Goal: Task Accomplishment & Management: Manage account settings

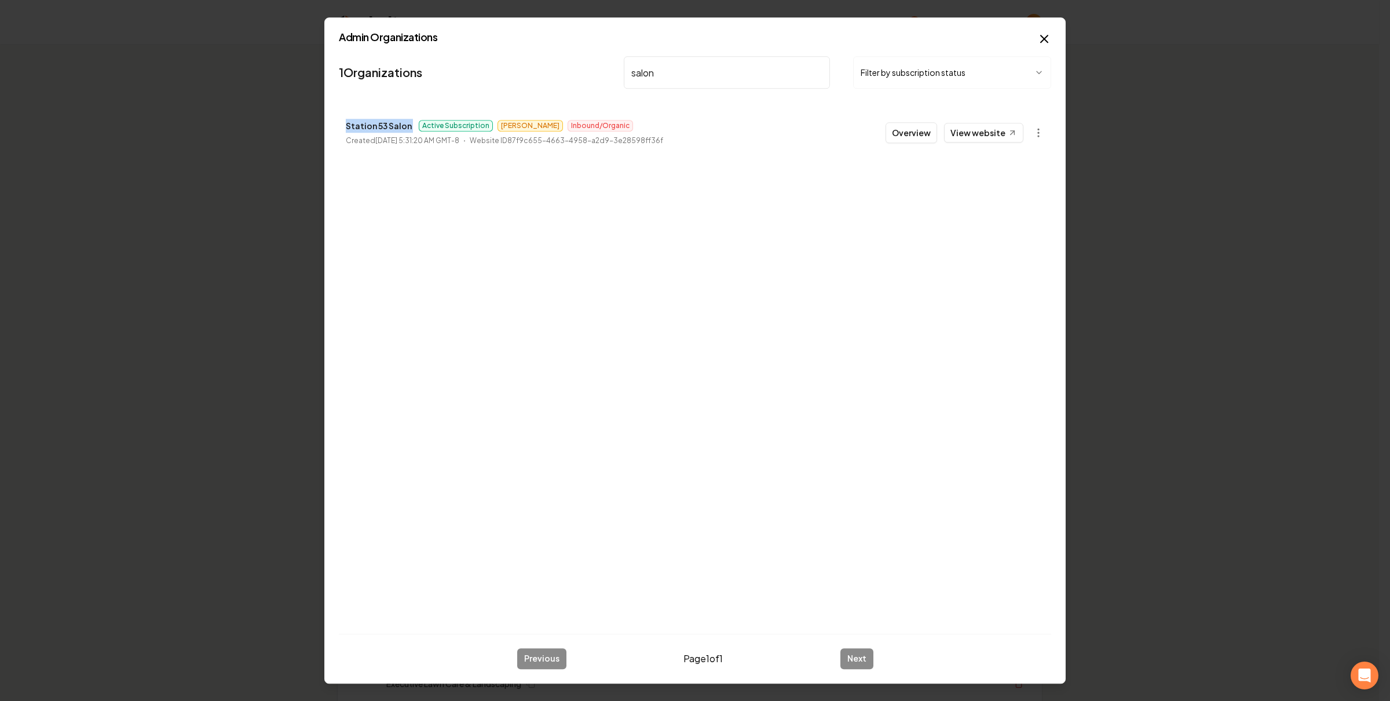
click at [671, 75] on input "salon" at bounding box center [727, 72] width 206 height 32
type input "c"
type input "viking"
click at [985, 136] on link "View website" at bounding box center [983, 133] width 79 height 20
click at [937, 140] on button "Overview" at bounding box center [912, 132] width 52 height 21
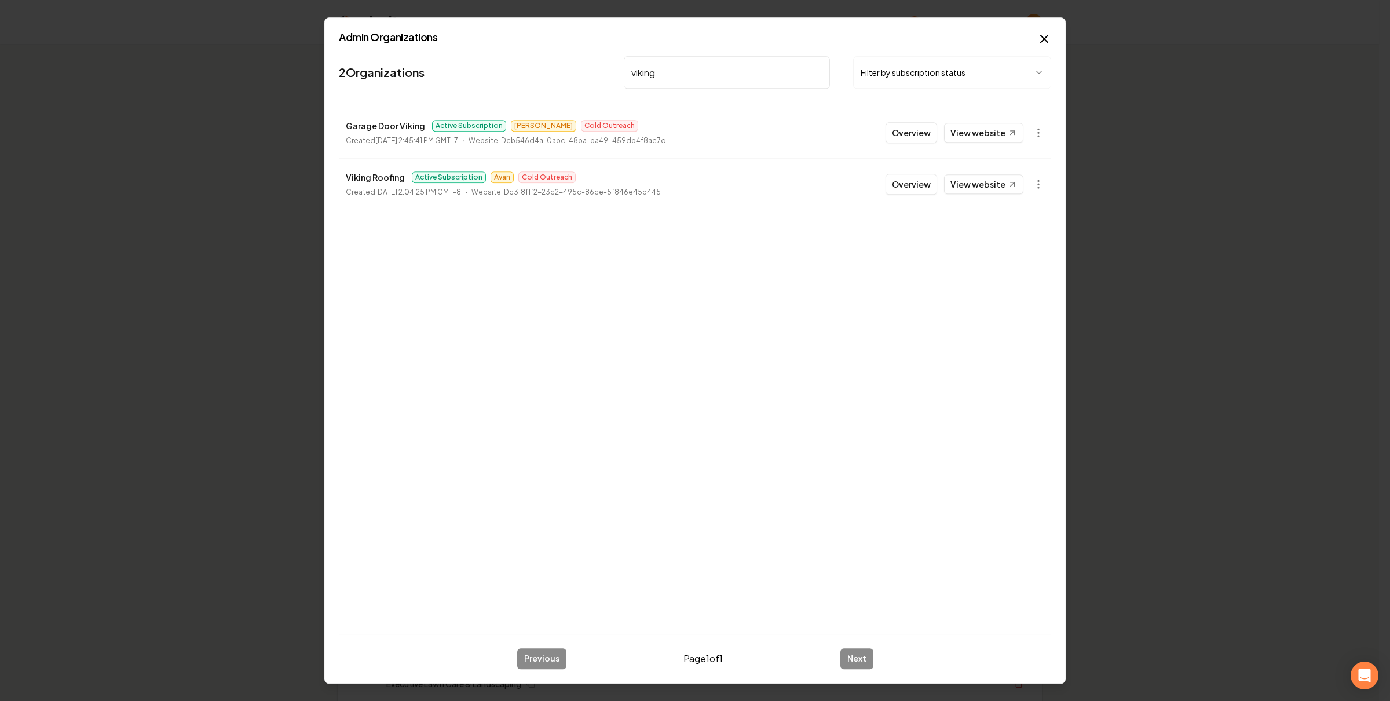
click at [924, 136] on th "Actions" at bounding box center [953, 130] width 178 height 28
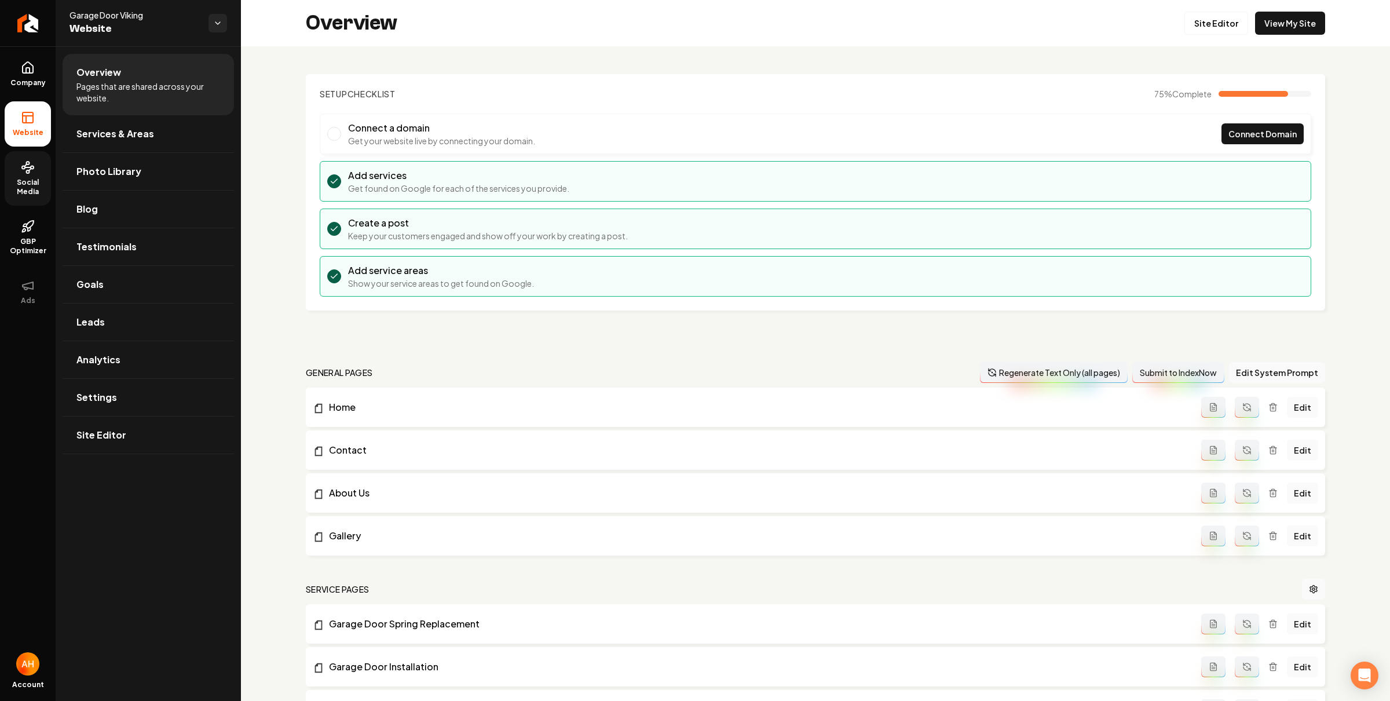
click at [23, 173] on icon at bounding box center [28, 167] width 14 height 14
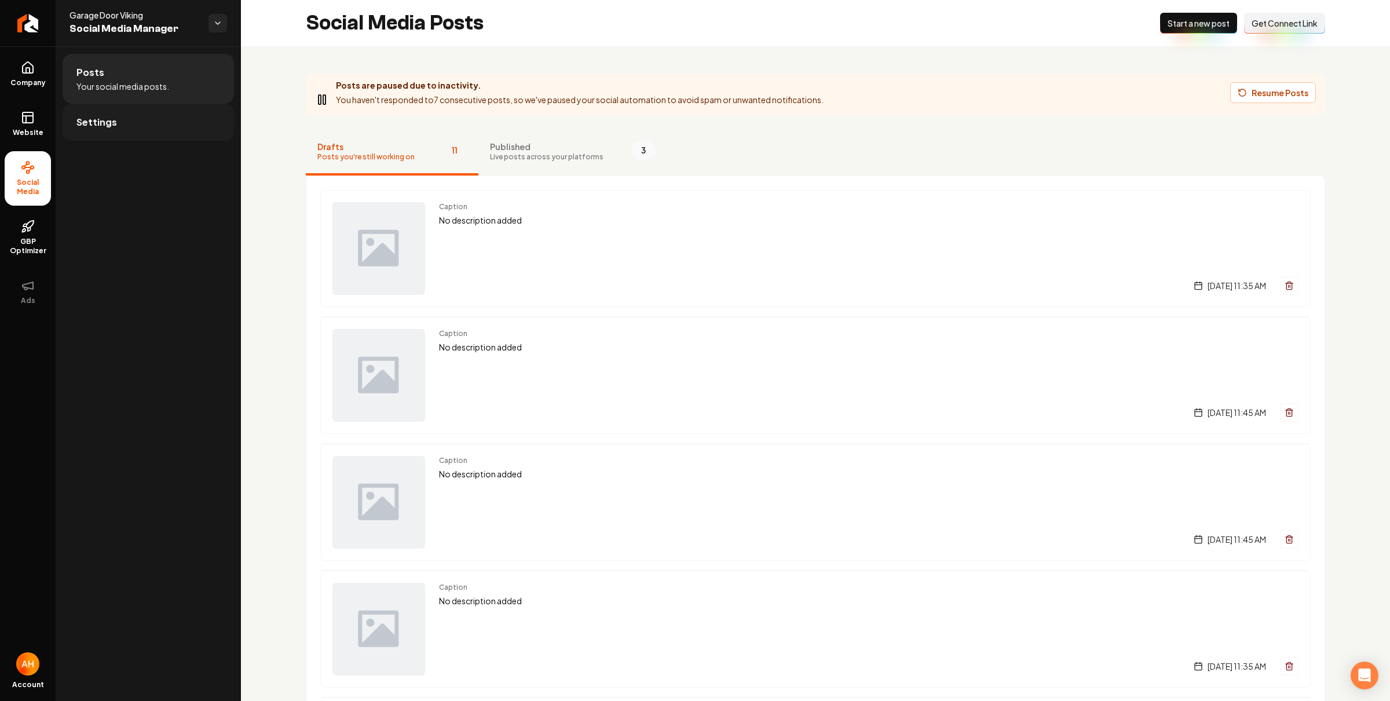
click at [131, 116] on link "Settings" at bounding box center [148, 122] width 171 height 37
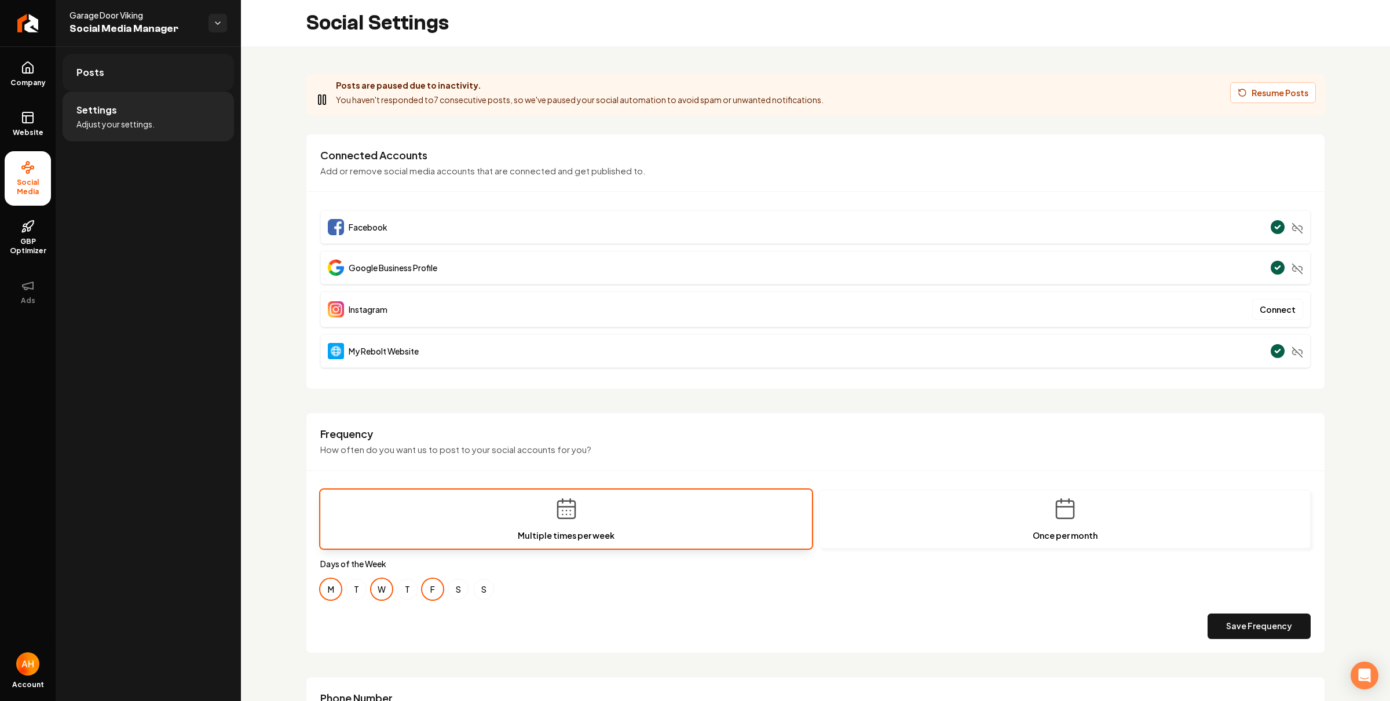
click at [200, 83] on link "Posts" at bounding box center [148, 72] width 171 height 37
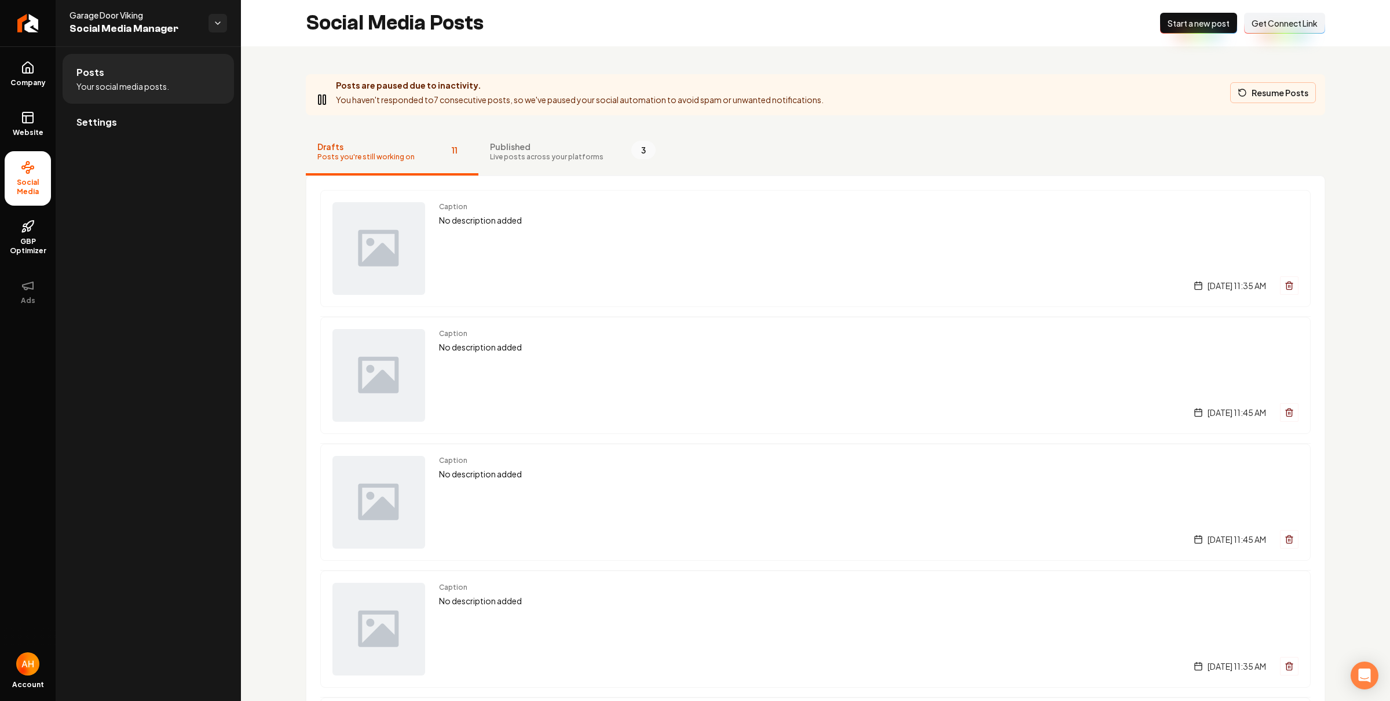
click at [1257, 89] on button "Resume Posts" at bounding box center [1274, 92] width 86 height 21
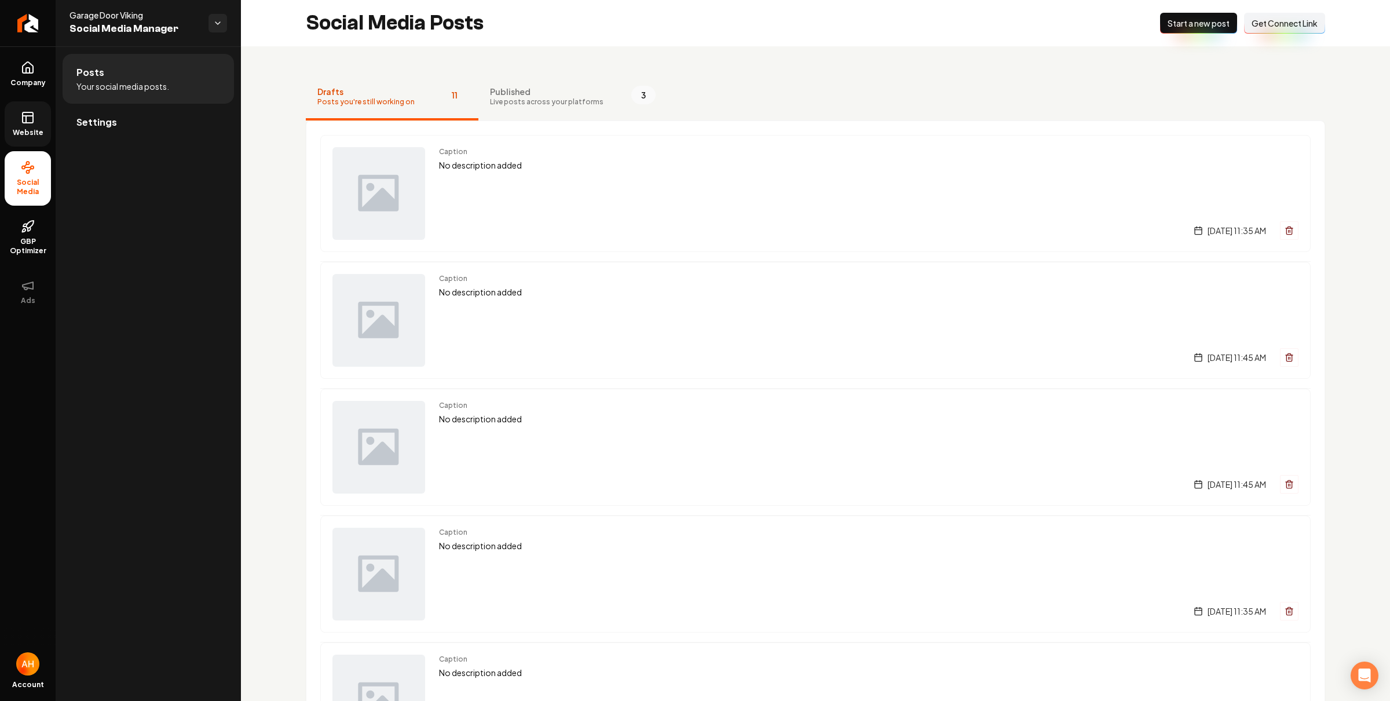
click at [34, 104] on link "Website" at bounding box center [28, 123] width 46 height 45
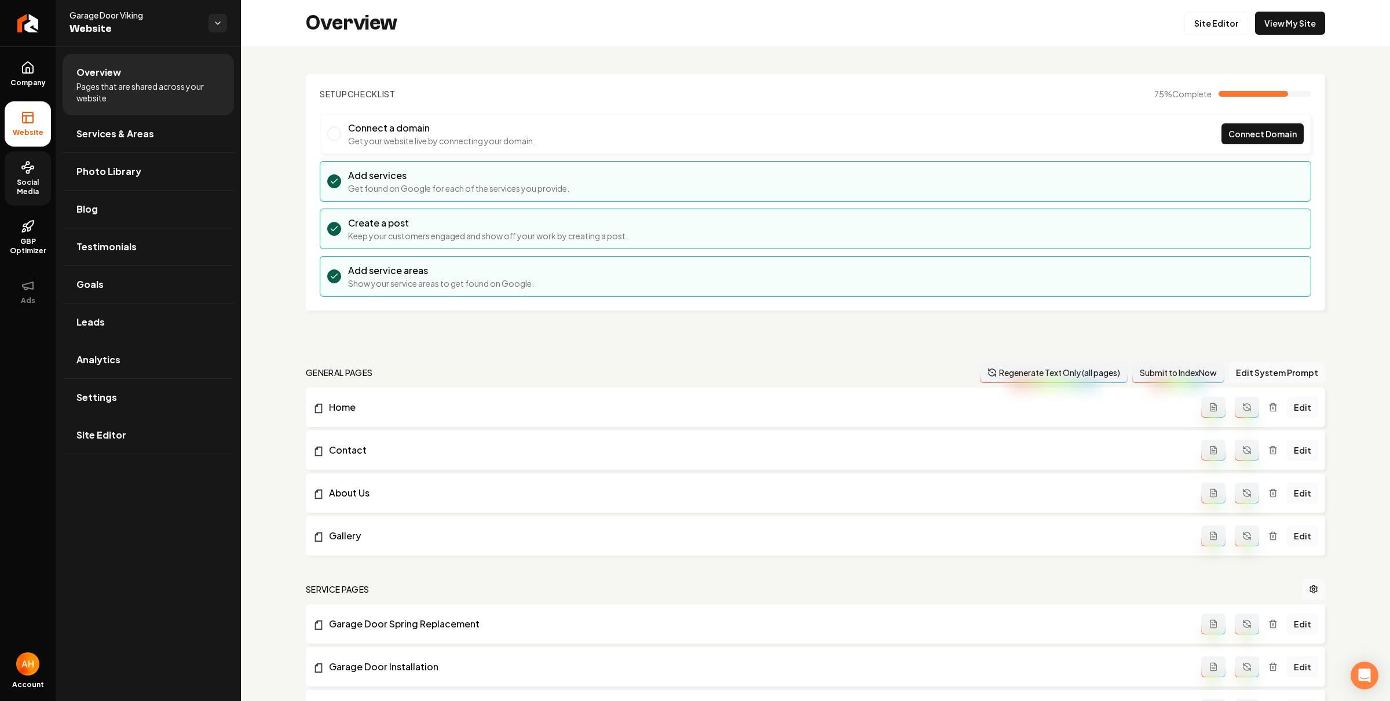
scroll to position [357, 0]
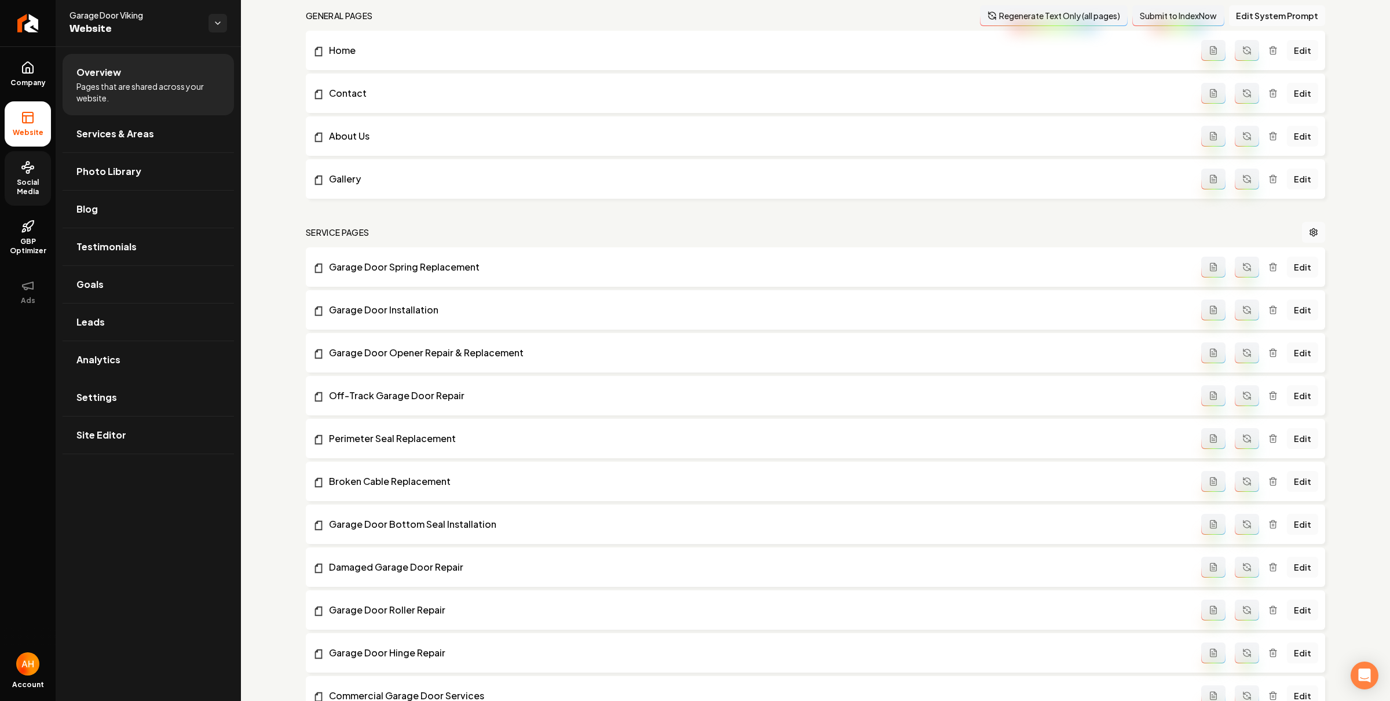
drag, startPoint x: 164, startPoint y: 394, endPoint x: 244, endPoint y: 339, distance: 97.1
click at [164, 393] on link "Settings" at bounding box center [148, 397] width 171 height 37
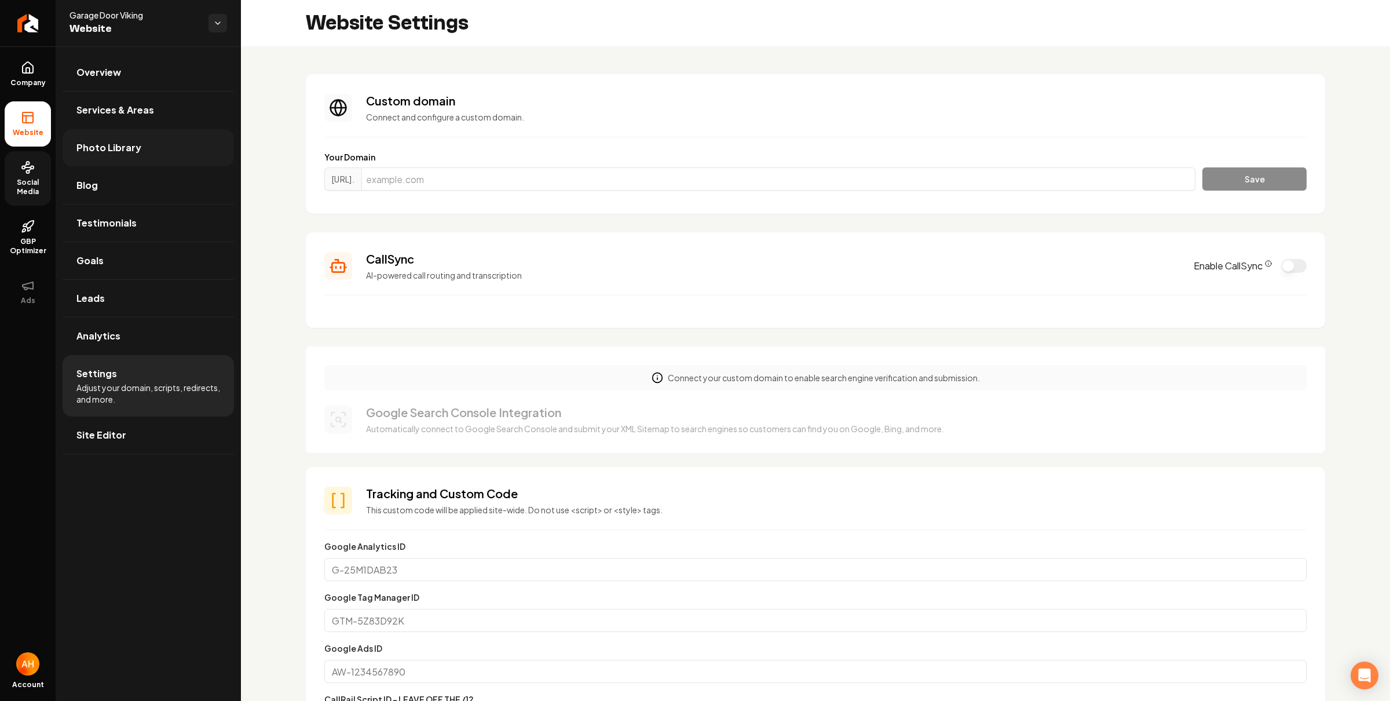
click at [143, 148] on link "Photo Library" at bounding box center [148, 147] width 171 height 37
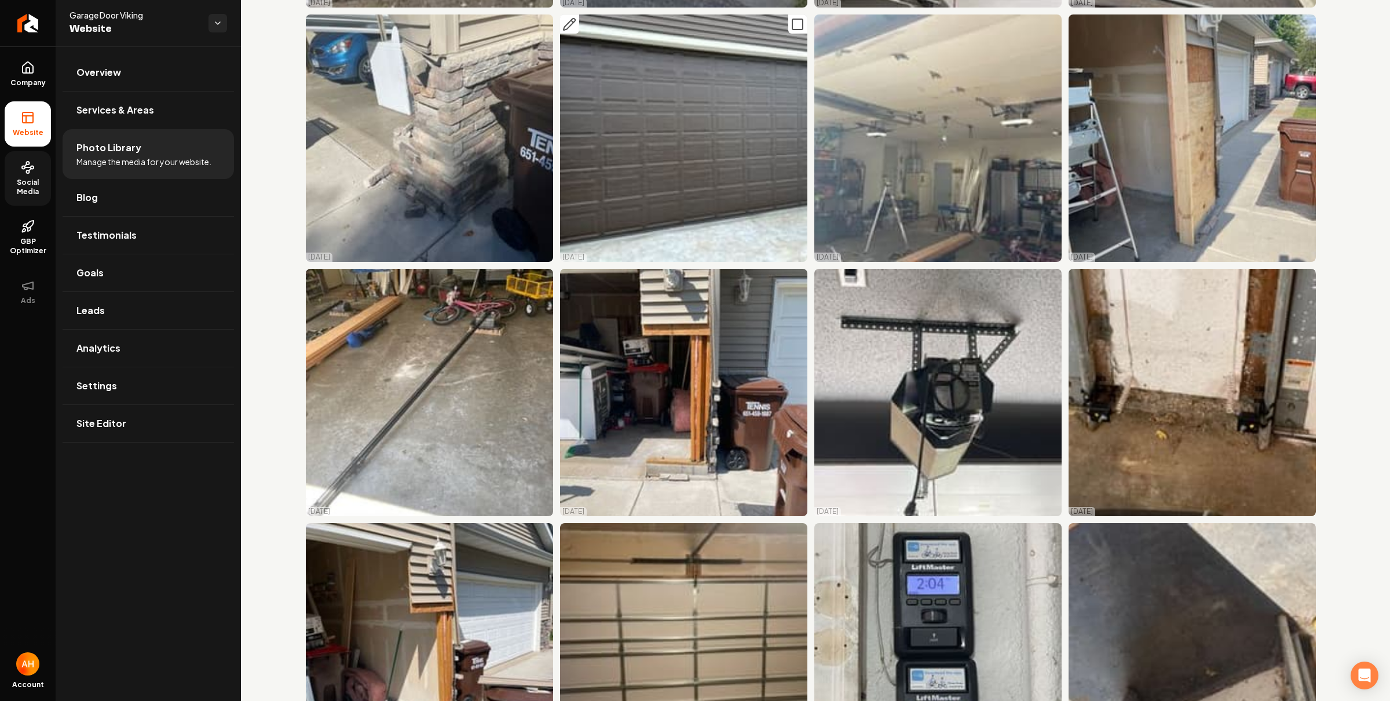
scroll to position [4175, 0]
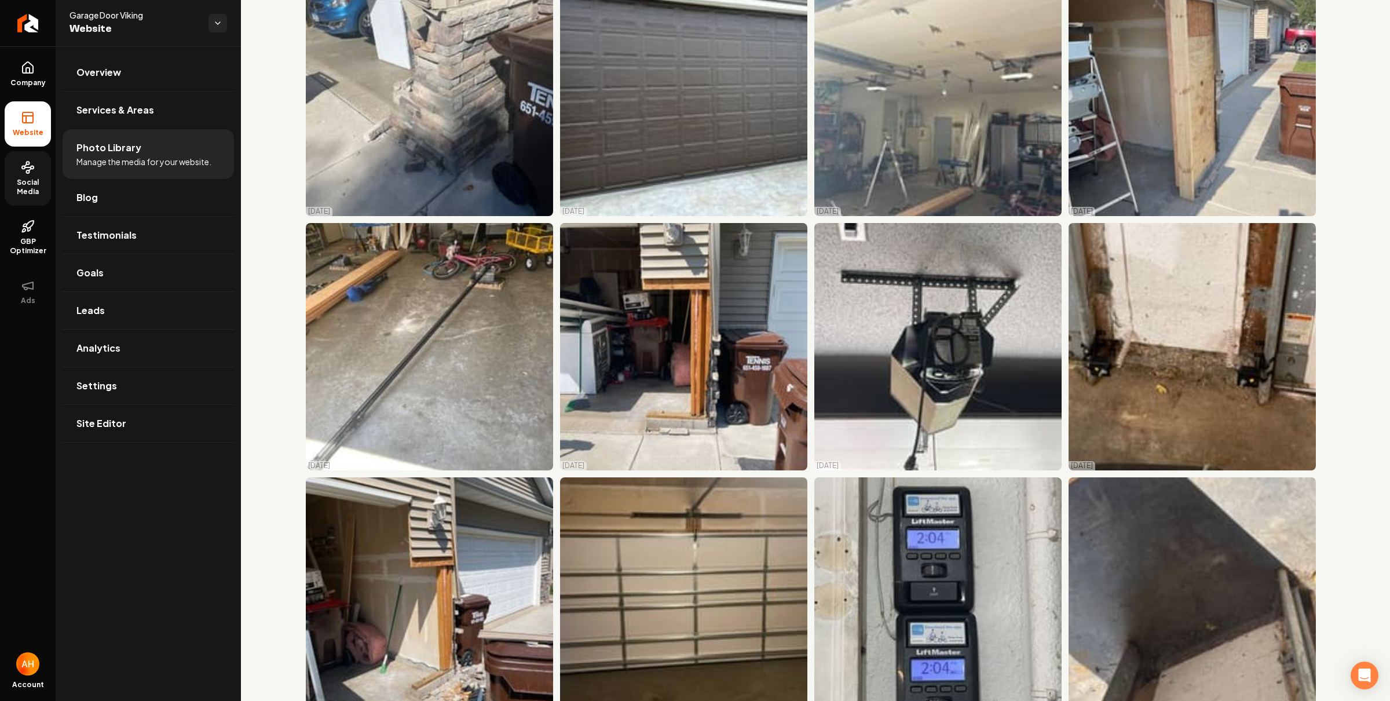
click at [20, 167] on link "Social Media" at bounding box center [28, 178] width 46 height 54
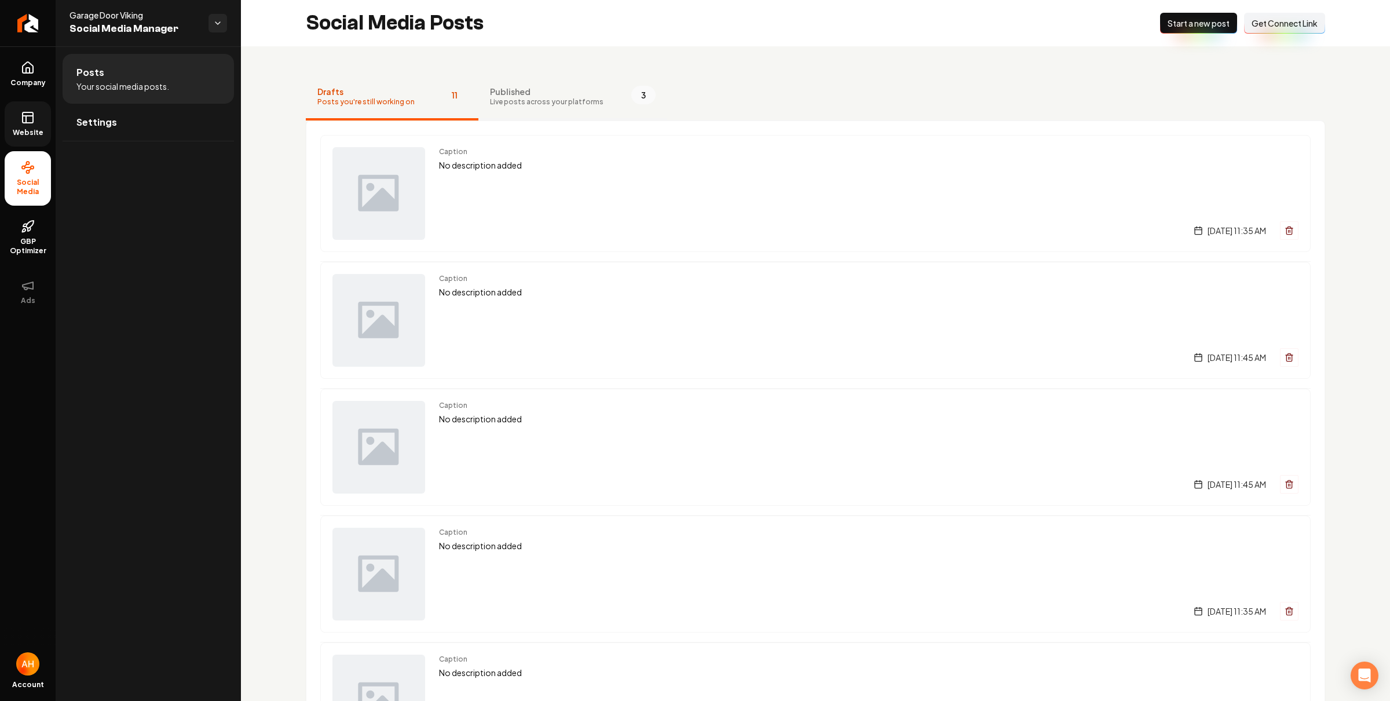
click at [520, 94] on span "Published" at bounding box center [547, 92] width 114 height 12
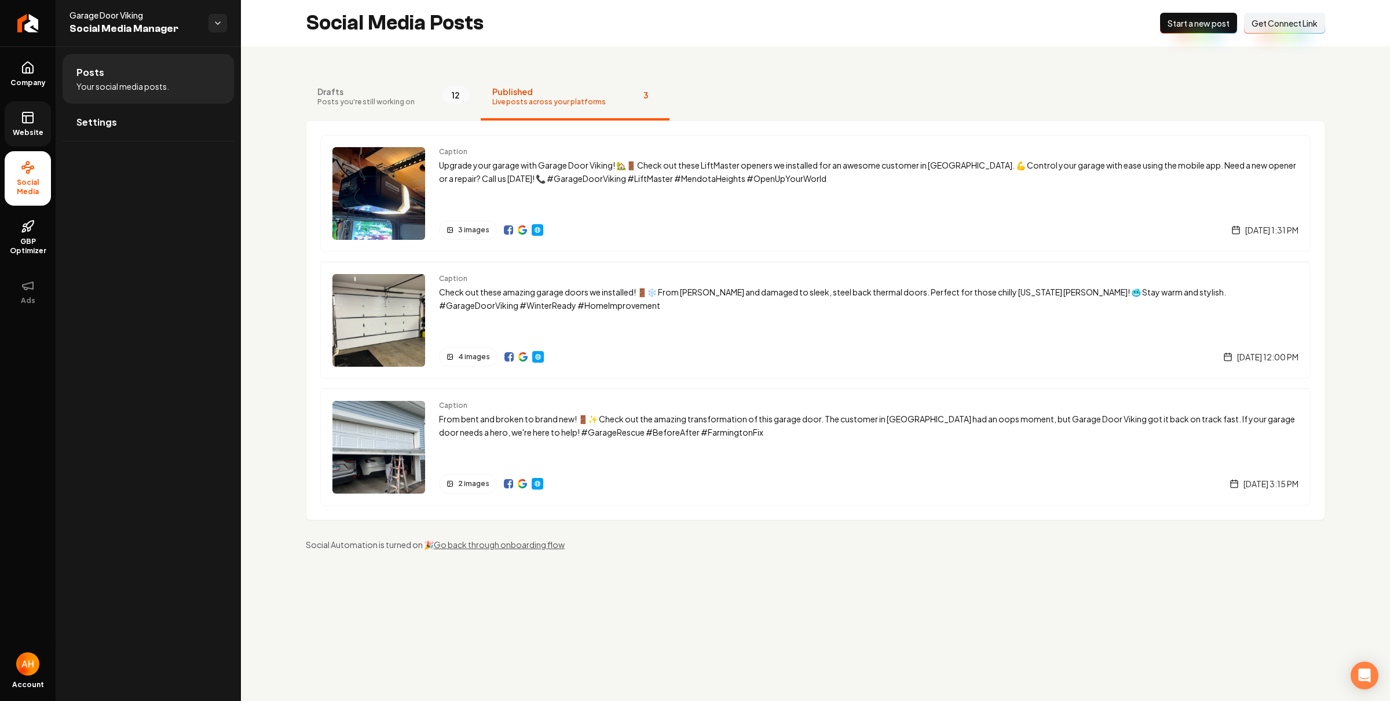
click at [45, 127] on link "Website" at bounding box center [28, 123] width 46 height 45
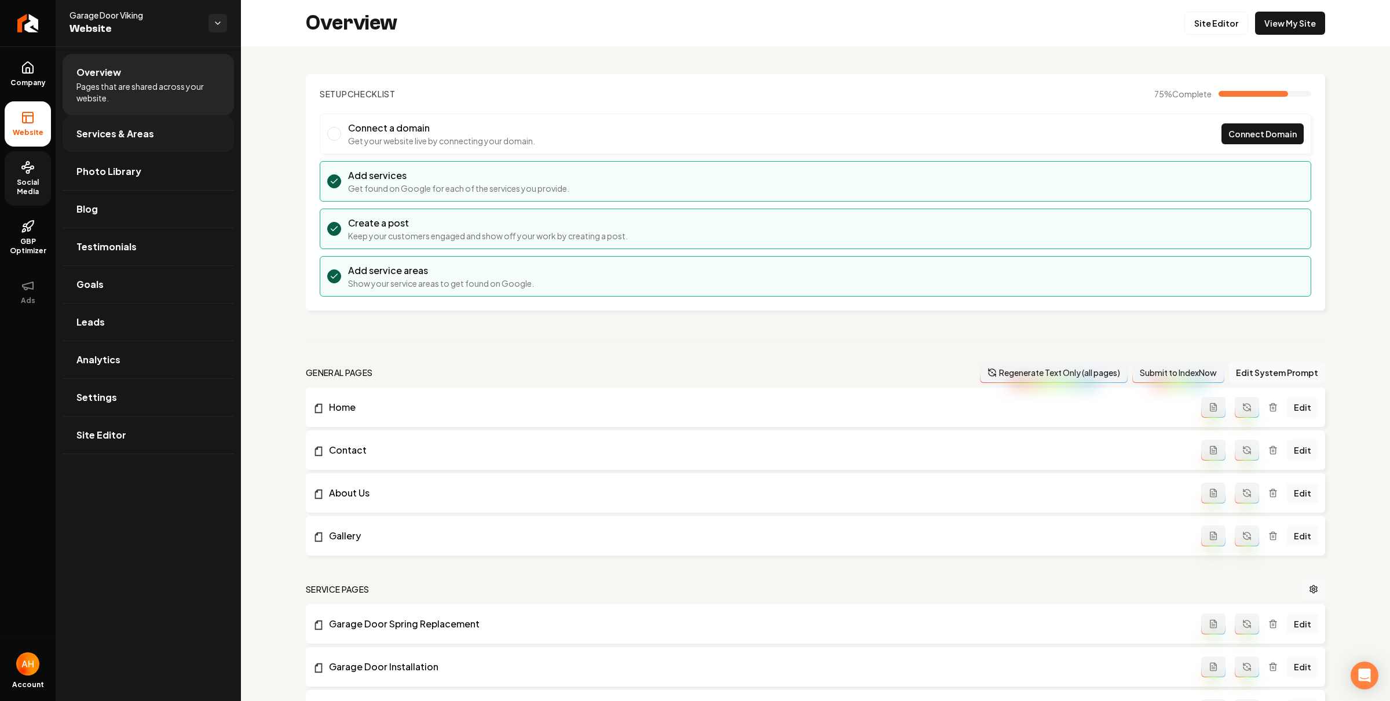
click at [188, 130] on link "Services & Areas" at bounding box center [148, 133] width 171 height 37
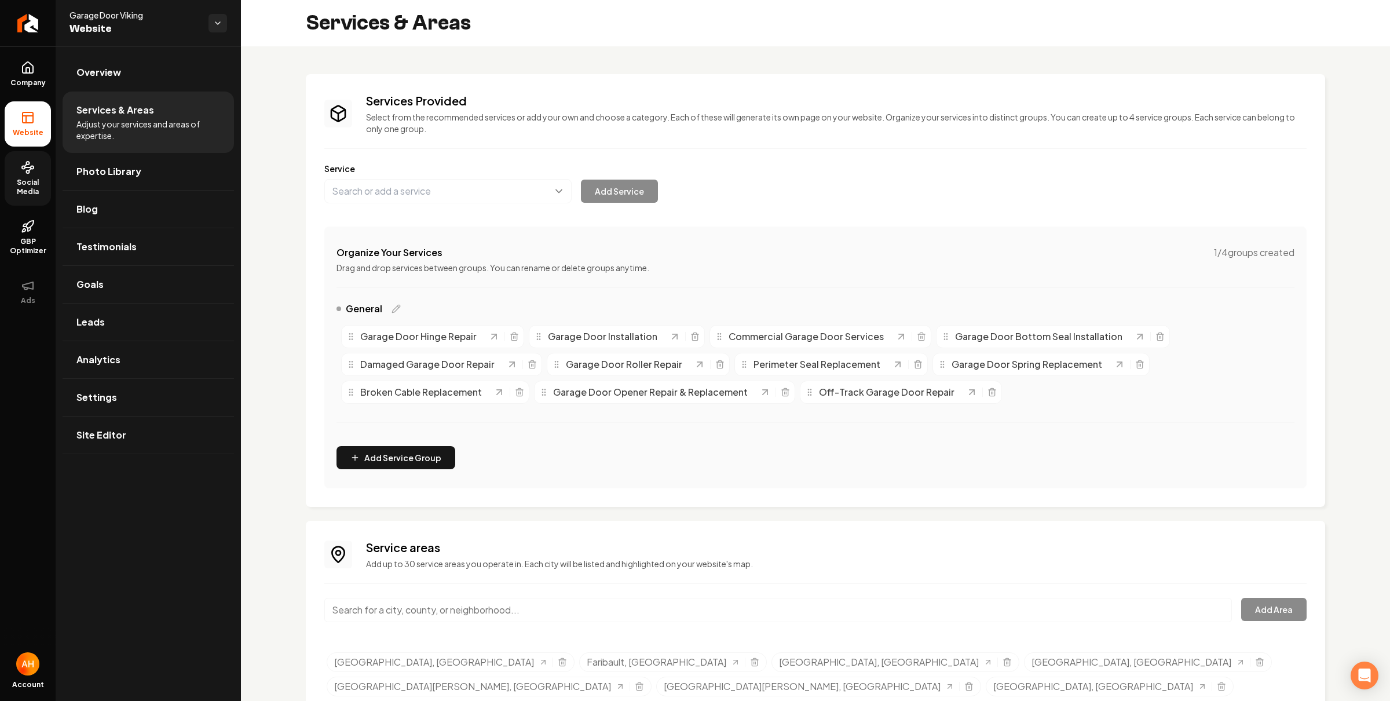
scroll to position [72, 0]
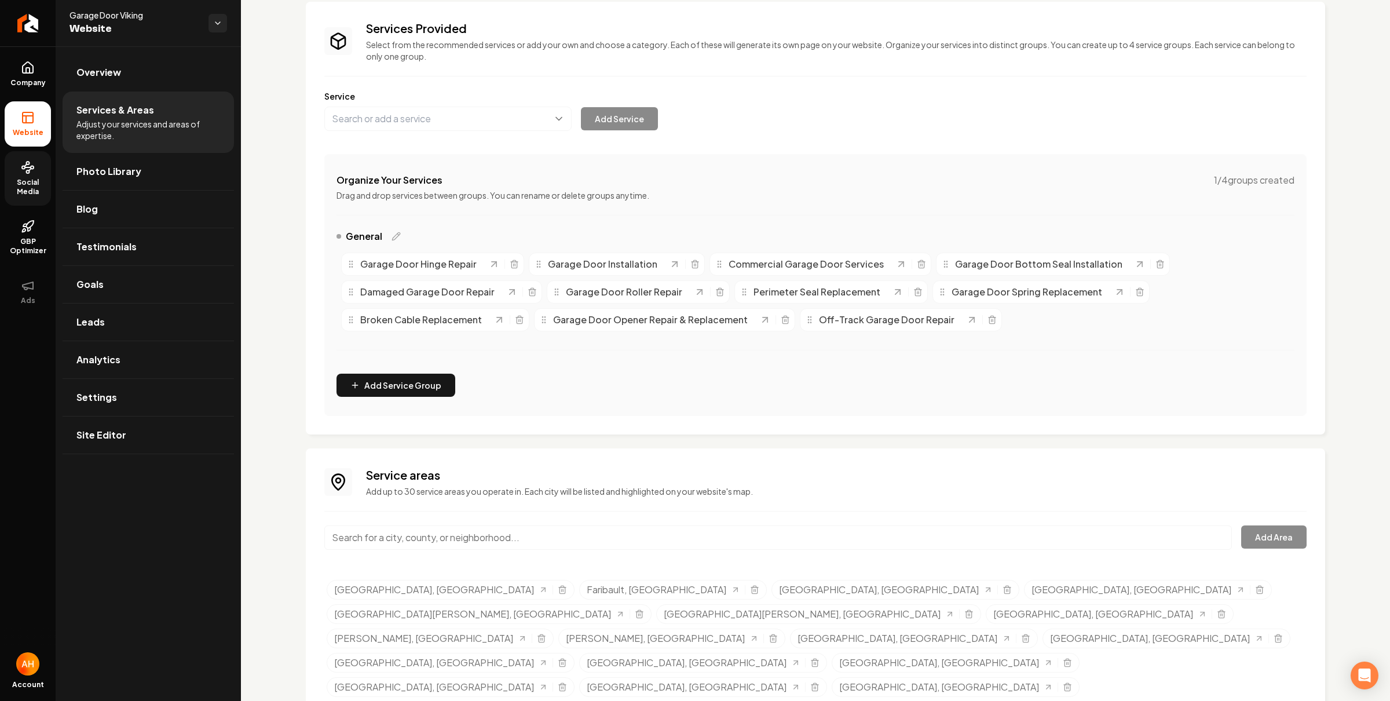
drag, startPoint x: 508, startPoint y: 537, endPoint x: 559, endPoint y: 519, distance: 54.1
click at [509, 537] on input "Main content area" at bounding box center [778, 537] width 908 height 24
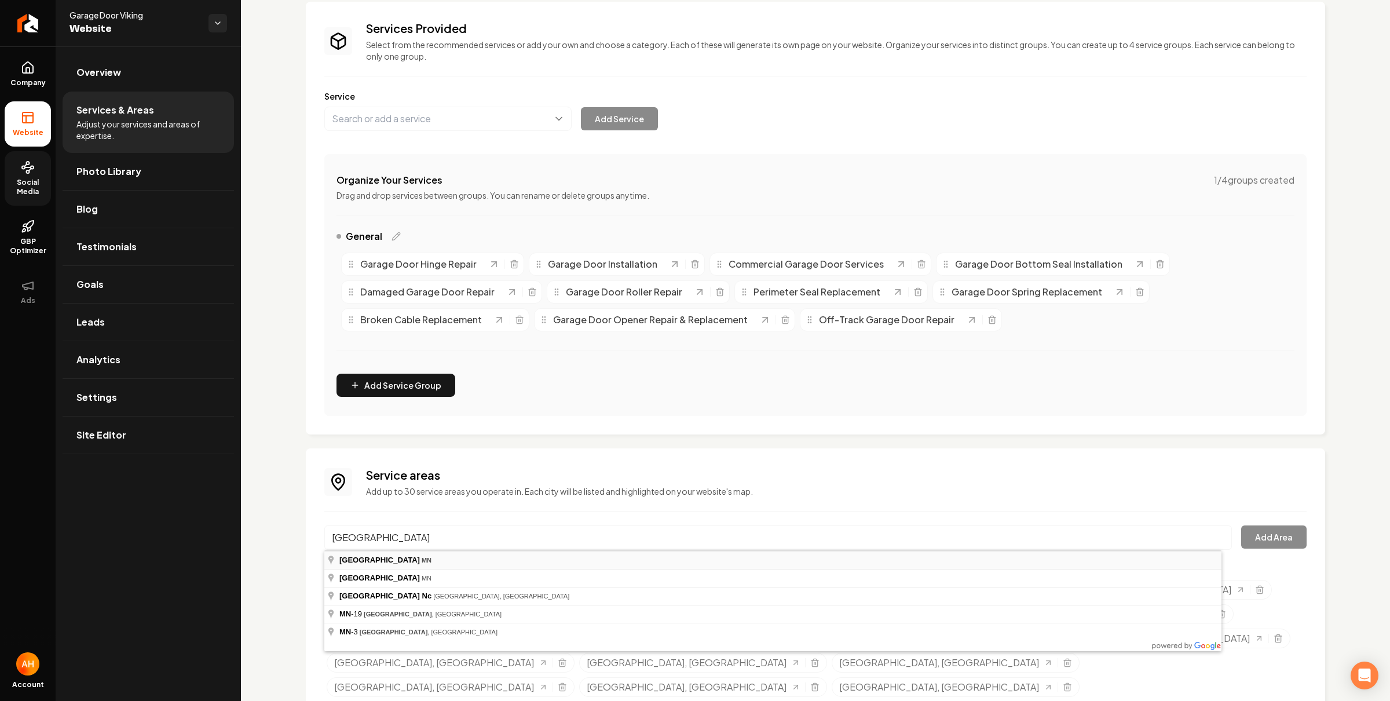
type input "[GEOGRAPHIC_DATA], [GEOGRAPHIC_DATA]"
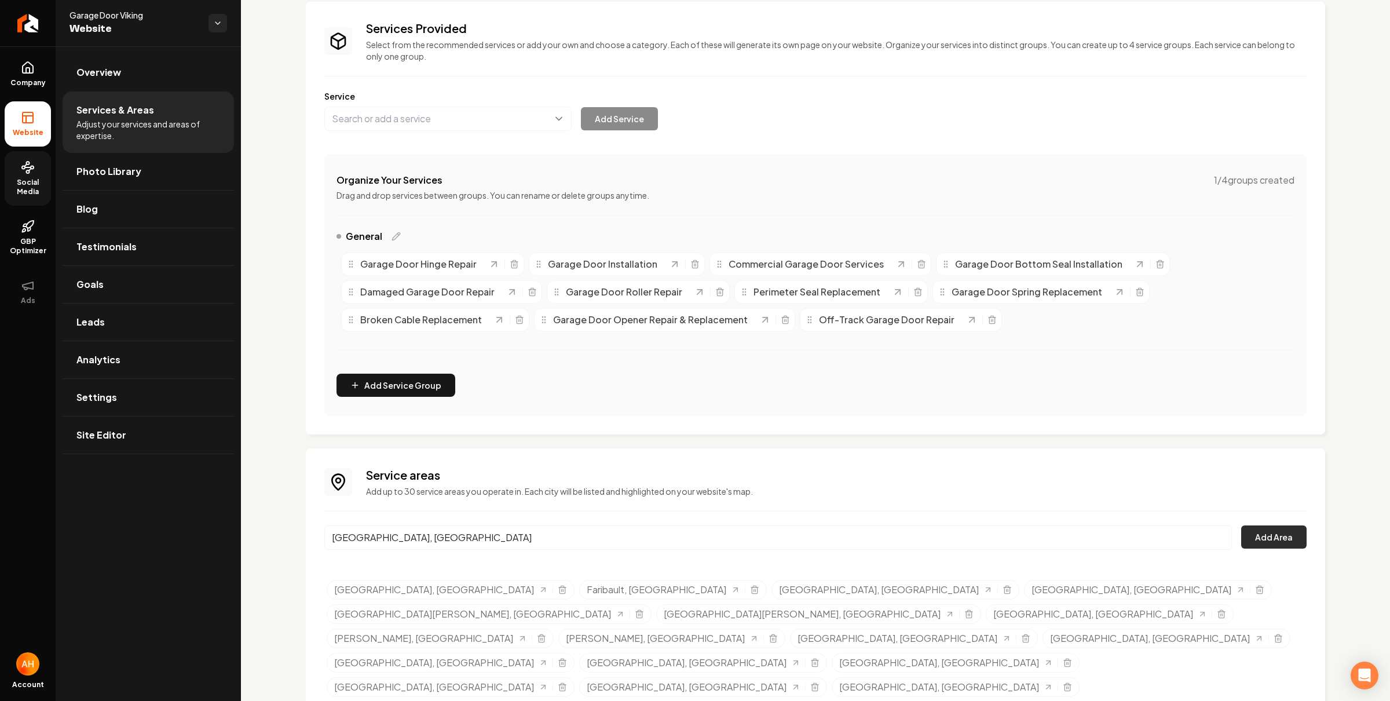
click at [1242, 530] on button "Add Area" at bounding box center [1274, 536] width 65 height 23
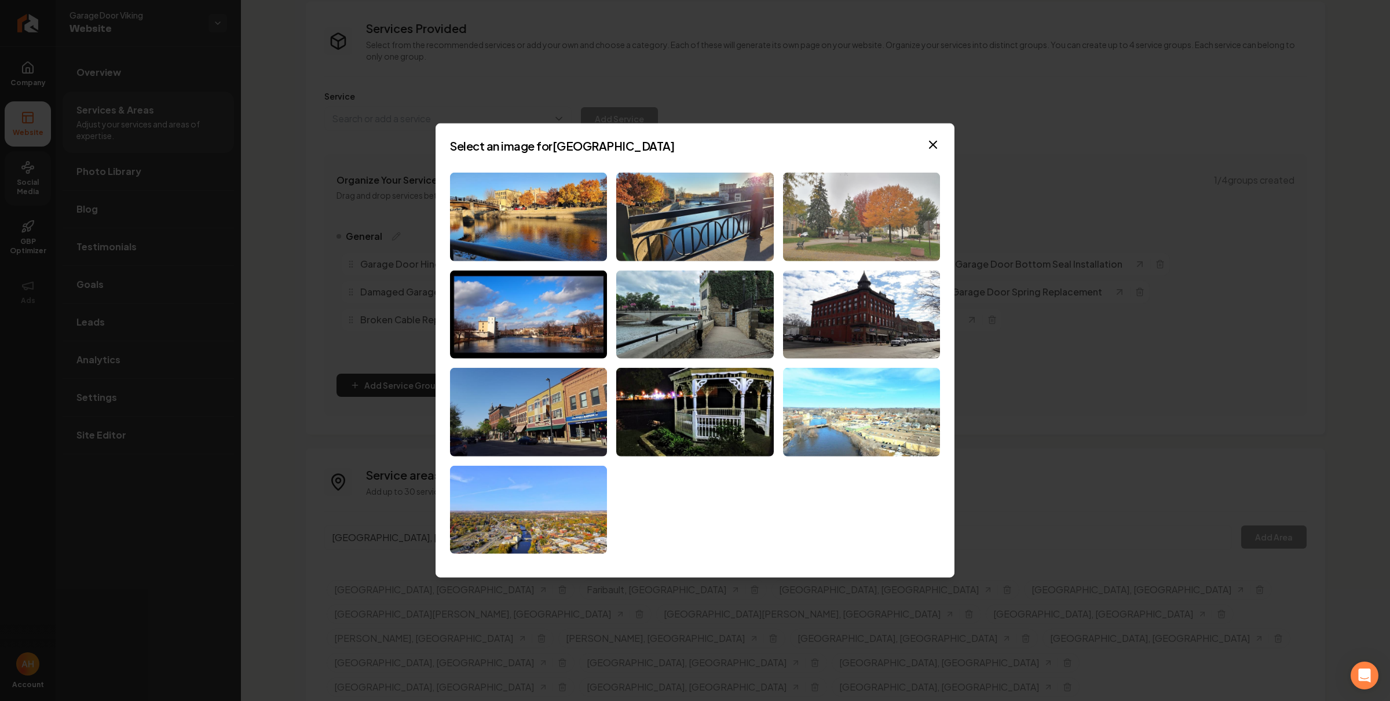
click at [830, 206] on img at bounding box center [861, 217] width 157 height 89
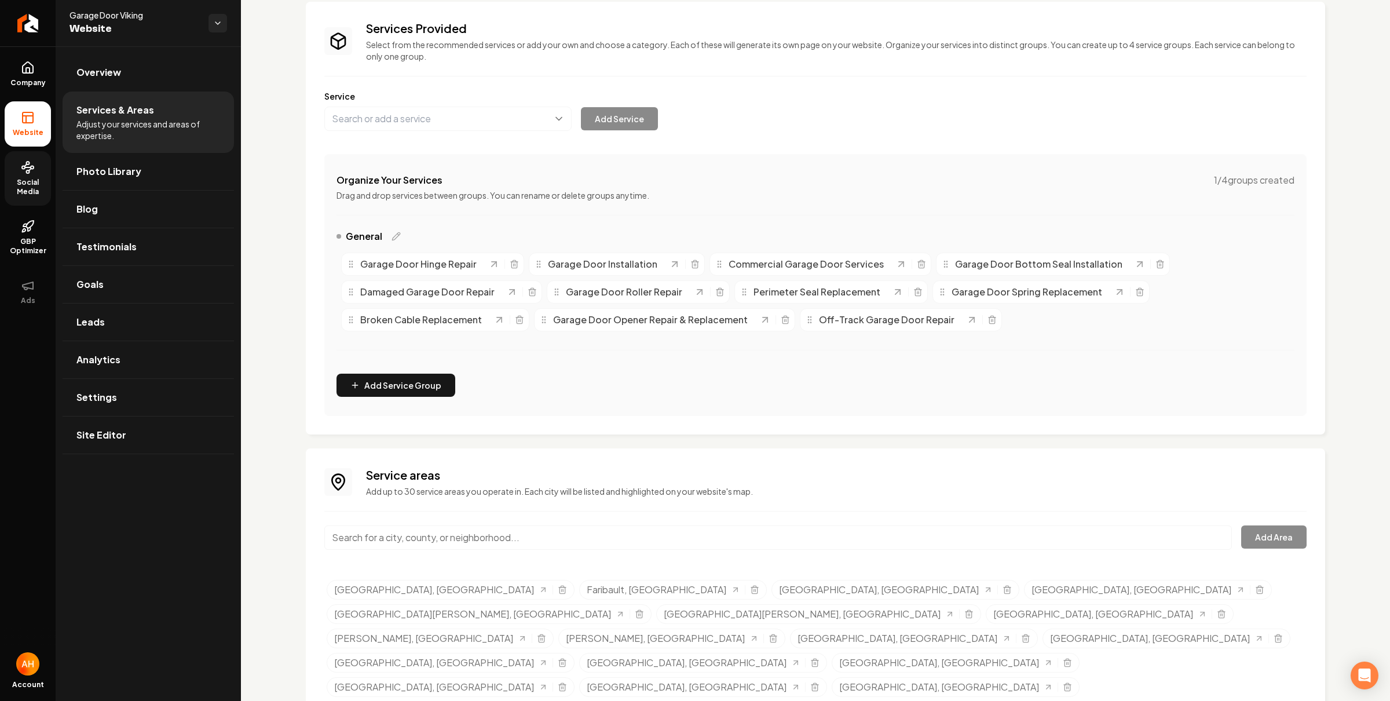
click at [54, 177] on ul "Company Website Social Media GBP Optimizer Ads" at bounding box center [28, 182] width 56 height 273
drag, startPoint x: 48, startPoint y: 182, endPoint x: 64, endPoint y: 181, distance: 16.2
click at [48, 183] on span "Social Media" at bounding box center [28, 187] width 46 height 19
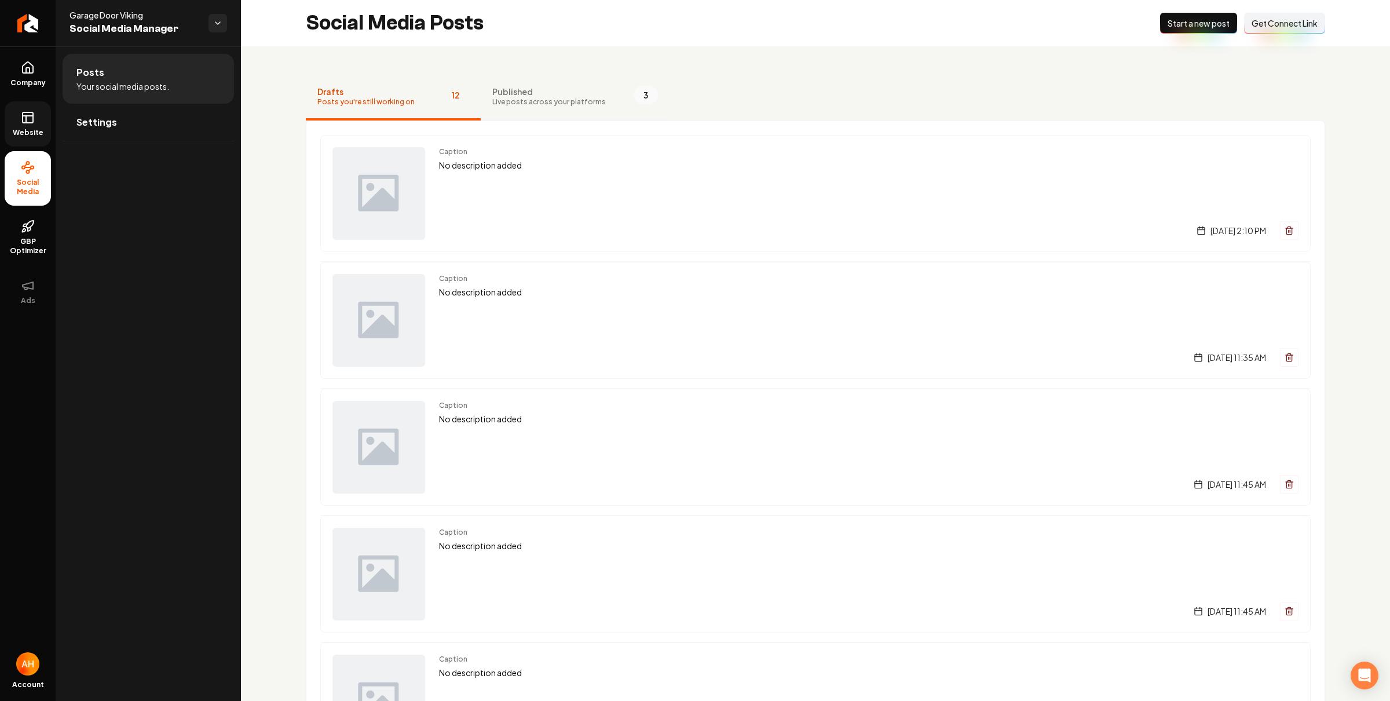
click at [514, 76] on button "Published Live posts across your platforms 3" at bounding box center [575, 97] width 189 height 46
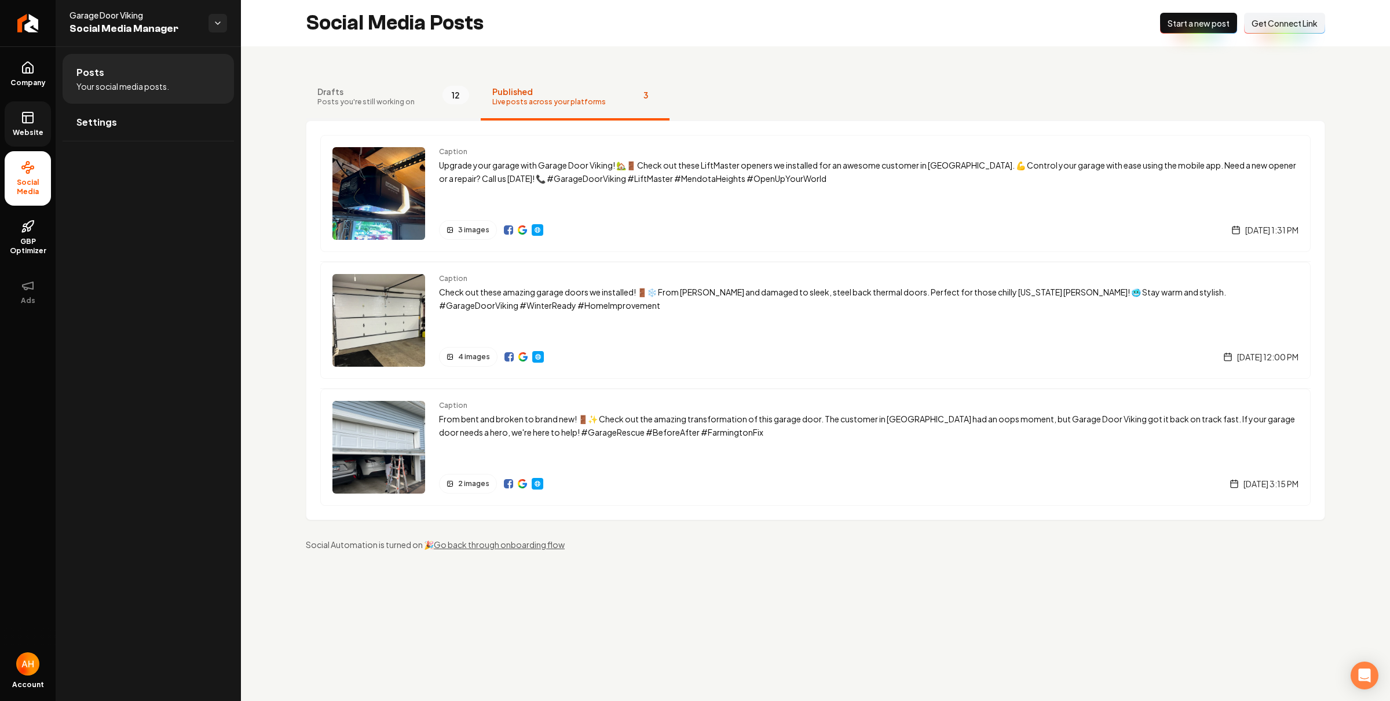
click at [405, 100] on span "Posts you're still working on" at bounding box center [365, 101] width 97 height 9
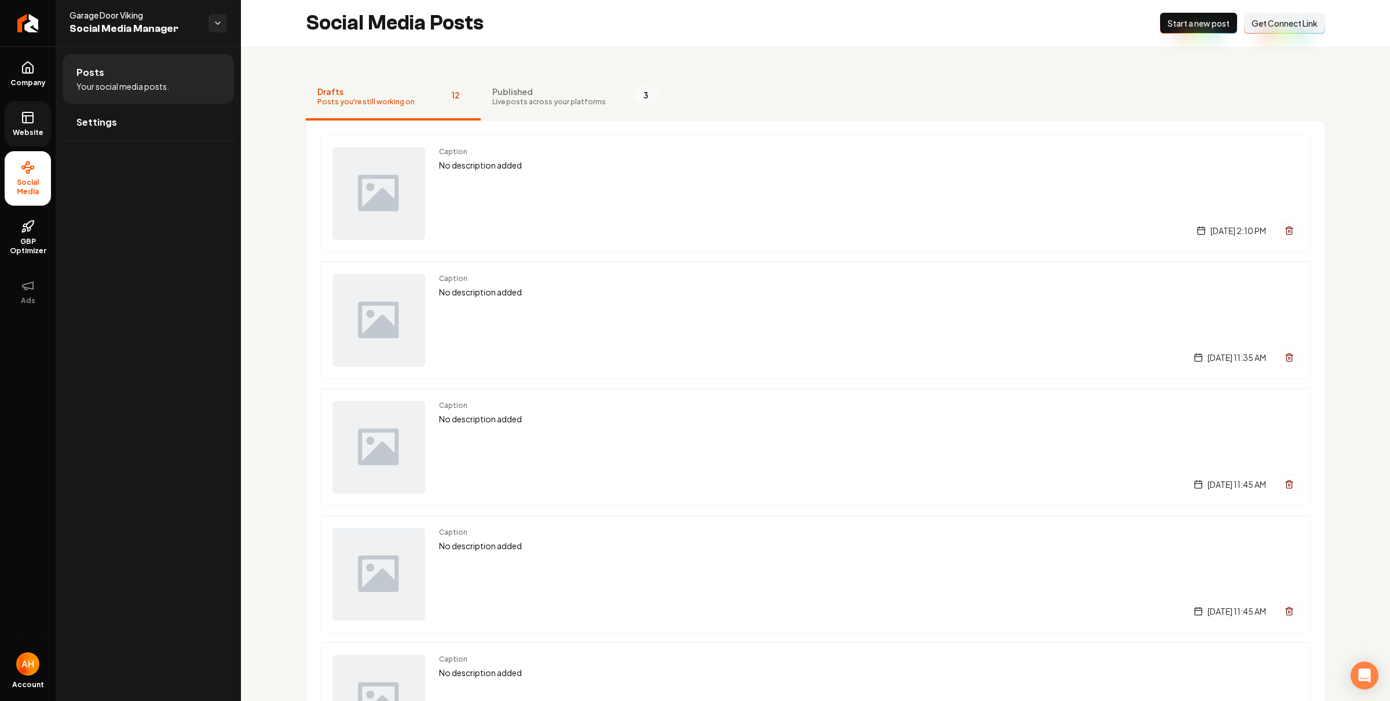
click at [20, 129] on span "Website" at bounding box center [28, 132] width 40 height 9
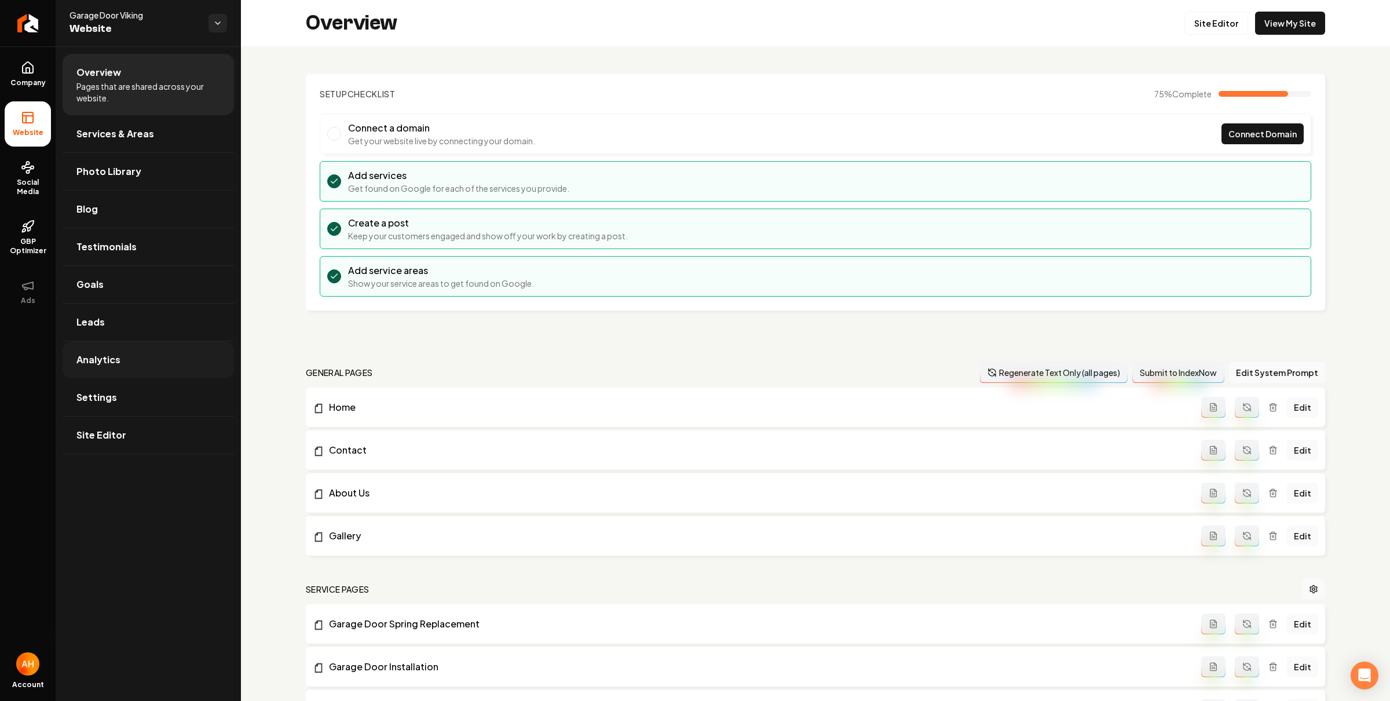
drag, startPoint x: 148, startPoint y: 393, endPoint x: 191, endPoint y: 346, distance: 63.6
click at [148, 393] on link "Settings" at bounding box center [148, 397] width 171 height 37
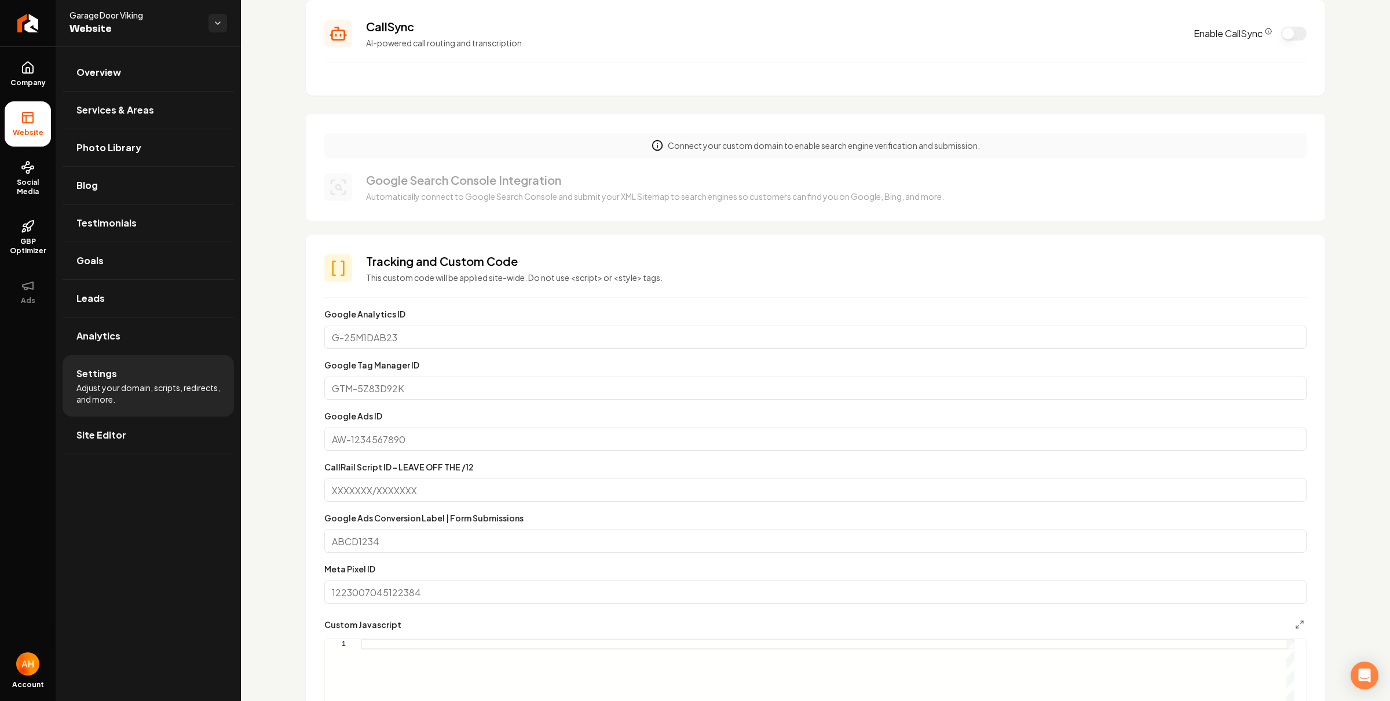
scroll to position [12, 0]
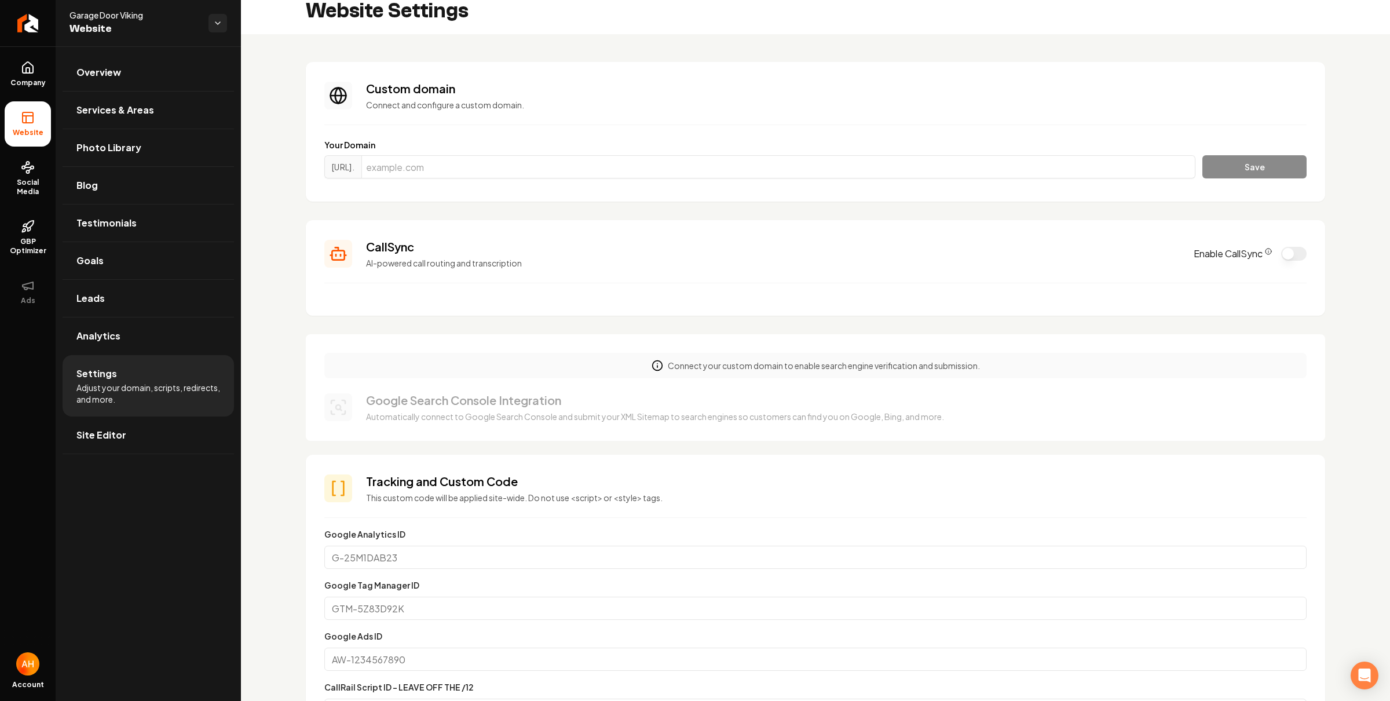
click at [1041, 129] on section "Custom domain Connect and configure a custom domain. Your Domain https://www. S…" at bounding box center [816, 132] width 1020 height 140
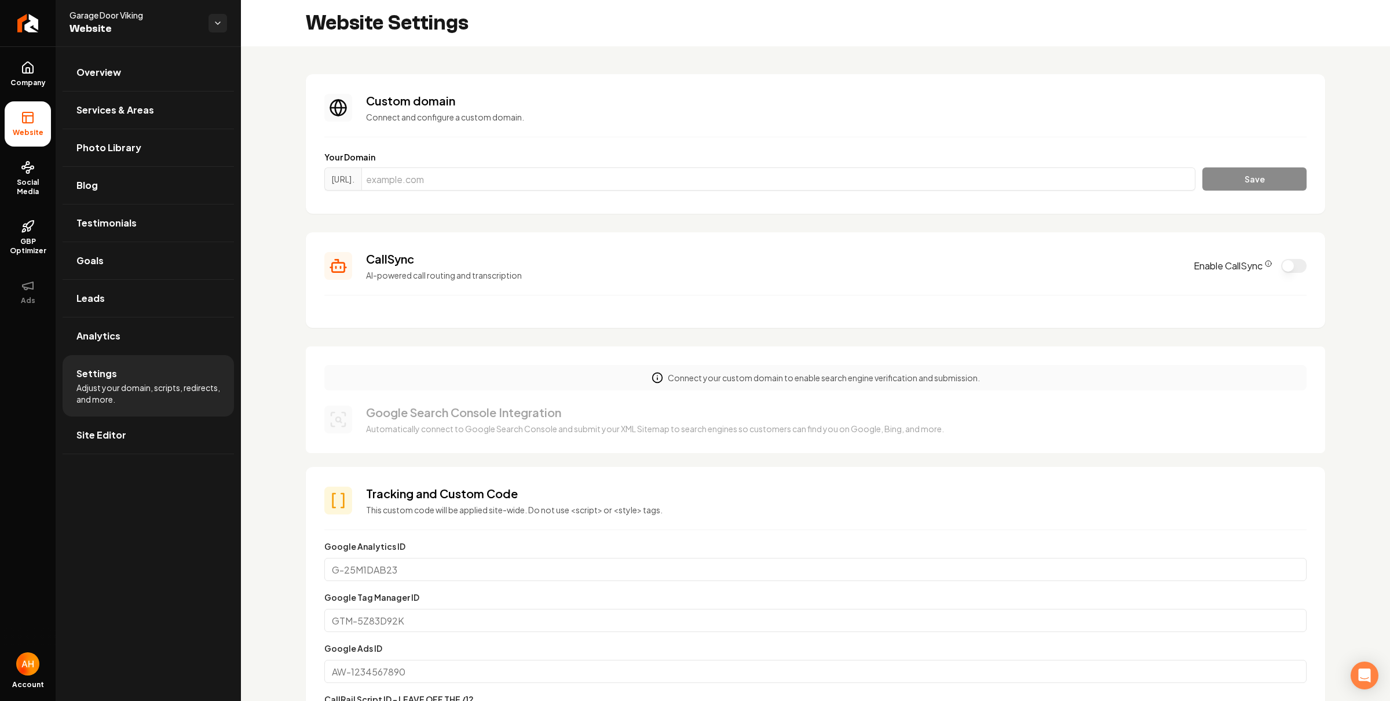
click at [1282, 269] on button "Enable CallSync" at bounding box center [1294, 266] width 25 height 14
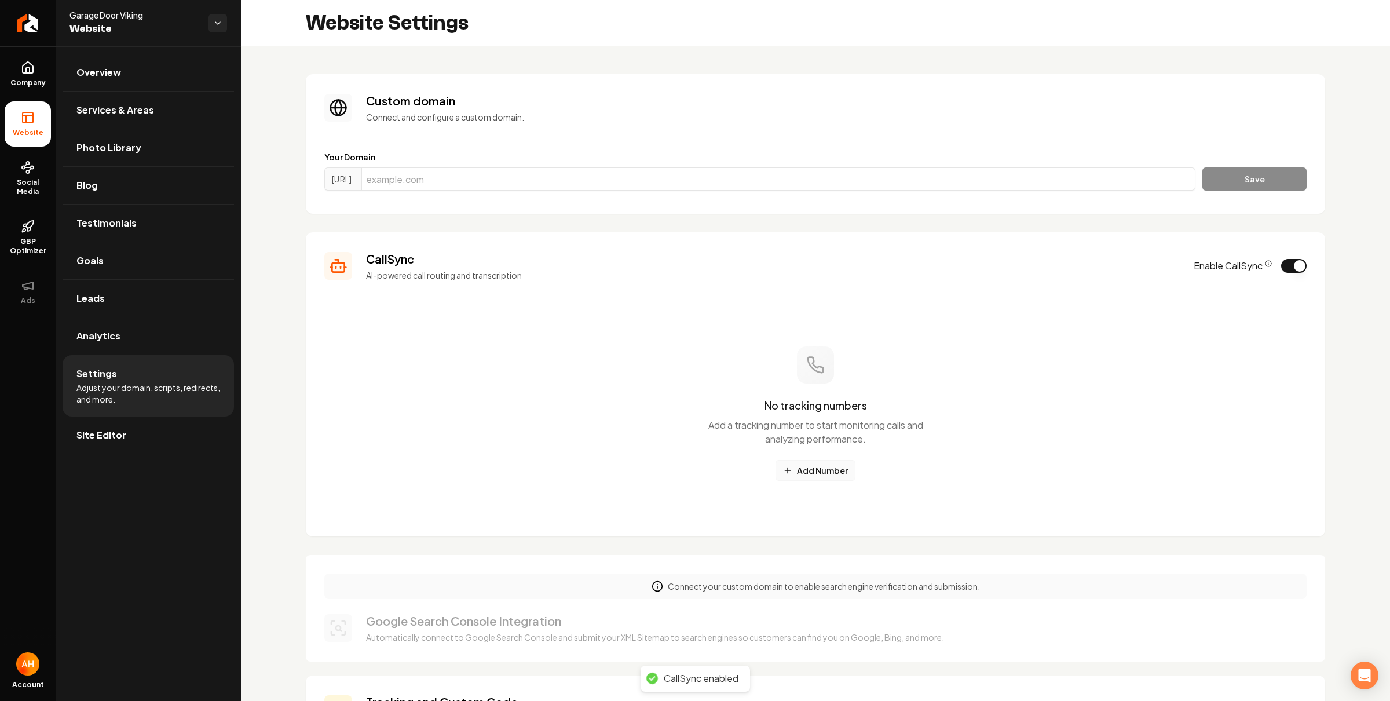
click at [811, 476] on button "Add Number" at bounding box center [816, 470] width 80 height 21
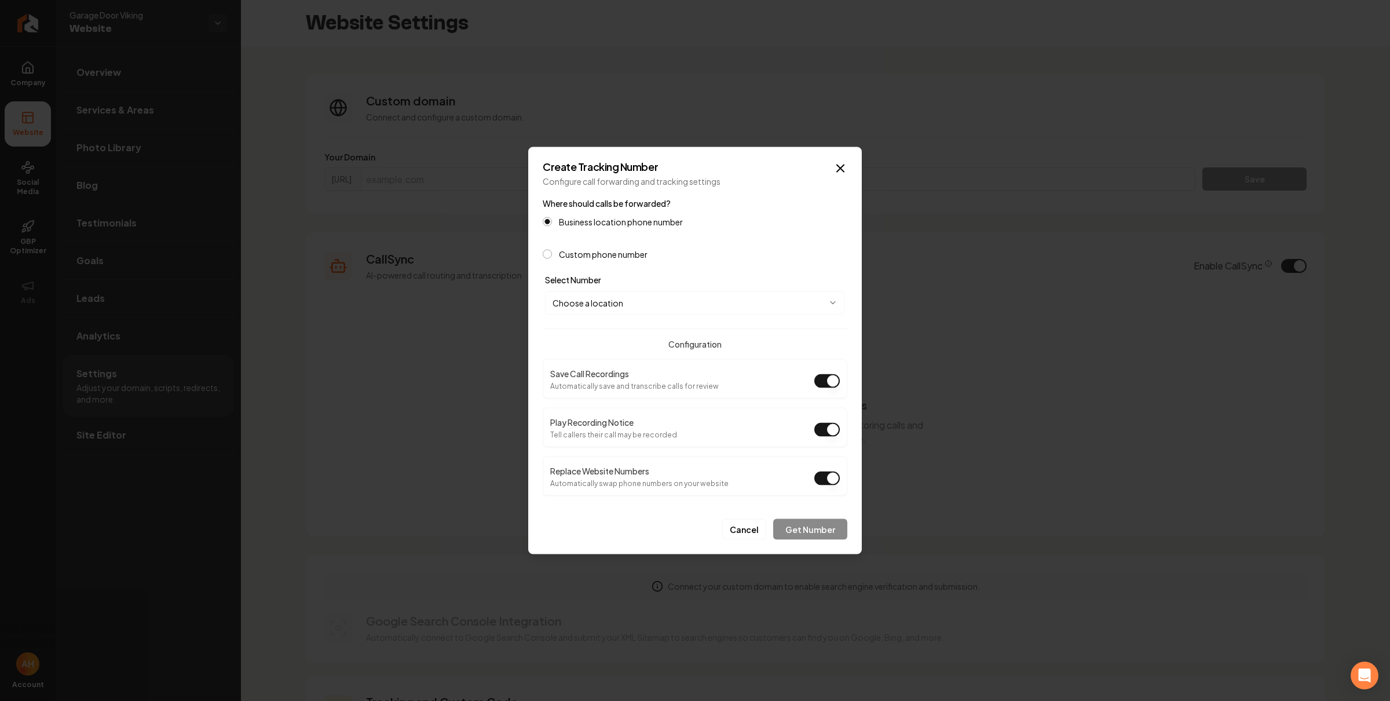
click at [667, 307] on body "Company Website Social Media GBP Optimizer Ads Account Garage Door Viking Websi…" at bounding box center [695, 350] width 1390 height 701
select select "**********"
click at [826, 529] on button "Get Number" at bounding box center [810, 529] width 74 height 21
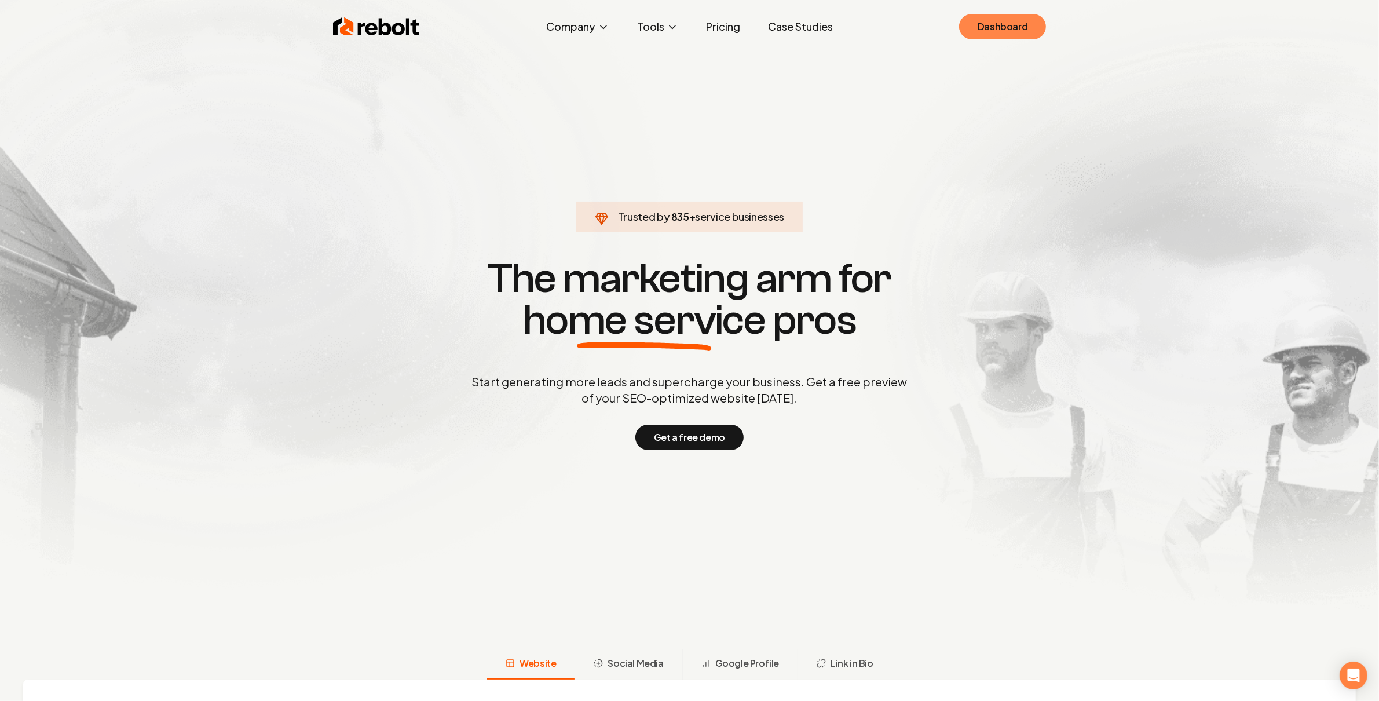
click at [1030, 14] on link "Dashboard" at bounding box center [1002, 26] width 87 height 25
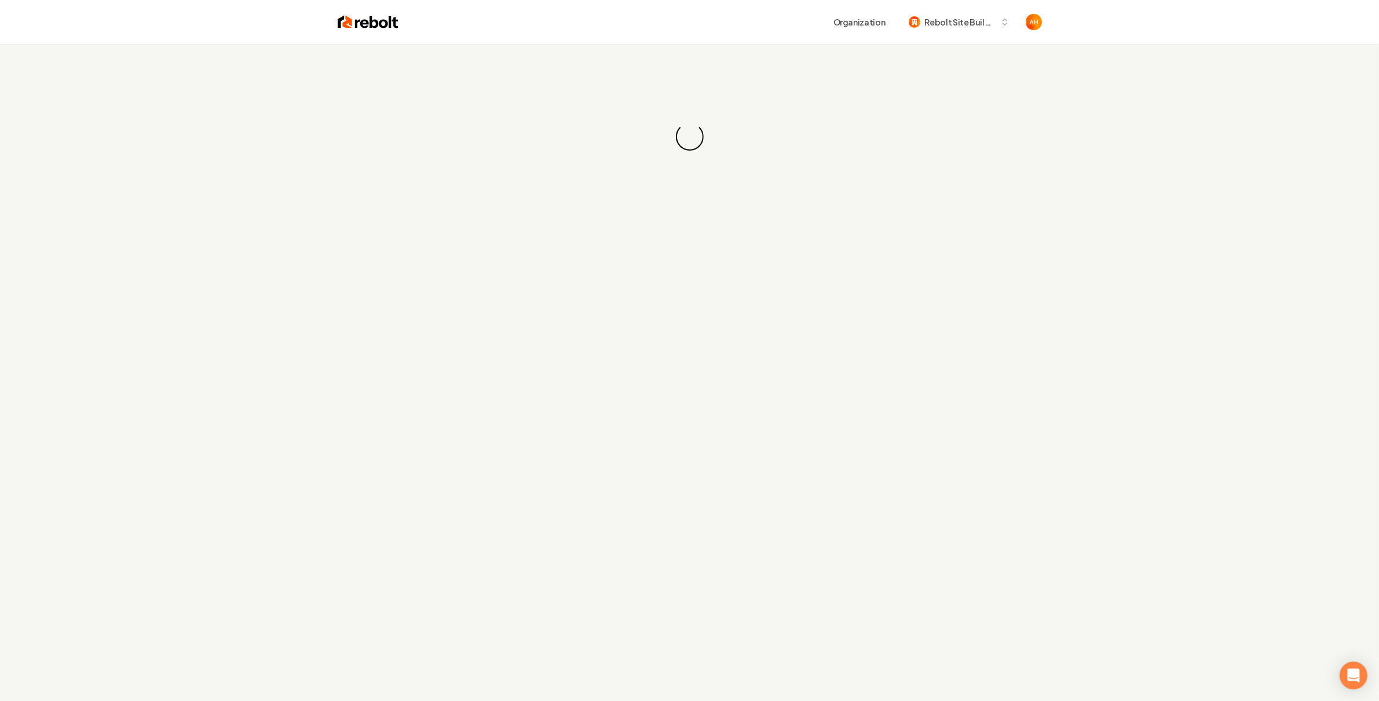
click at [1024, 19] on div "Organization Rebolt Site Builder" at bounding box center [721, 22] width 644 height 21
click at [712, 16] on div "Organization Rebolt Site Builder" at bounding box center [721, 22] width 644 height 21
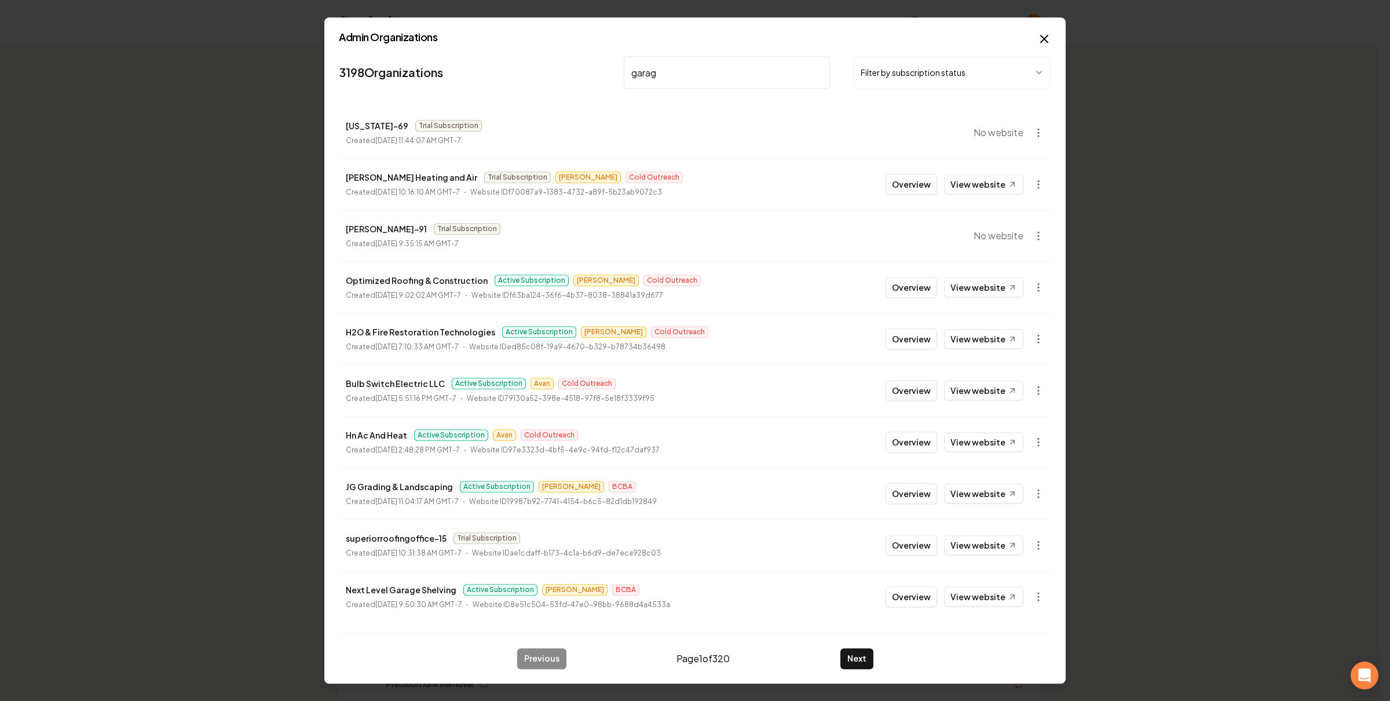
type input "garage"
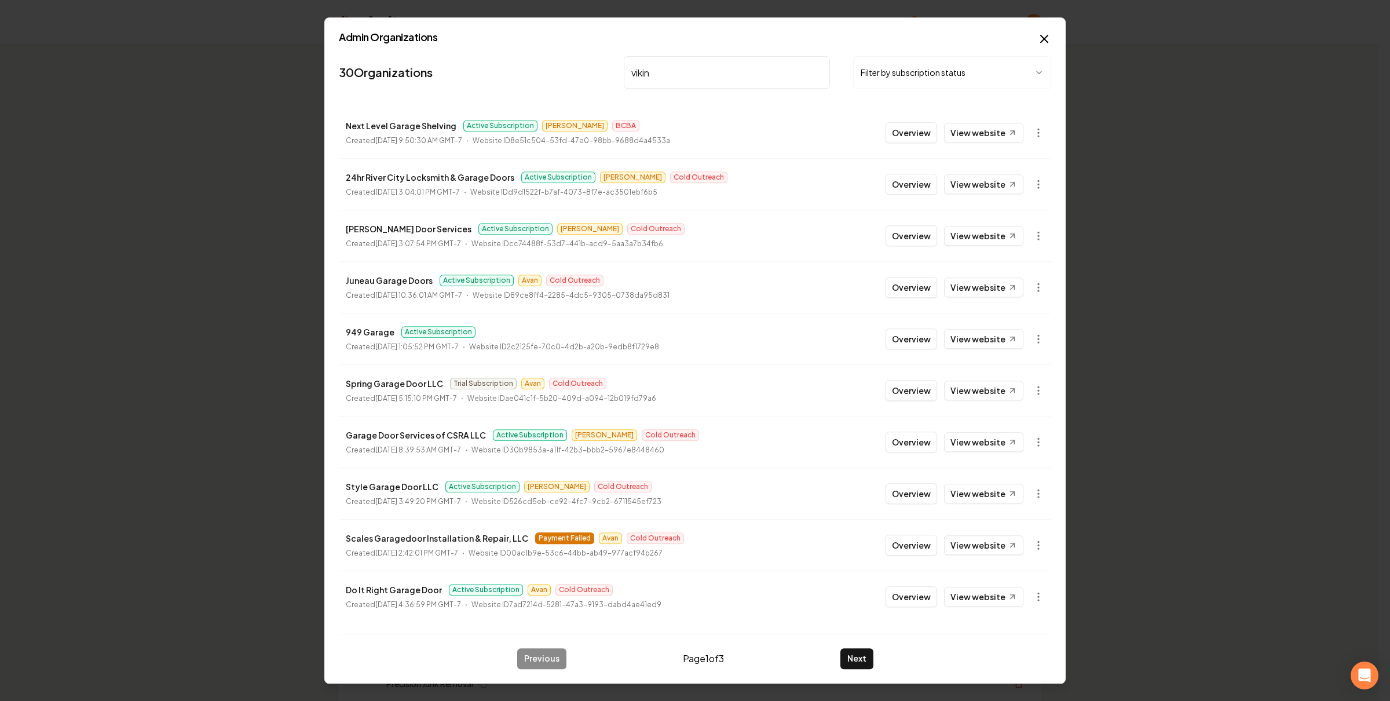
type input "viking"
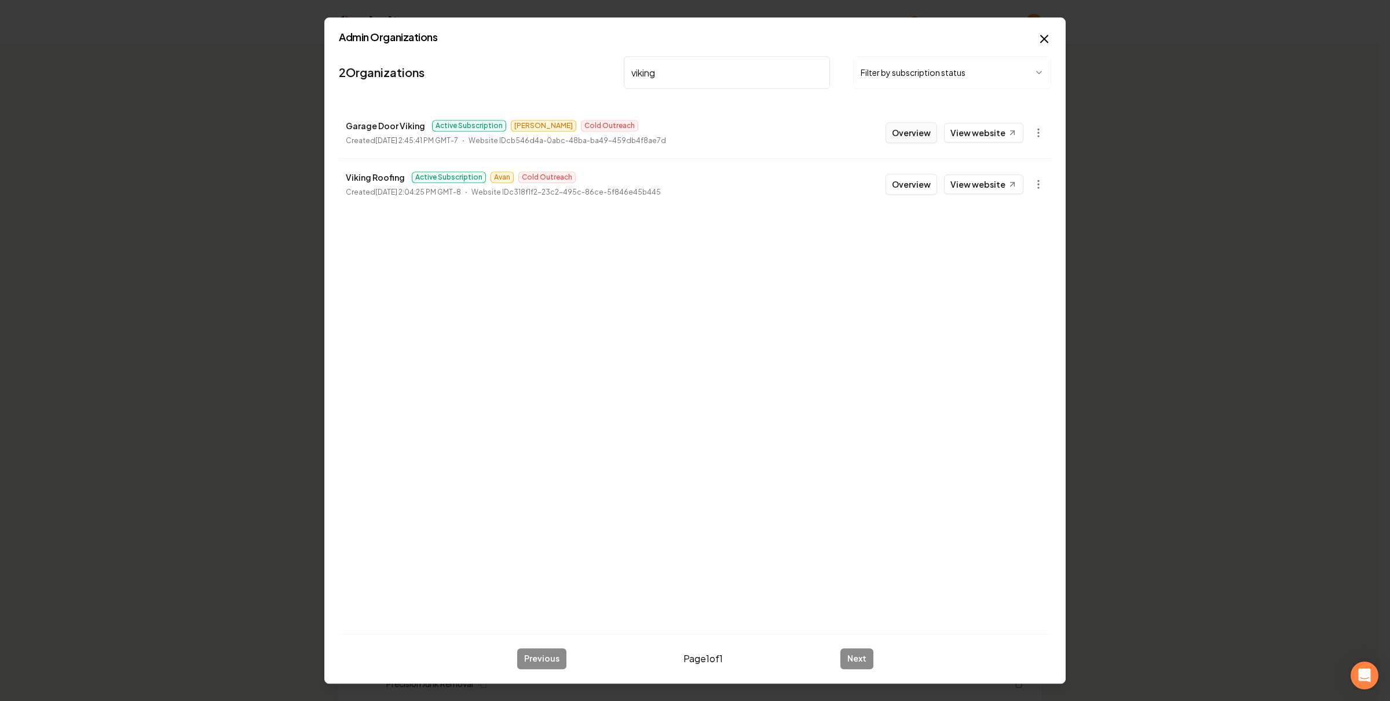
click at [921, 123] on button "Overview" at bounding box center [912, 132] width 52 height 21
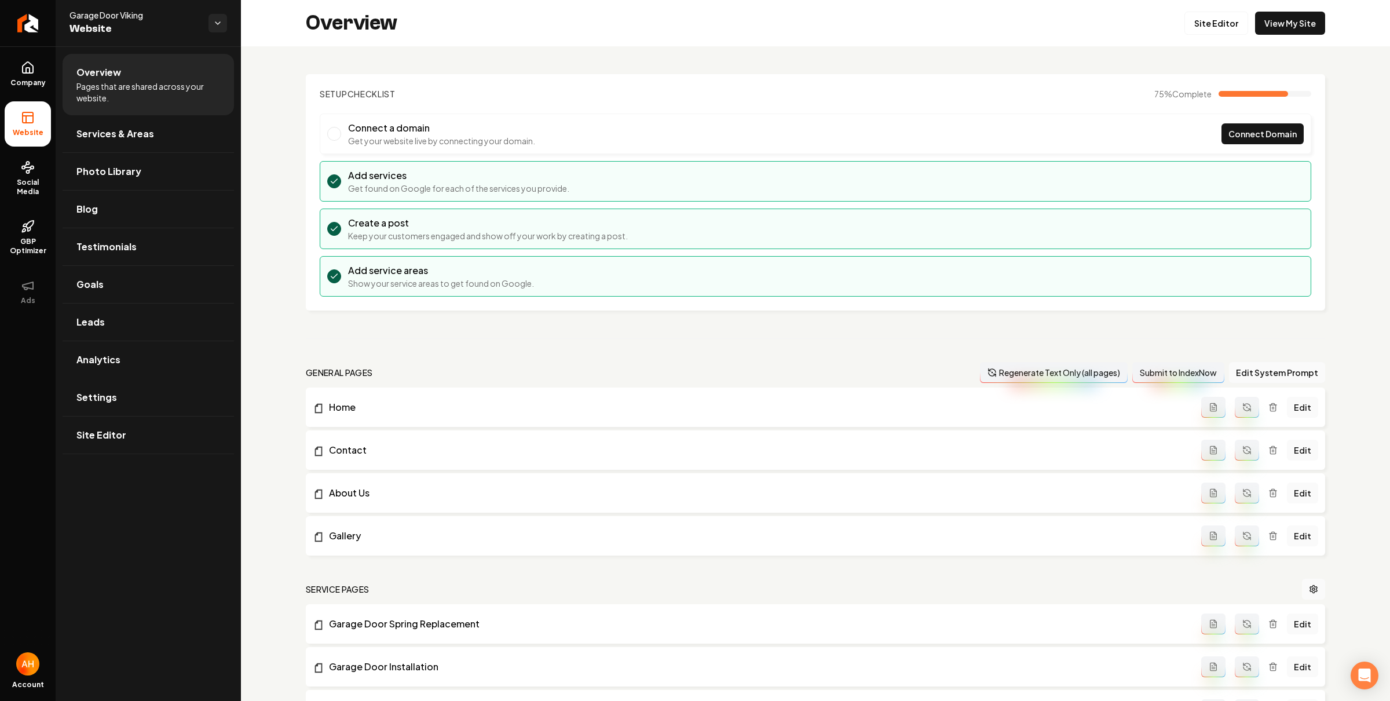
click at [112, 393] on span "Settings" at bounding box center [96, 397] width 41 height 14
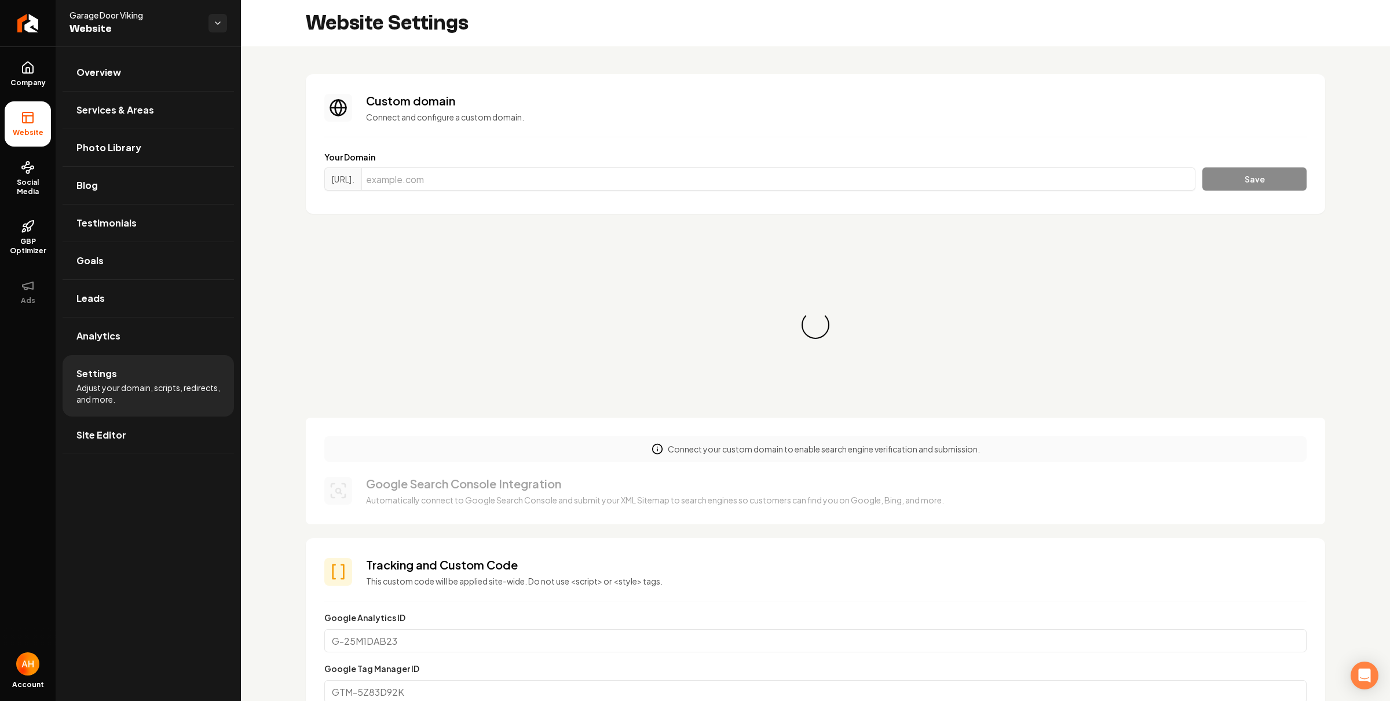
scroll to position [73, 0]
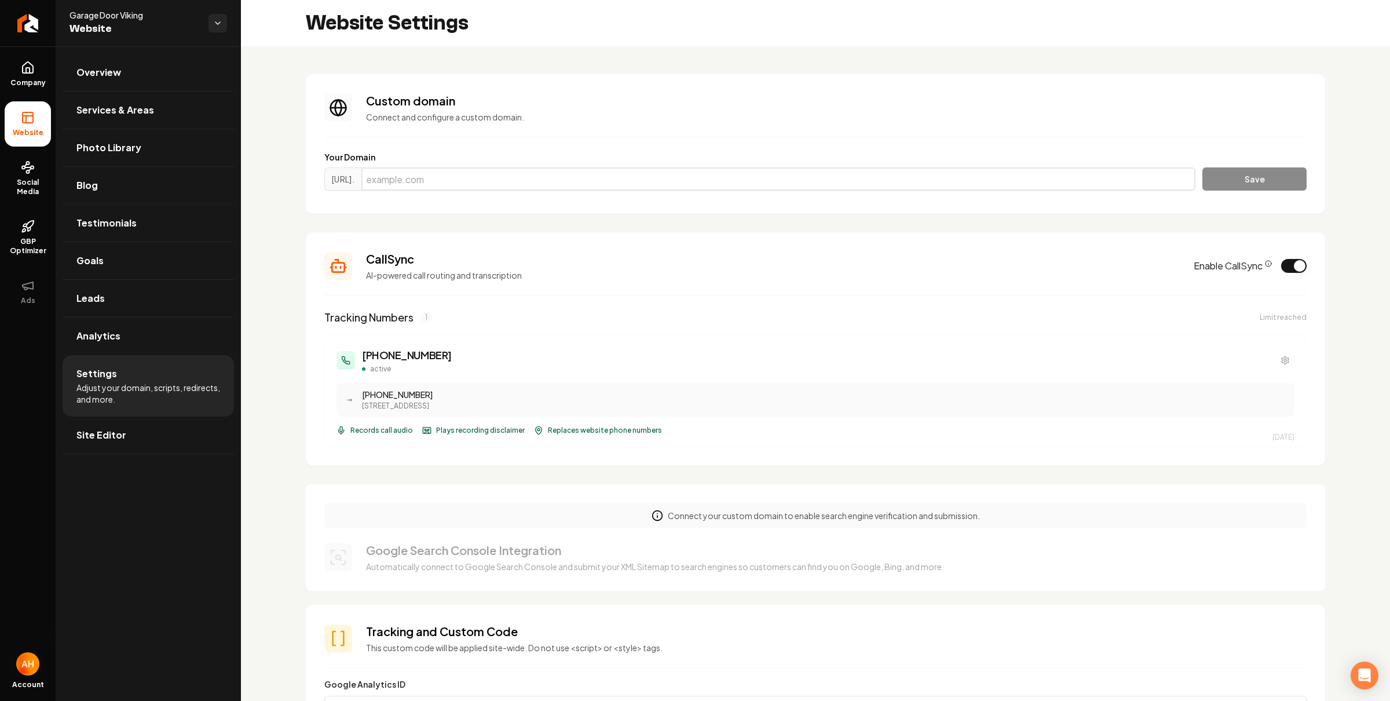
click at [559, 174] on input "Main content area" at bounding box center [779, 178] width 834 height 23
paste input "doorviking.com"
type input "doorviking.com"
click at [1221, 171] on button "Save" at bounding box center [1255, 178] width 104 height 23
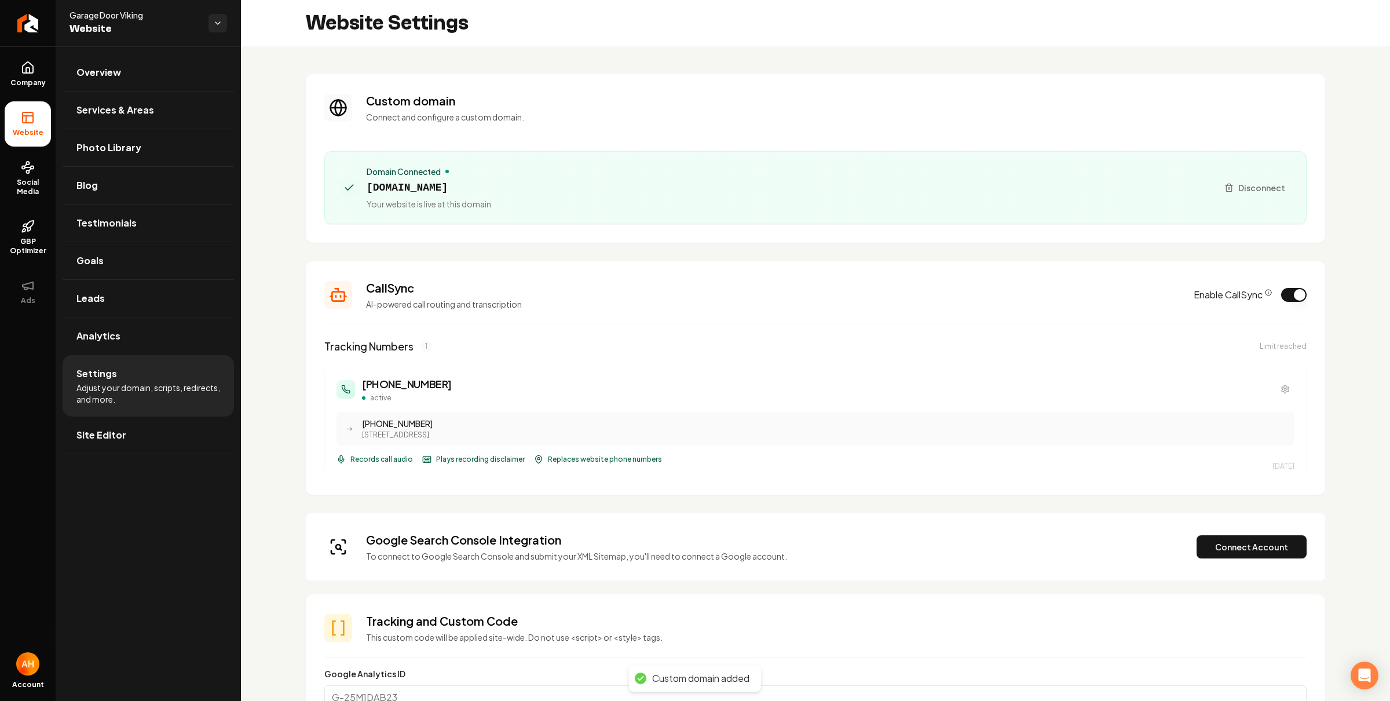
click at [430, 185] on span "doorviking.com" at bounding box center [429, 188] width 125 height 16
copy span "doorviking.com"
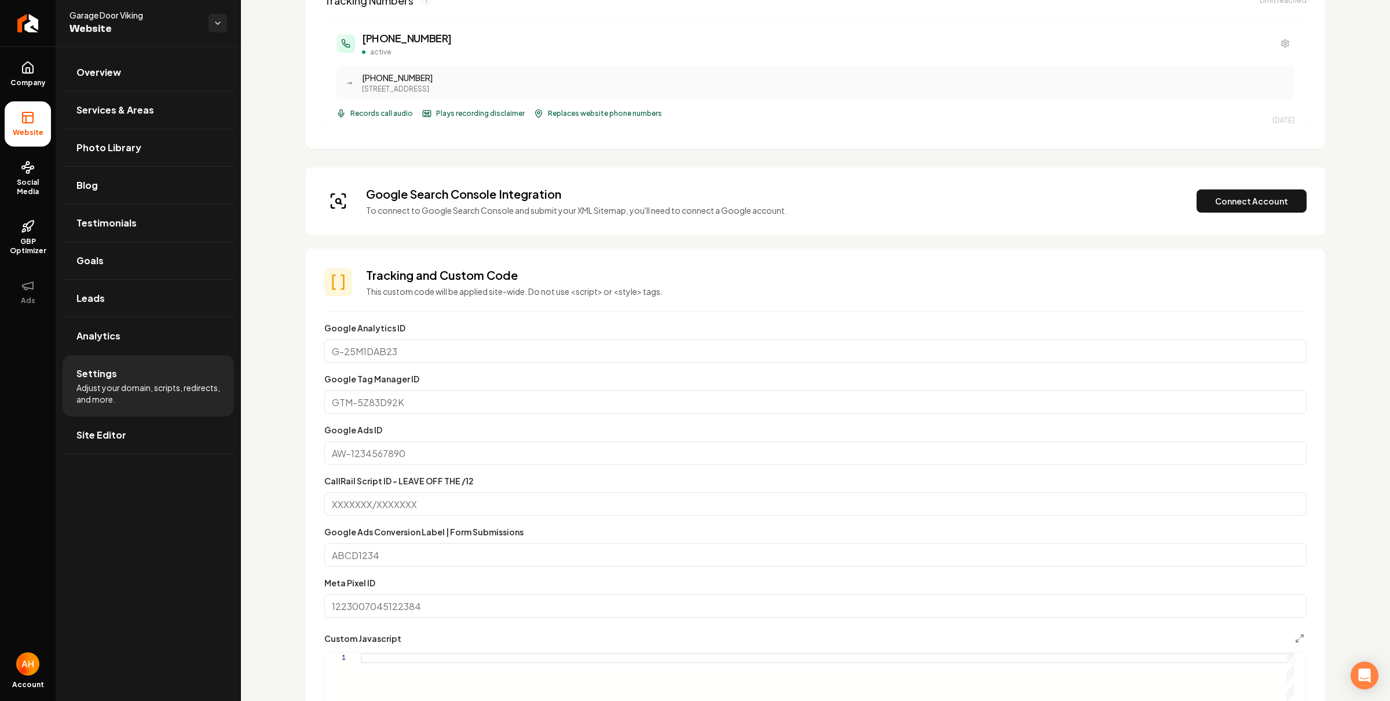
scroll to position [327, 0]
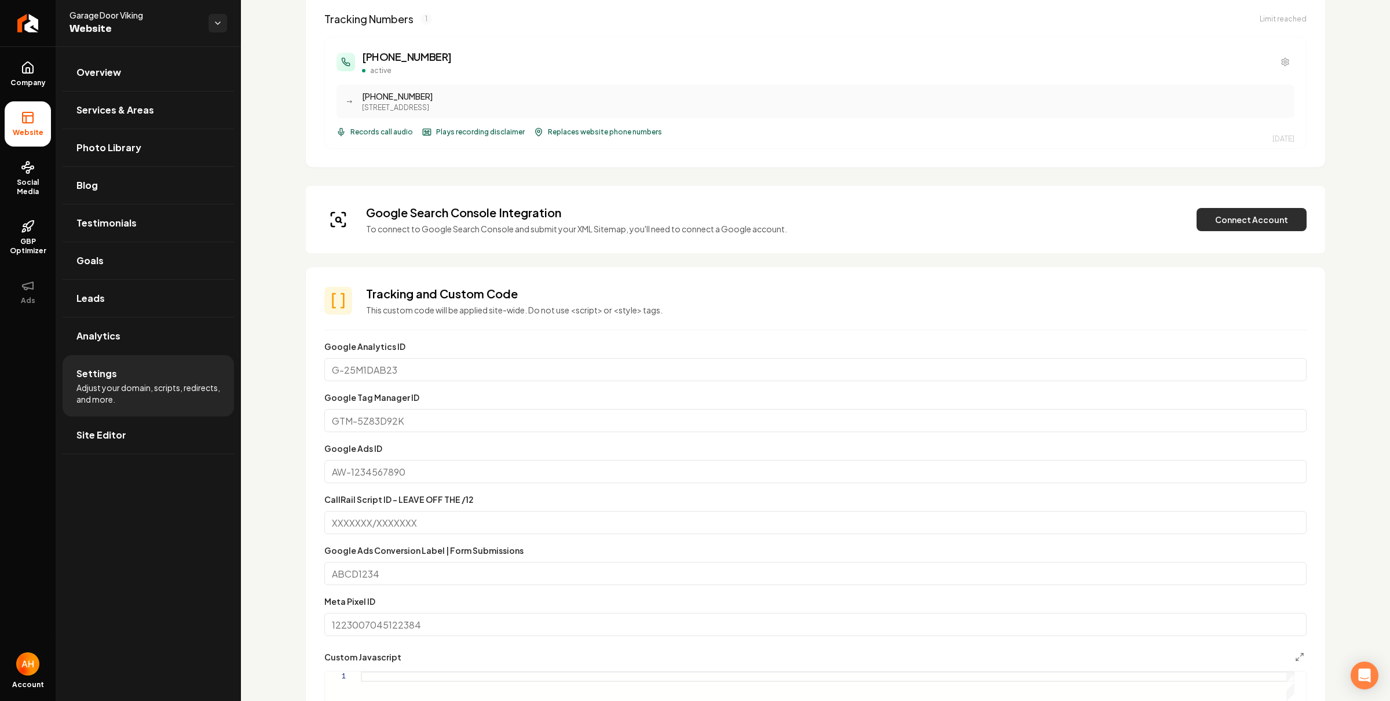
click at [1257, 222] on button "Connect Account" at bounding box center [1252, 219] width 110 height 23
click at [1174, 218] on button "Verify & Submit" at bounding box center [1171, 219] width 101 height 23
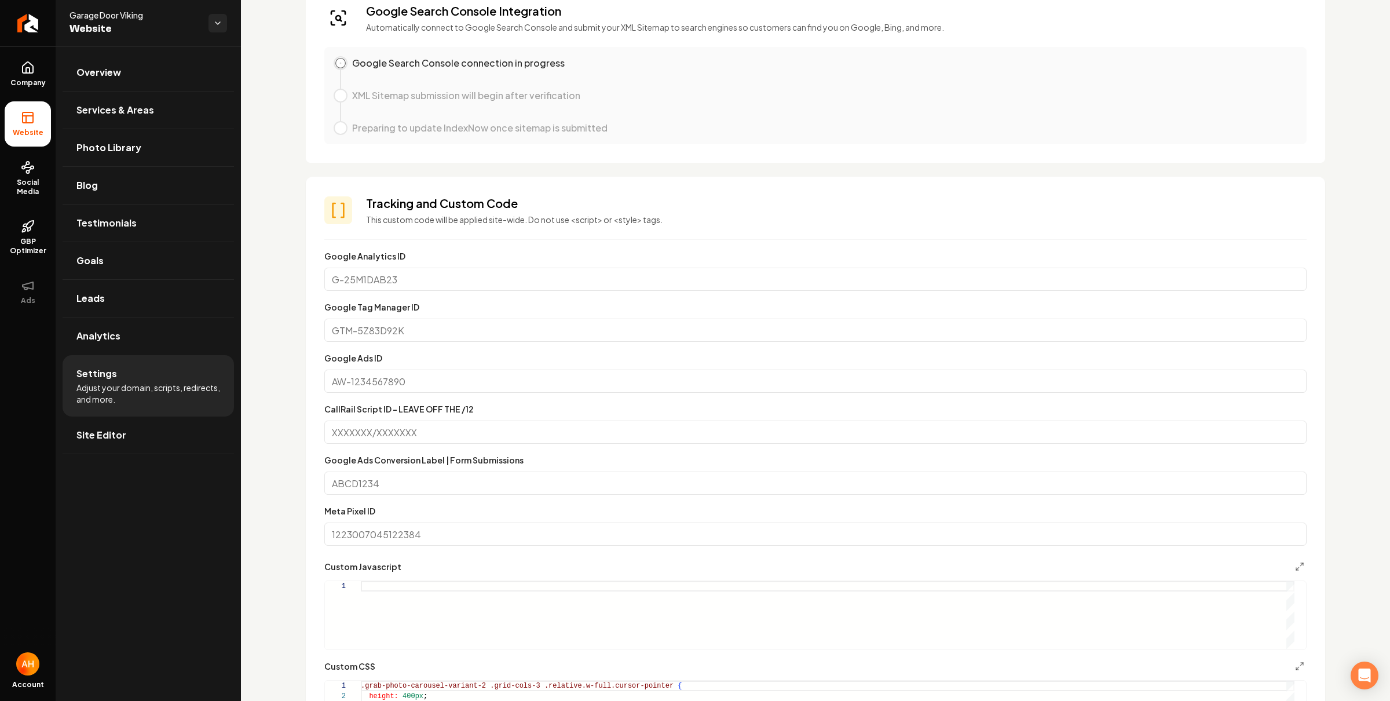
scroll to position [920, 0]
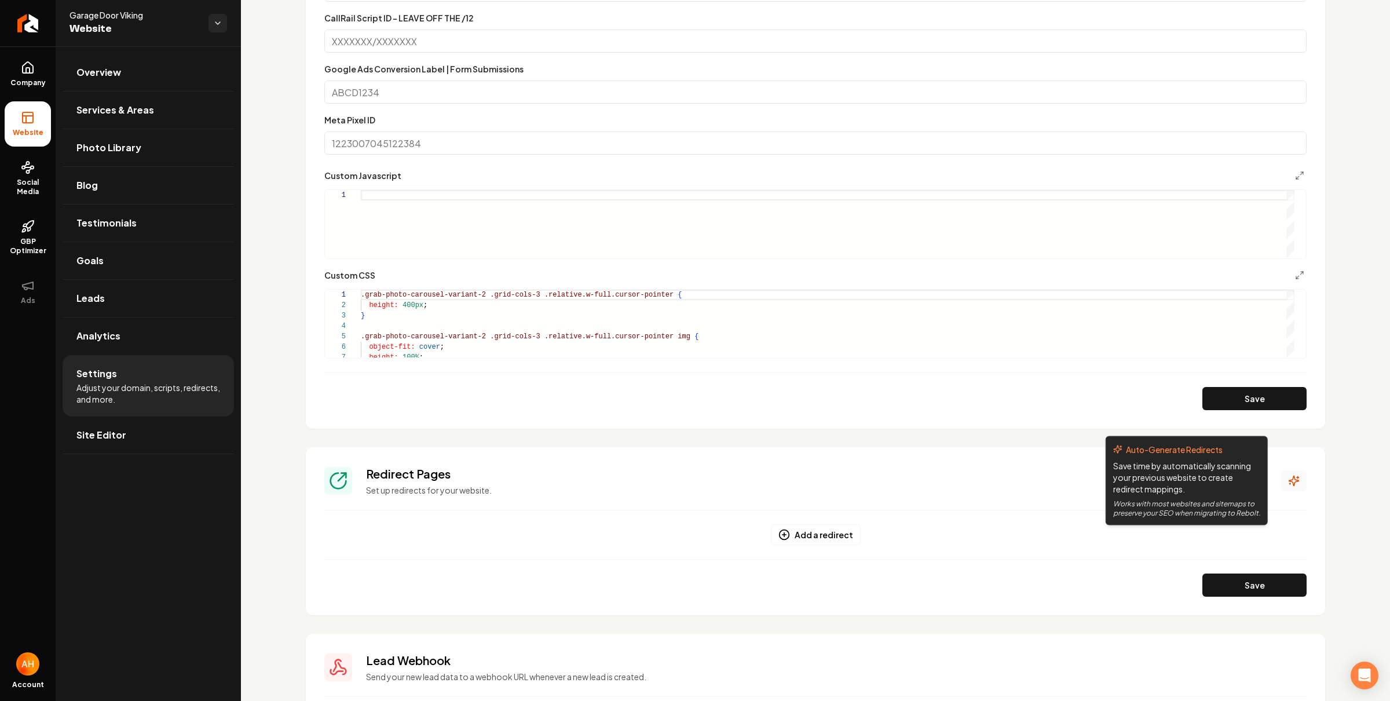
click at [1289, 476] on icon "Main content area" at bounding box center [1295, 481] width 12 height 12
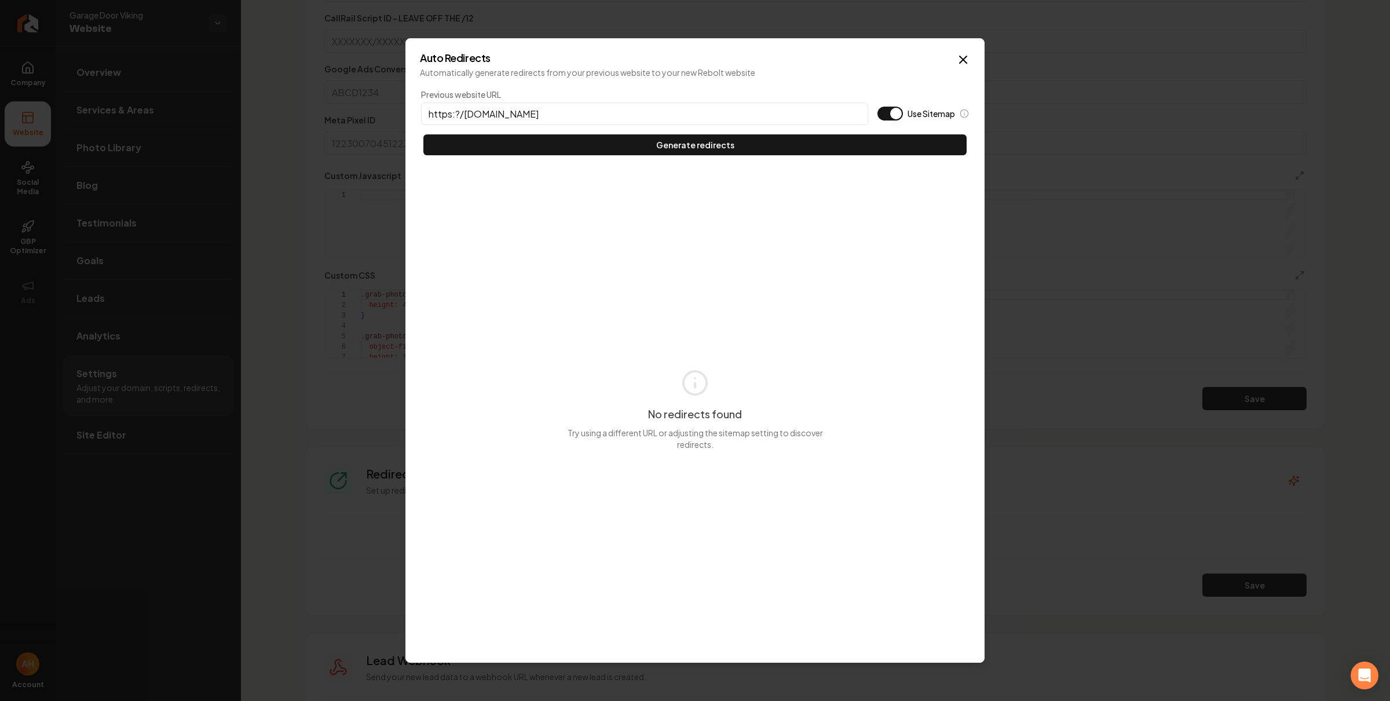
type input "https:?/doorviking.com"
type button "on"
type input "https://doorviking.com"
click at [878, 107] on button "Use Sitemap" at bounding box center [890, 114] width 25 height 14
click at [424, 134] on button "Generate redirects" at bounding box center [695, 144] width 543 height 21
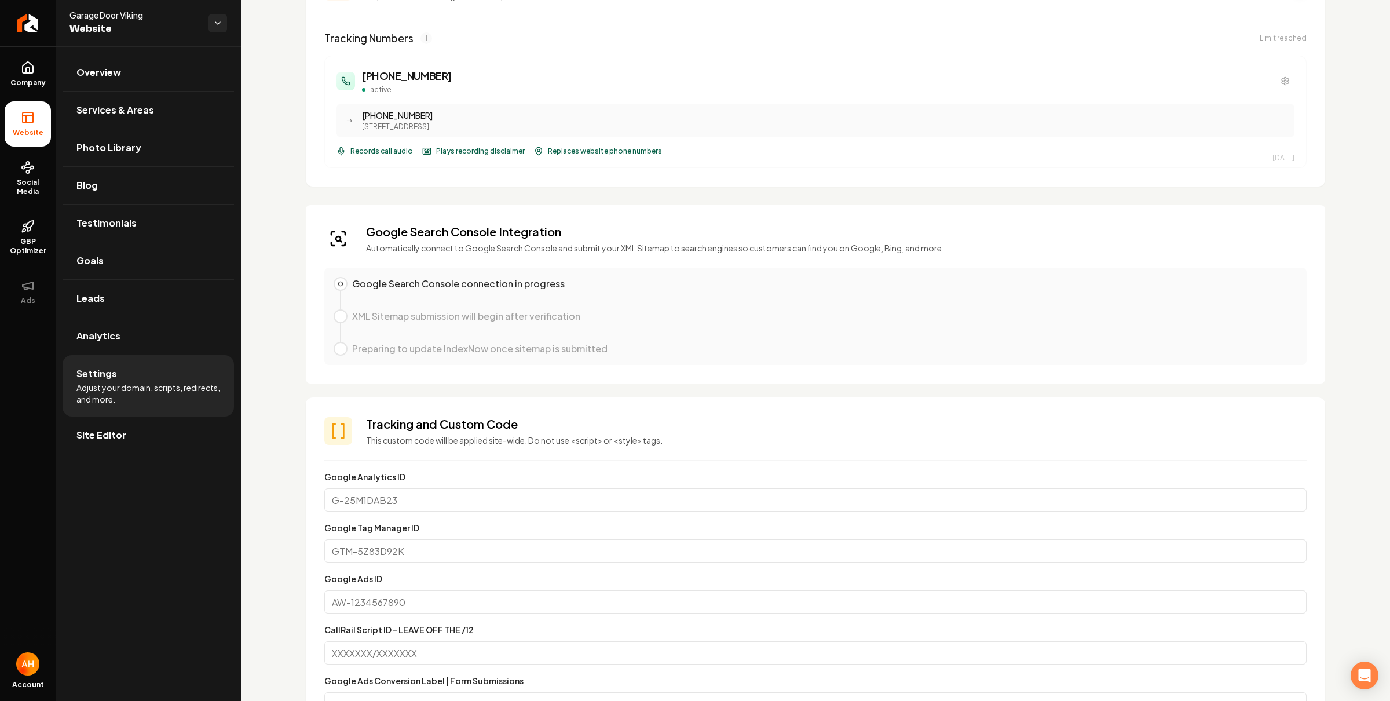
scroll to position [0, 0]
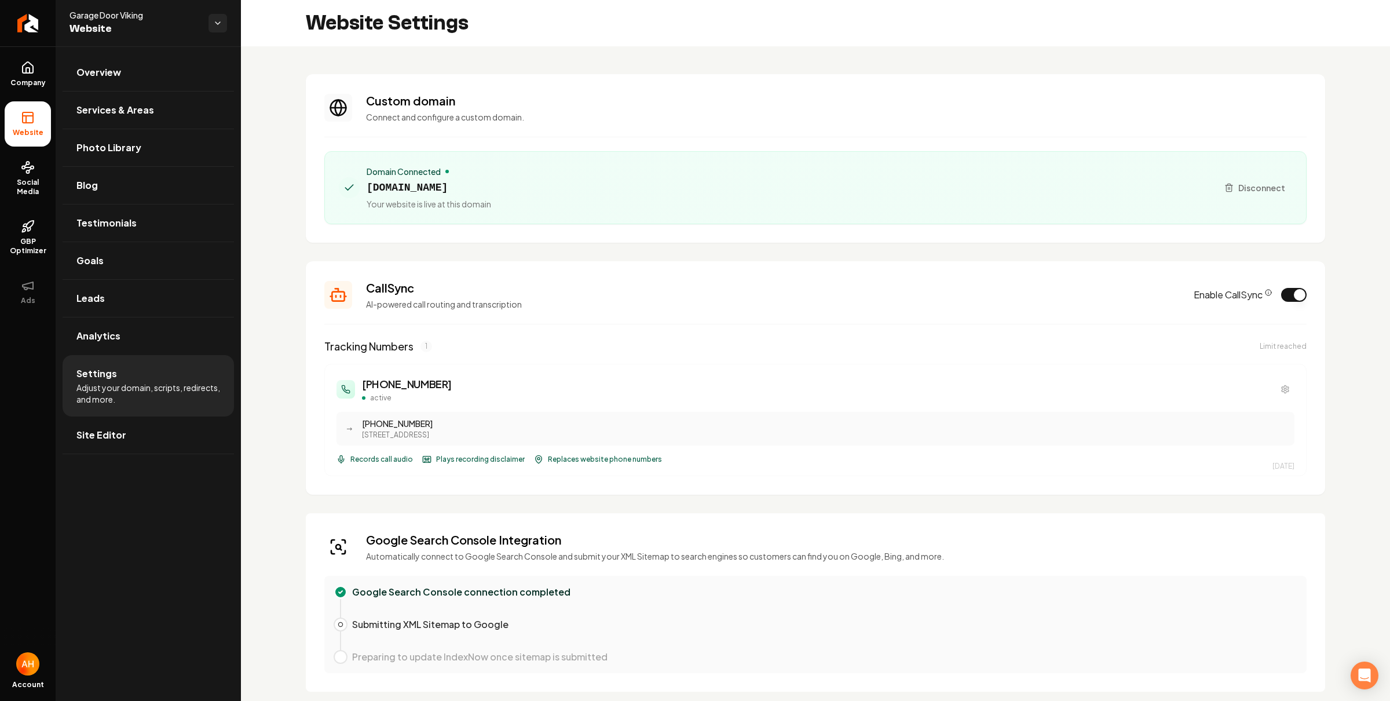
click at [405, 189] on span "doorviking.com" at bounding box center [429, 188] width 125 height 16
copy span "doorviking.com"
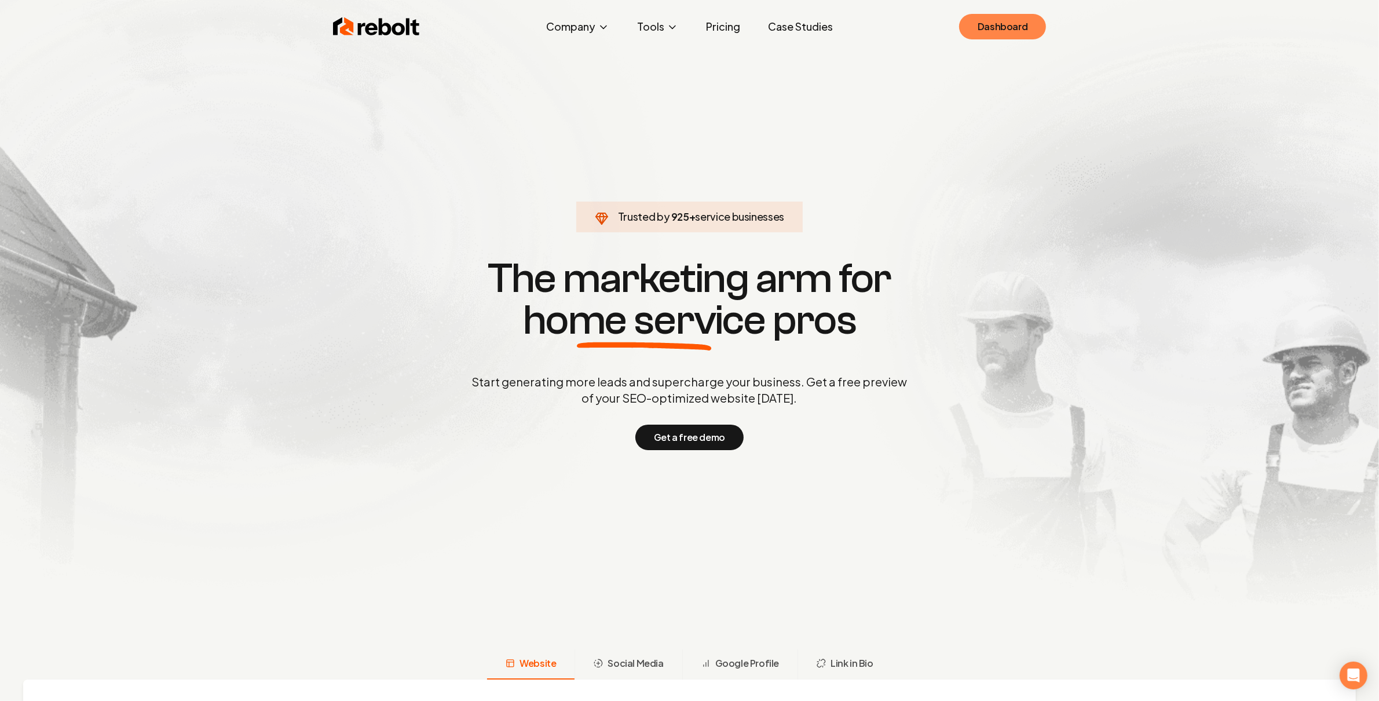
click at [999, 15] on link "Dashboard" at bounding box center [1002, 26] width 87 height 25
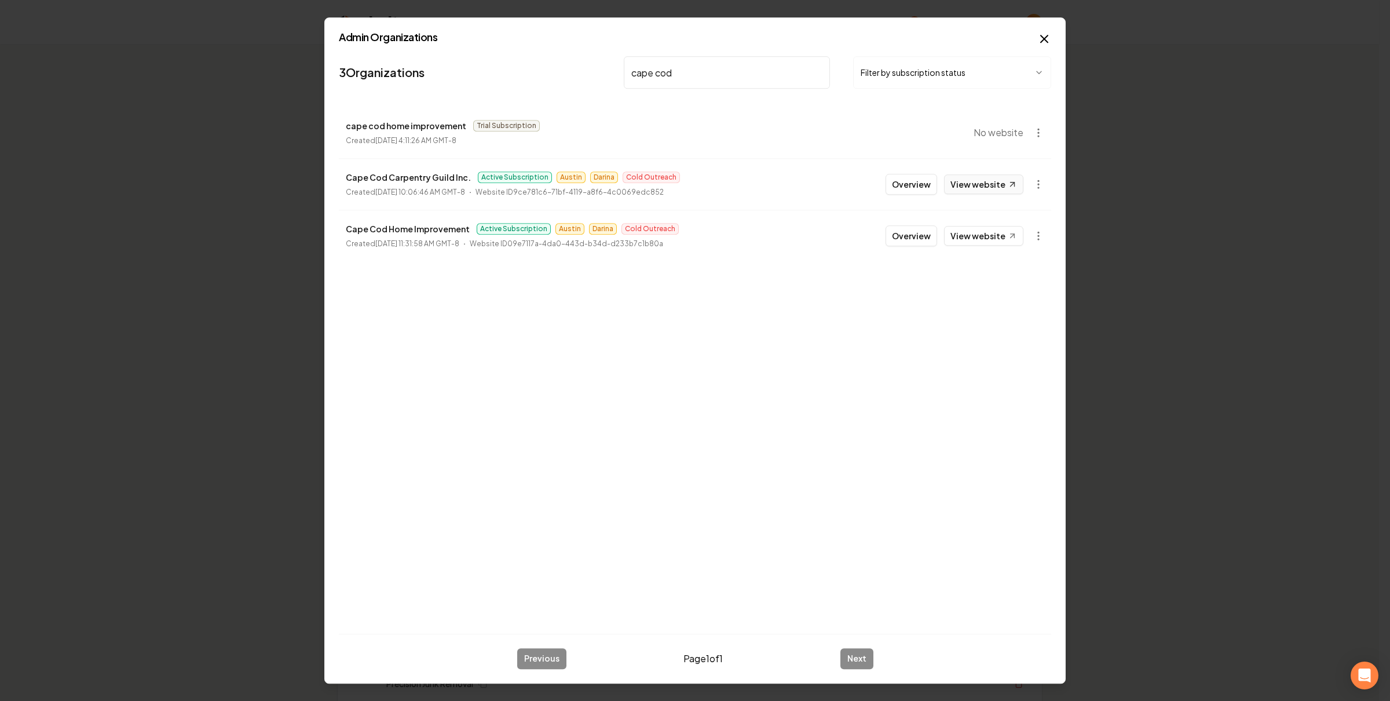
type input "cape cod"
click at [970, 196] on li "Cape Cod Carpentry Guild Inc. Active Subscription Austin Darina Cold Outreach C…" at bounding box center [695, 184] width 713 height 52
click at [976, 188] on link "View website" at bounding box center [983, 184] width 79 height 20
click at [911, 180] on button "Overview" at bounding box center [912, 184] width 52 height 21
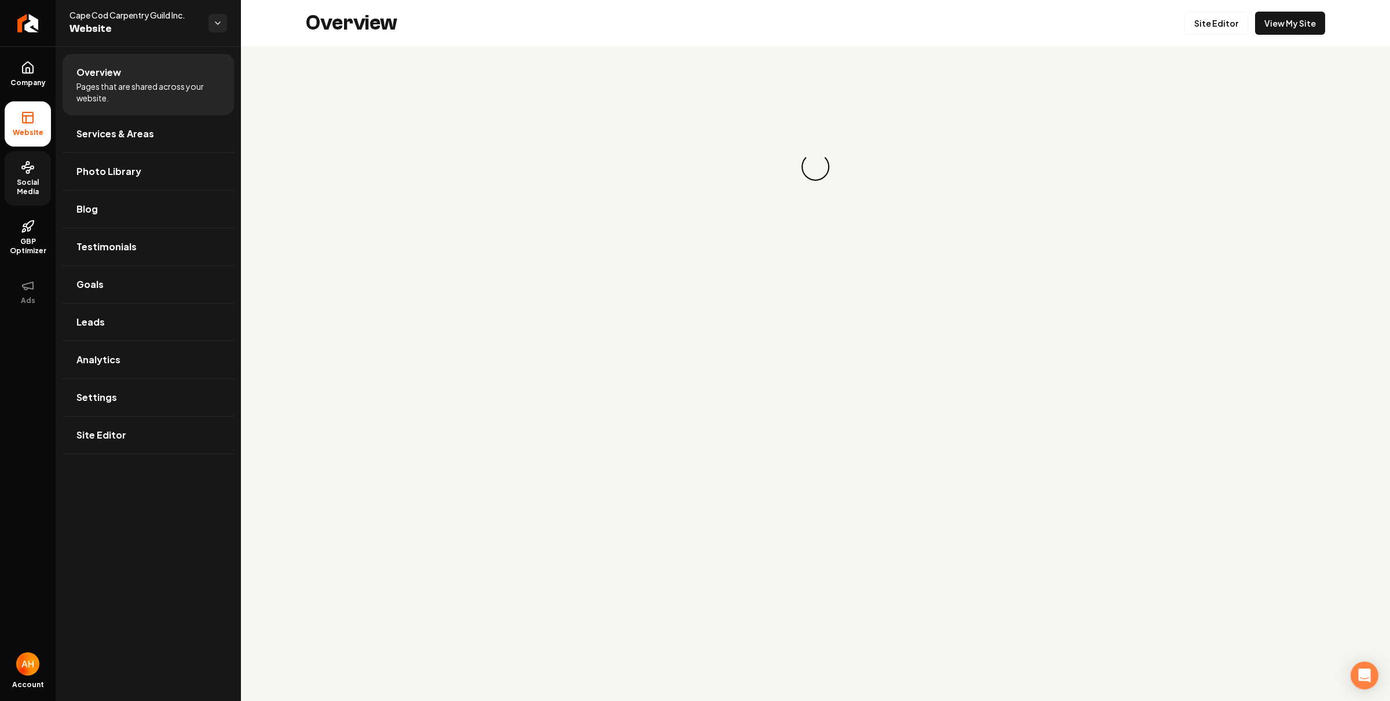
click at [19, 182] on span "Social Media" at bounding box center [28, 187] width 46 height 19
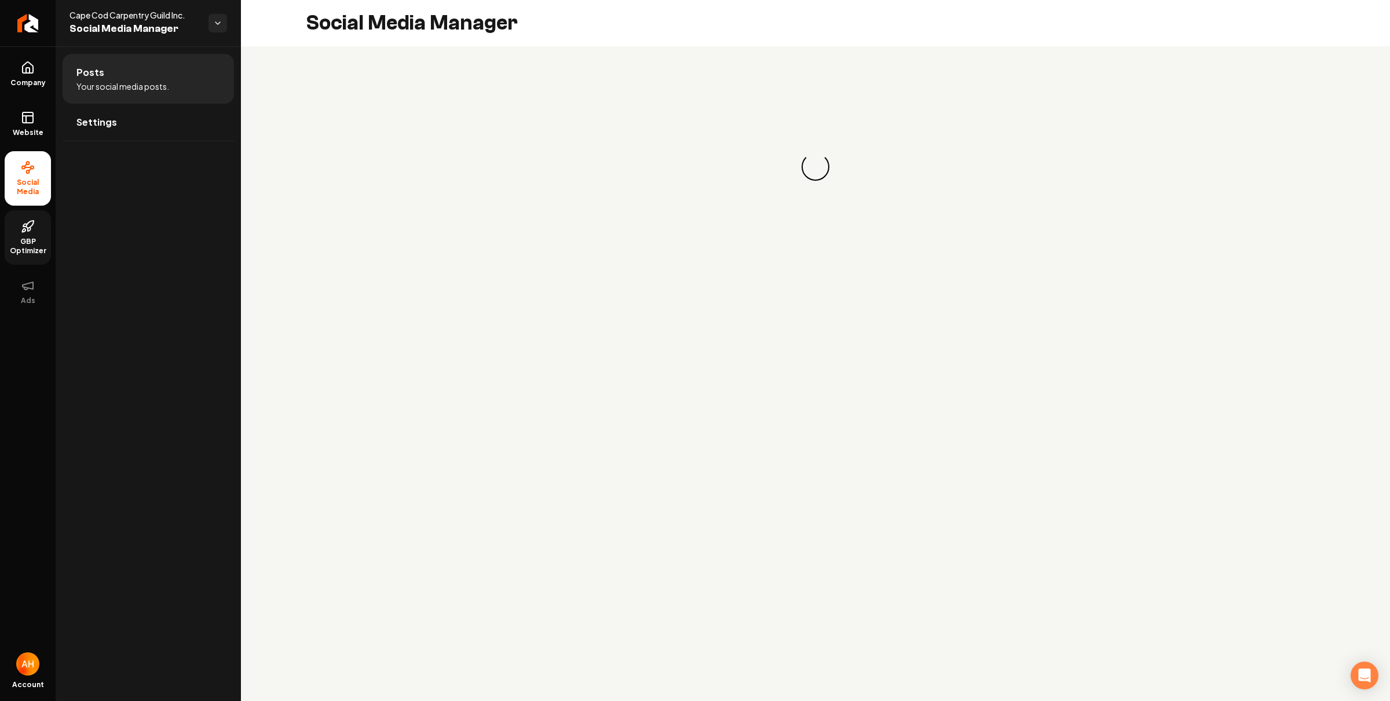
click at [33, 233] on icon at bounding box center [28, 227] width 14 height 14
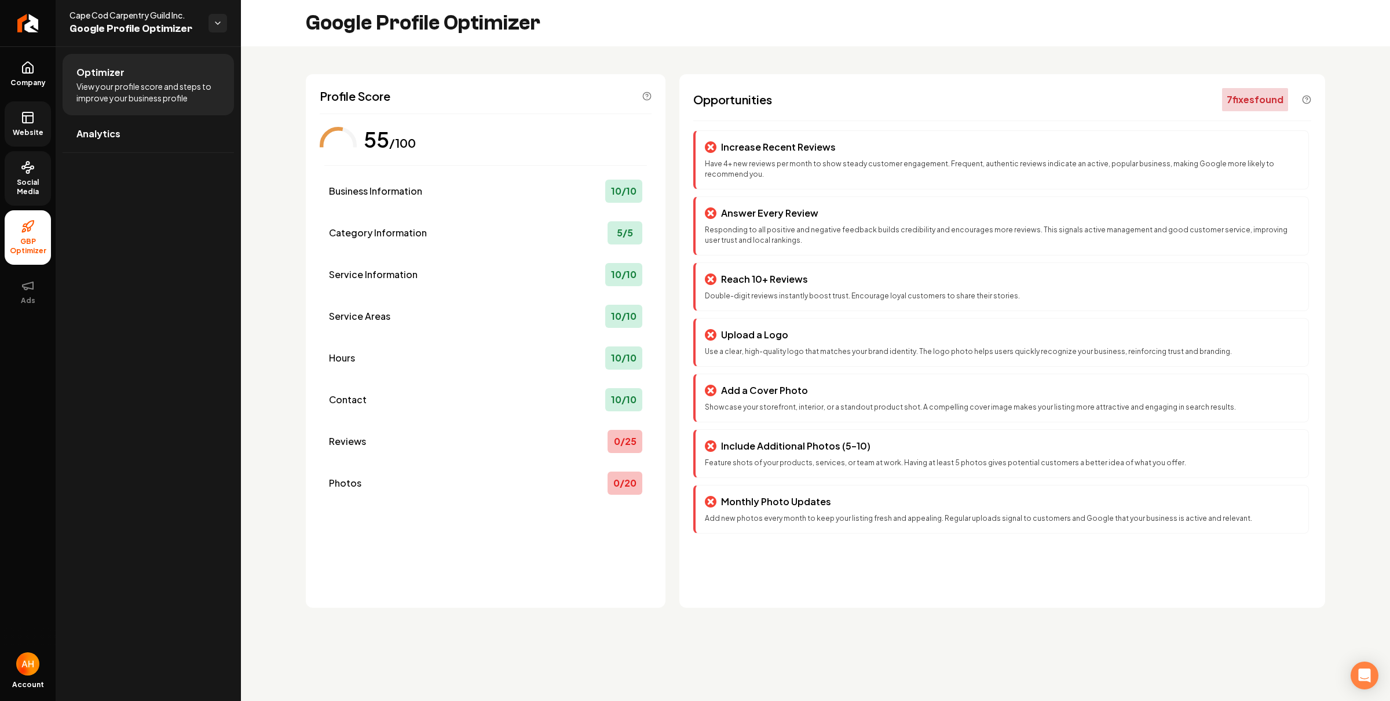
click at [24, 133] on span "Website" at bounding box center [28, 132] width 40 height 9
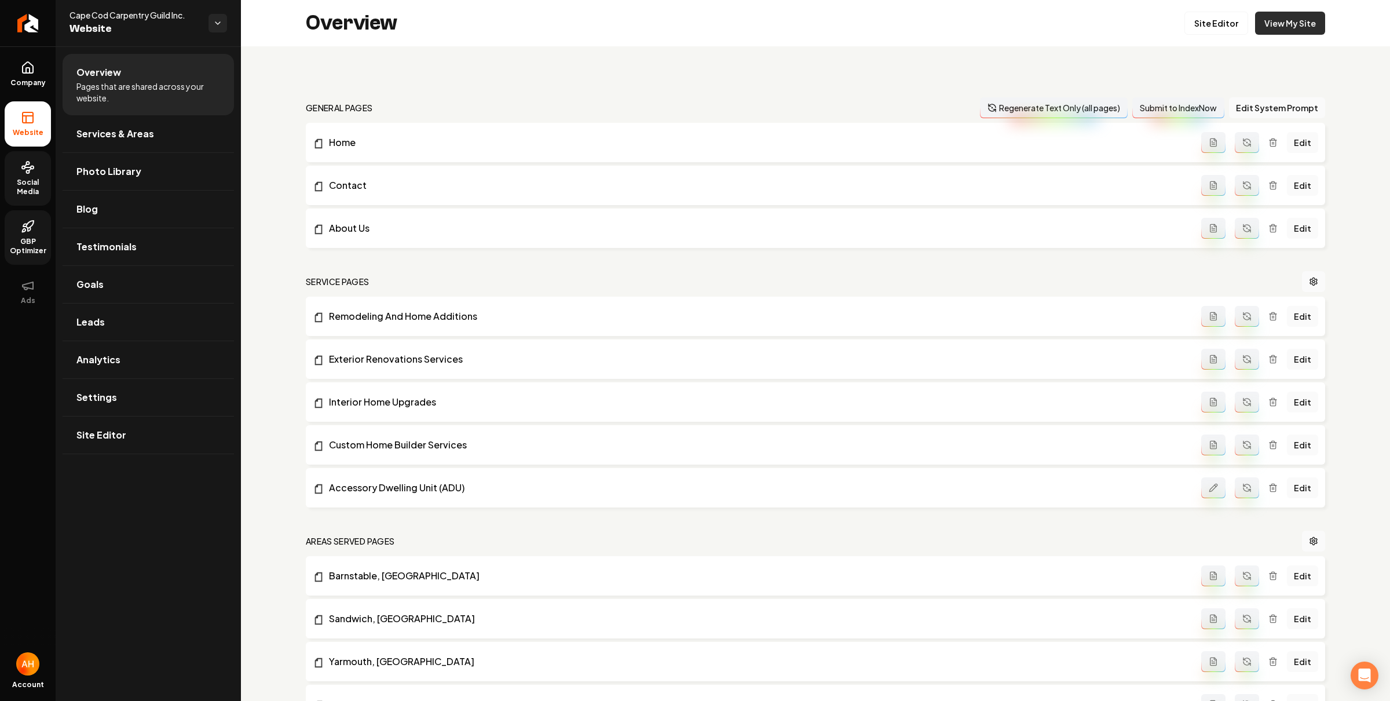
click at [1269, 20] on link "View My Site" at bounding box center [1290, 23] width 70 height 23
click at [47, 182] on span "Social Media" at bounding box center [28, 187] width 46 height 19
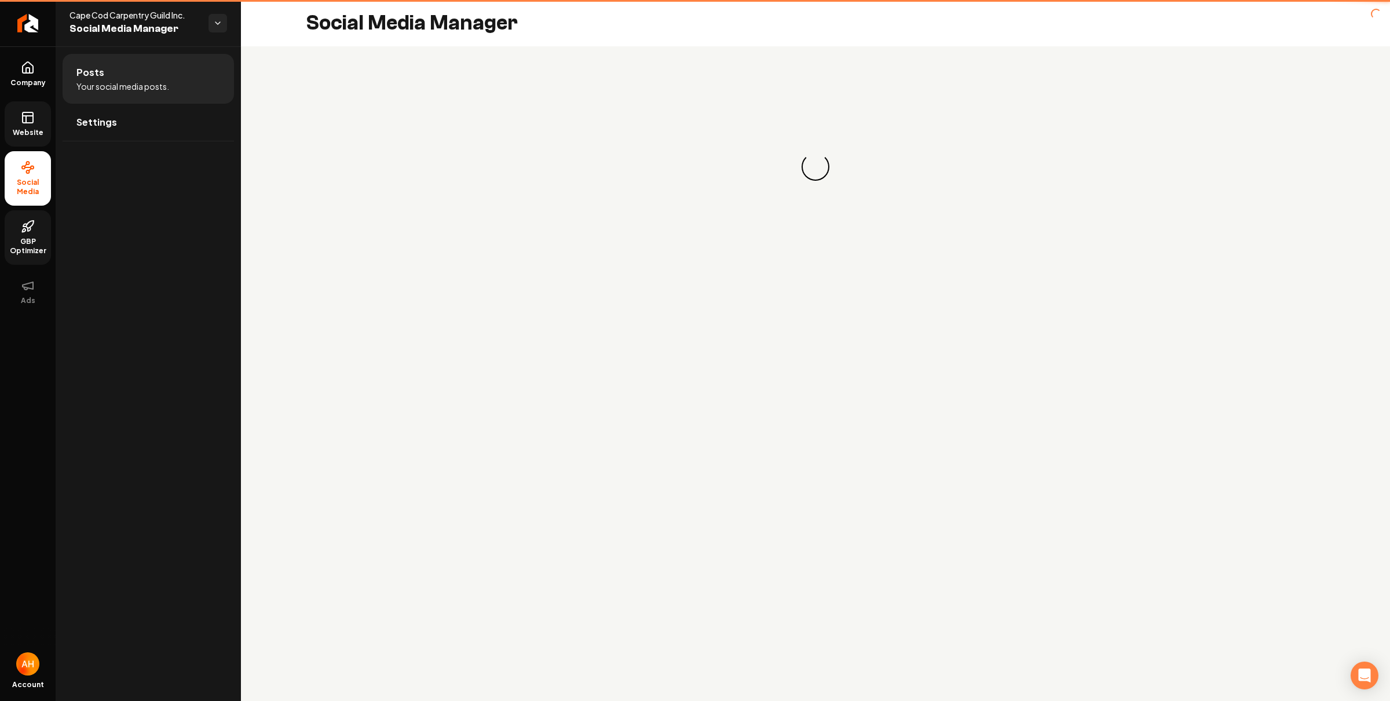
click at [17, 180] on span "Social Media" at bounding box center [28, 187] width 46 height 19
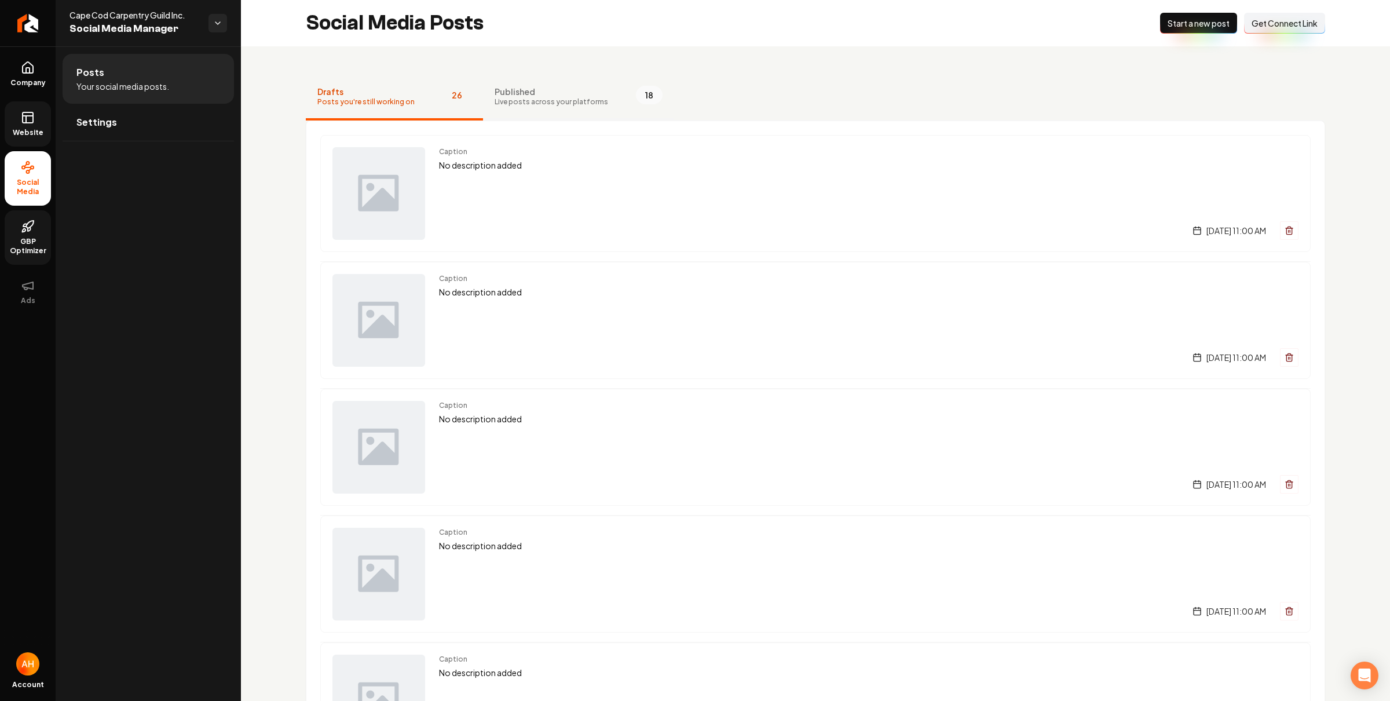
click at [497, 76] on button "Published Live posts across your platforms 18" at bounding box center [578, 97] width 191 height 46
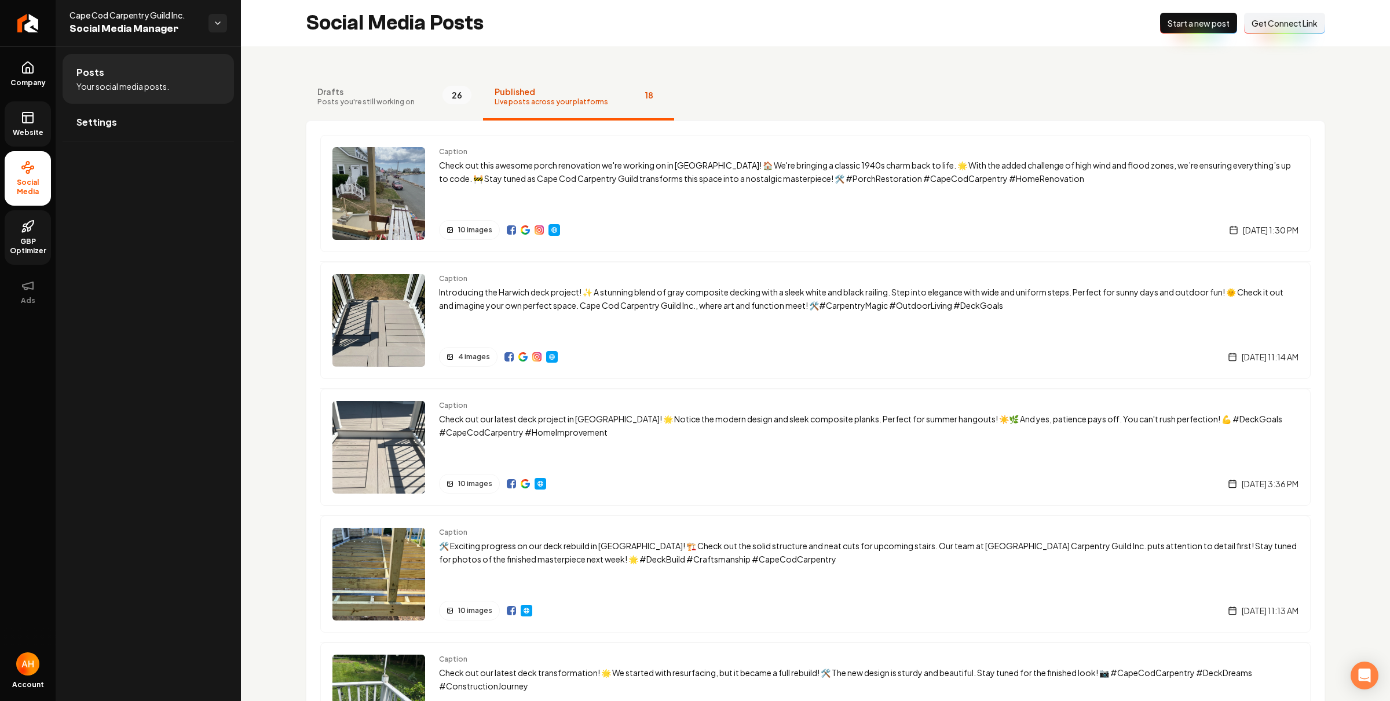
click at [541, 101] on span "Live posts across your platforms" at bounding box center [552, 101] width 114 height 9
click at [129, 126] on link "Settings" at bounding box center [148, 122] width 171 height 37
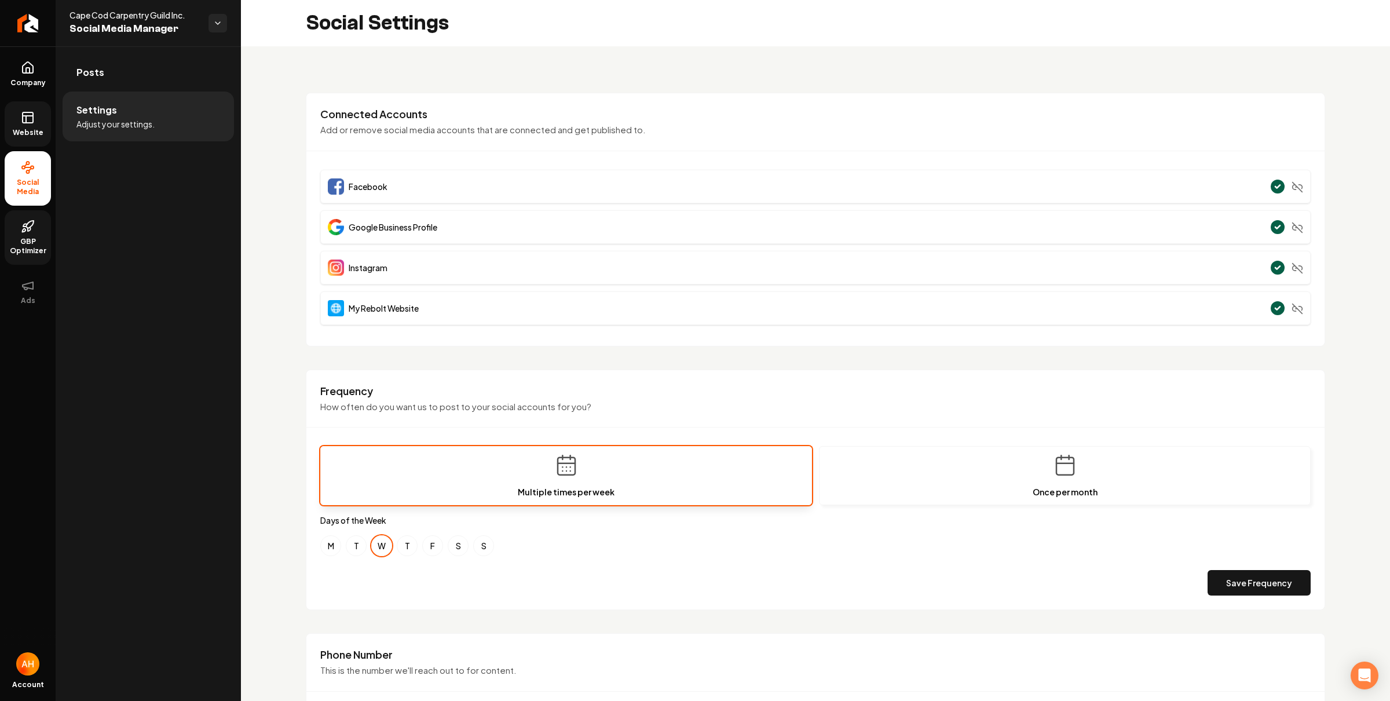
click at [604, 77] on div "**********" at bounding box center [815, 541] width 1149 height 991
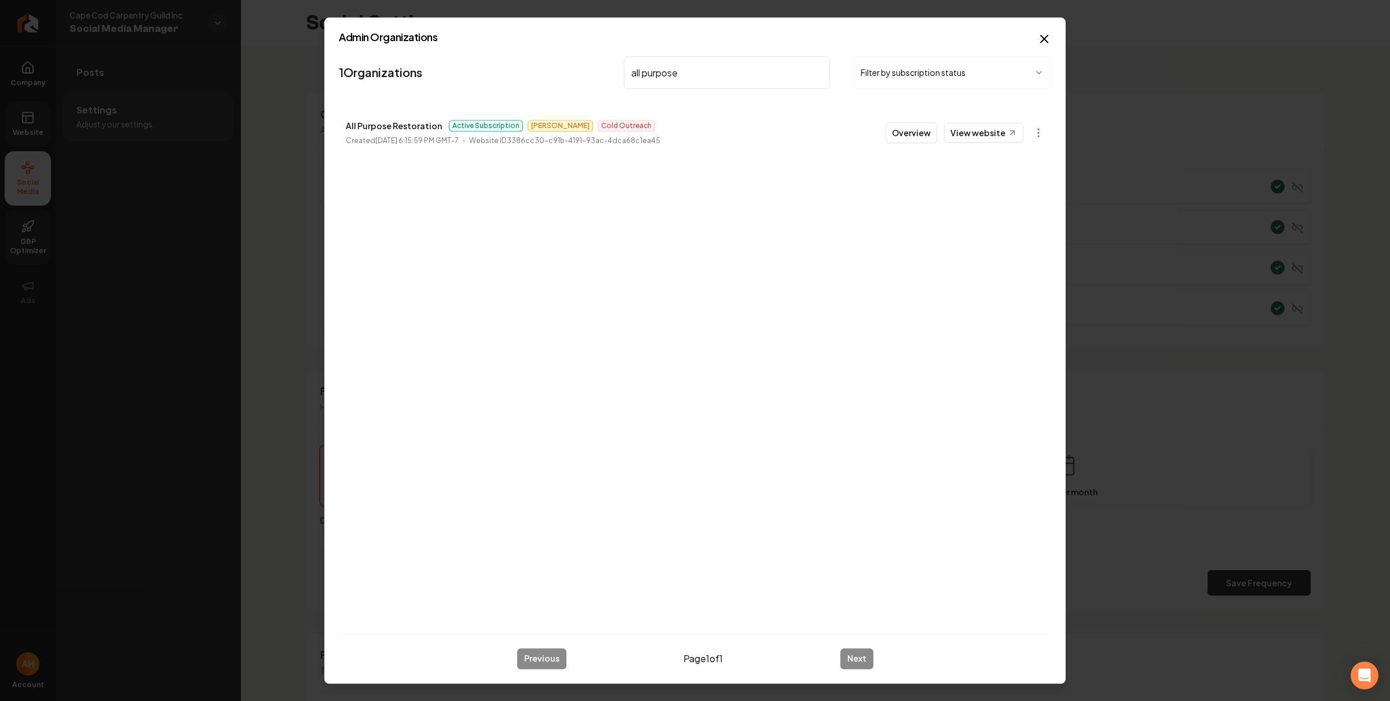
click at [728, 78] on input "all purpose" at bounding box center [727, 72] width 206 height 32
click at [979, 141] on link "View website" at bounding box center [983, 133] width 79 height 20
click at [681, 67] on input "iron crest" at bounding box center [727, 72] width 206 height 32
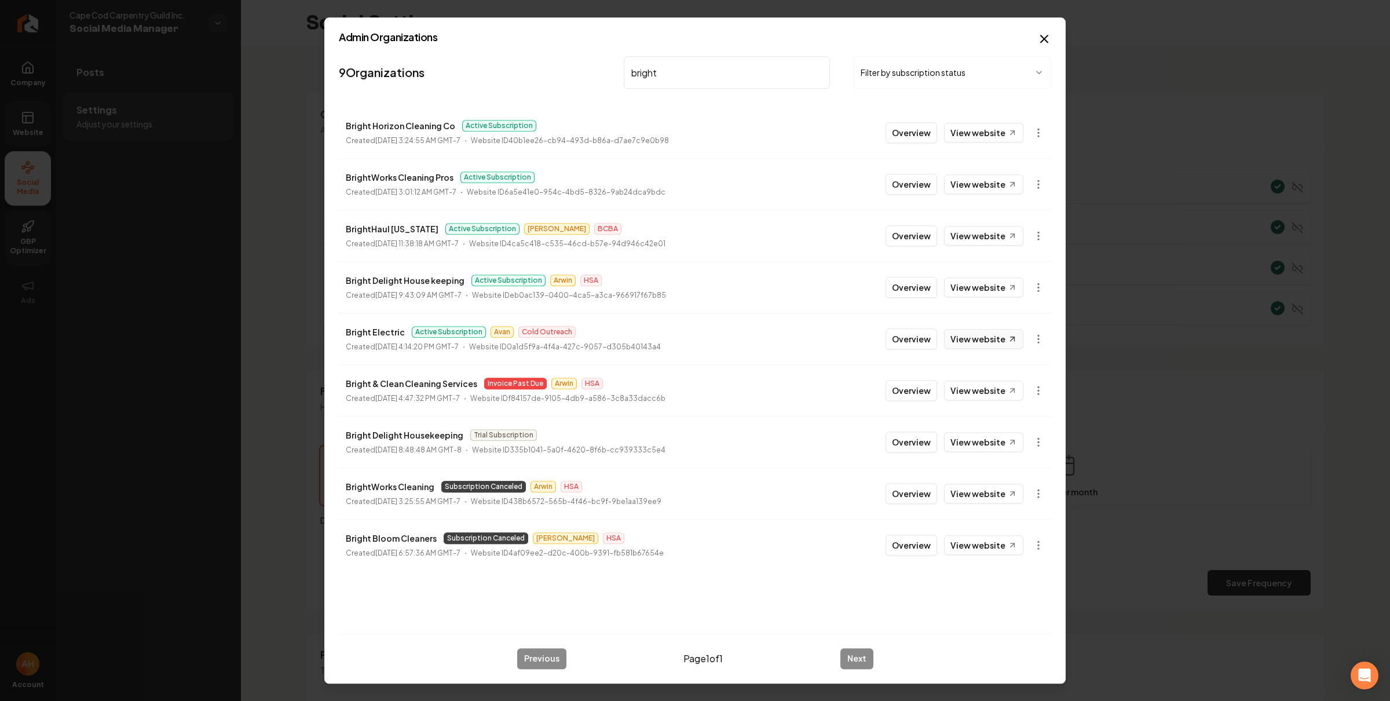
type input "bright"
click at [1001, 340] on link "View website" at bounding box center [983, 339] width 79 height 20
drag, startPoint x: 932, startPoint y: 334, endPoint x: 845, endPoint y: 191, distance: 167.1
click at [931, 334] on button "Overview" at bounding box center [912, 338] width 52 height 21
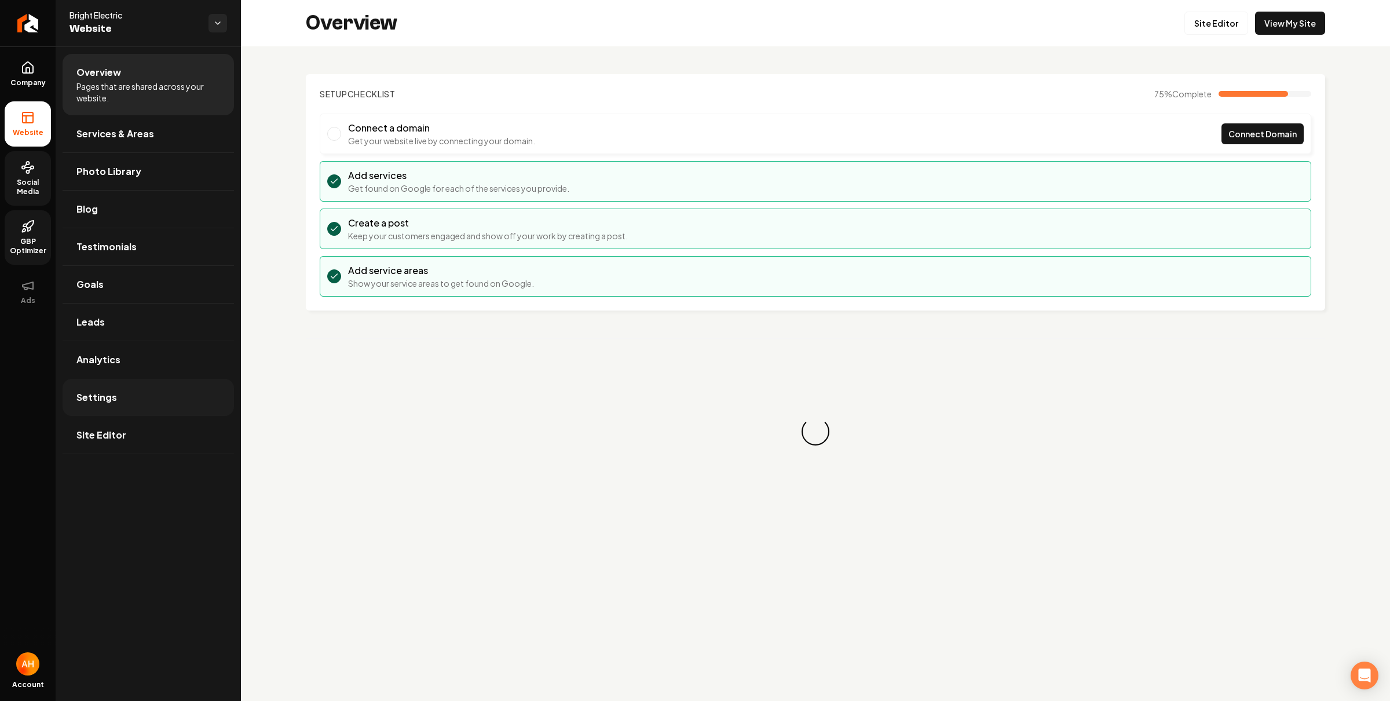
click at [114, 404] on span "Settings" at bounding box center [96, 397] width 41 height 14
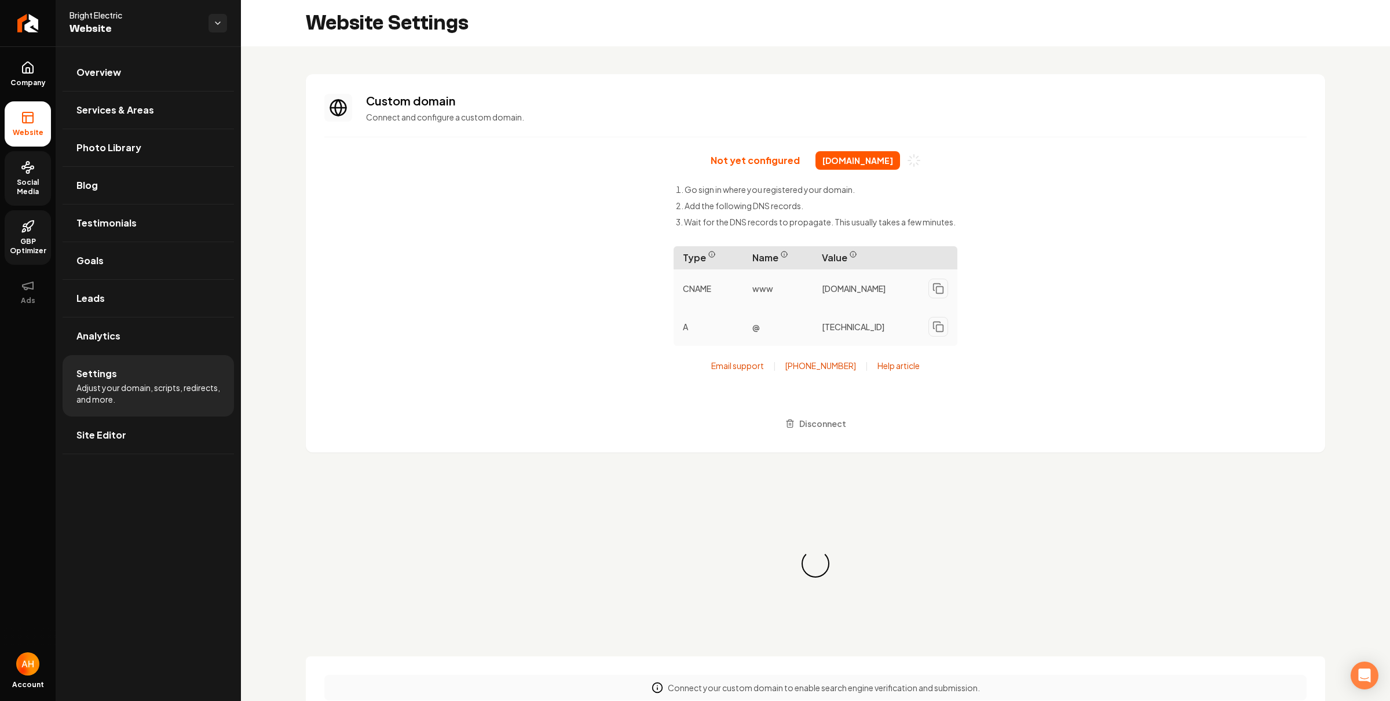
scroll to position [104, 0]
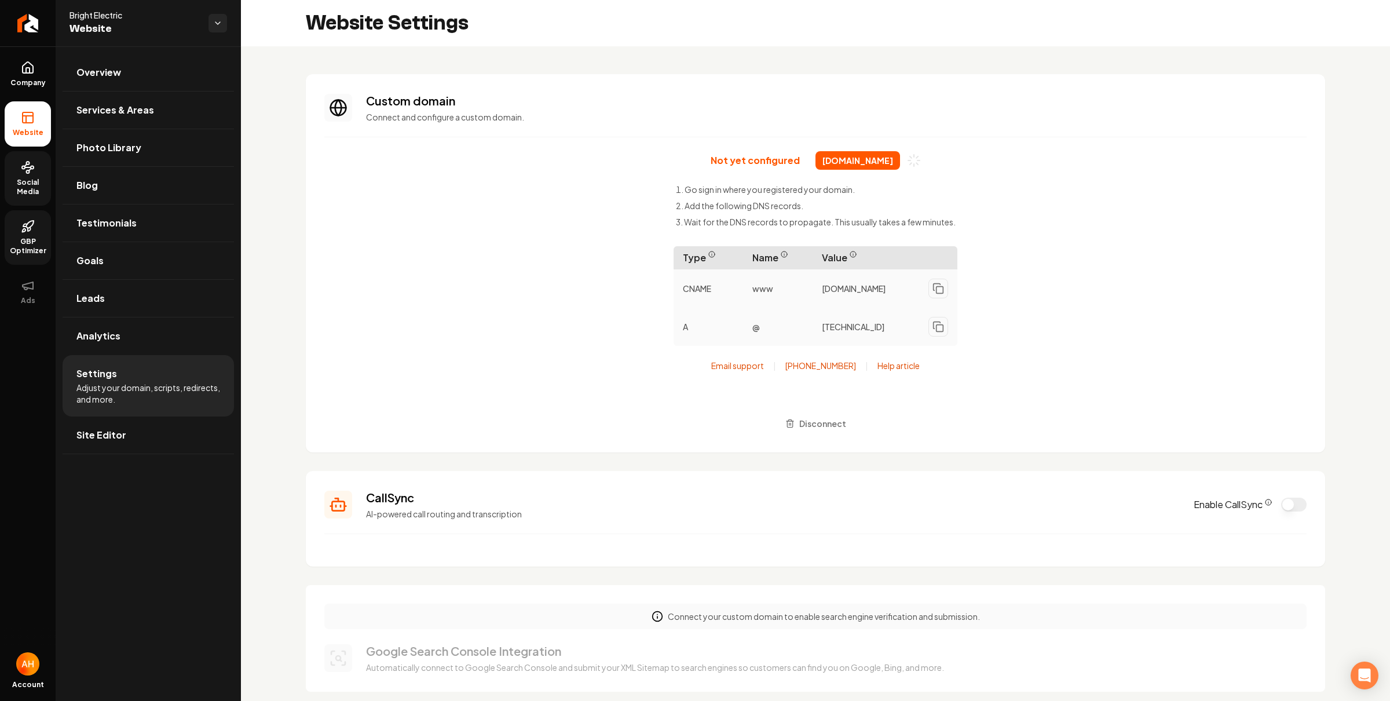
click at [553, 103] on h3 "Custom domain" at bounding box center [836, 101] width 941 height 16
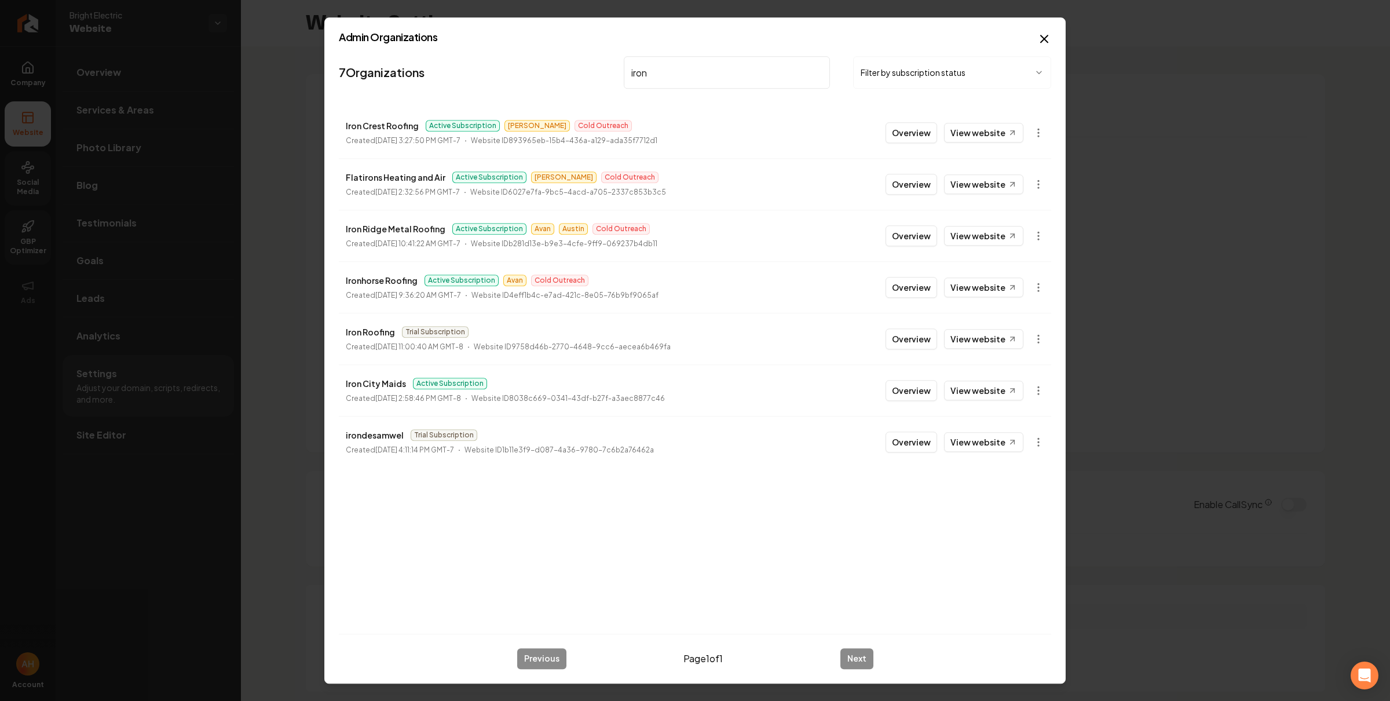
type input "iron"
click at [919, 131] on button "Overview" at bounding box center [912, 132] width 52 height 21
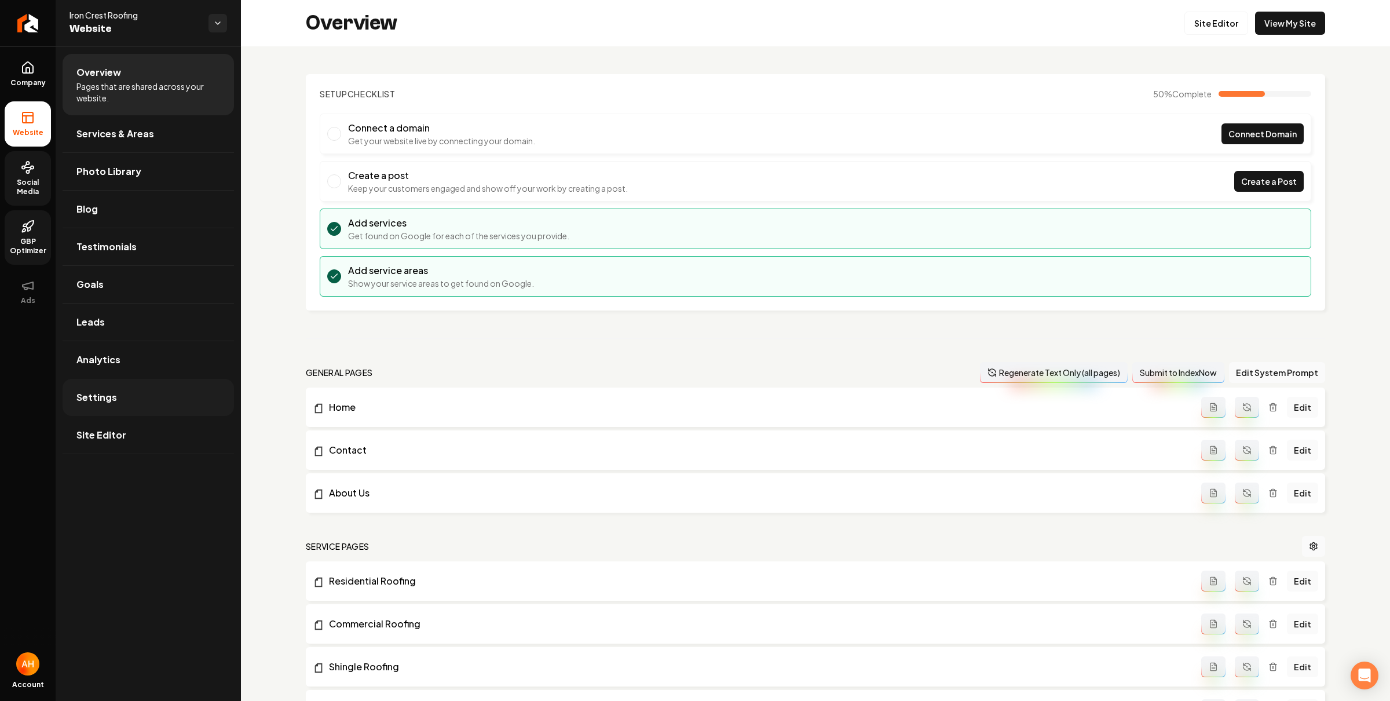
click at [133, 406] on link "Settings" at bounding box center [148, 397] width 171 height 37
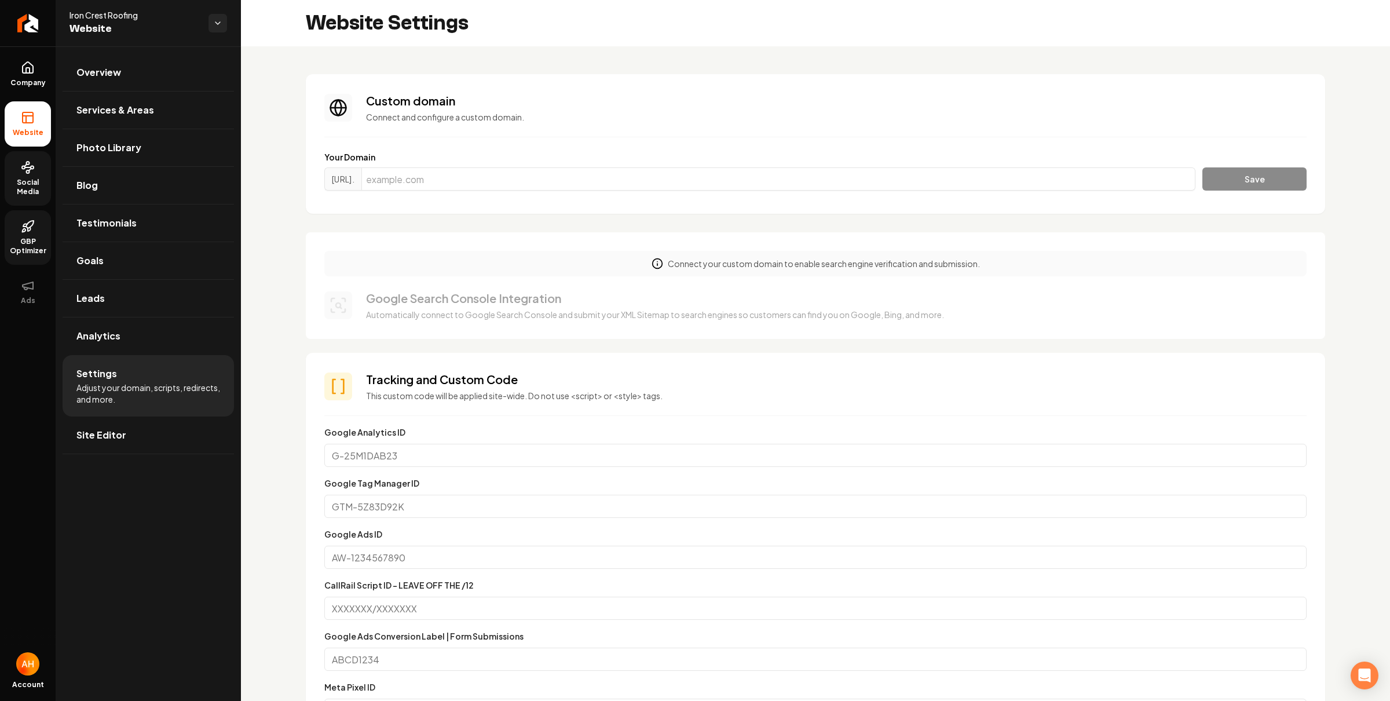
scroll to position [104, 0]
click at [770, 182] on input "Main content area" at bounding box center [779, 178] width 834 height 23
paste input "ironcrestroofing.com"
type input "ironcrestroofing.com"
click at [1251, 174] on button "Save" at bounding box center [1255, 178] width 104 height 23
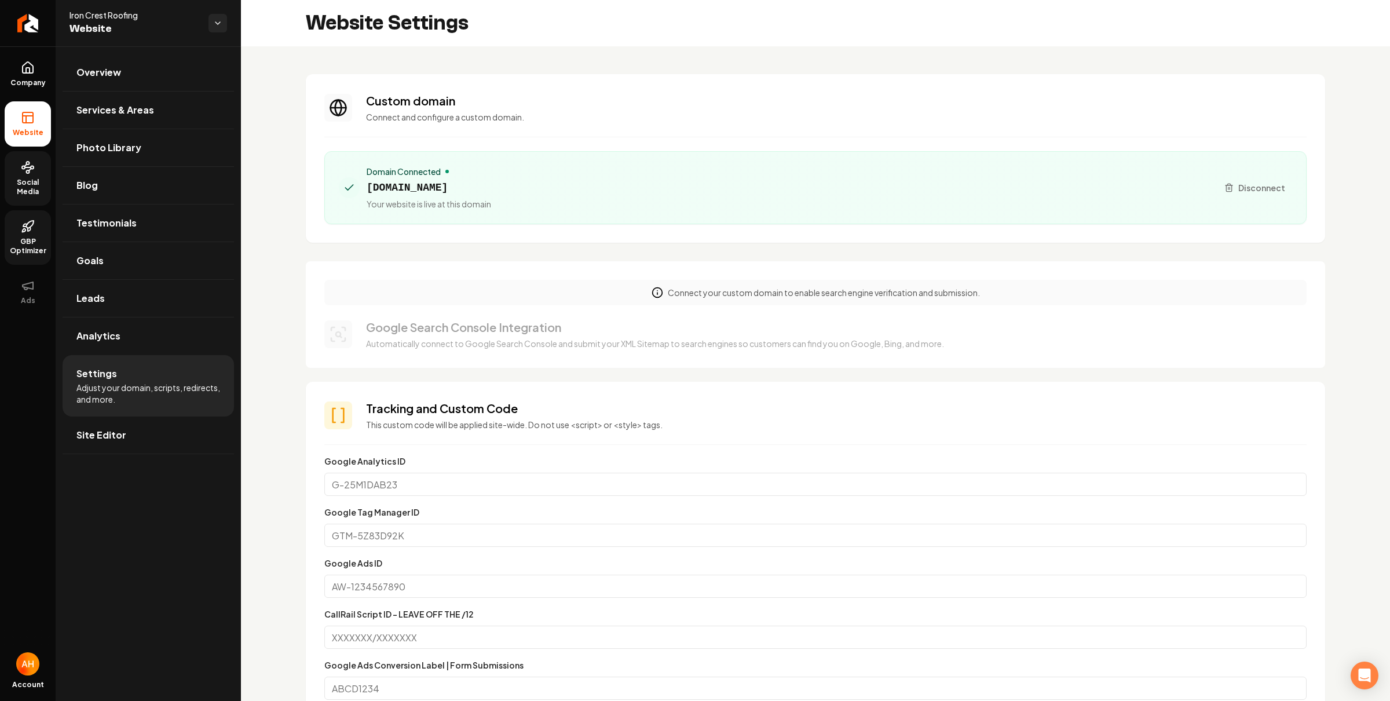
click at [608, 81] on section "Custom domain Connect and configure a custom domain. Domain Connected ironcrest…" at bounding box center [816, 158] width 1020 height 169
click at [454, 188] on span "ironcrestroofing.com" at bounding box center [429, 188] width 125 height 16
drag, startPoint x: 600, startPoint y: 160, endPoint x: 665, endPoint y: 155, distance: 64.6
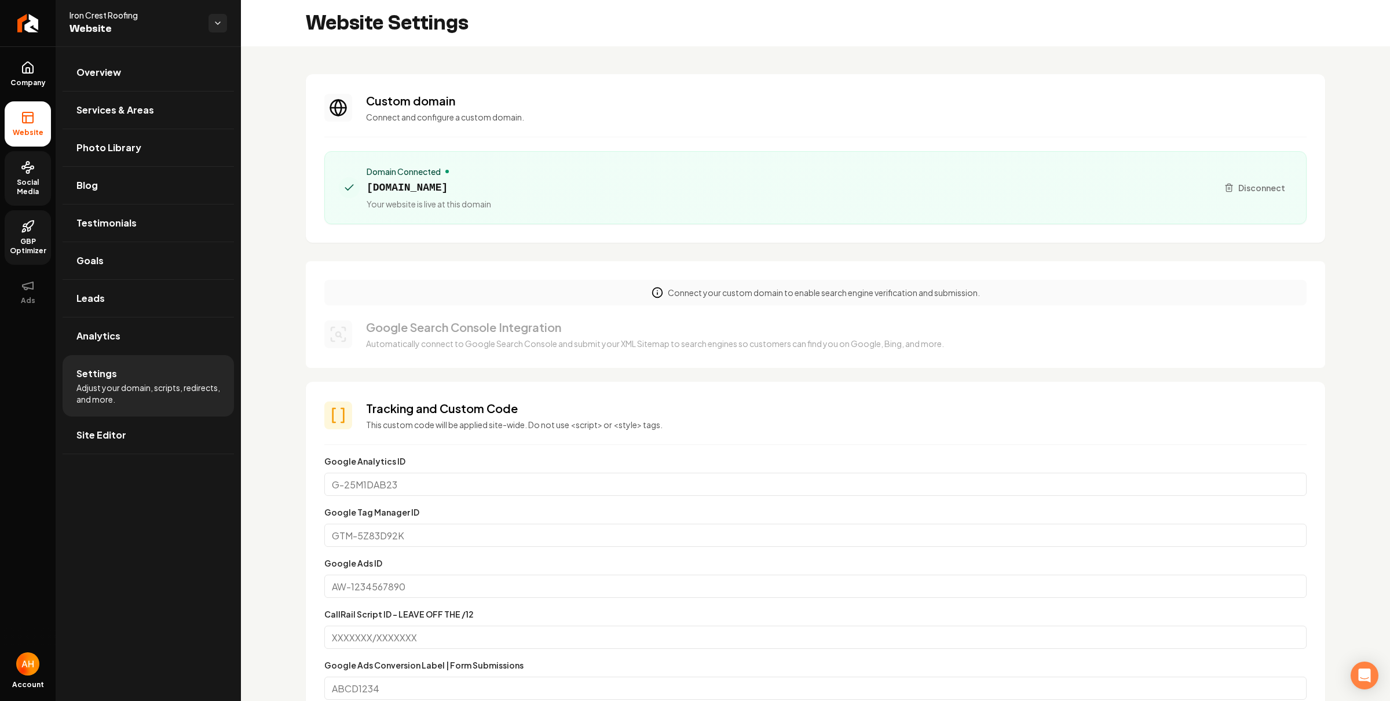
click at [600, 160] on div "Domain Connected ironcrestroofing.com Your website is live at this domain Disco…" at bounding box center [815, 187] width 983 height 73
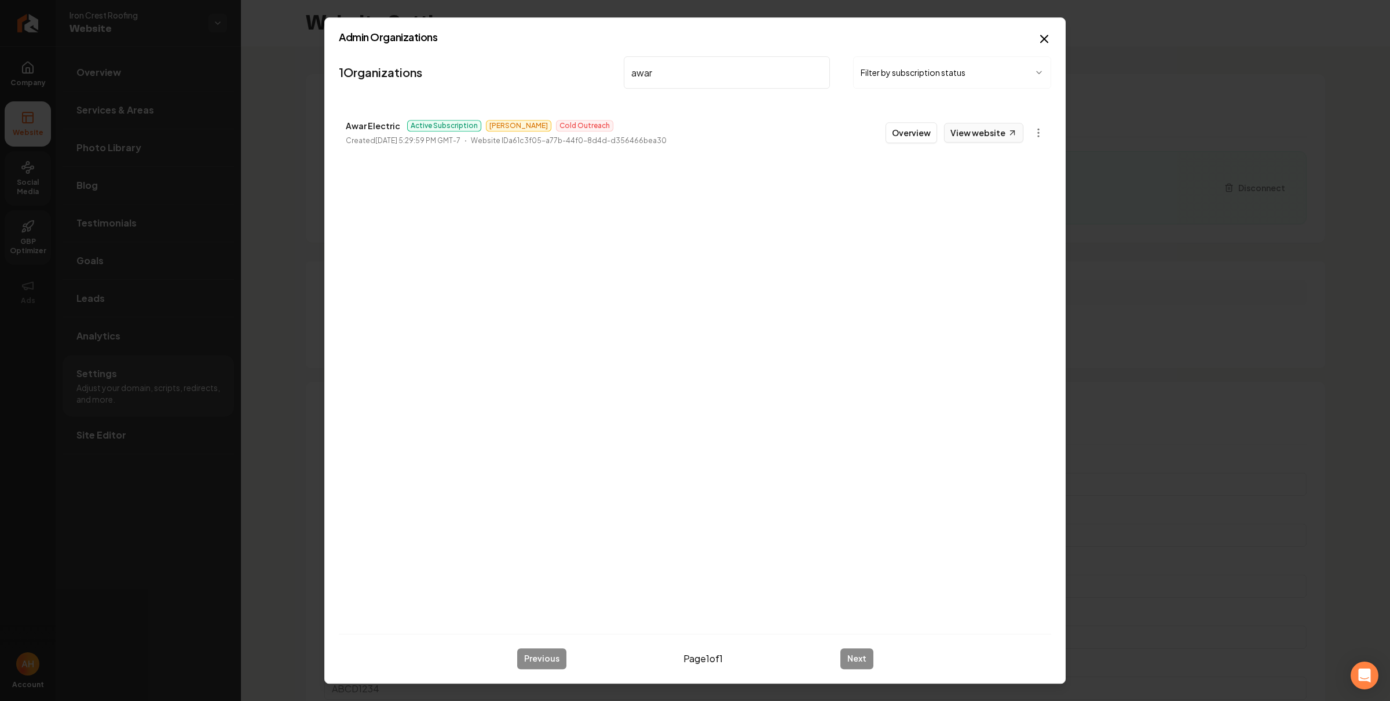
type input "awar"
click at [958, 126] on link "View website" at bounding box center [983, 133] width 79 height 20
click at [917, 135] on button "Overview" at bounding box center [912, 132] width 52 height 21
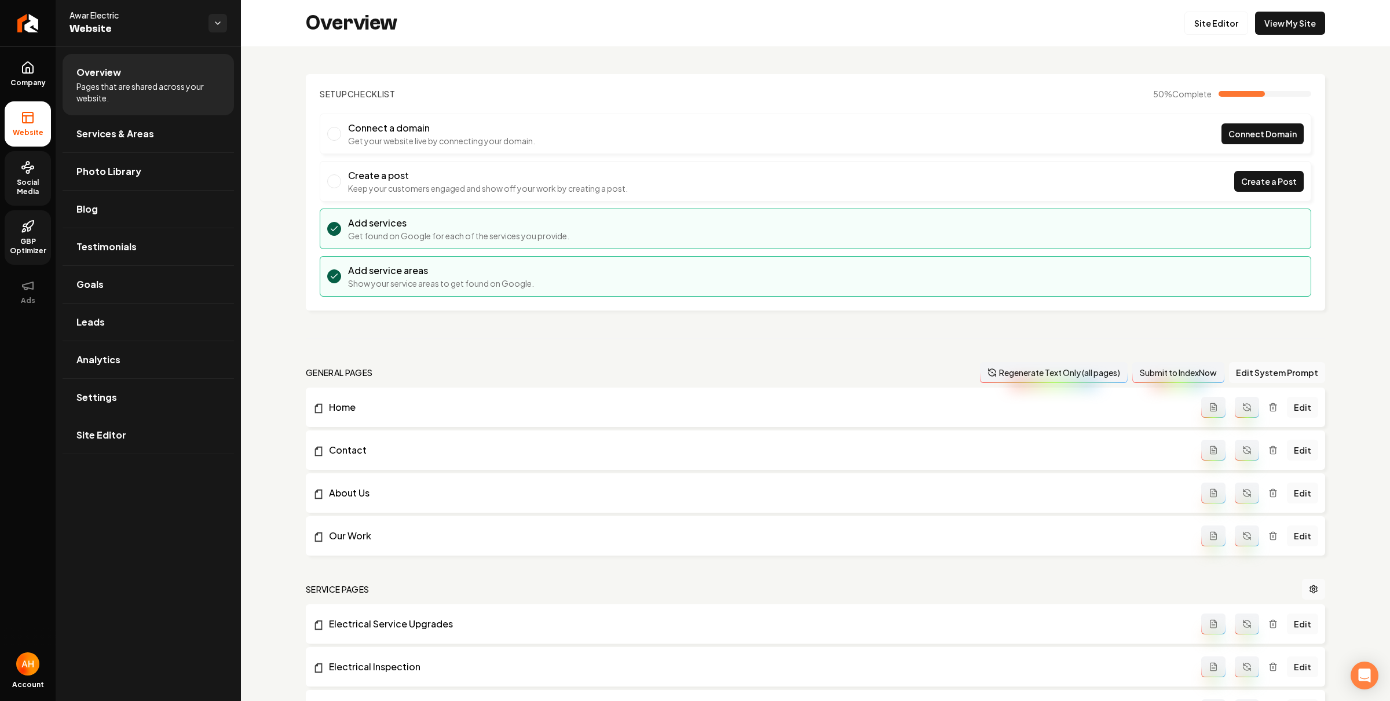
click at [24, 183] on span "Social Media" at bounding box center [28, 187] width 46 height 19
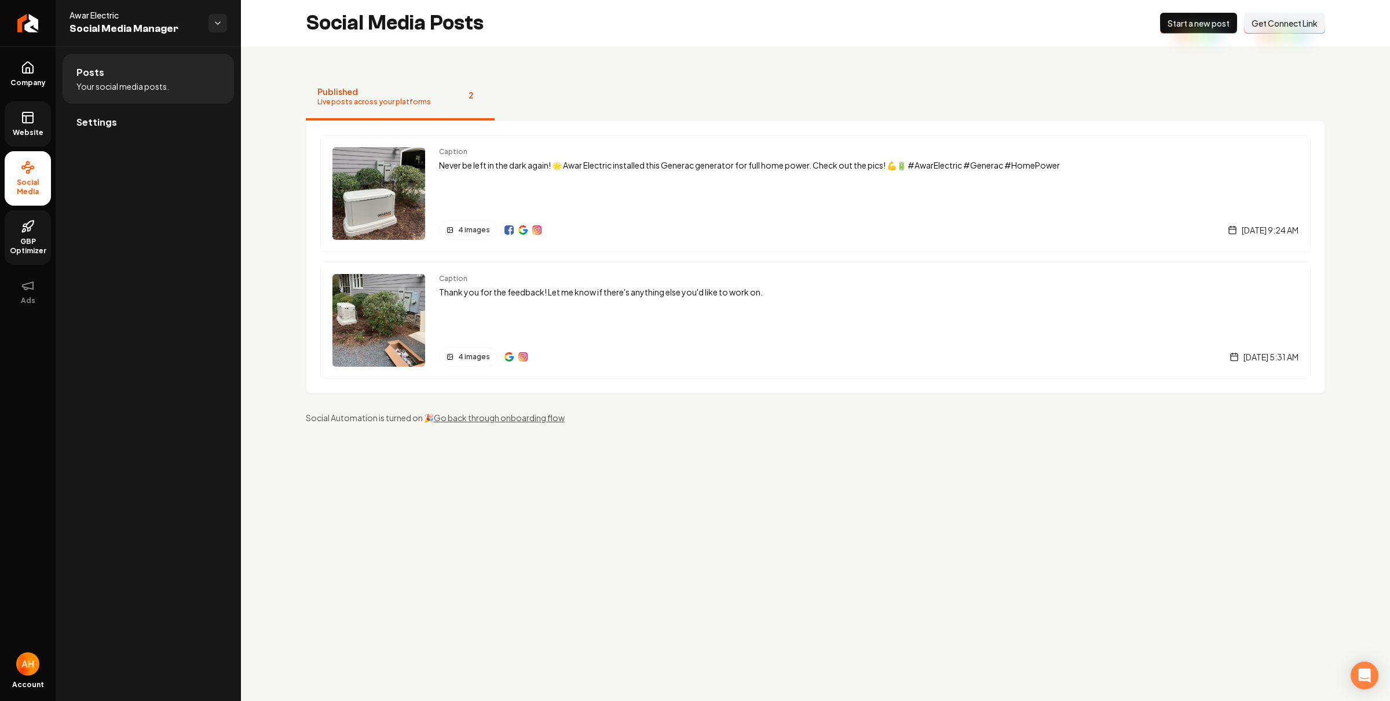
click at [17, 127] on link "Website" at bounding box center [28, 123] width 46 height 45
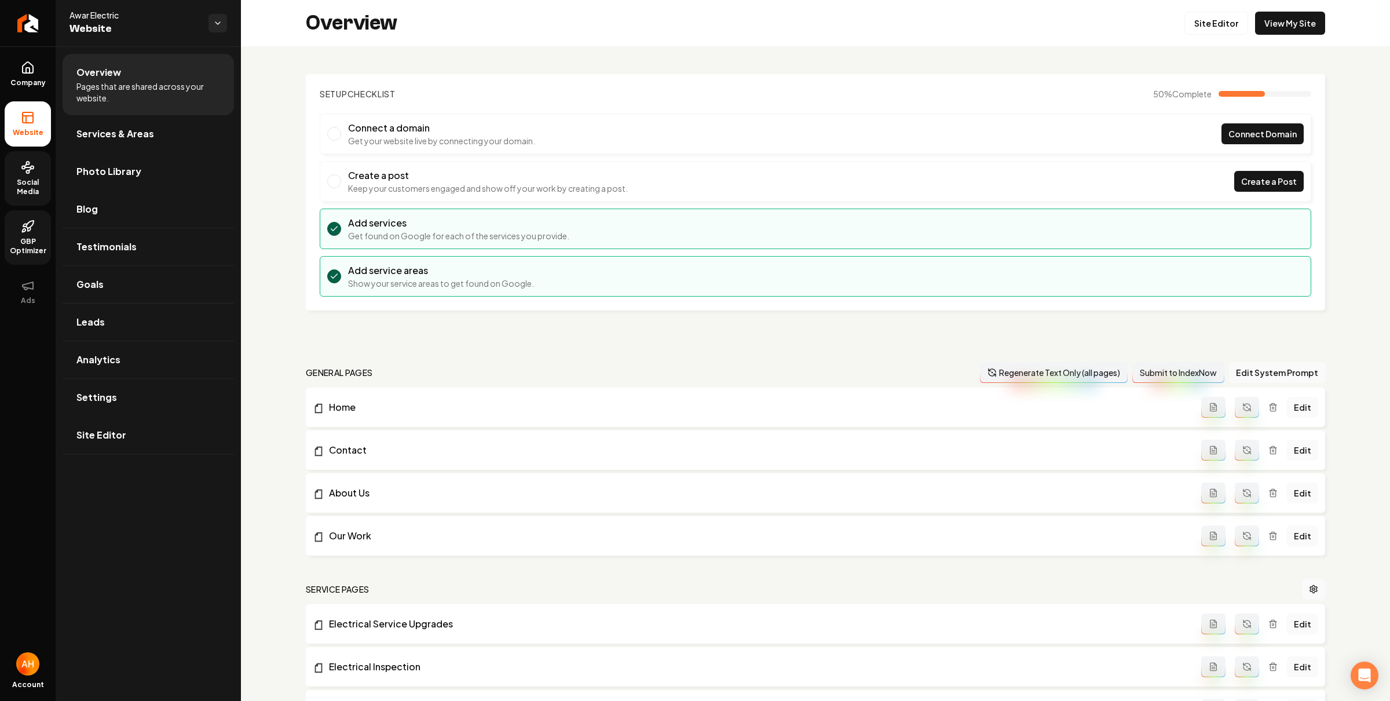
click at [121, 173] on span "Photo Library" at bounding box center [108, 172] width 65 height 14
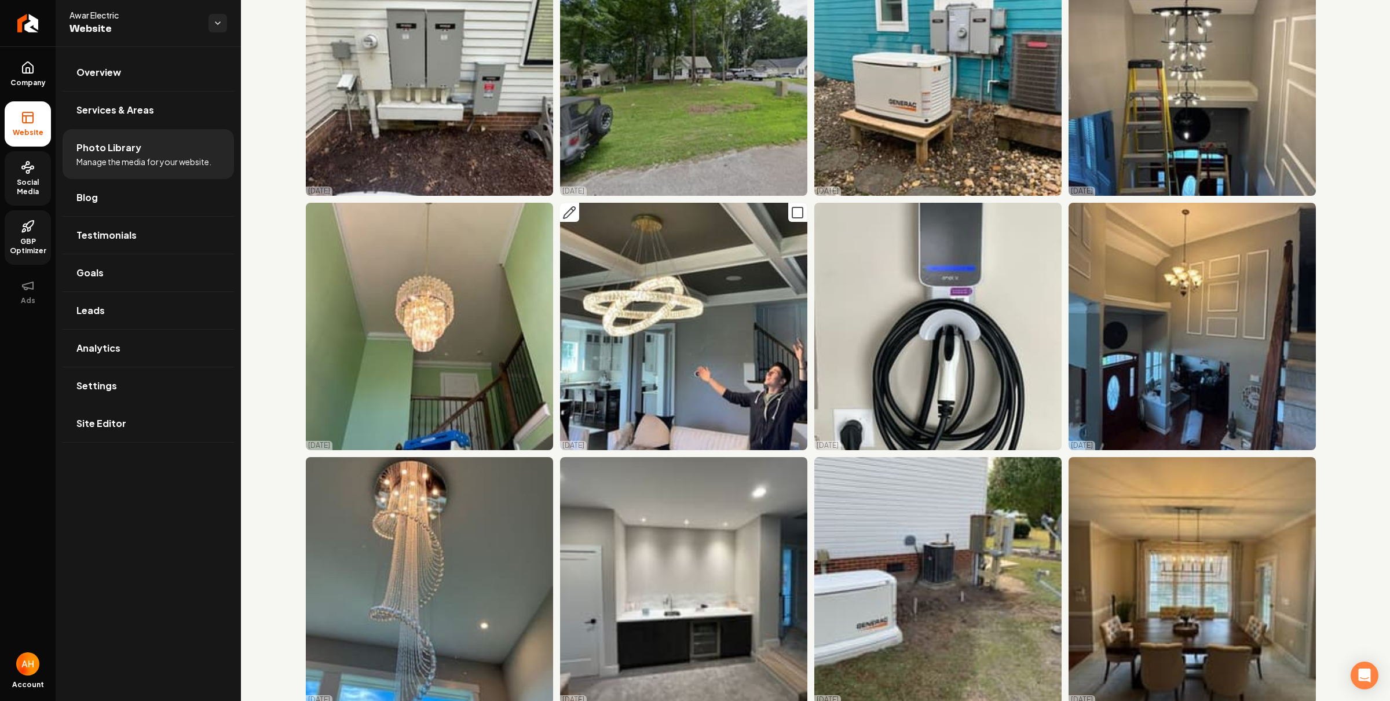
scroll to position [4517, 0]
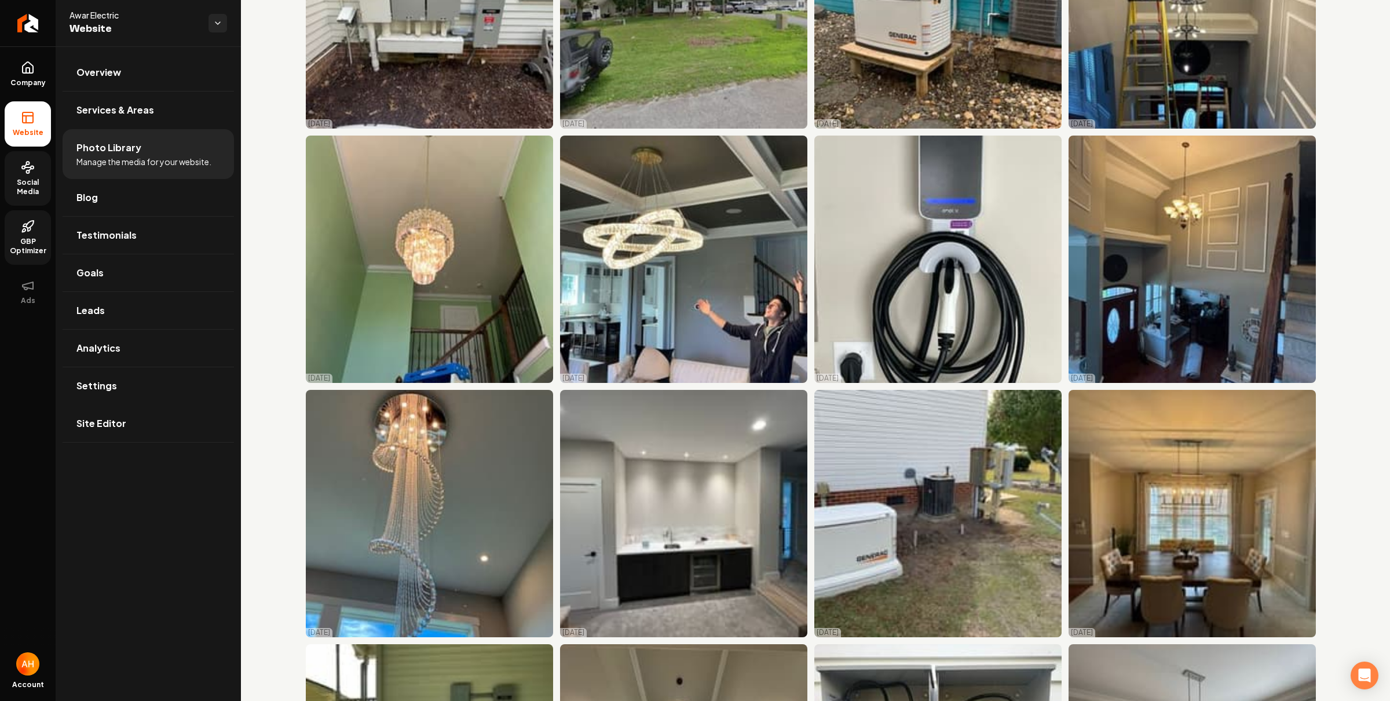
click at [24, 174] on icon at bounding box center [28, 167] width 14 height 14
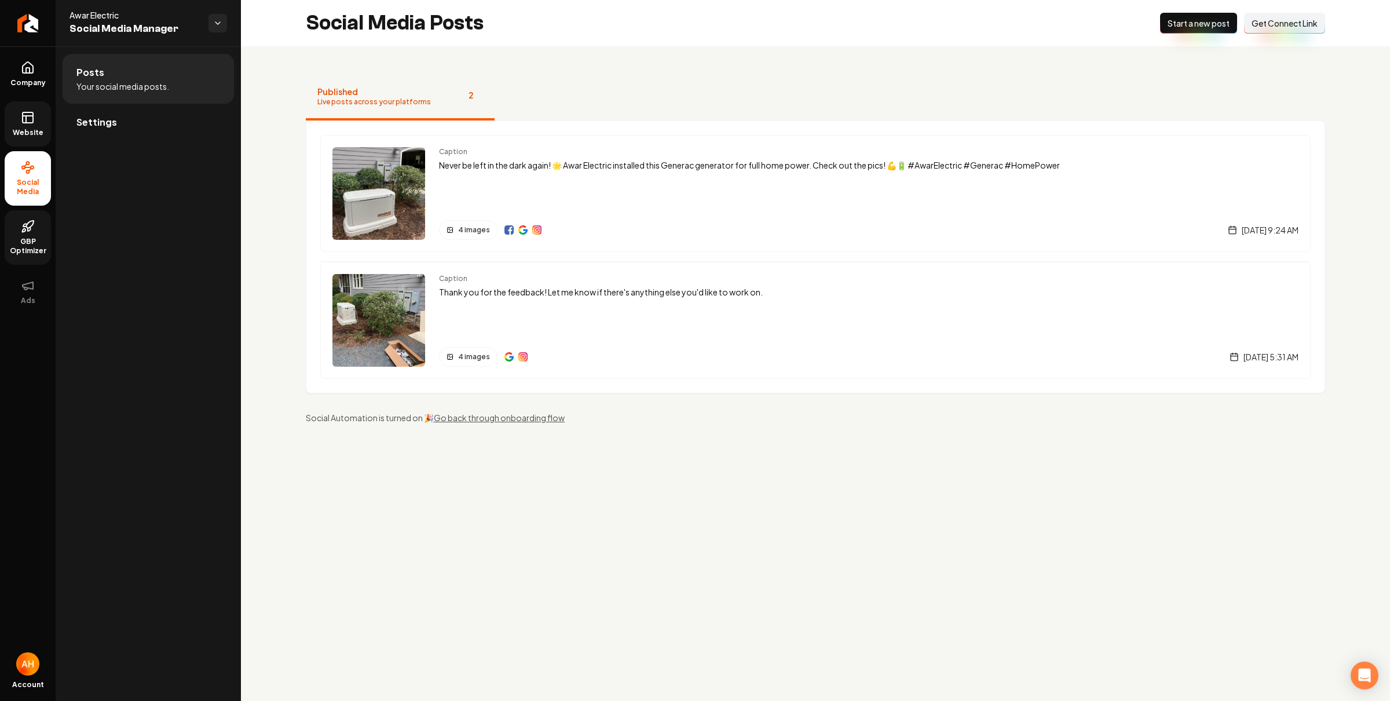
click at [760, 15] on div "Social Media Posts New Post Start a new post Connect Link Get Connect Link" at bounding box center [815, 23] width 1149 height 46
click at [123, 111] on link "Settings" at bounding box center [148, 122] width 171 height 37
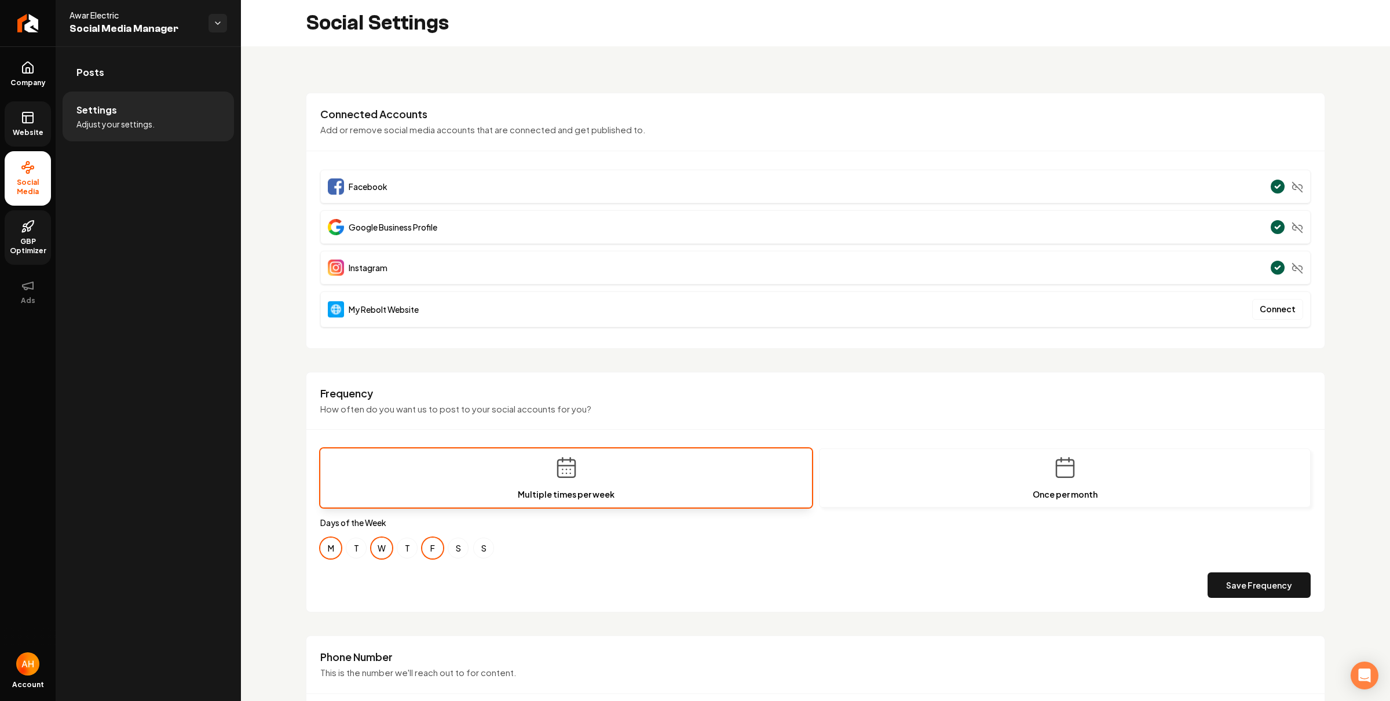
scroll to position [328, 0]
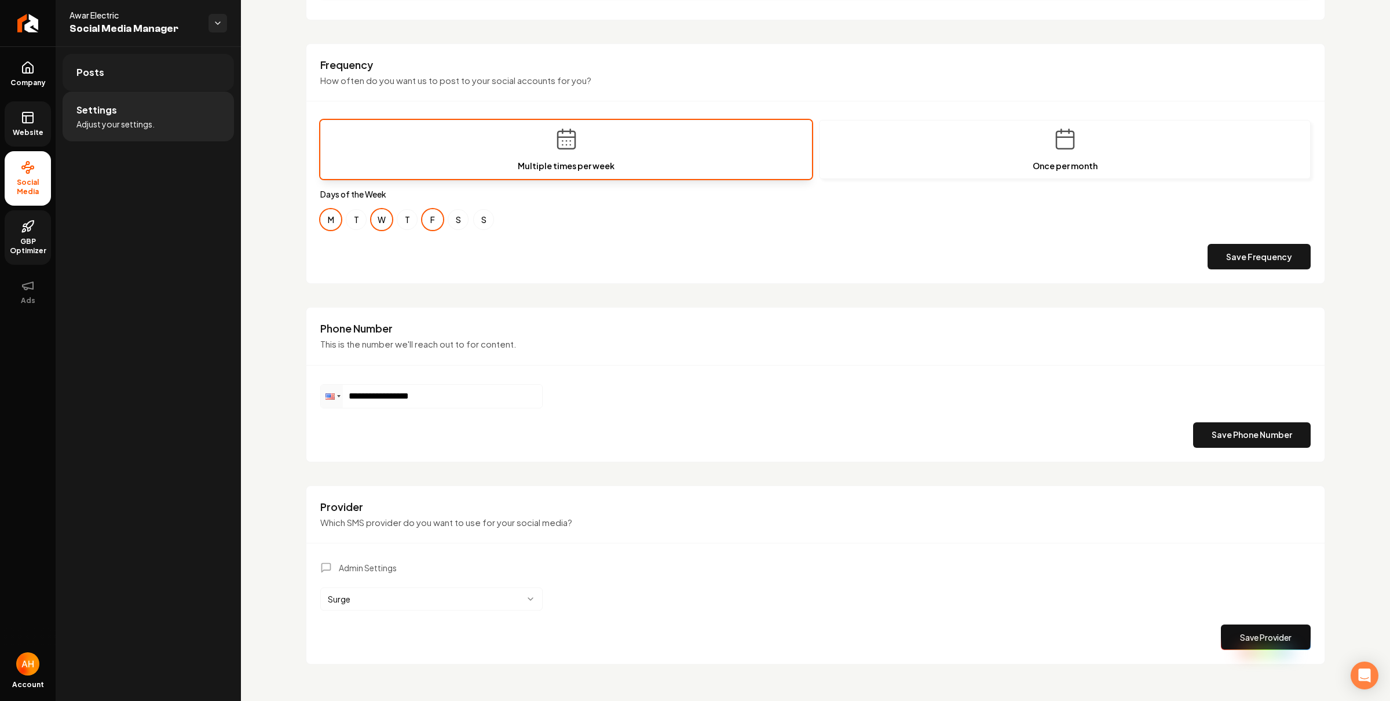
click at [112, 65] on link "Posts" at bounding box center [148, 72] width 171 height 37
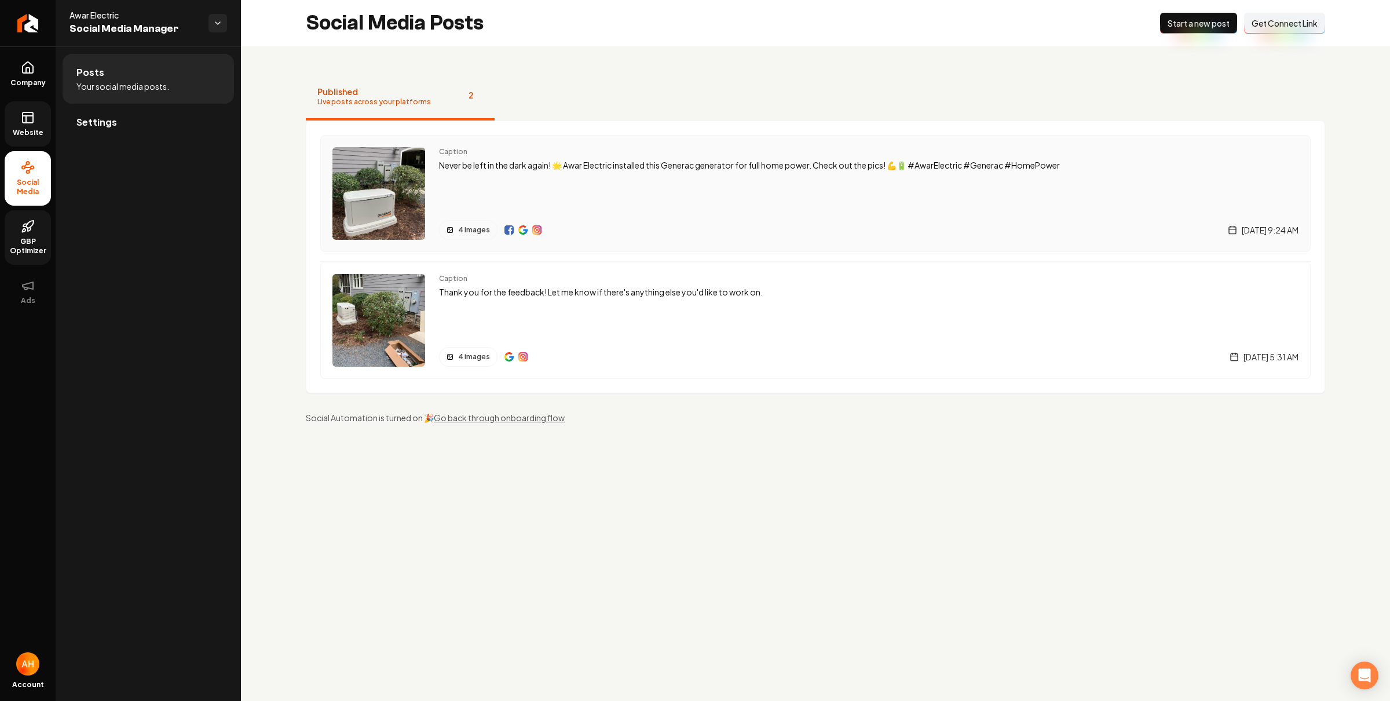
click at [658, 170] on p "Never be left in the dark again! 🌟 Awar Electric installed this Generac generat…" at bounding box center [869, 165] width 860 height 13
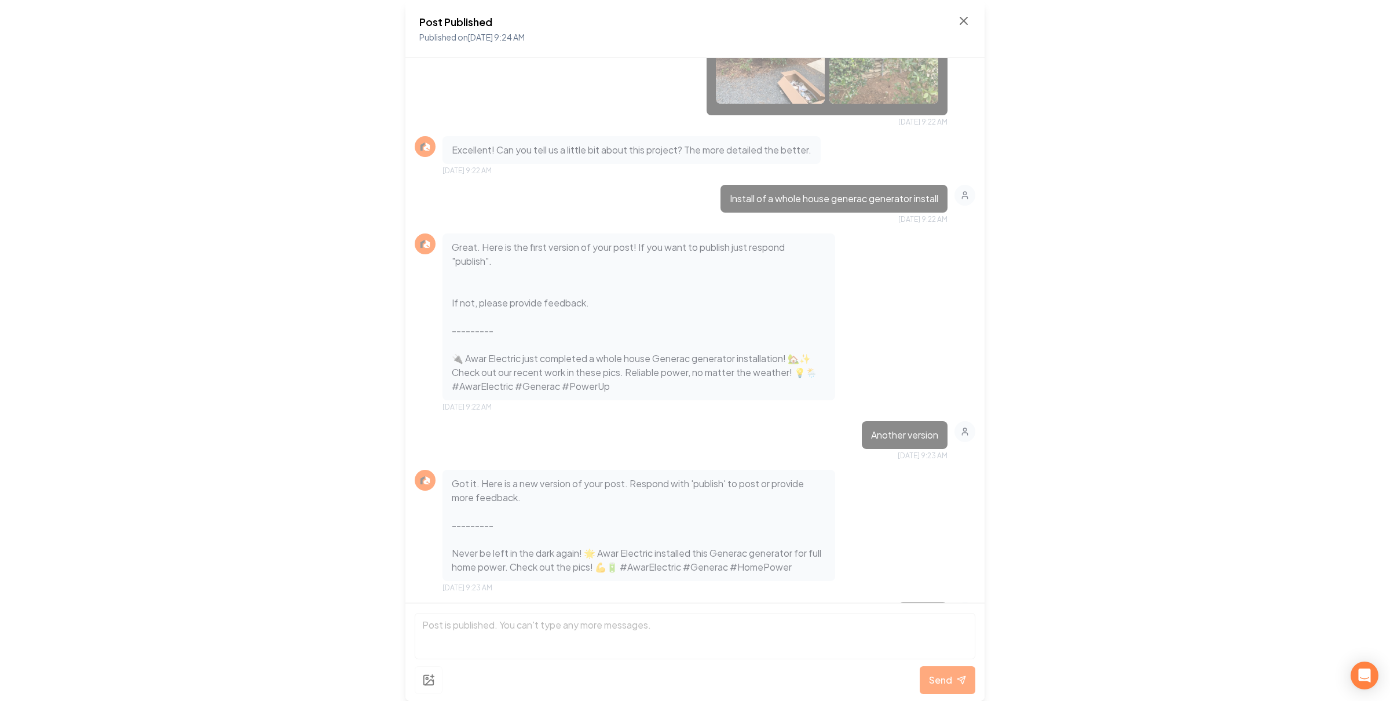
scroll to position [581, 0]
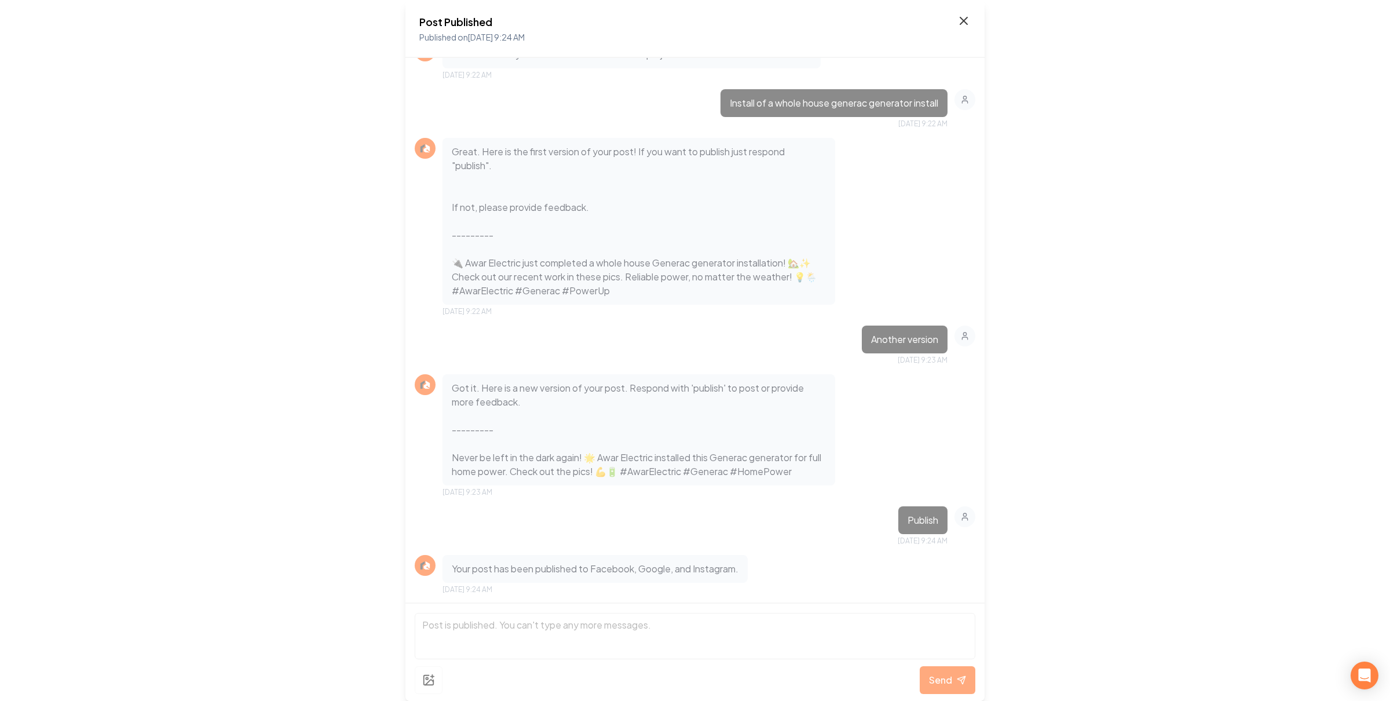
click at [965, 21] on icon at bounding box center [964, 21] width 14 height 14
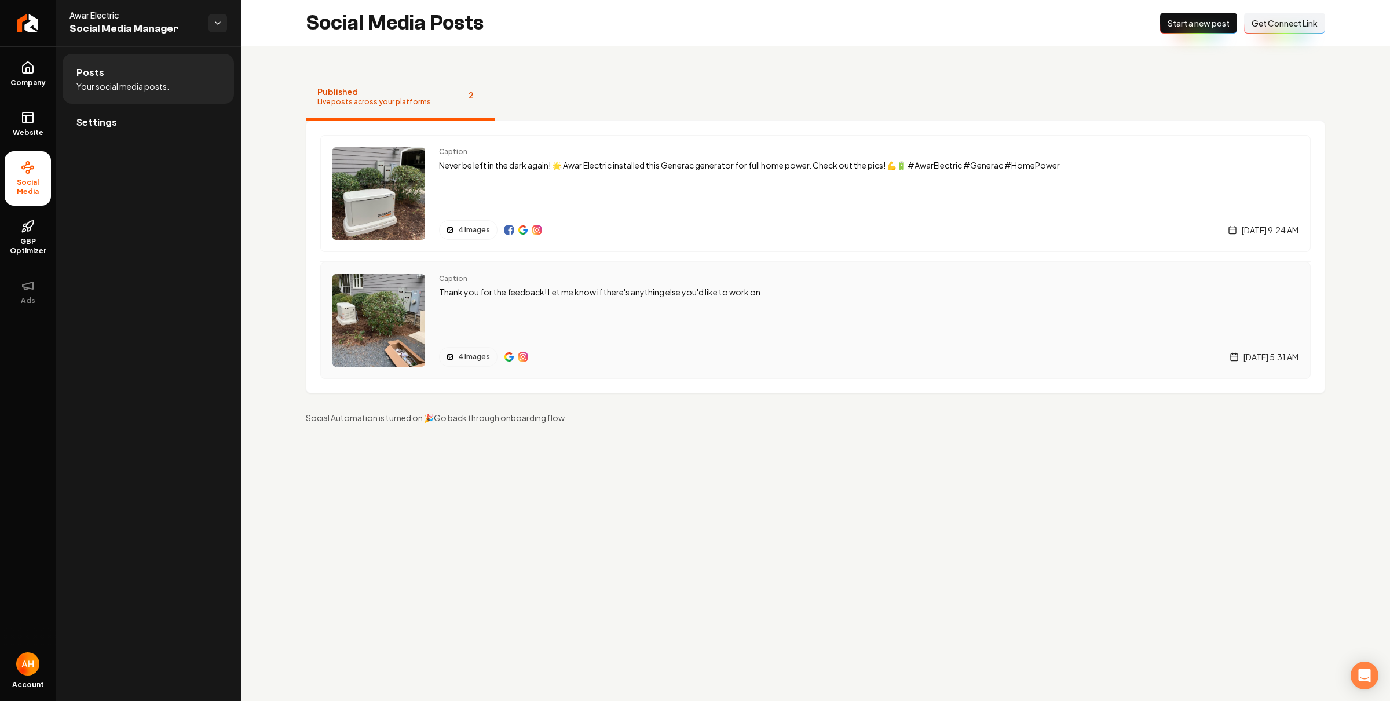
click at [495, 313] on div "Caption Thank you for the feedback! Let me know if there's anything else you'd …" at bounding box center [869, 320] width 860 height 93
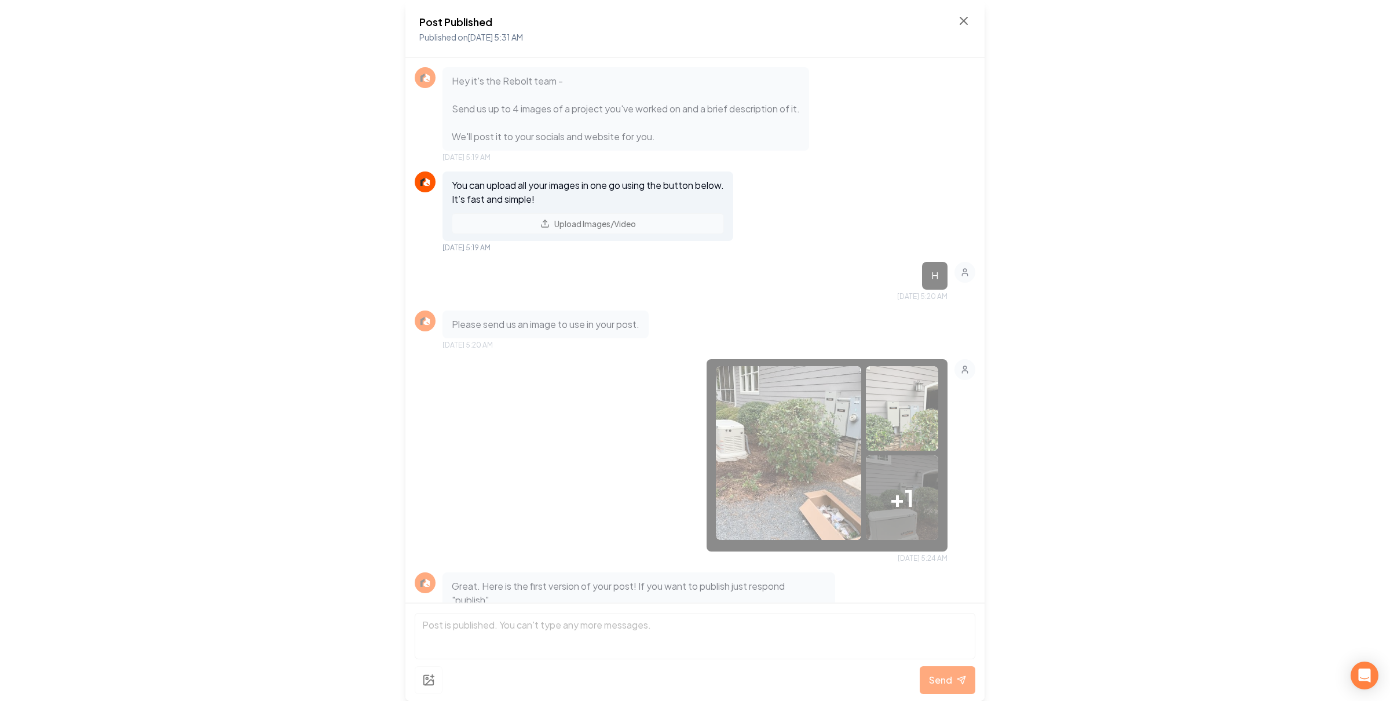
scroll to position [879, 0]
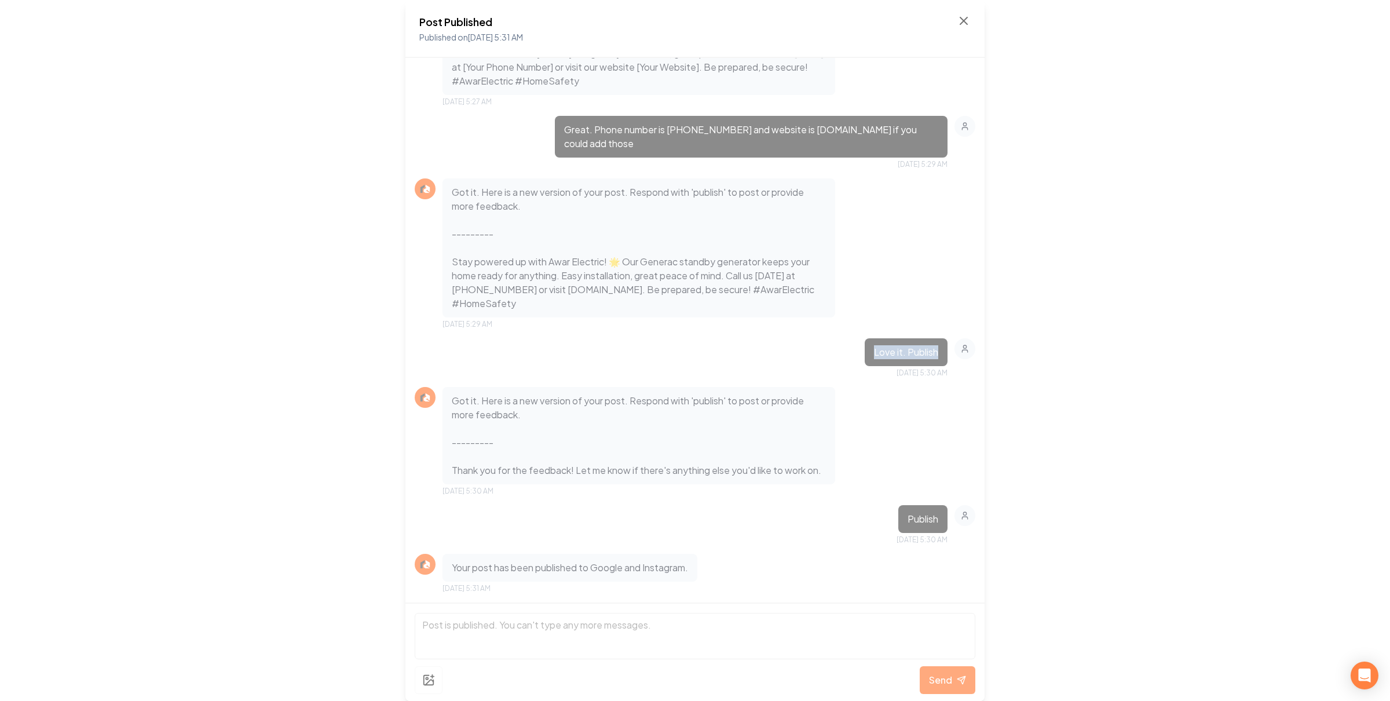
drag, startPoint x: 848, startPoint y: 349, endPoint x: 935, endPoint y: 331, distance: 88.7
click at [935, 338] on div "Love it. Publish Sep 26, 2025 5:30 AM" at bounding box center [695, 357] width 561 height 39
click at [671, 394] on p "Got it. Here is a new version of your post. Respond with 'publish' to post or p…" at bounding box center [639, 435] width 374 height 83
click at [962, 18] on icon at bounding box center [964, 21] width 14 height 14
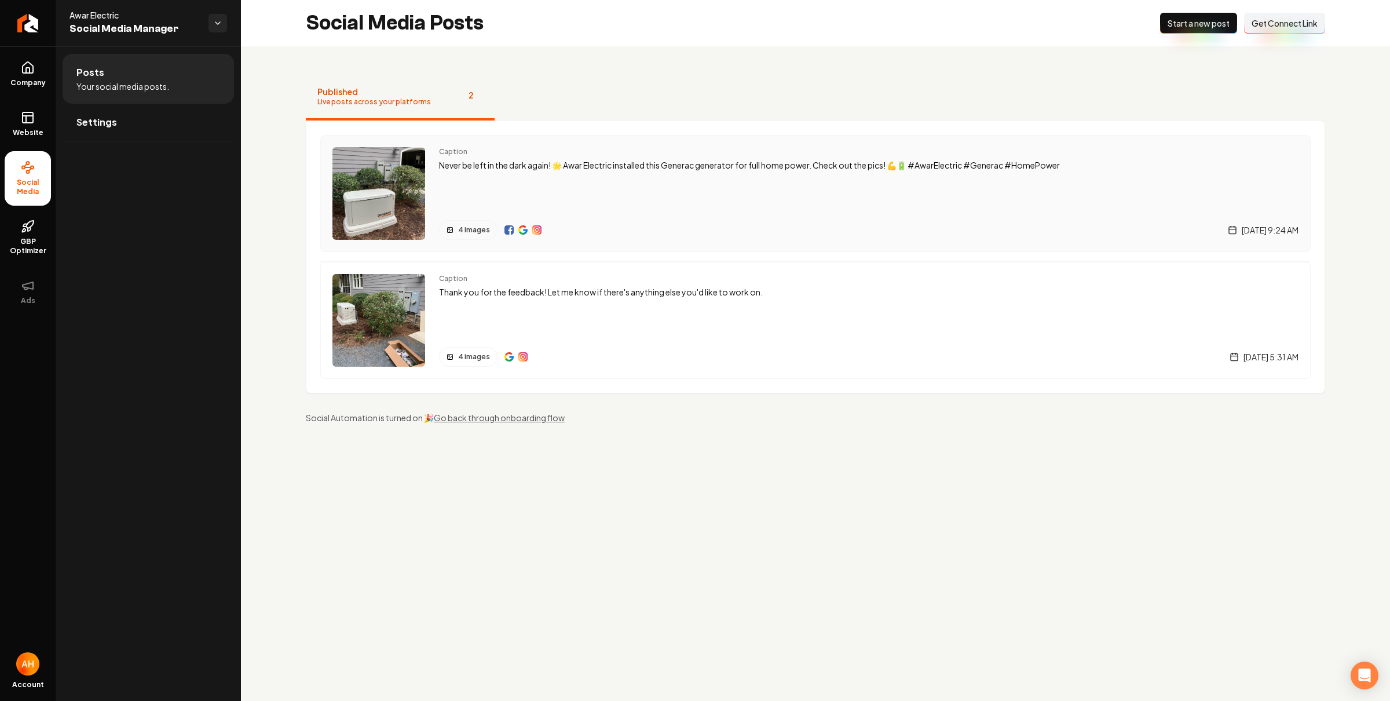
click at [585, 163] on p "Never be left in the dark again! 🌟 Awar Electric installed this Generac generat…" at bounding box center [869, 165] width 860 height 13
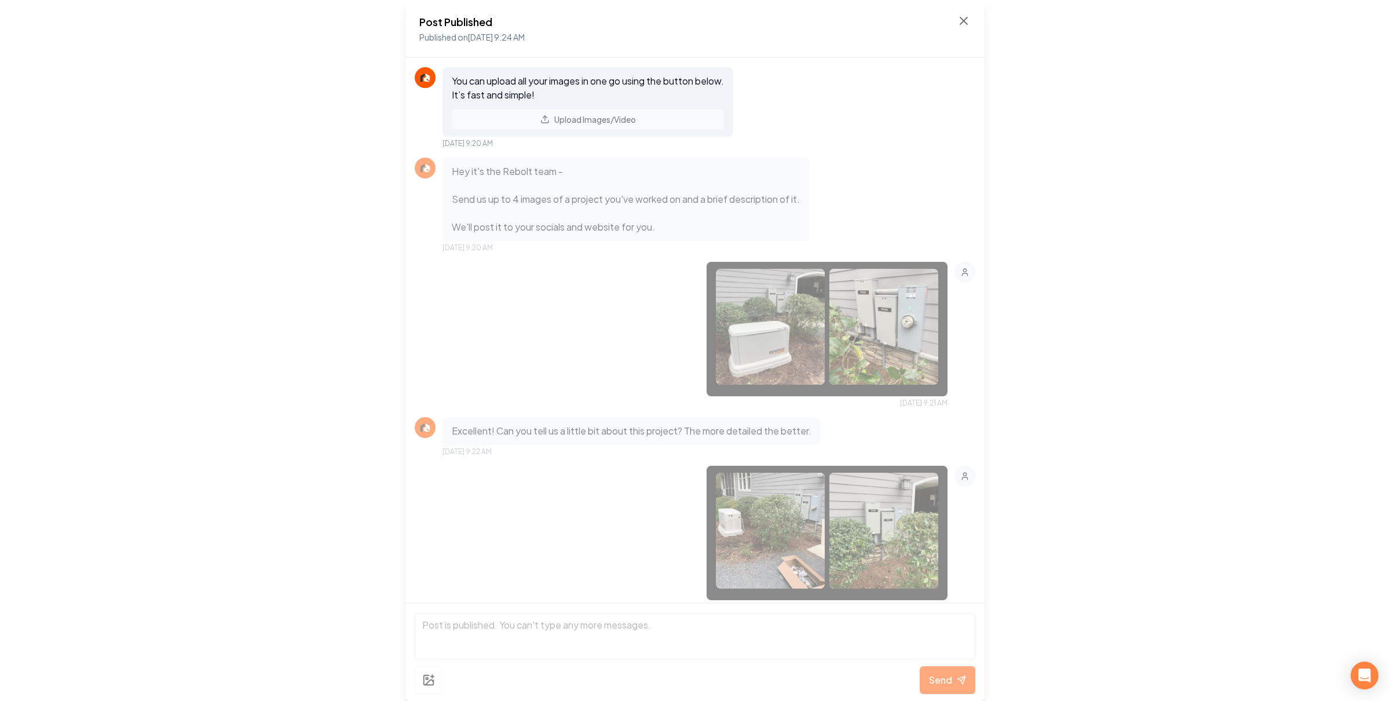
scroll to position [581, 0]
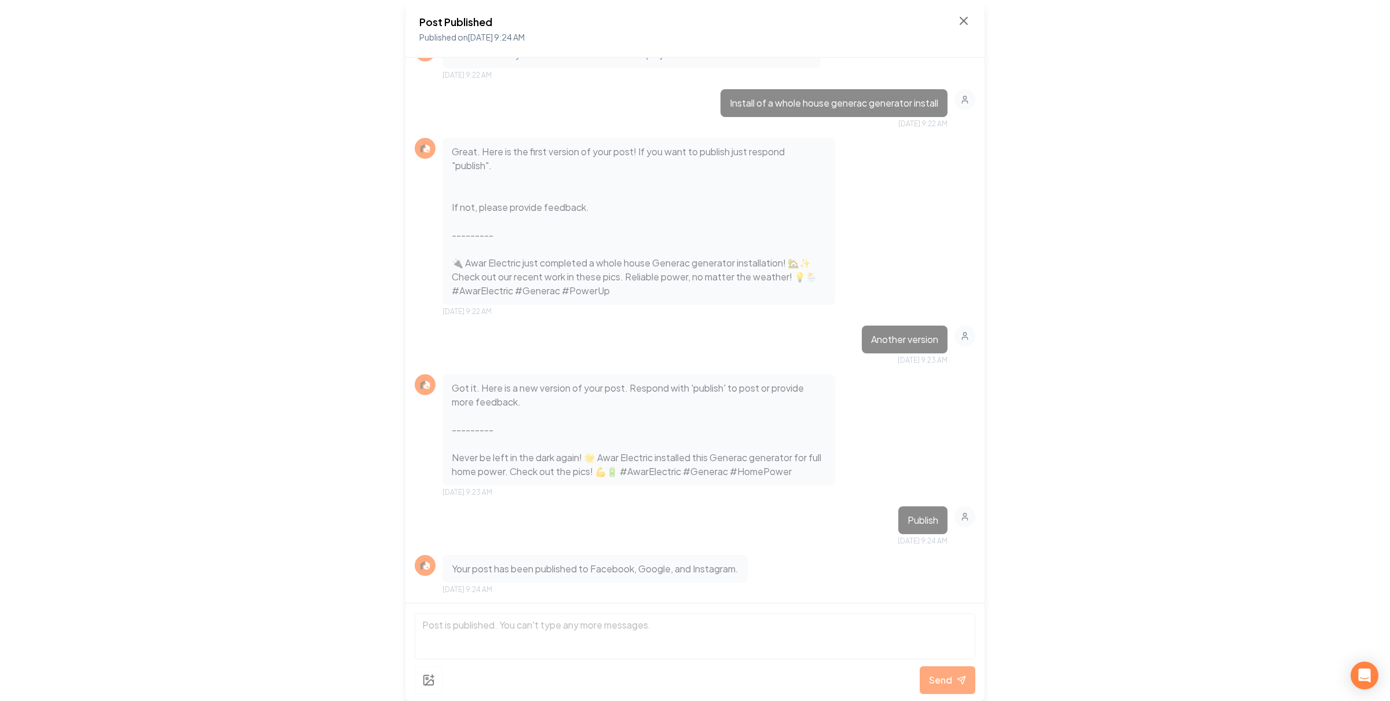
drag, startPoint x: 968, startPoint y: 382, endPoint x: 980, endPoint y: 377, distance: 13.0
click at [968, 382] on div "You can upload all your images in one go using the button below. It’s fast and …" at bounding box center [695, 330] width 579 height 545
click at [963, 15] on icon at bounding box center [964, 21] width 14 height 14
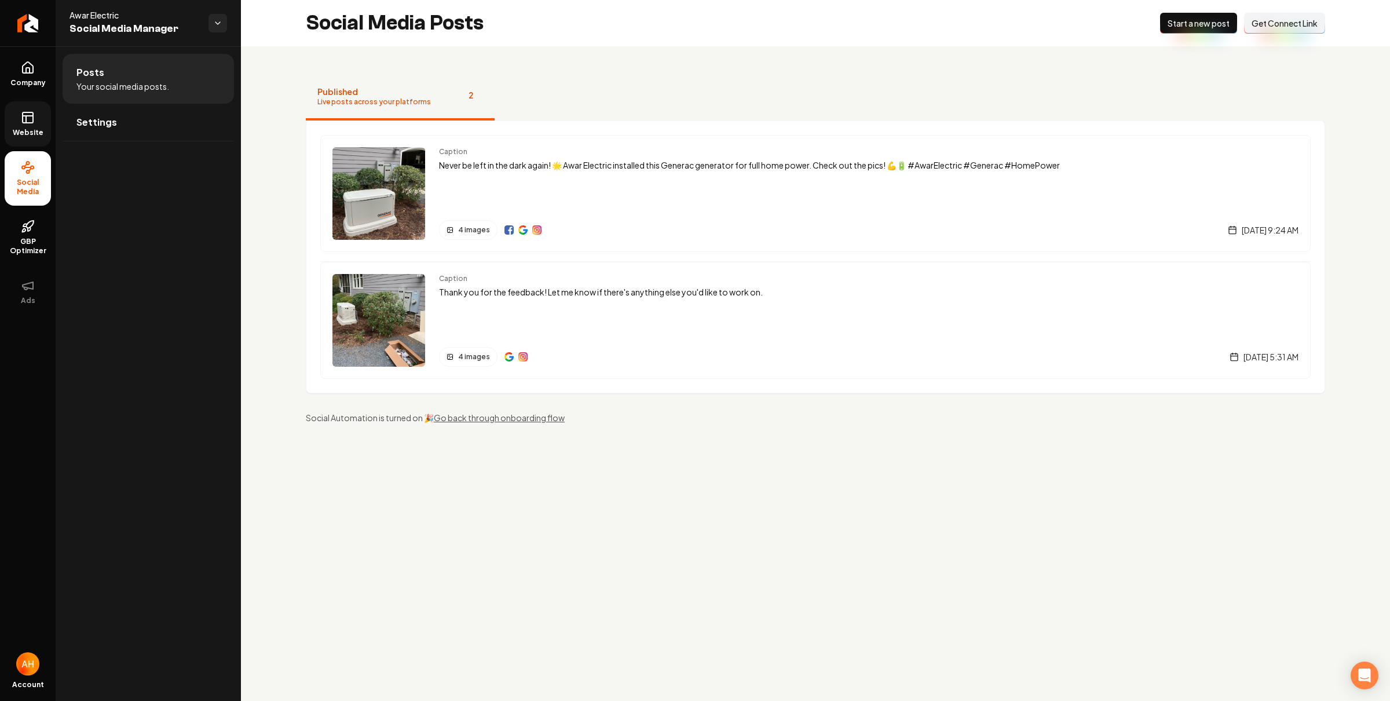
click at [19, 138] on link "Website" at bounding box center [28, 123] width 46 height 45
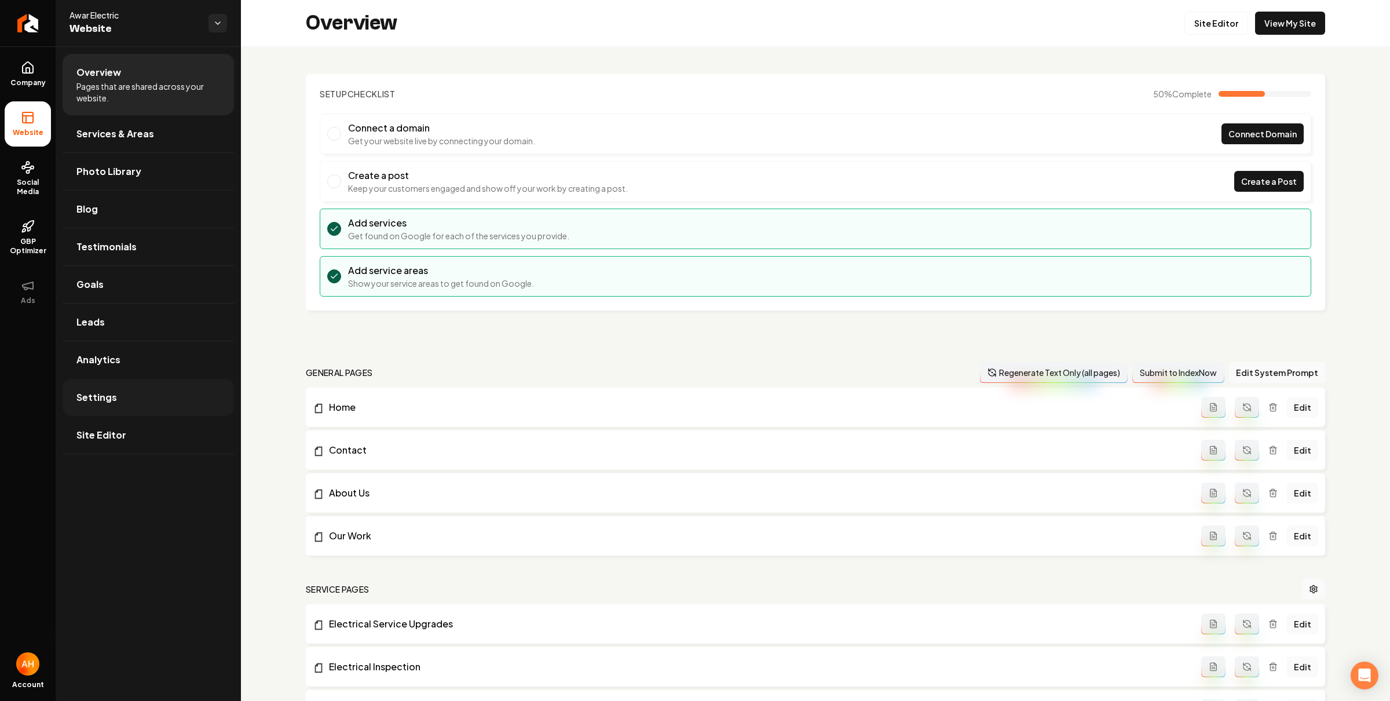
click at [158, 400] on link "Settings" at bounding box center [148, 397] width 171 height 37
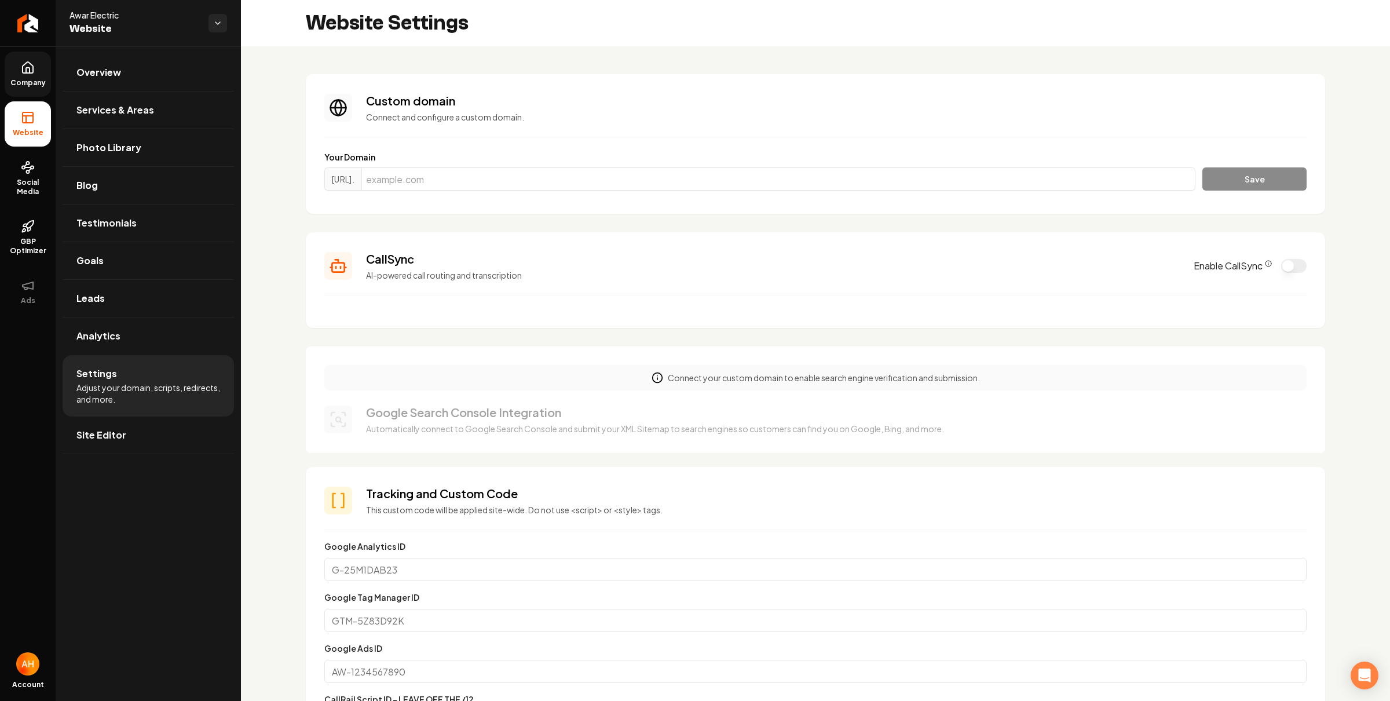
click at [43, 71] on link "Company" at bounding box center [28, 74] width 46 height 45
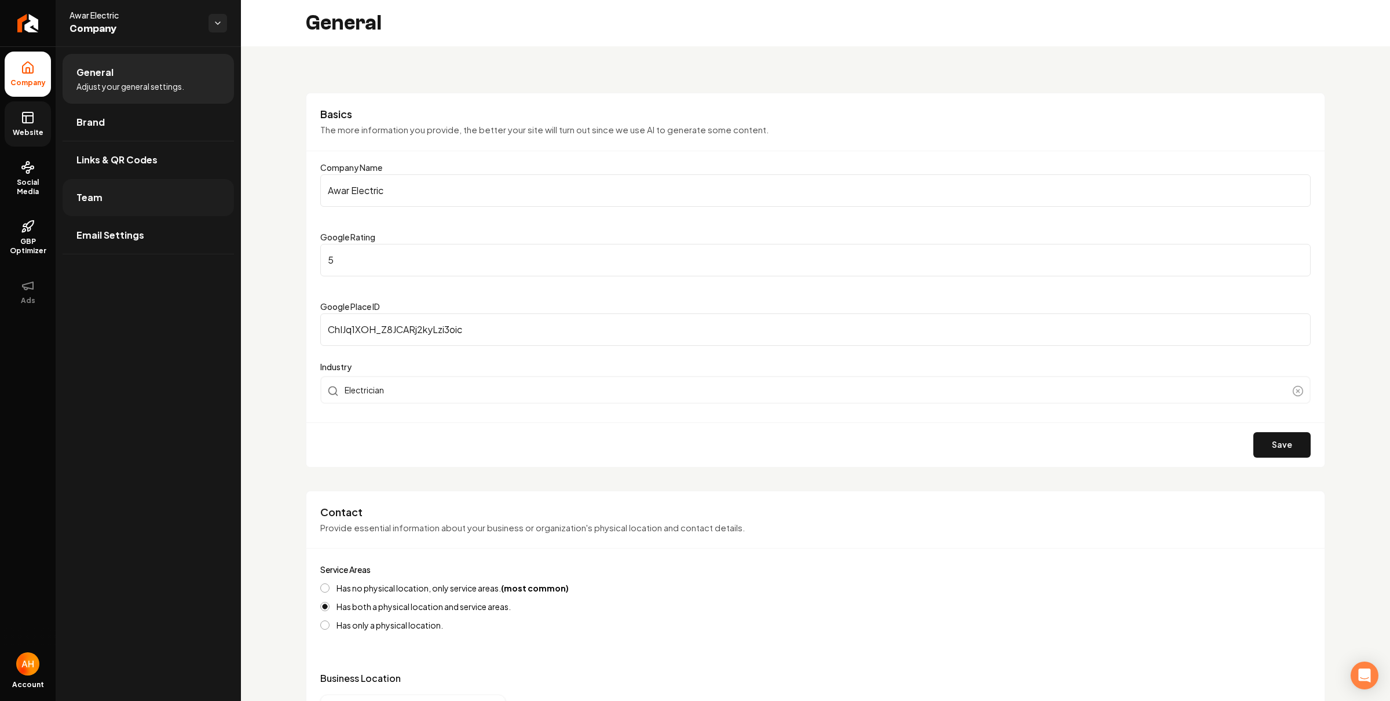
click at [133, 195] on link "Team" at bounding box center [148, 197] width 171 height 37
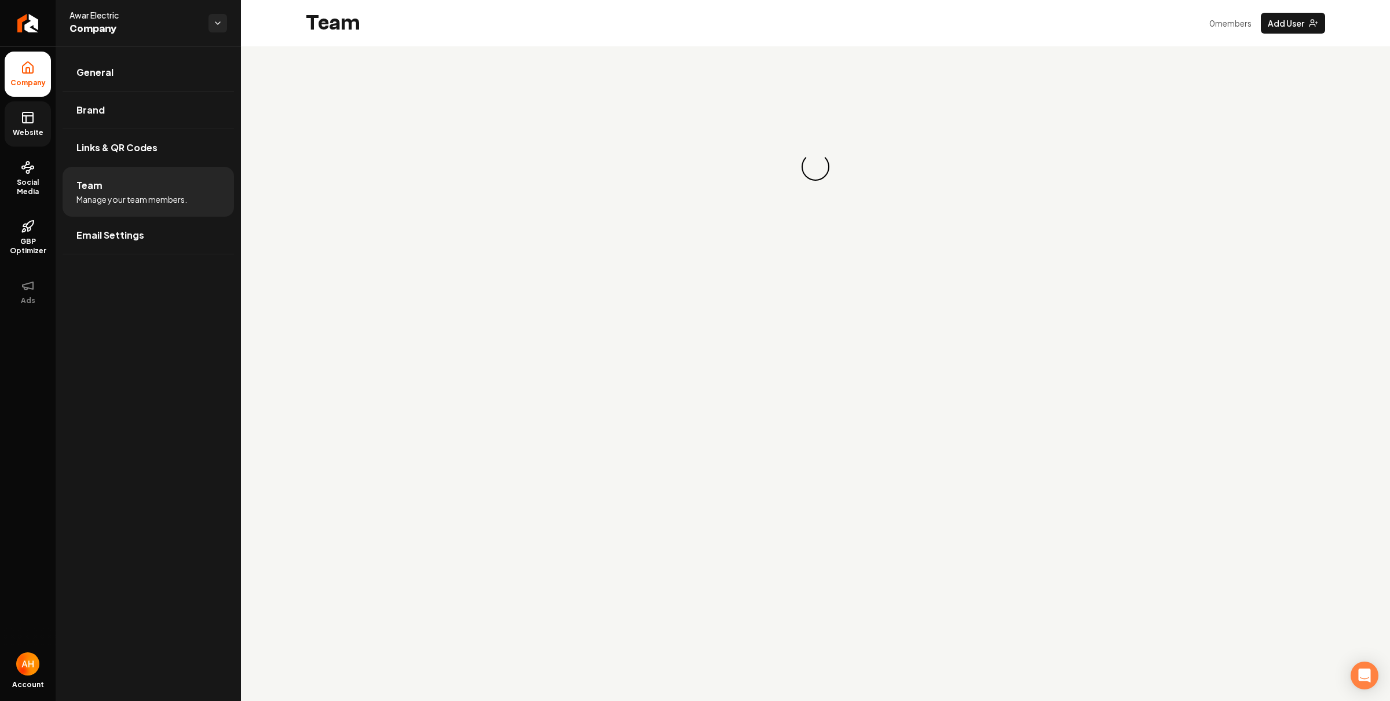
drag, startPoint x: 23, startPoint y: 117, endPoint x: 50, endPoint y: 116, distance: 27.3
click at [23, 117] on icon at bounding box center [28, 118] width 14 height 14
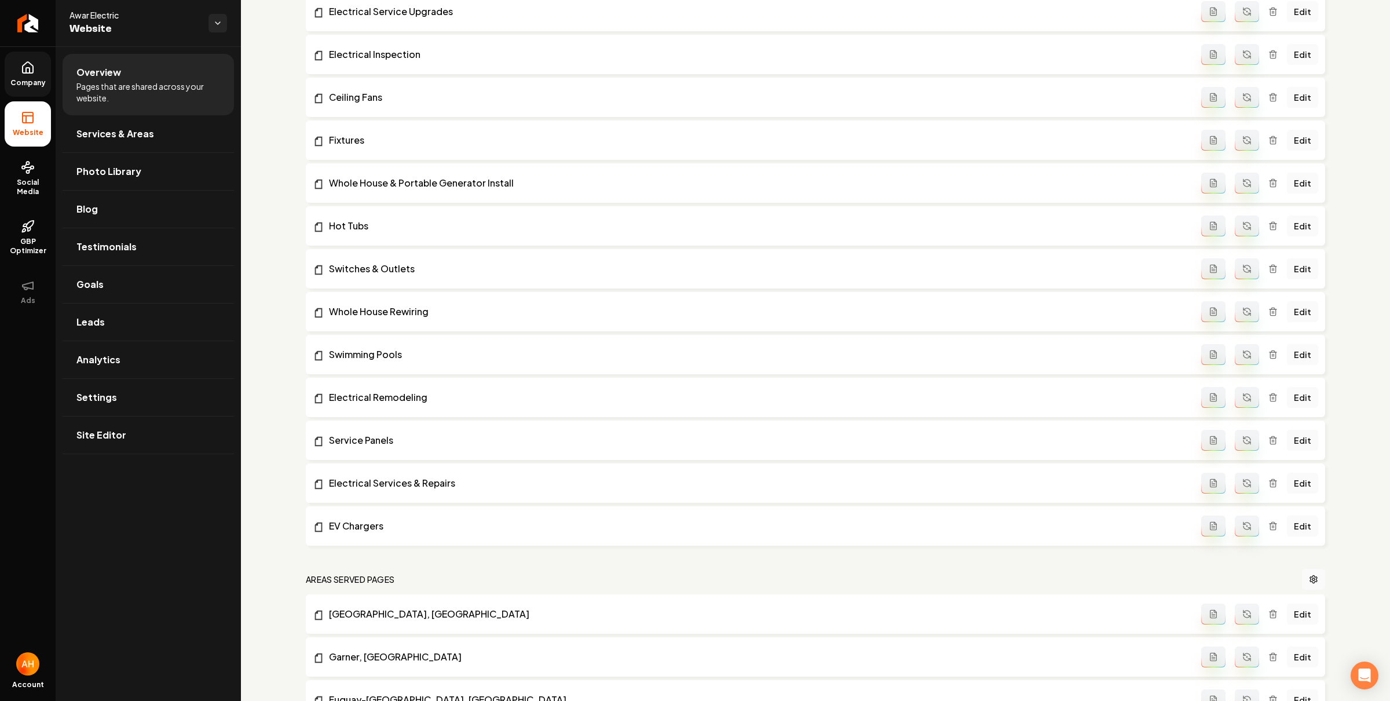
scroll to position [855, 0]
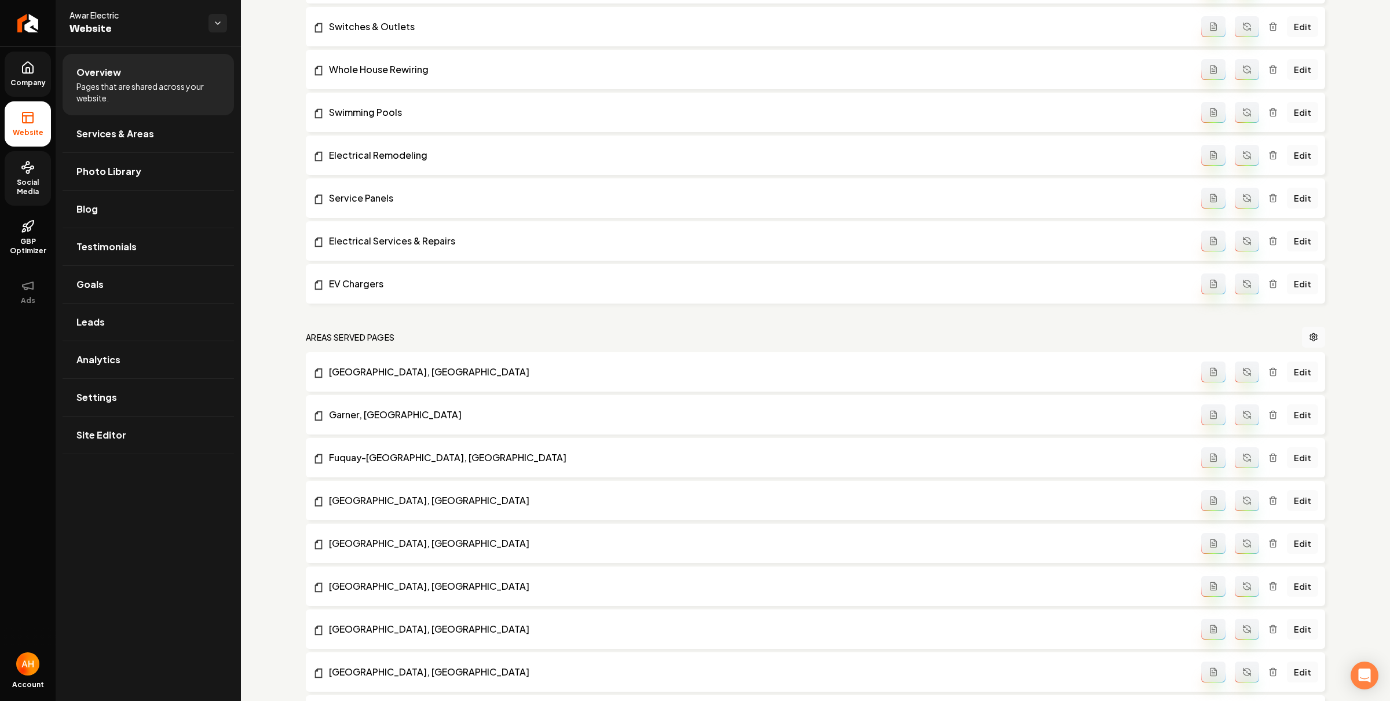
click at [25, 189] on span "Social Media" at bounding box center [28, 187] width 46 height 19
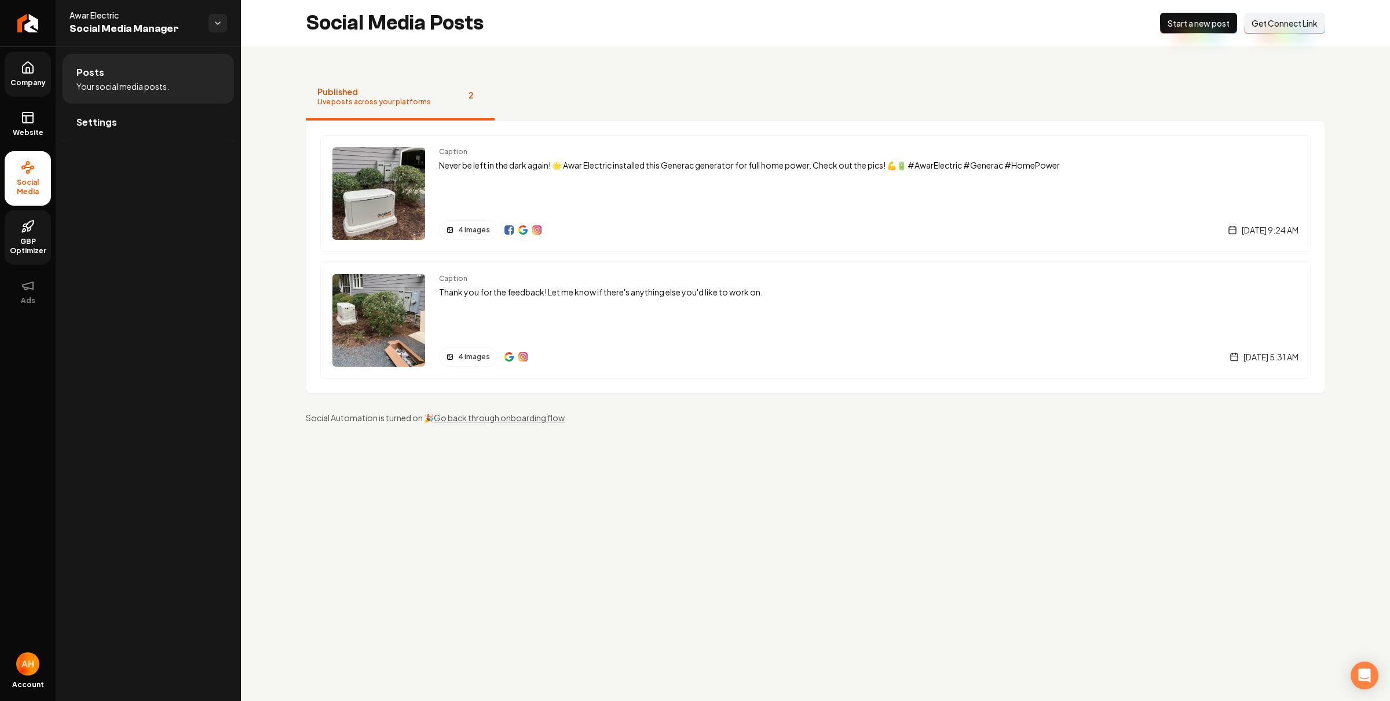
click at [36, 231] on link "GBP Optimizer" at bounding box center [28, 237] width 46 height 54
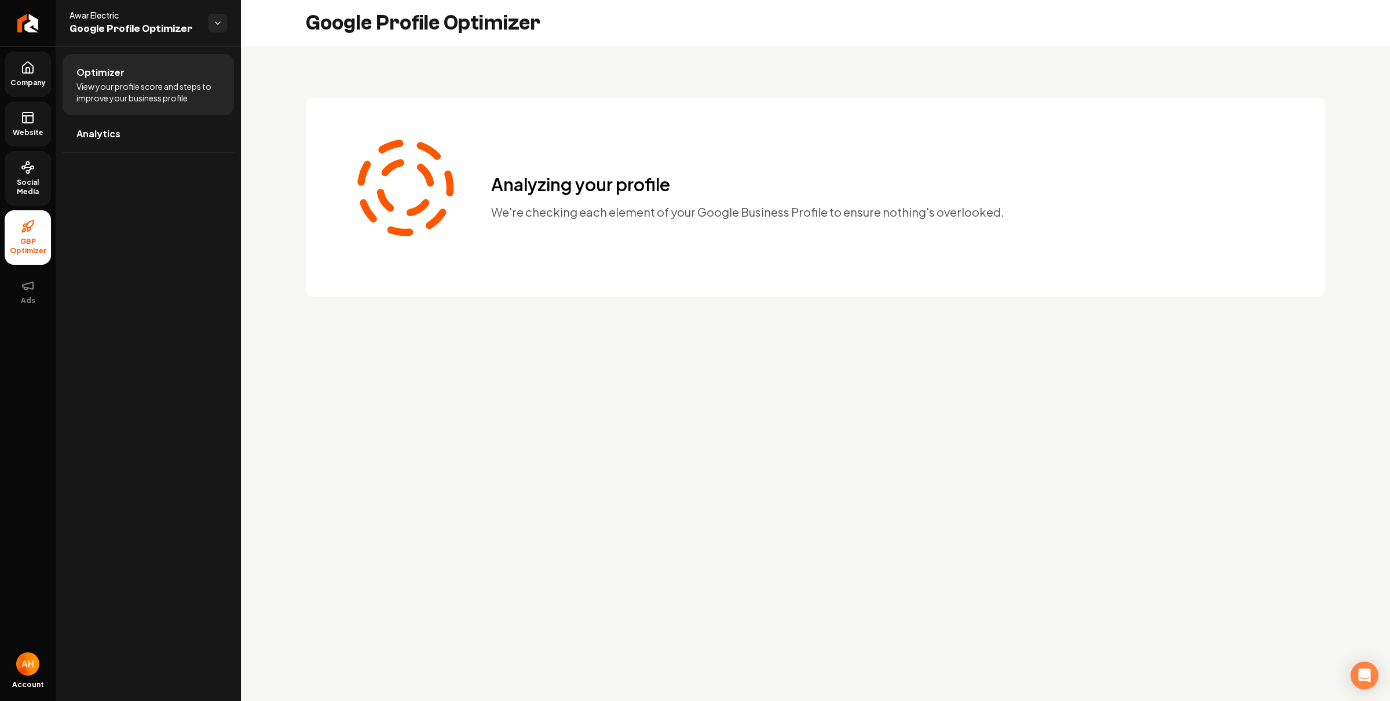
click at [31, 132] on span "Website" at bounding box center [28, 132] width 40 height 9
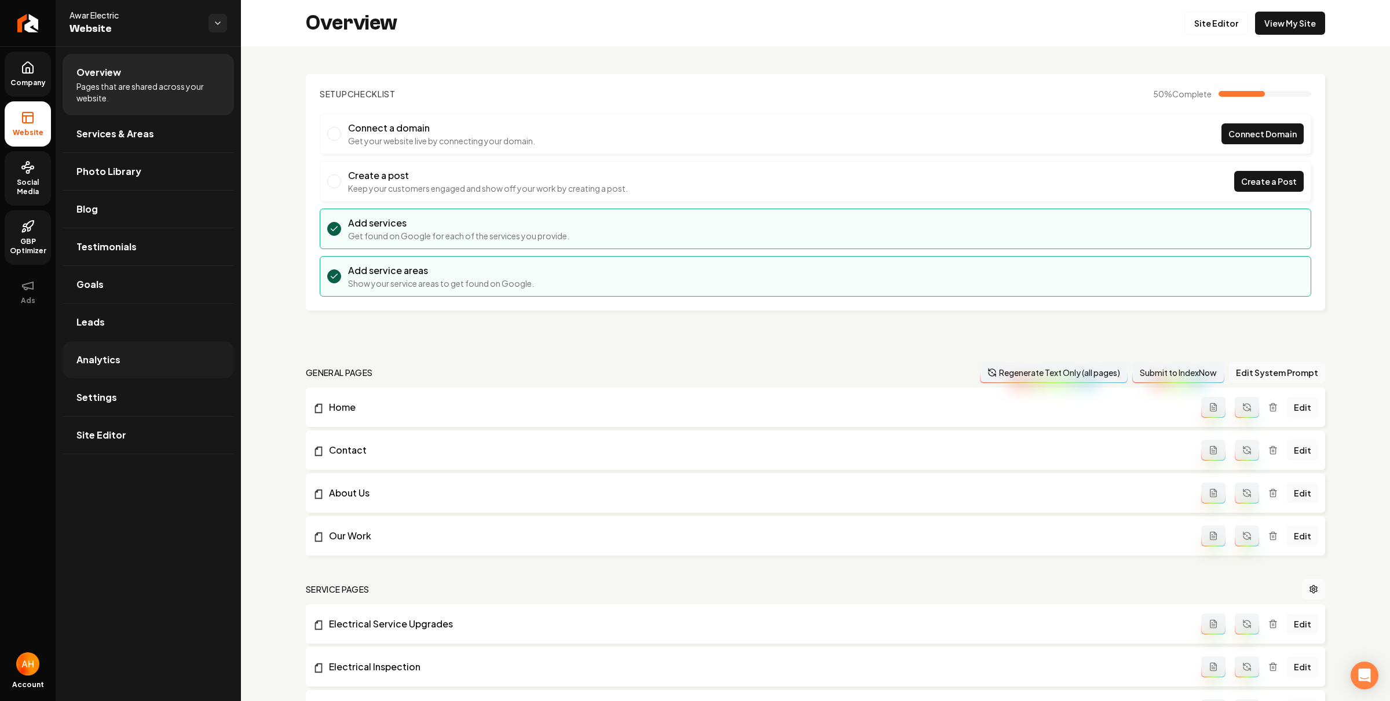
click at [176, 378] on link "Analytics" at bounding box center [148, 359] width 171 height 37
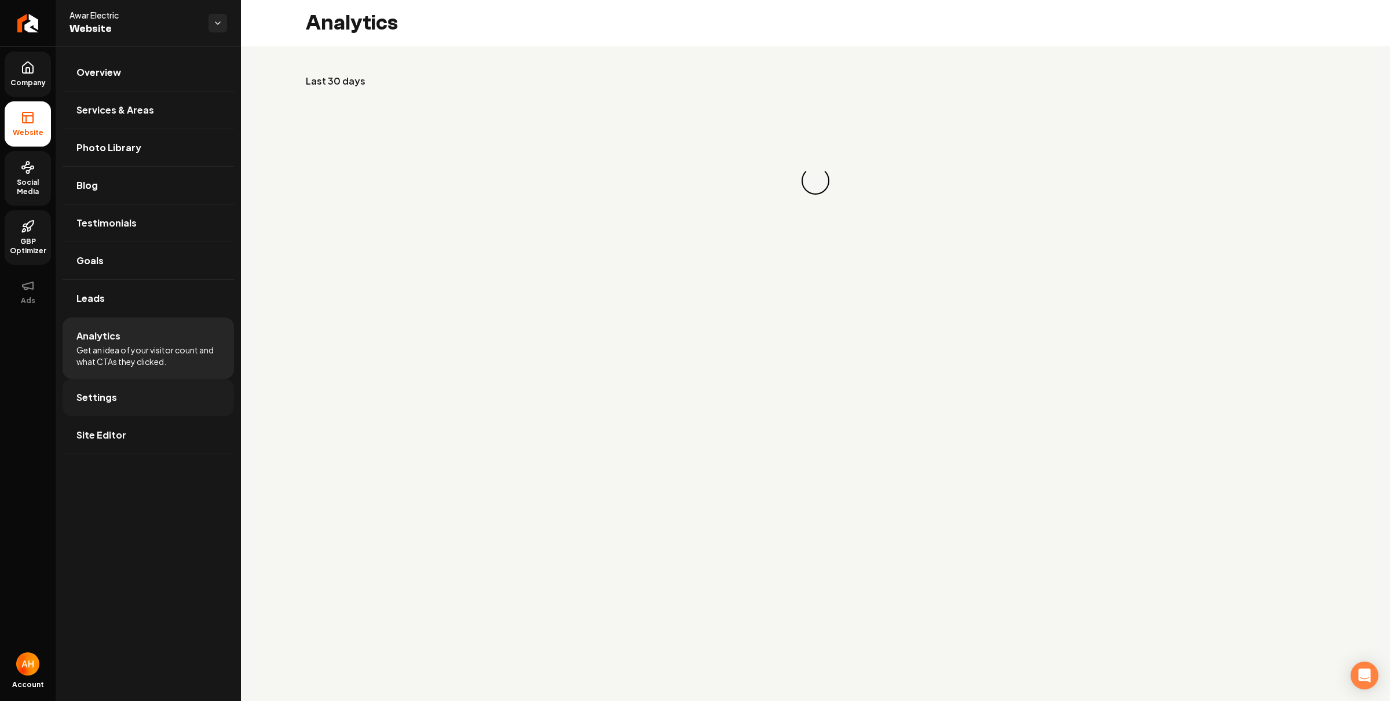
click at [181, 393] on link "Settings" at bounding box center [148, 397] width 171 height 37
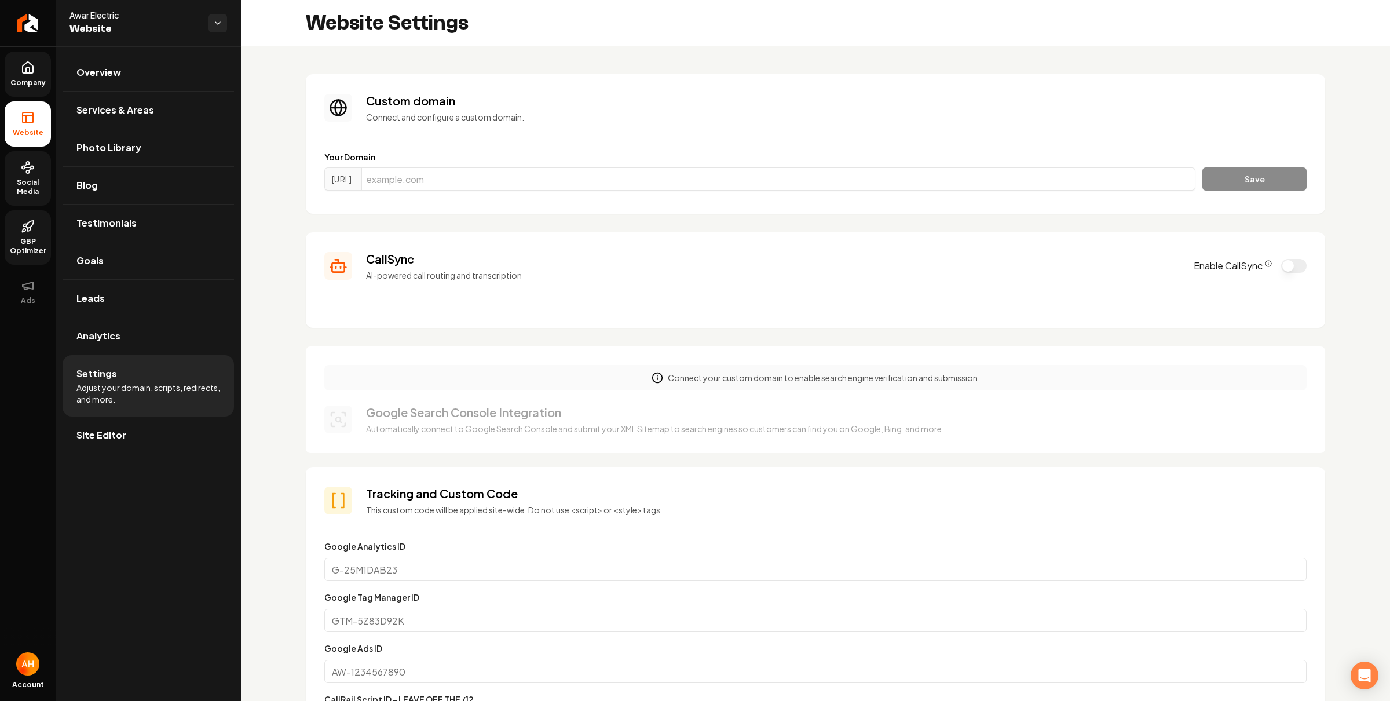
scroll to position [104, 0]
click at [1282, 269] on button "Enable CallSync" at bounding box center [1294, 266] width 25 height 14
click at [1072, 262] on h3 "CallSync" at bounding box center [773, 259] width 814 height 16
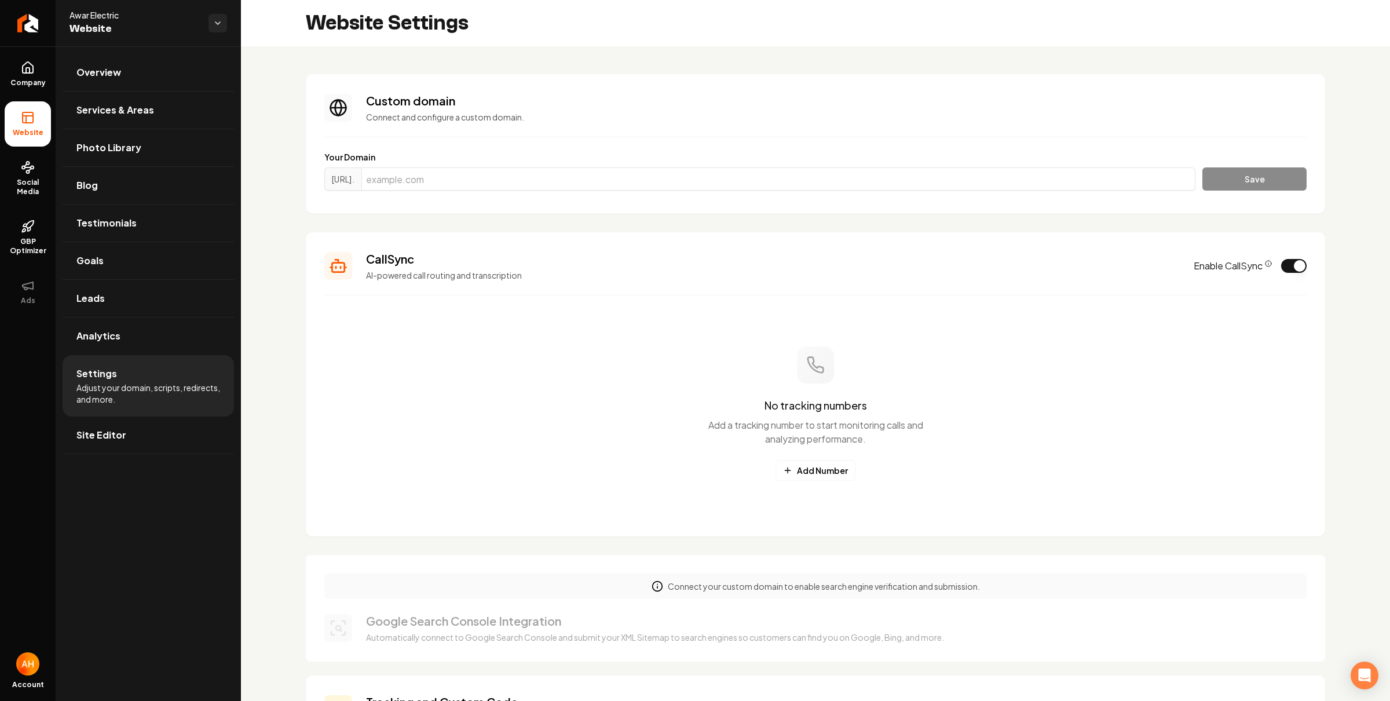
scroll to position [104, 0]
click at [829, 476] on button "Add Number" at bounding box center [816, 470] width 80 height 21
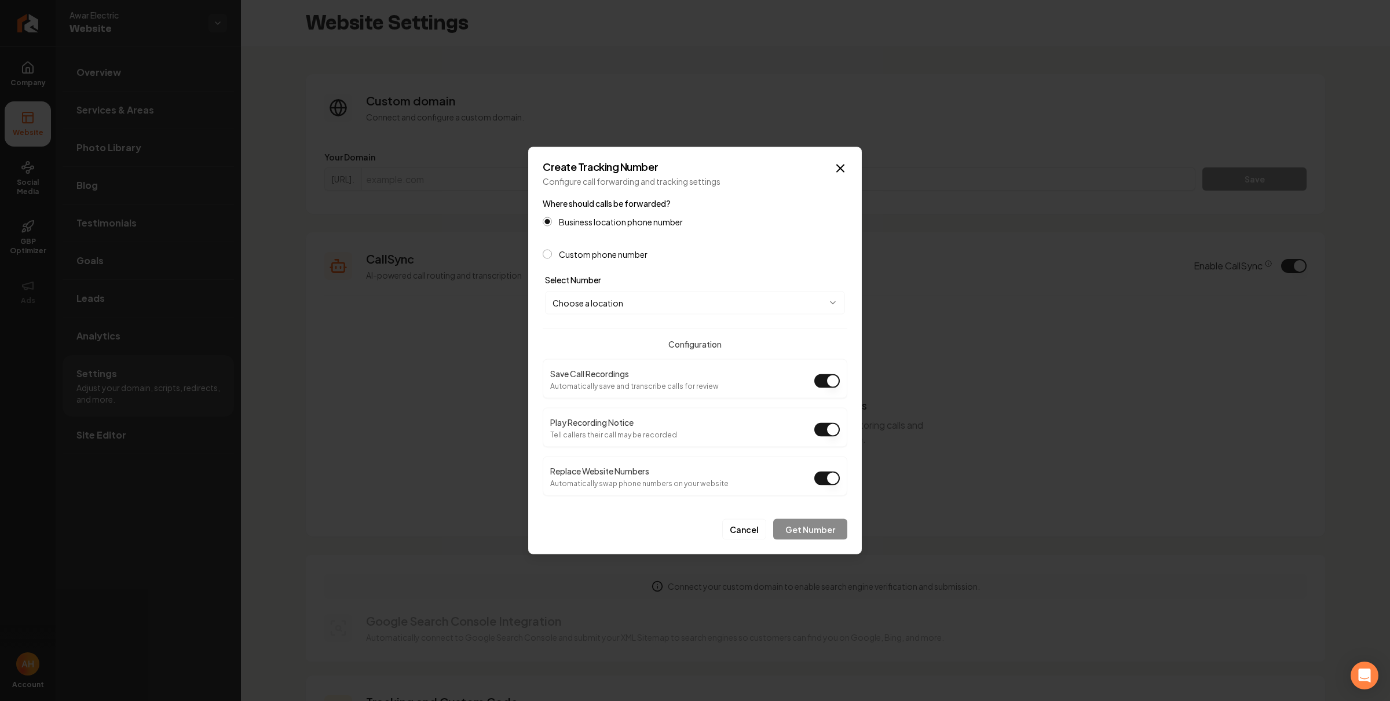
click at [641, 299] on body "Company Website Social Media GBP Optimizer Ads Account Awar Electric Website Ov…" at bounding box center [695, 350] width 1390 height 701
select select "**********"
click at [797, 525] on button "Get Number" at bounding box center [810, 529] width 74 height 21
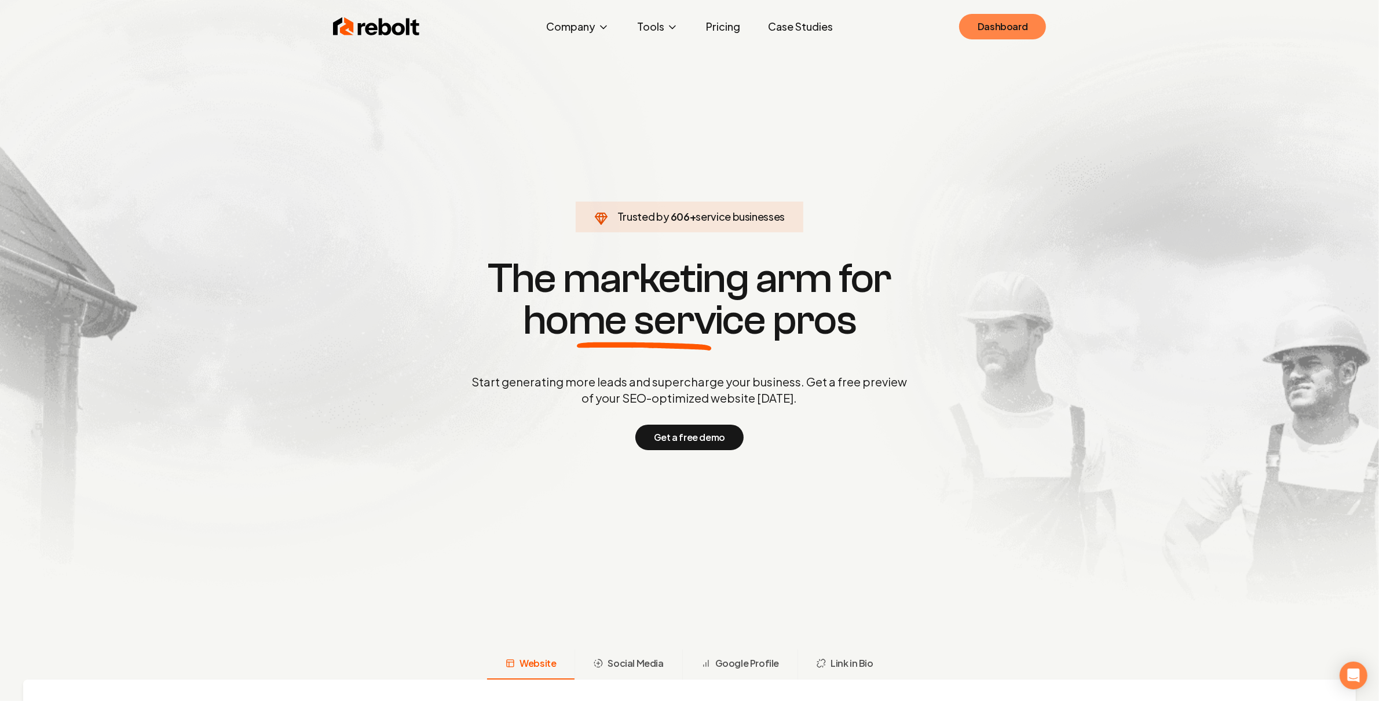
click at [999, 23] on link "Dashboard" at bounding box center [1002, 26] width 87 height 25
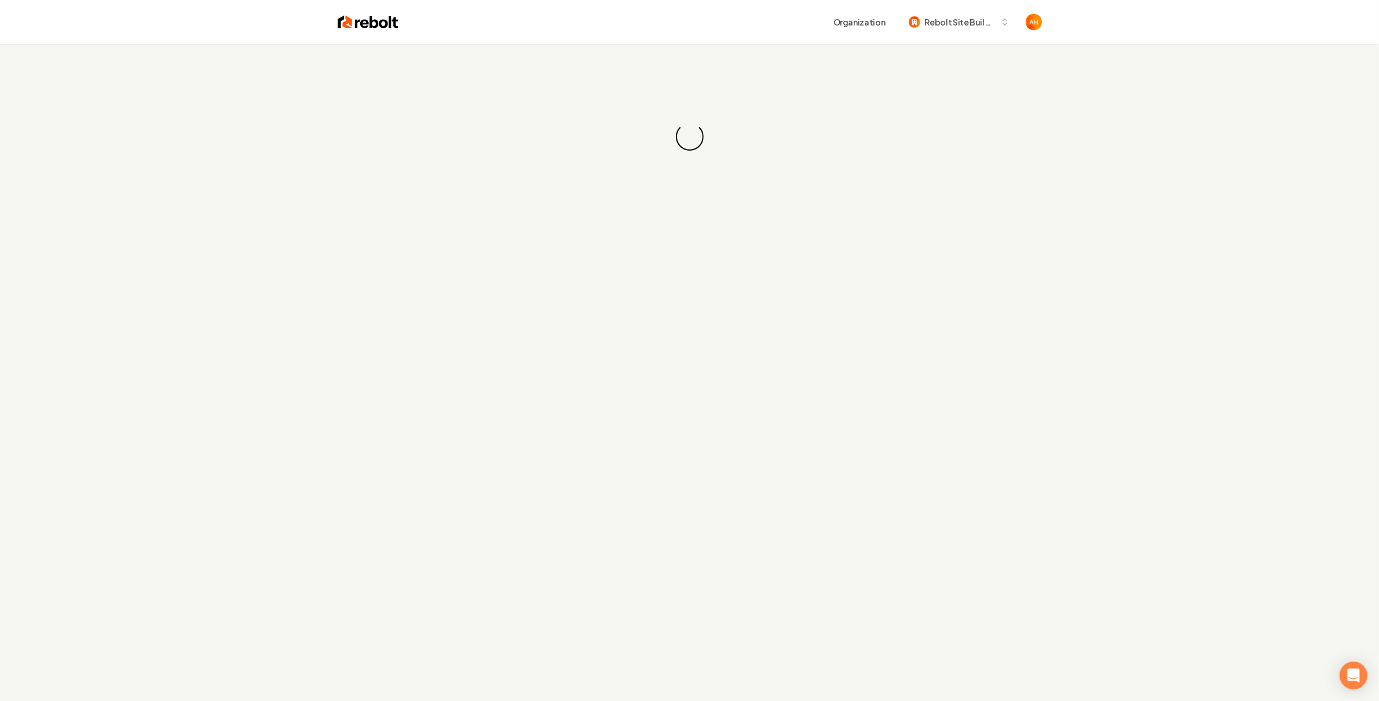
click at [730, 17] on div "Organization Rebolt Site Builder" at bounding box center [721, 22] width 644 height 21
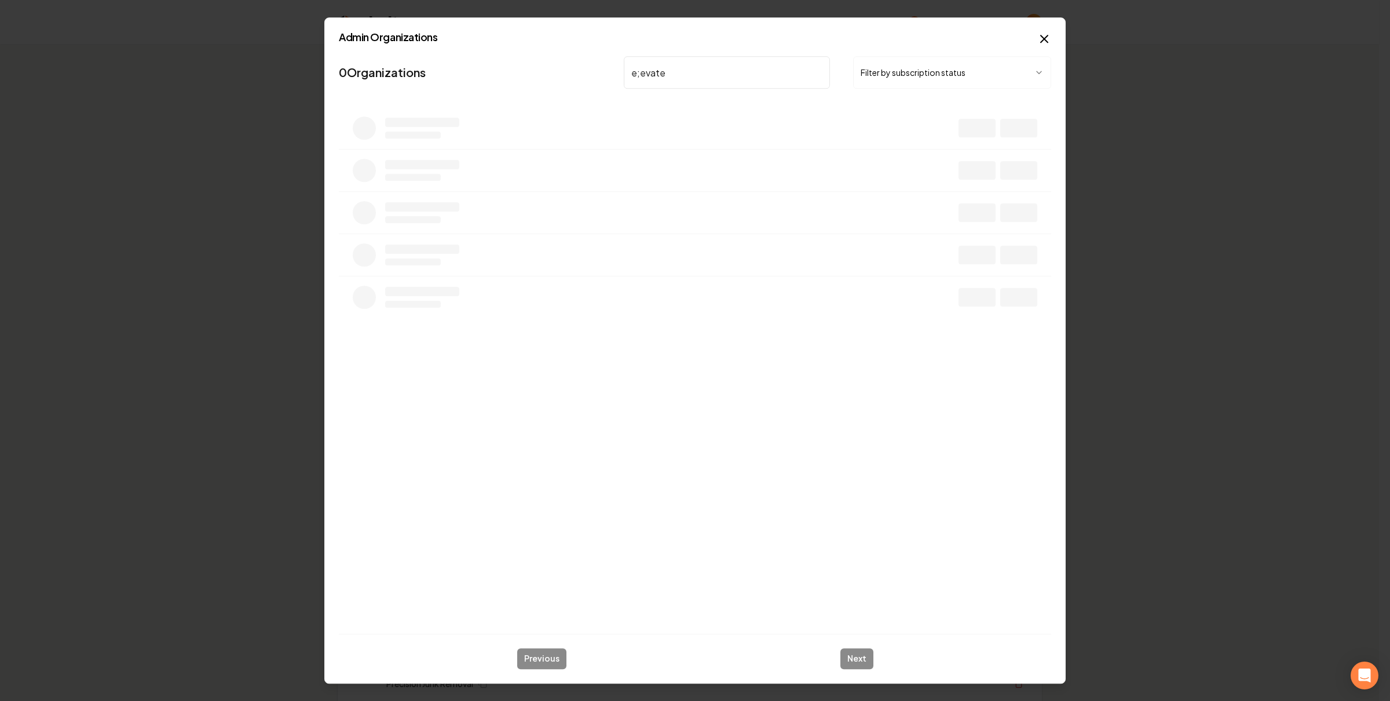
type input "e;evate"
click at [1036, 133] on icon "button" at bounding box center [1039, 133] width 12 height 12
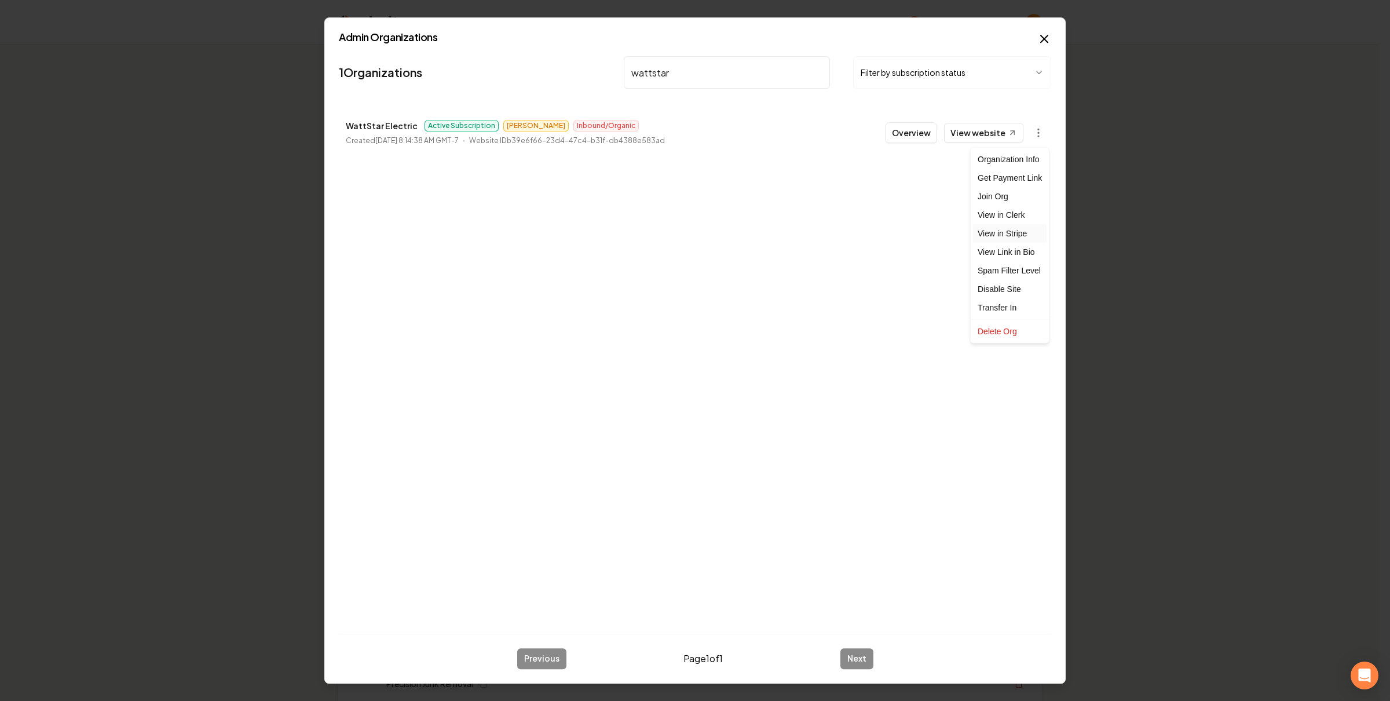
click at [1016, 237] on link "View in Stripe" at bounding box center [1010, 233] width 74 height 19
click at [693, 75] on input "wattstar" at bounding box center [727, 72] width 206 height 32
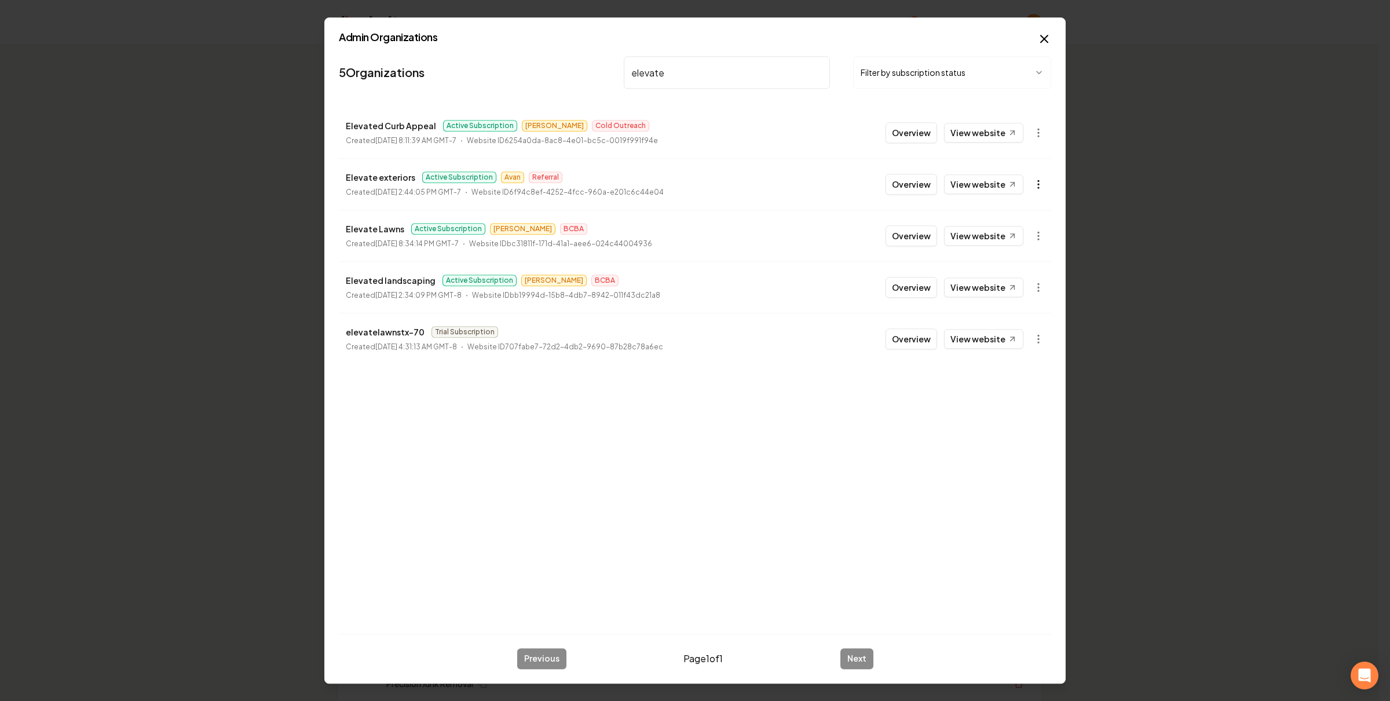
click at [1033, 184] on icon "button" at bounding box center [1039, 184] width 12 height 12
click at [1010, 280] on link "View in Stripe" at bounding box center [1010, 285] width 74 height 19
click at [693, 56] on nav "5 Organizations elevate Filter by subscription status" at bounding box center [695, 77] width 713 height 51
click at [713, 65] on input "elevate" at bounding box center [727, 72] width 206 height 32
type input "awar"
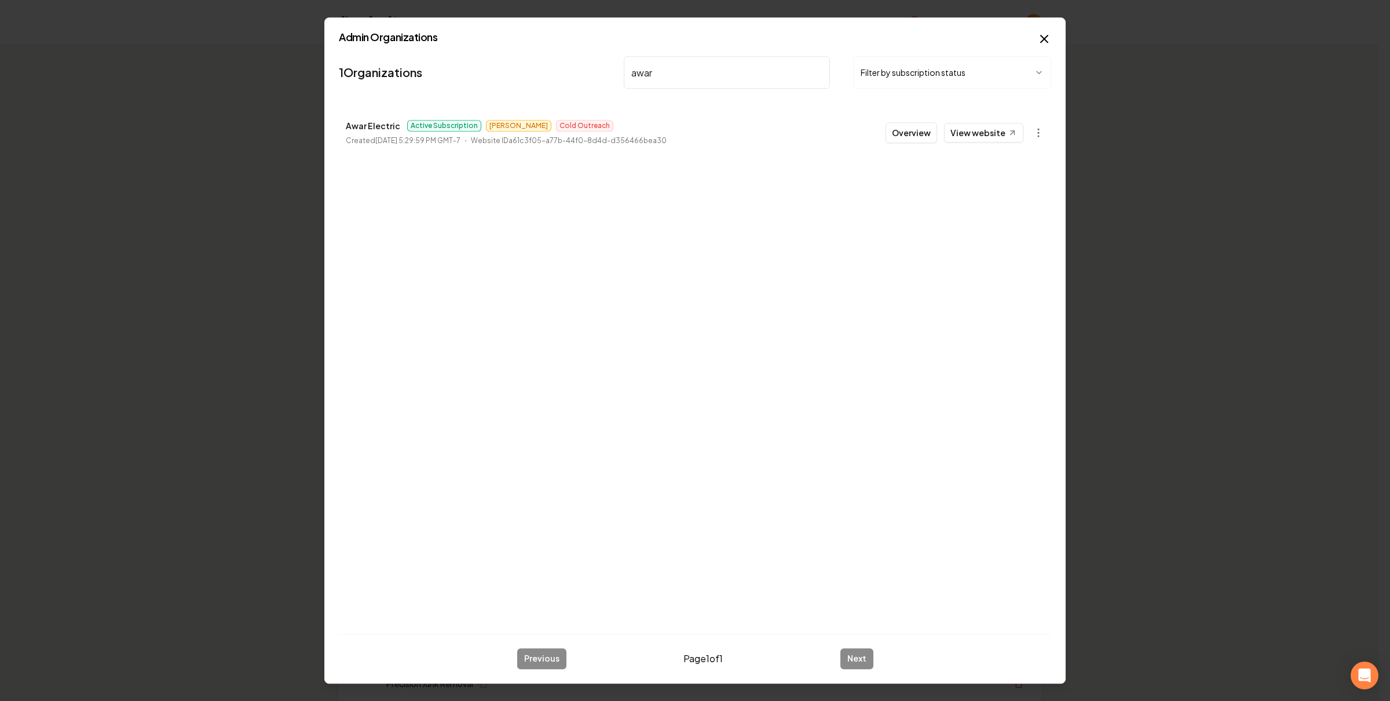
click at [919, 138] on button "Overview" at bounding box center [912, 132] width 52 height 21
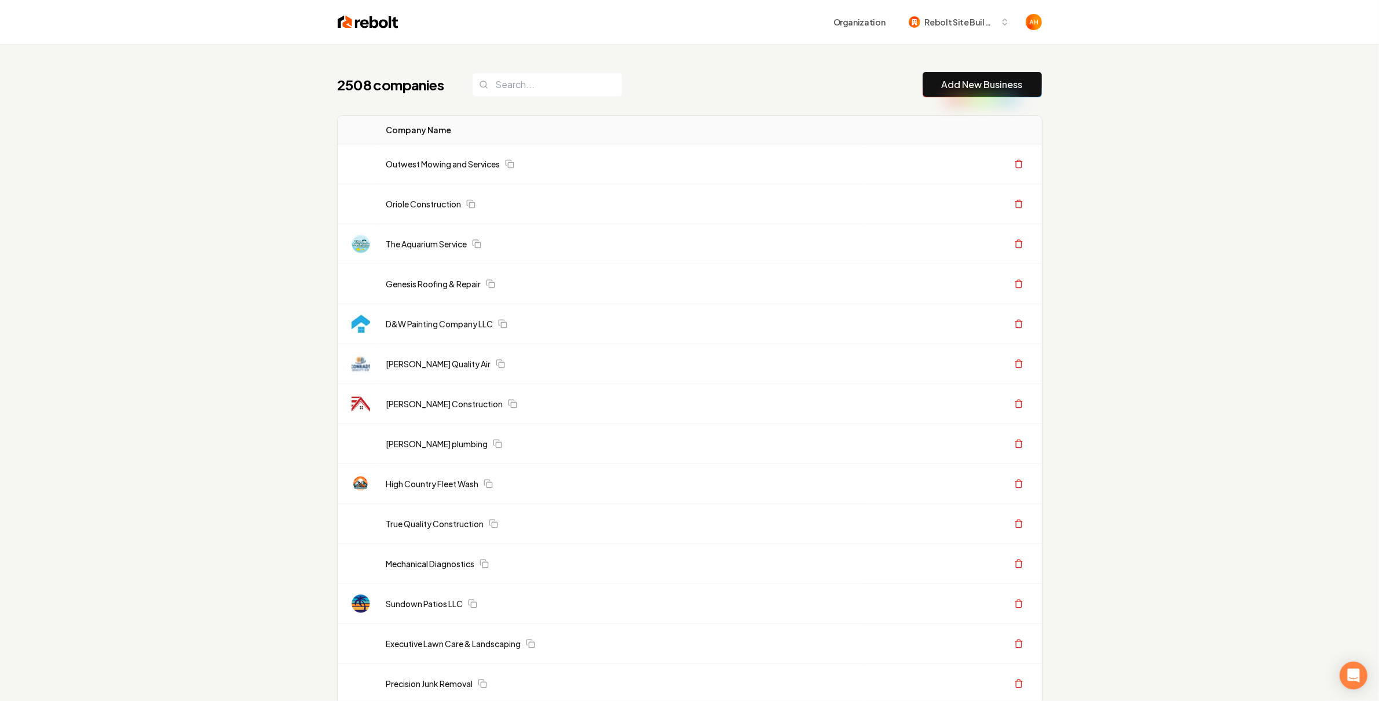
click at [744, 92] on div "2508 companies Add New Business" at bounding box center [690, 84] width 705 height 25
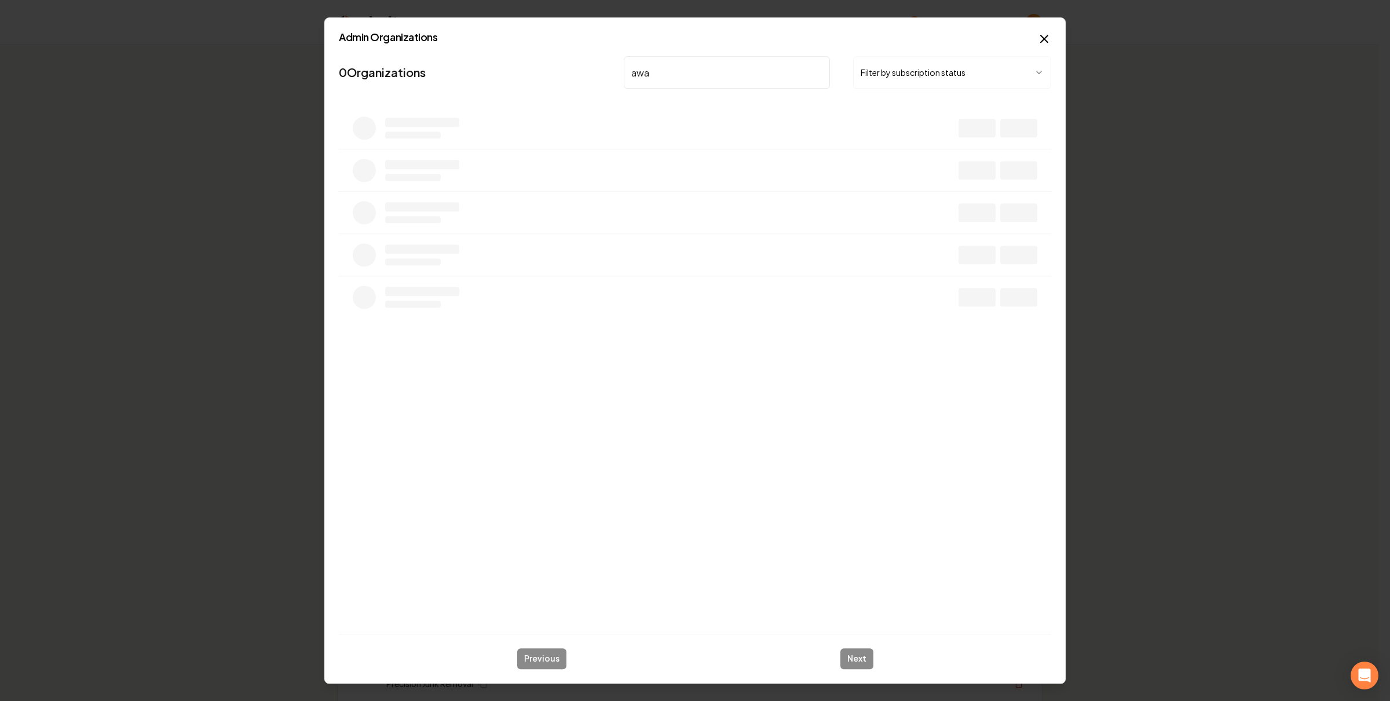
type input "awar"
click at [920, 136] on button "Overview" at bounding box center [912, 132] width 52 height 21
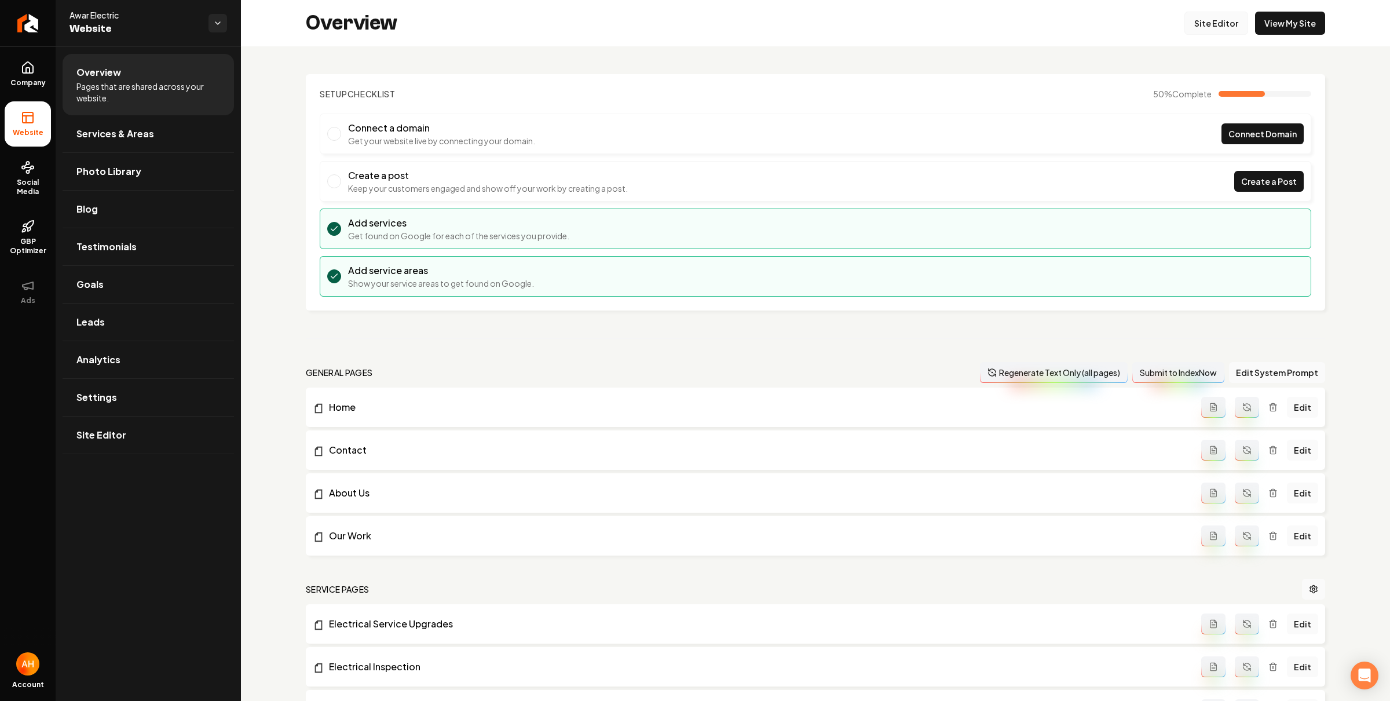
click at [1187, 22] on link "Site Editor" at bounding box center [1217, 23] width 64 height 23
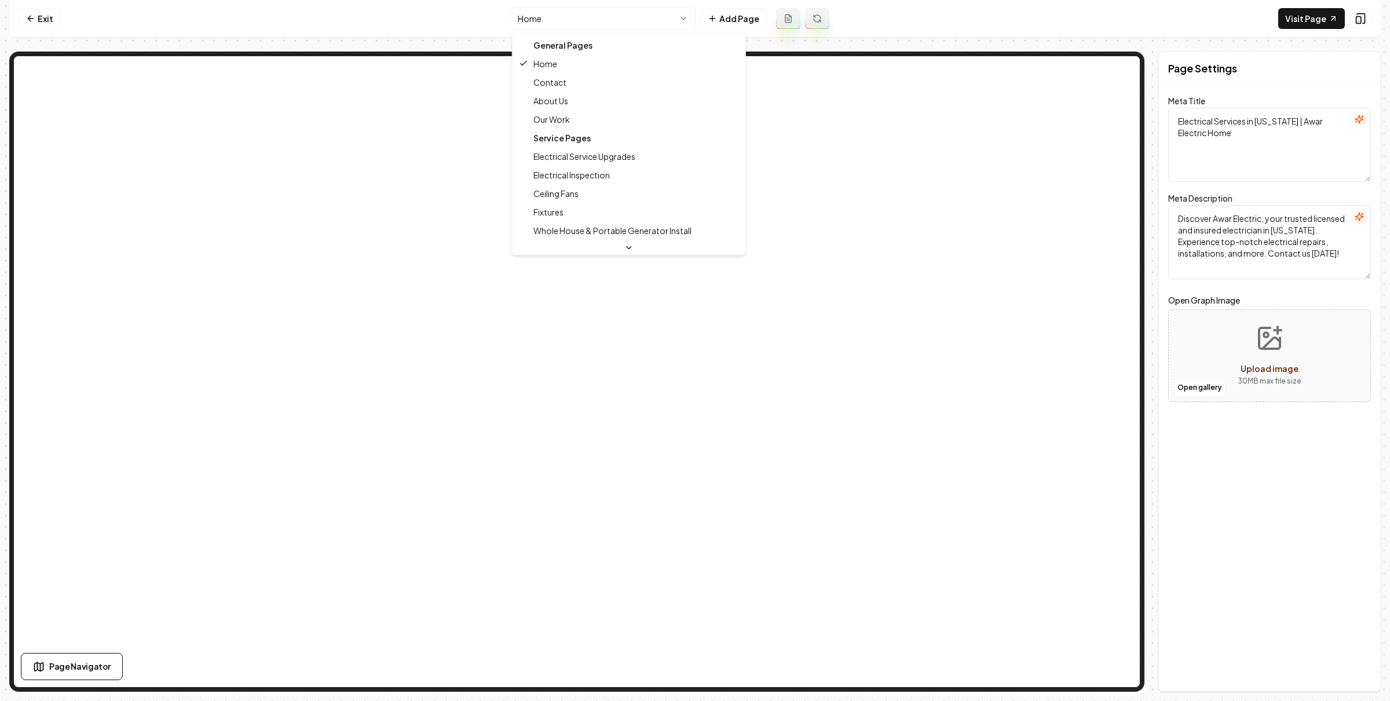
click at [611, 21] on html "Computer Required This feature is only available on a computer. Please switch t…" at bounding box center [695, 350] width 1390 height 701
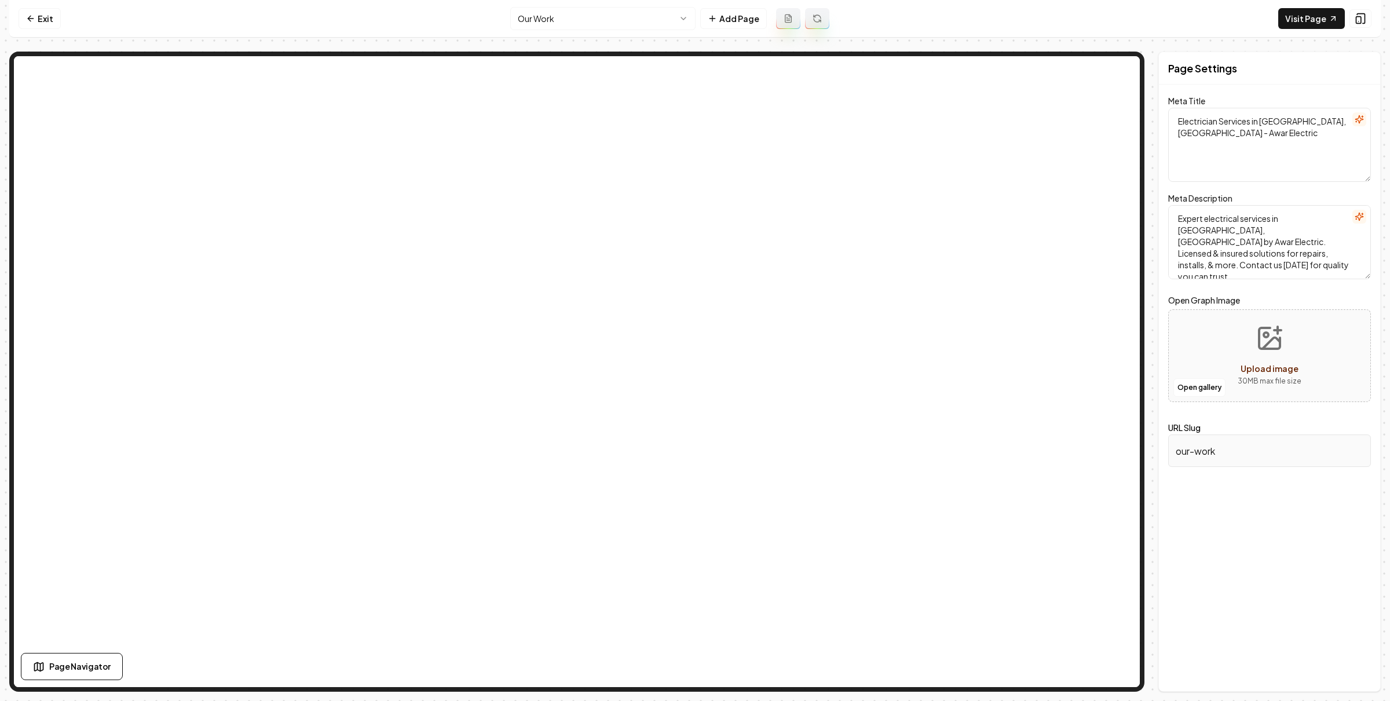
click at [596, 23] on html "Computer Required This feature is only available on a computer. Please switch t…" at bounding box center [695, 350] width 1390 height 701
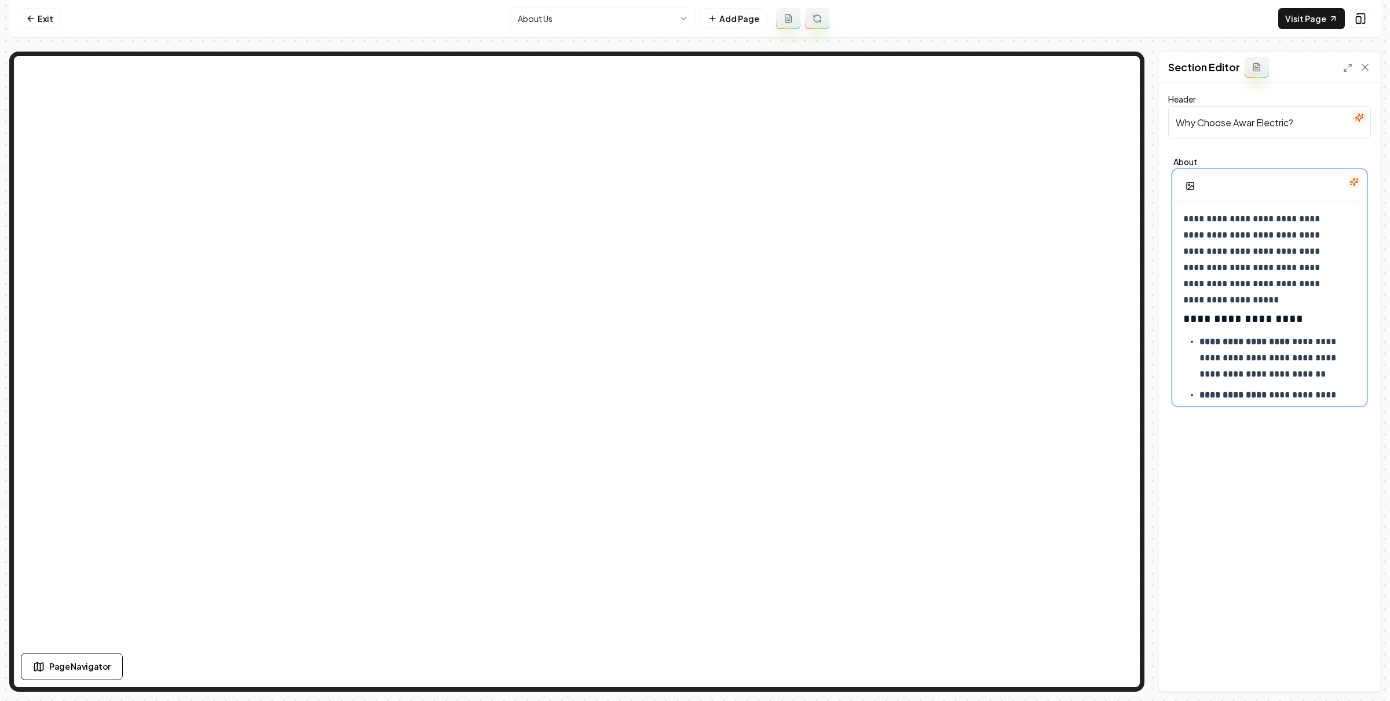
click at [1260, 242] on p "**********" at bounding box center [1264, 251] width 161 height 81
click at [1363, 670] on button "Save" at bounding box center [1354, 671] width 34 height 21
click at [622, 21] on html "**********" at bounding box center [695, 350] width 1390 height 701
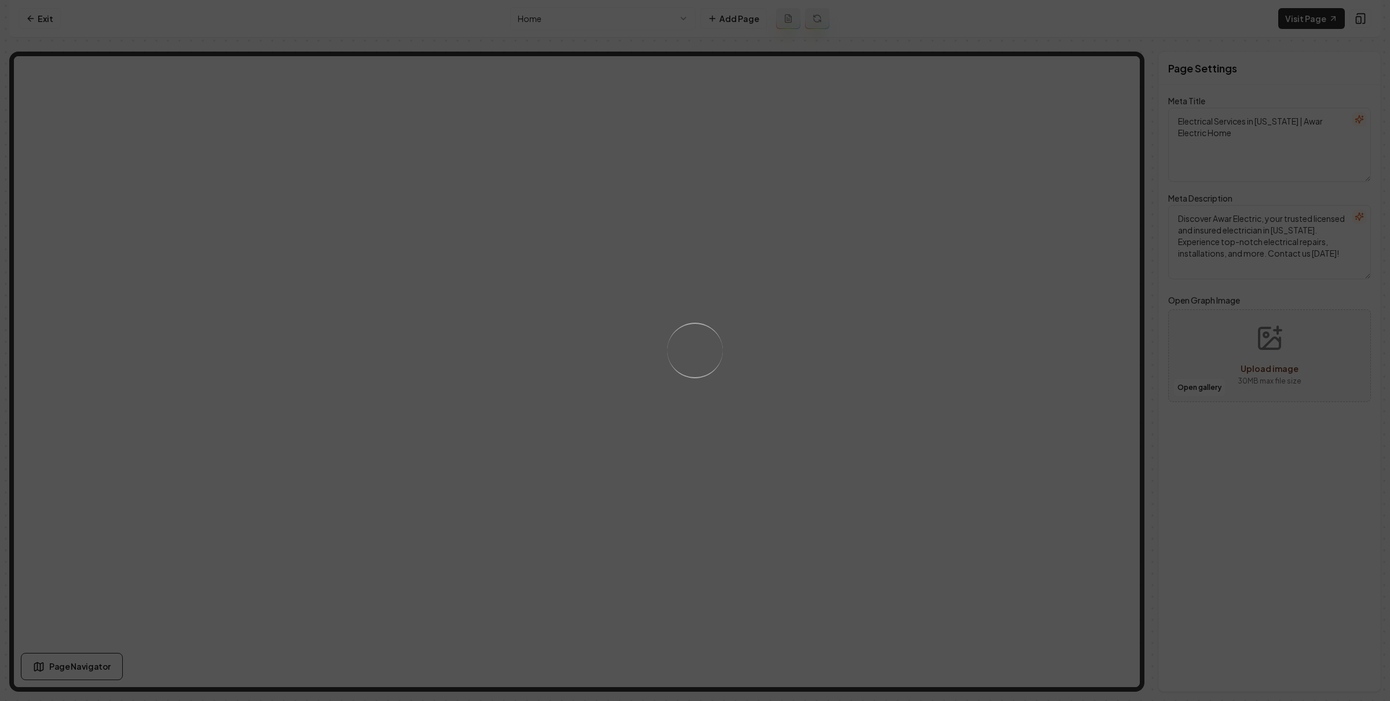
click at [582, 57] on div "Loading..." at bounding box center [695, 350] width 1390 height 701
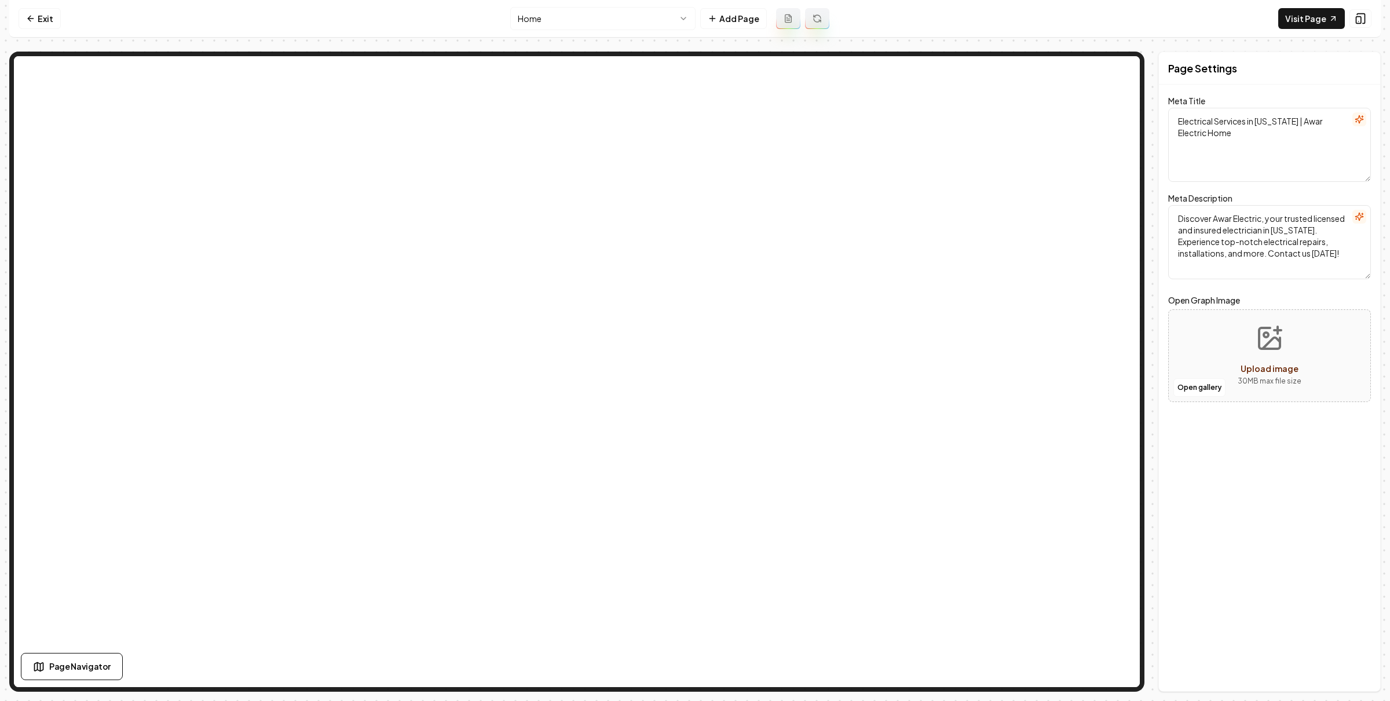
click at [1309, 30] on nav "Exit Home Add Page Visit Page" at bounding box center [695, 19] width 1372 height 38
drag, startPoint x: 1310, startPoint y: 14, endPoint x: 1303, endPoint y: 11, distance: 7.5
click at [1309, 13] on link "Visit Page" at bounding box center [1312, 18] width 67 height 21
click at [120, 25] on nav "Exit Home Add Page Visit Page" at bounding box center [695, 19] width 1372 height 38
click at [41, 17] on link "Exit" at bounding box center [40, 18] width 42 height 21
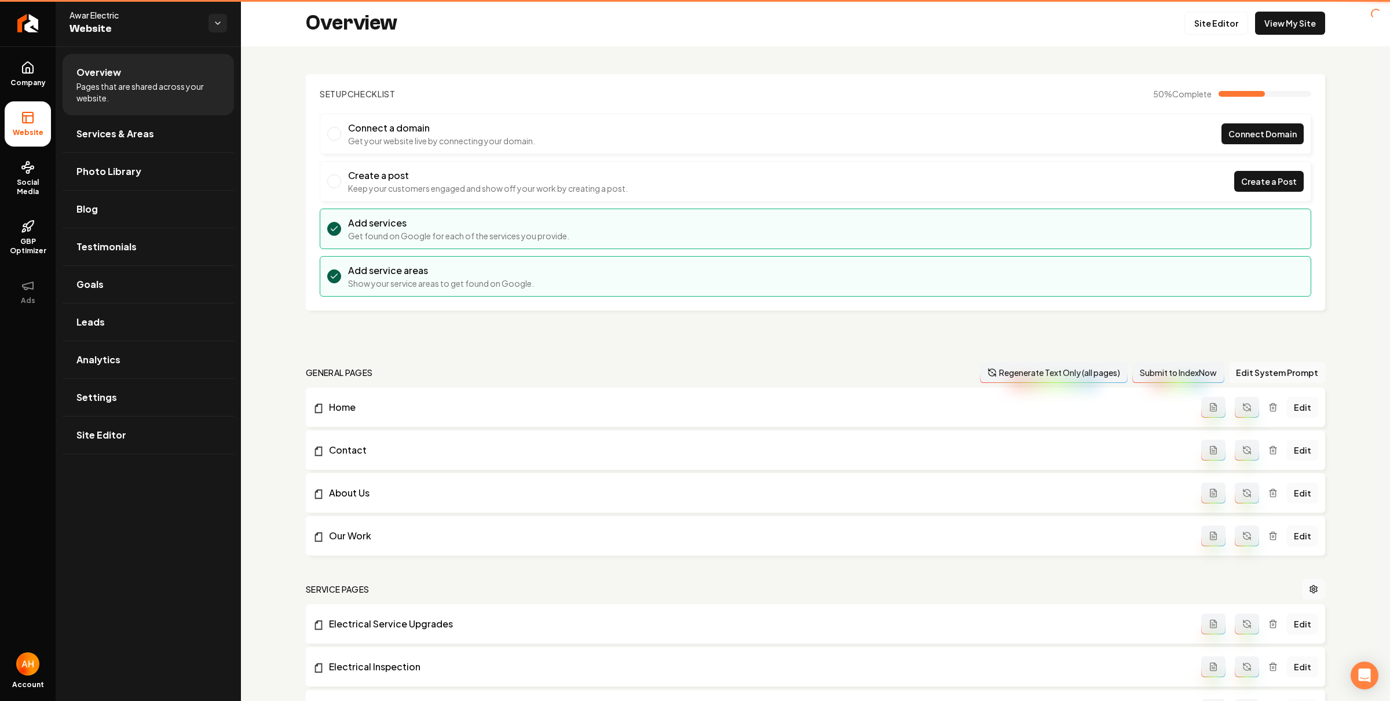
click at [197, 21] on span "Website" at bounding box center [135, 29] width 130 height 16
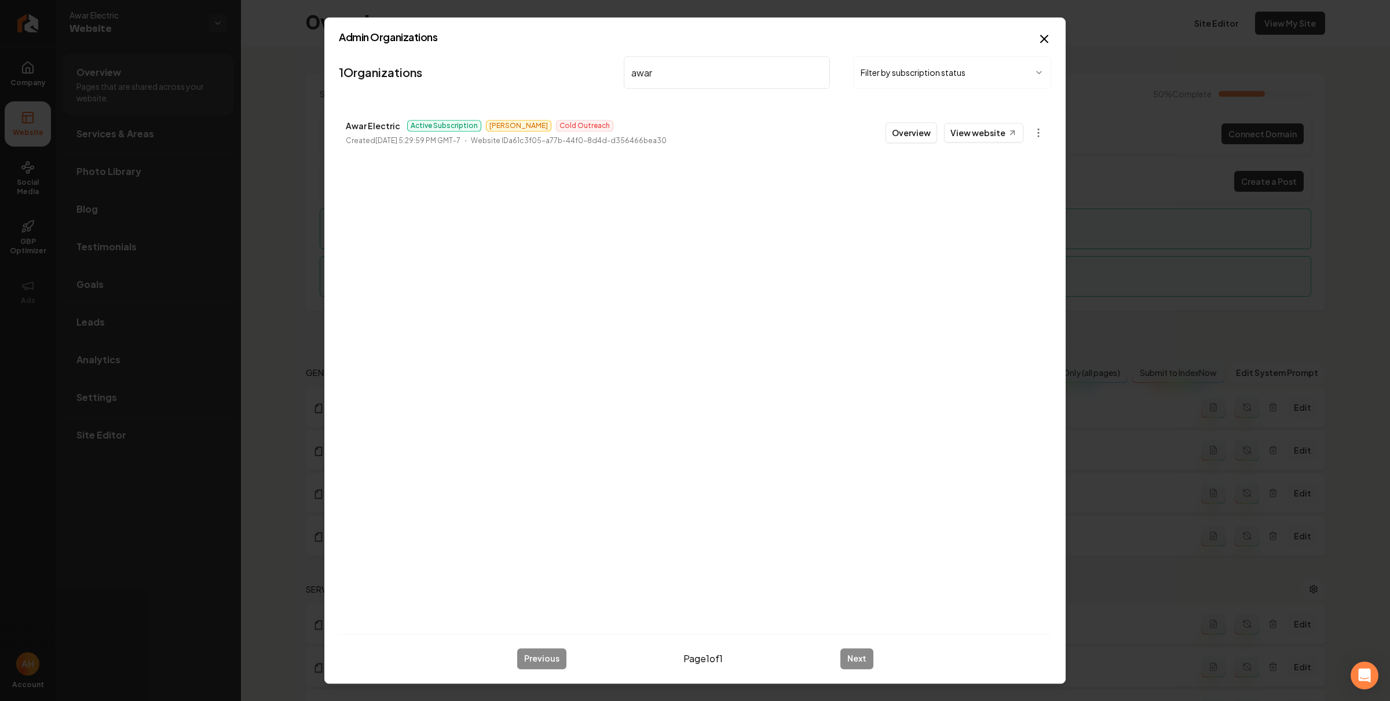
click at [663, 60] on input "awar" at bounding box center [727, 72] width 206 height 32
click at [665, 69] on input "awar" at bounding box center [727, 72] width 206 height 32
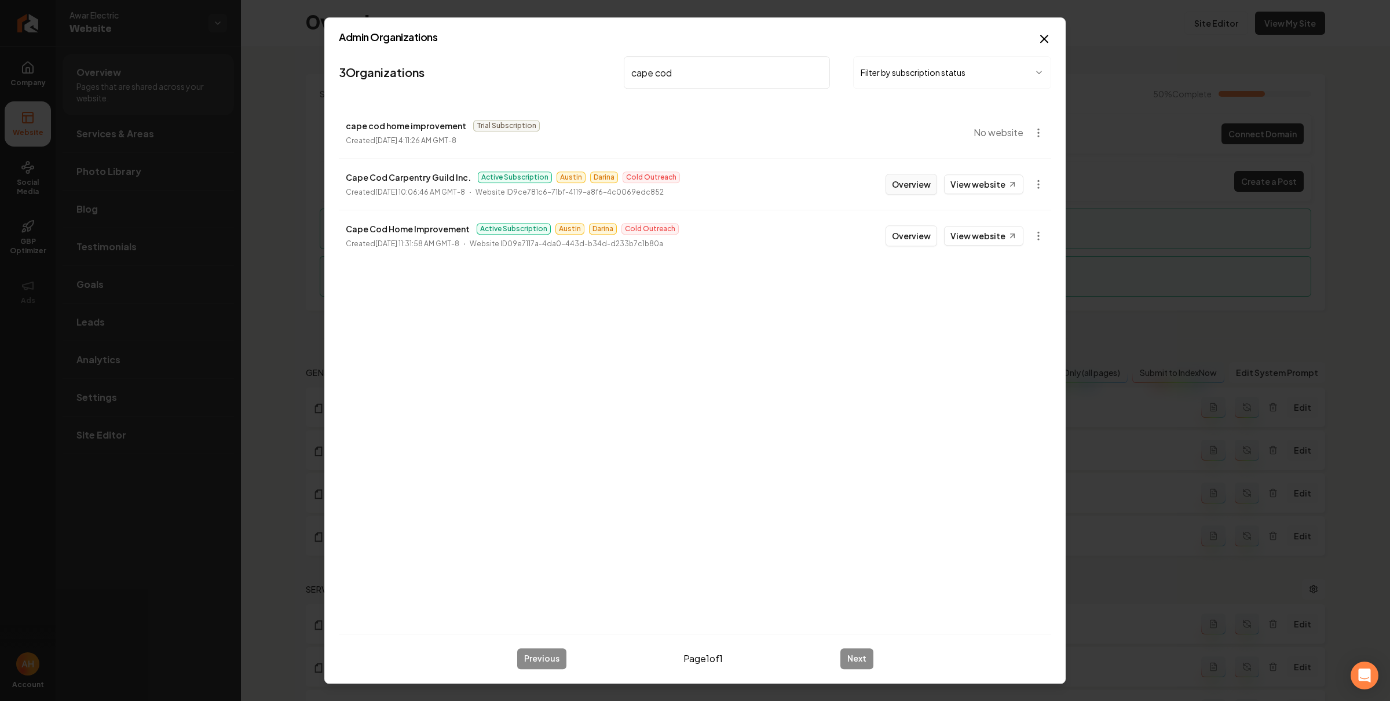
type input "cape cod"
click at [911, 188] on button "Overview" at bounding box center [912, 184] width 52 height 21
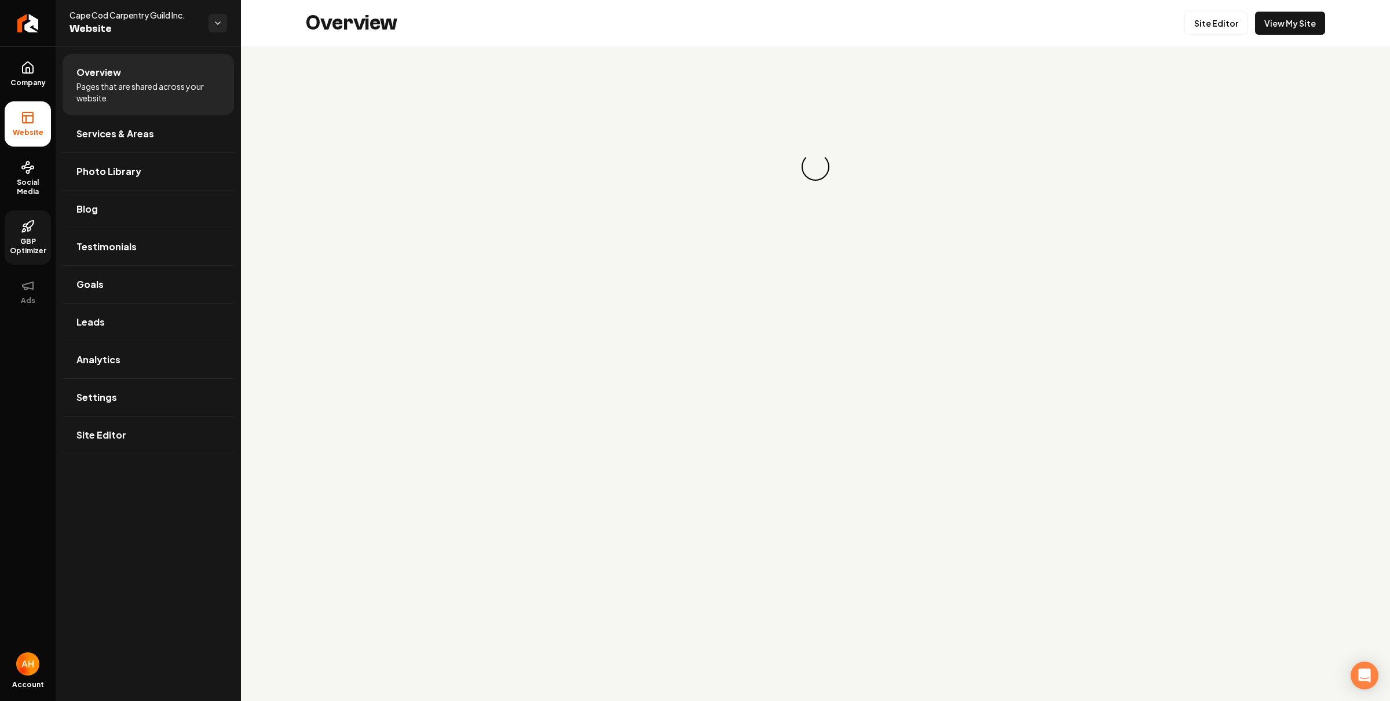
click at [32, 220] on icon at bounding box center [28, 227] width 14 height 14
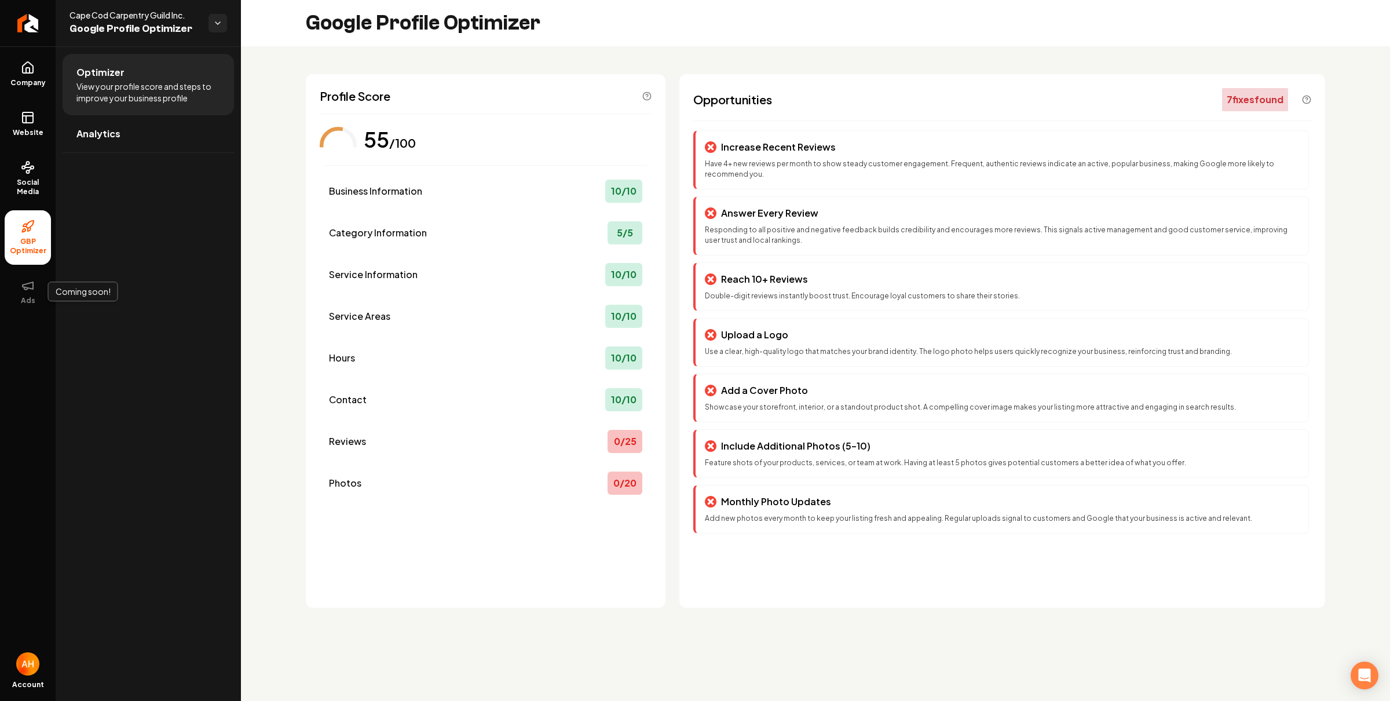
click at [740, 76] on div "Opportunities 7 fix es found Increase Recent Reviews Have 4+ new reviews per mo…" at bounding box center [1003, 341] width 646 height 534
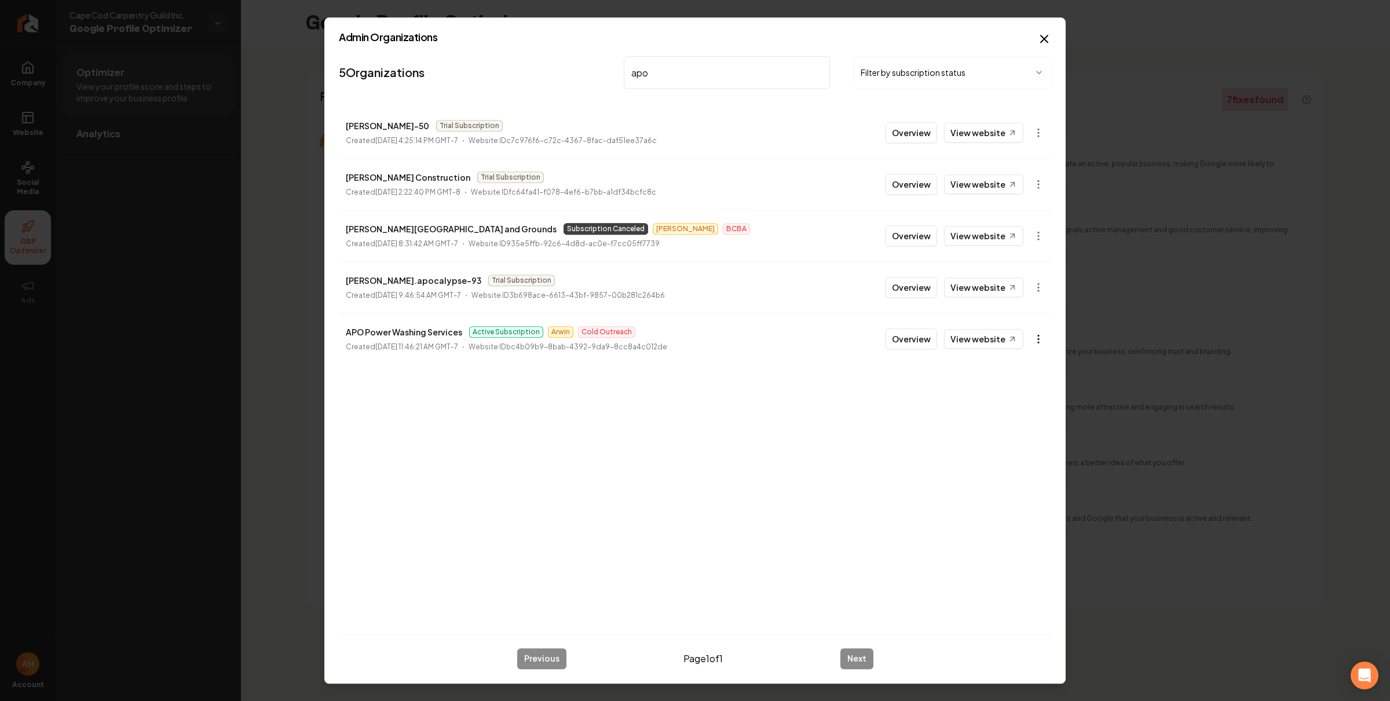
click at [1043, 342] on body "Company Website Social Media GBP Optimizer Ads Account Cape Cod Carpentry Guild…" at bounding box center [695, 350] width 1390 height 701
click at [1011, 443] on link "View in Stripe" at bounding box center [1010, 439] width 74 height 19
click at [715, 85] on input "apo" at bounding box center [727, 72] width 206 height 32
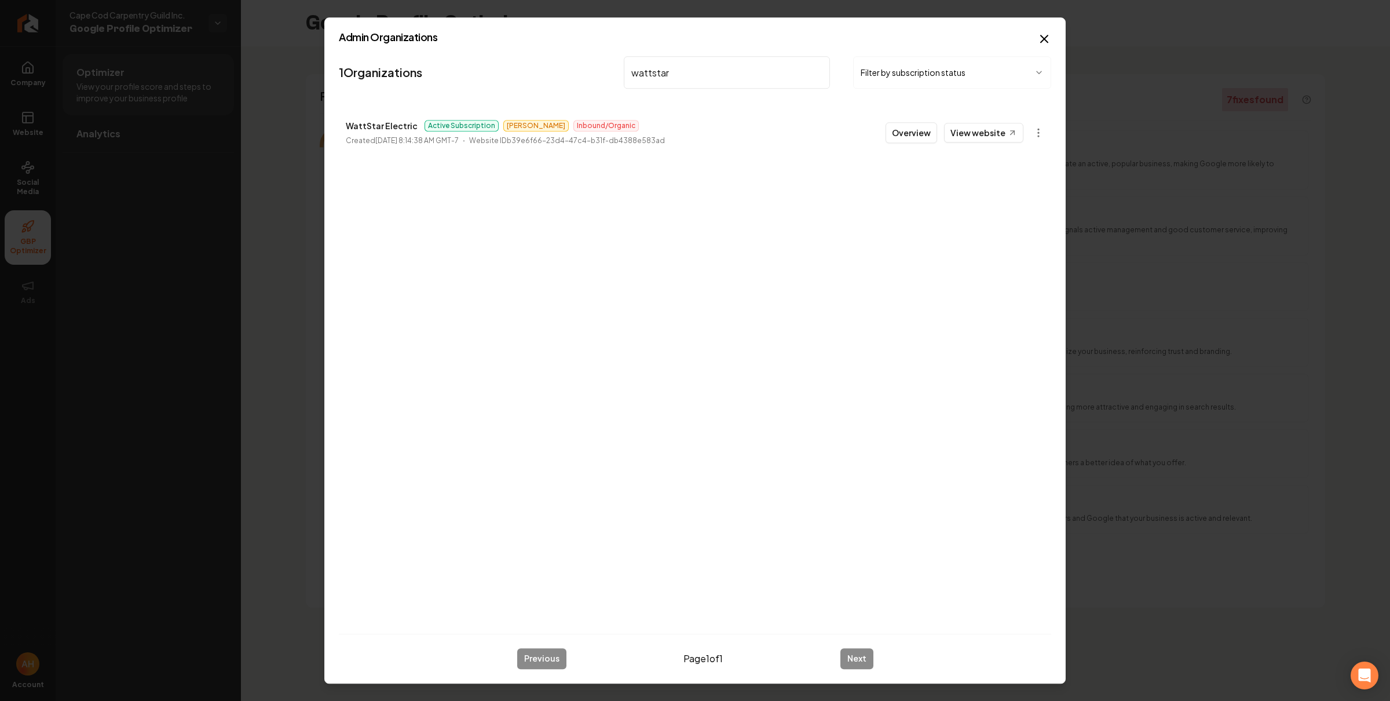
click at [393, 123] on p "WattStar Electric" at bounding box center [382, 126] width 72 height 14
copy p "WattStar Electric"
click at [736, 81] on input "wattstar" at bounding box center [727, 72] width 206 height 32
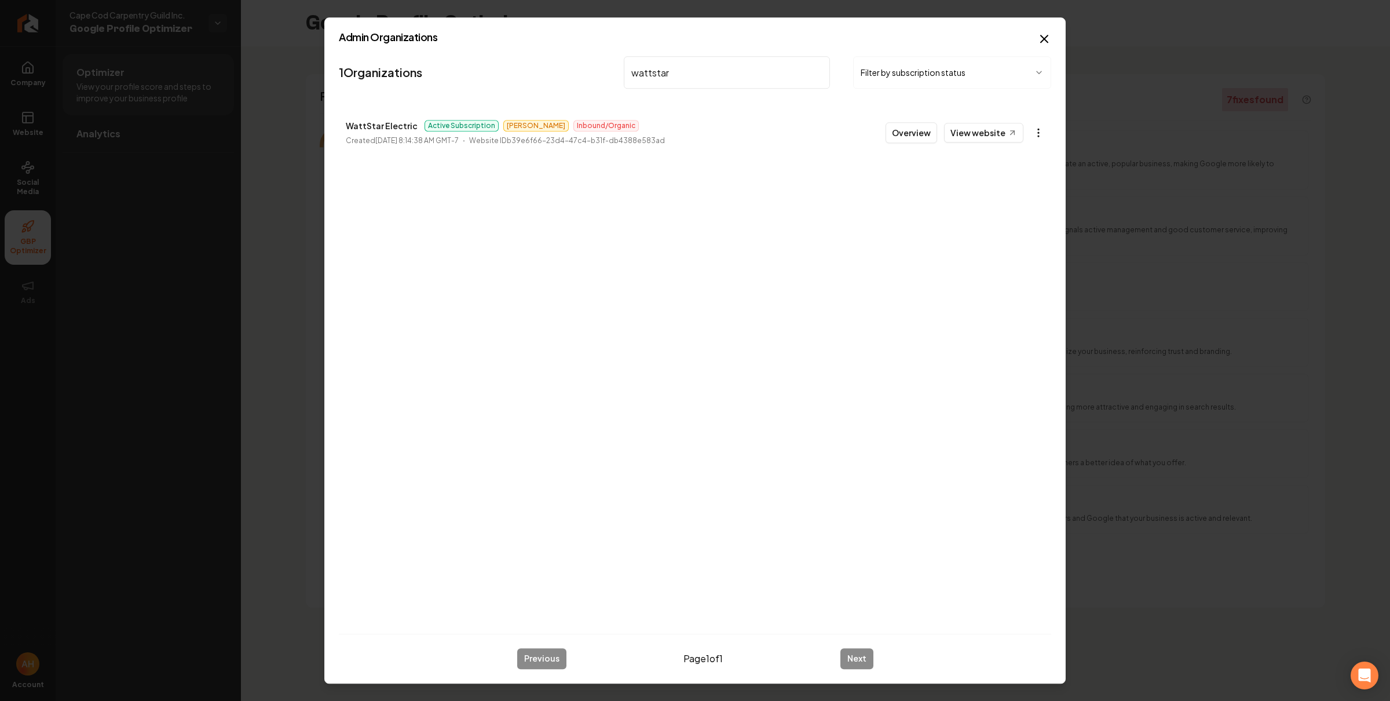
click at [1037, 127] on body "Company Website Social Media GBP Optimizer Ads Account Cape Cod Carpentry Guild…" at bounding box center [695, 350] width 1390 height 701
click at [1020, 233] on link "View in Stripe" at bounding box center [1010, 233] width 74 height 19
click at [664, 64] on input "wattstar" at bounding box center [727, 72] width 206 height 32
click at [684, 75] on input "wattstar" at bounding box center [727, 72] width 206 height 32
paste input "Elevate Exteriors"
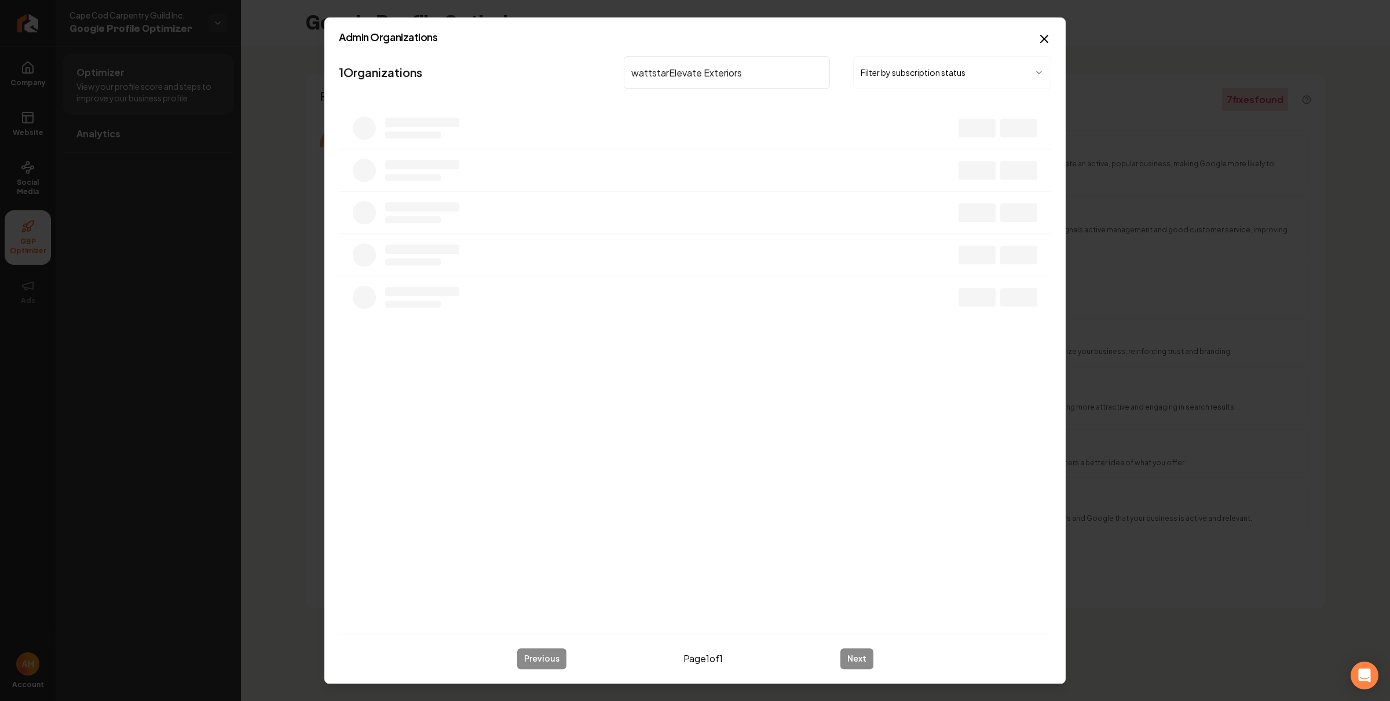
paste input "search"
type input "Elevate Exteriors"
click at [1039, 130] on body "Company Website Social Media GBP Optimizer Ads Account Cape Cod Carpentry Guild…" at bounding box center [695, 350] width 1390 height 701
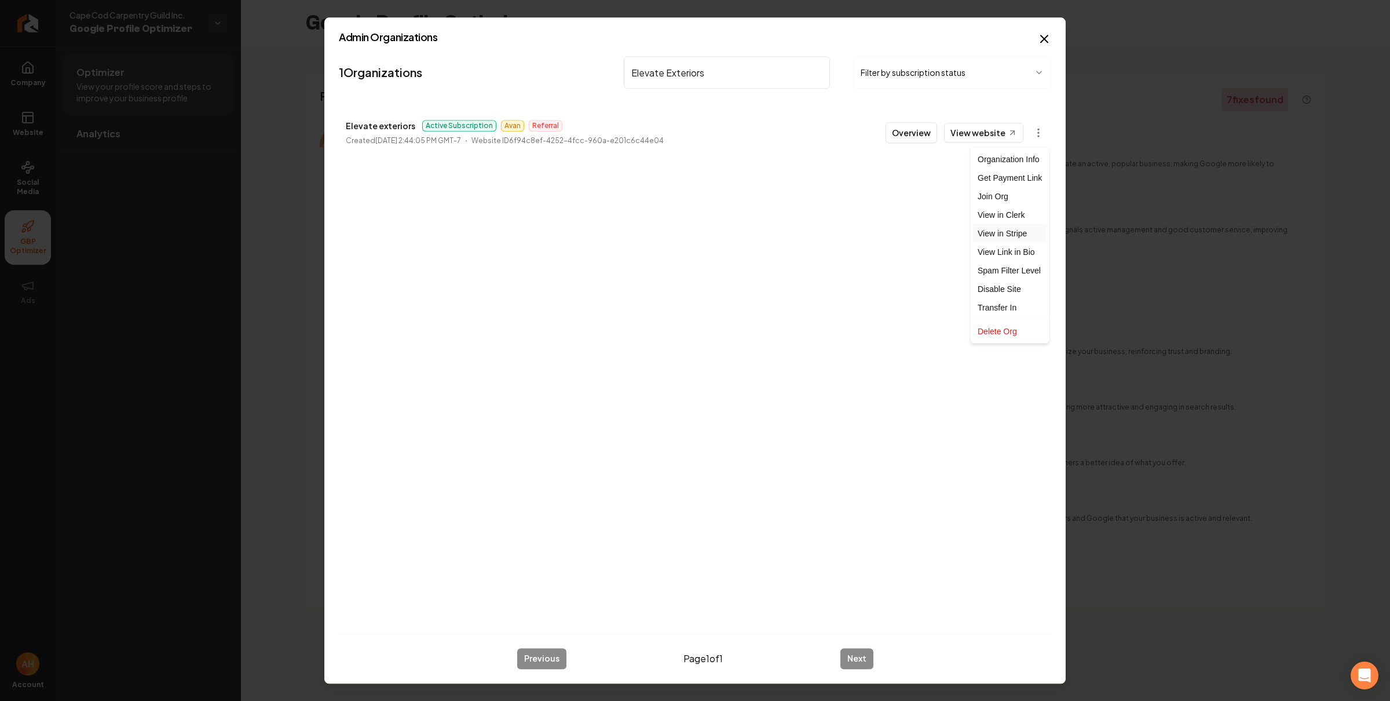
click at [1011, 231] on link "View in Stripe" at bounding box center [1010, 233] width 74 height 19
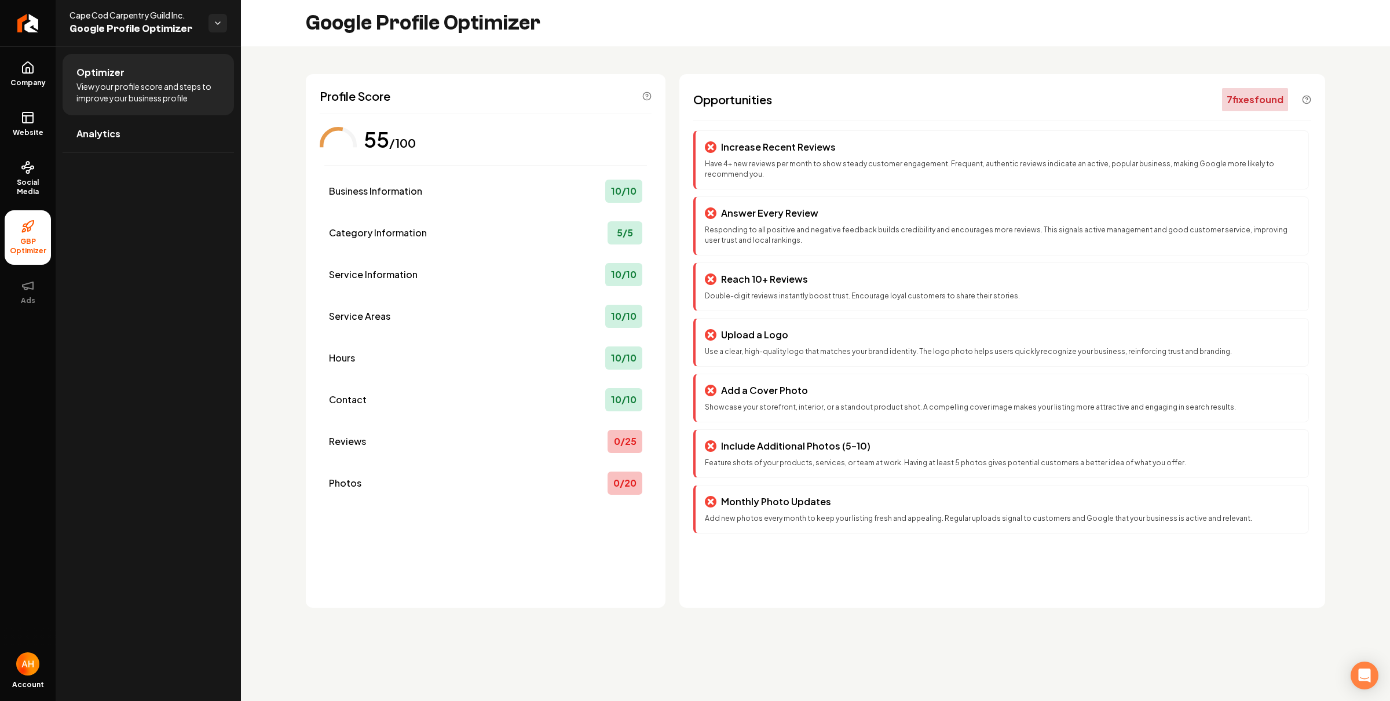
click at [645, 34] on div "Google Profile Optimizer" at bounding box center [815, 23] width 1149 height 46
click at [30, 28] on icon "Return to dashboard" at bounding box center [28, 23] width 19 height 19
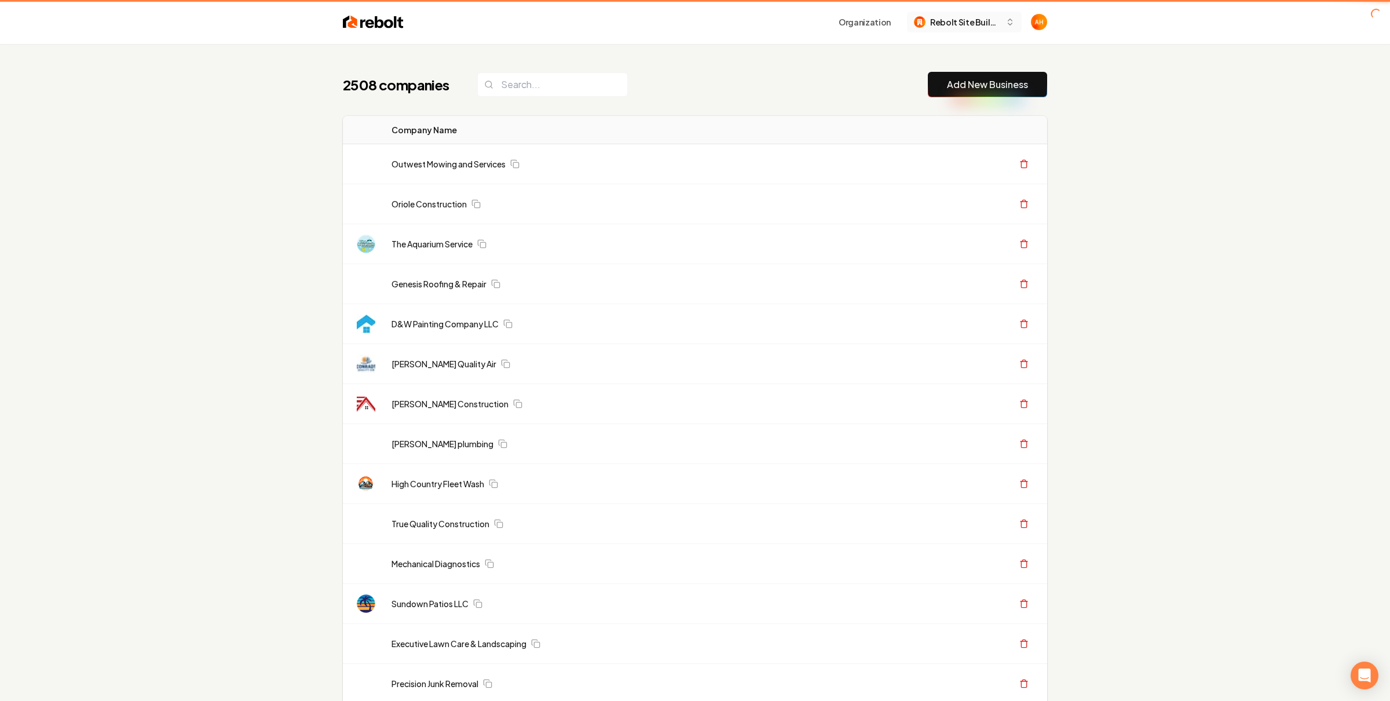
click at [965, 26] on span "Rebolt Site Builder" at bounding box center [965, 22] width 71 height 12
click at [965, 23] on span "Rebolt Site Builder" at bounding box center [965, 22] width 71 height 12
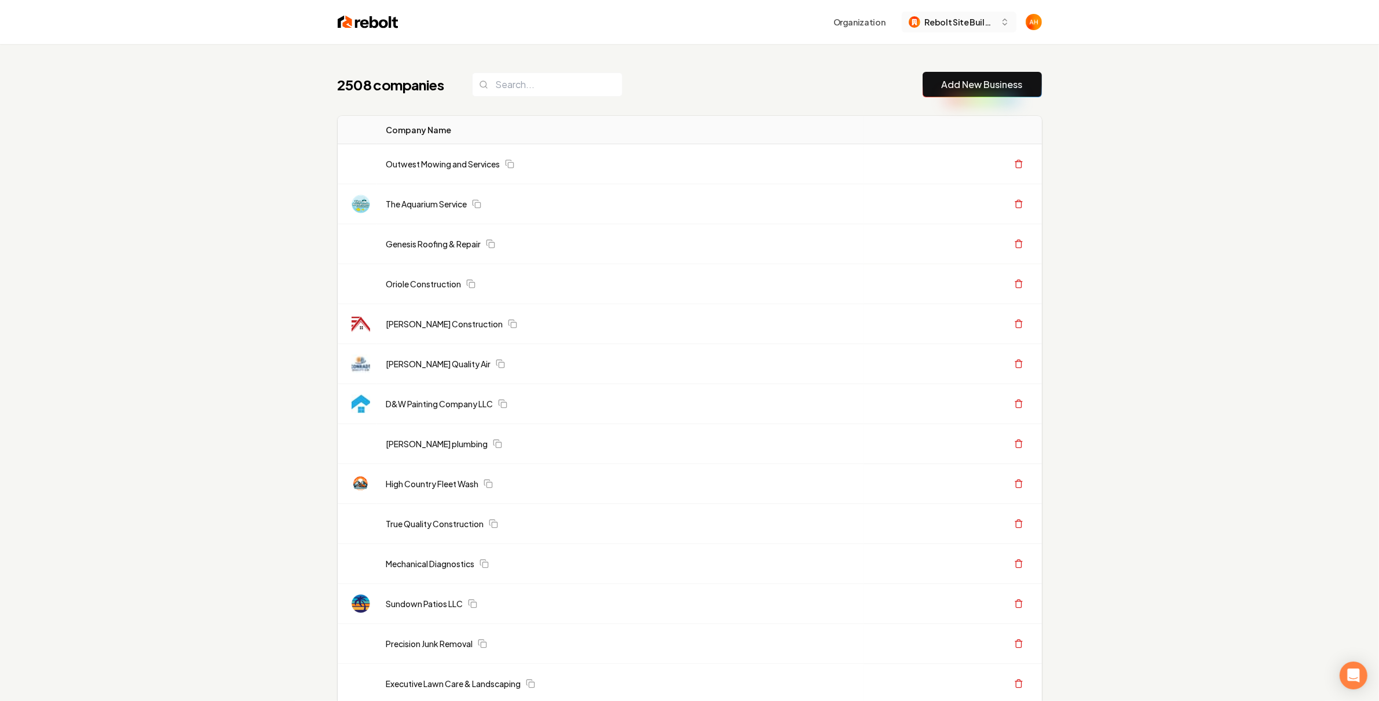
click at [961, 18] on span "Rebolt Site Builder" at bounding box center [960, 22] width 71 height 12
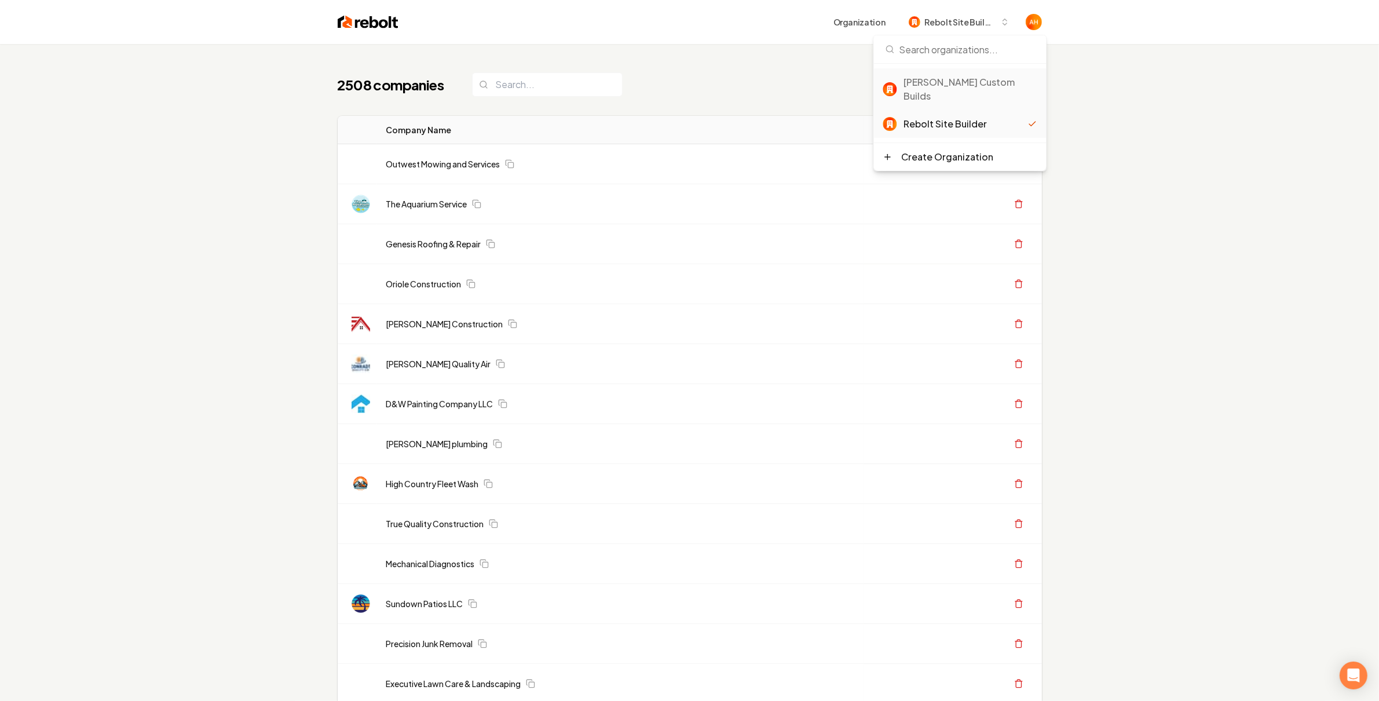
click at [960, 85] on div "Berg Custom Builds" at bounding box center [970, 89] width 133 height 28
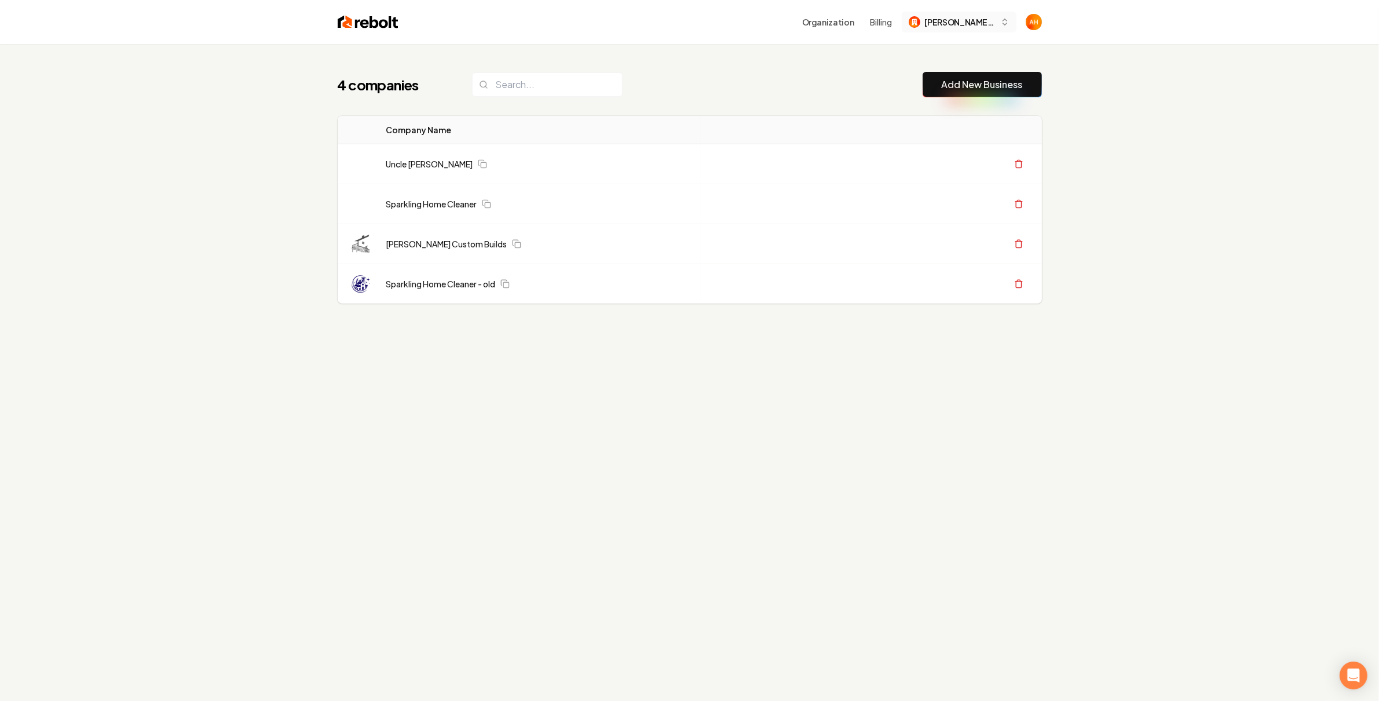
click at [984, 23] on span "[PERSON_NAME] Custom Builds" at bounding box center [960, 22] width 71 height 12
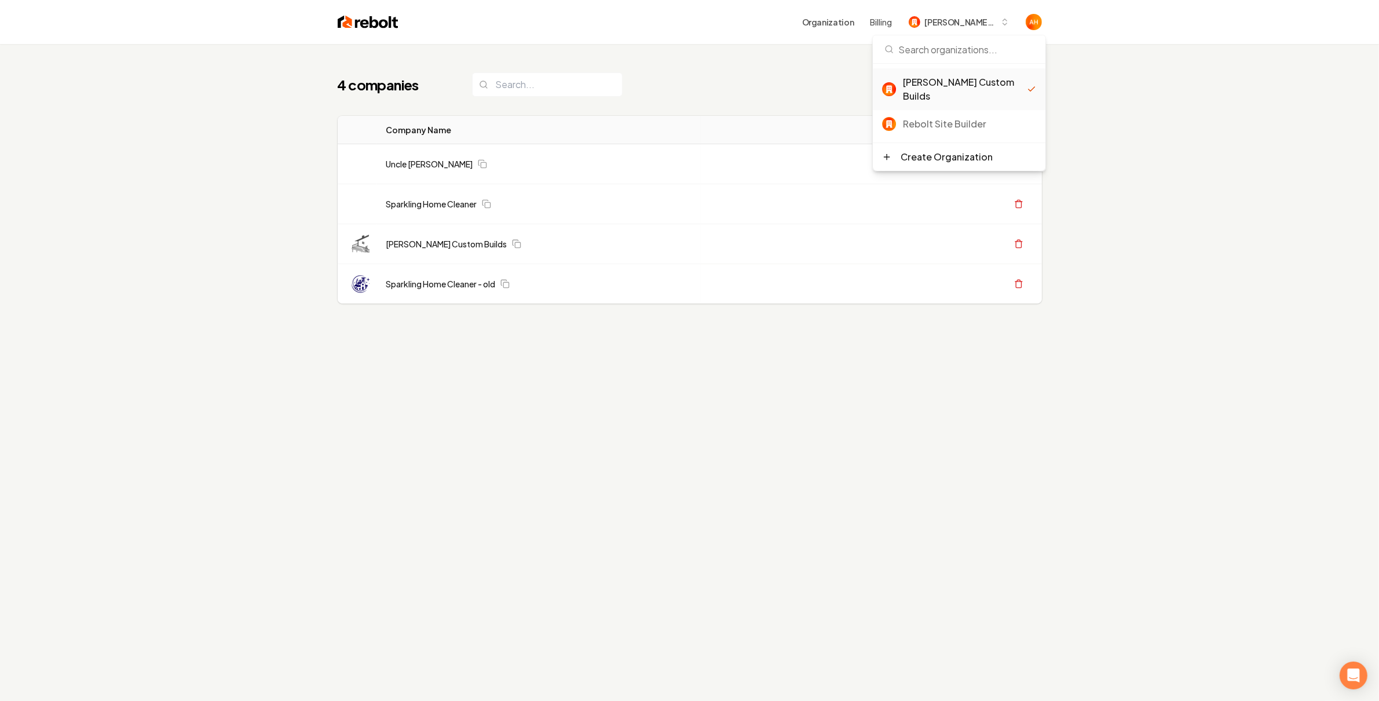
click at [967, 48] on input at bounding box center [959, 49] width 159 height 28
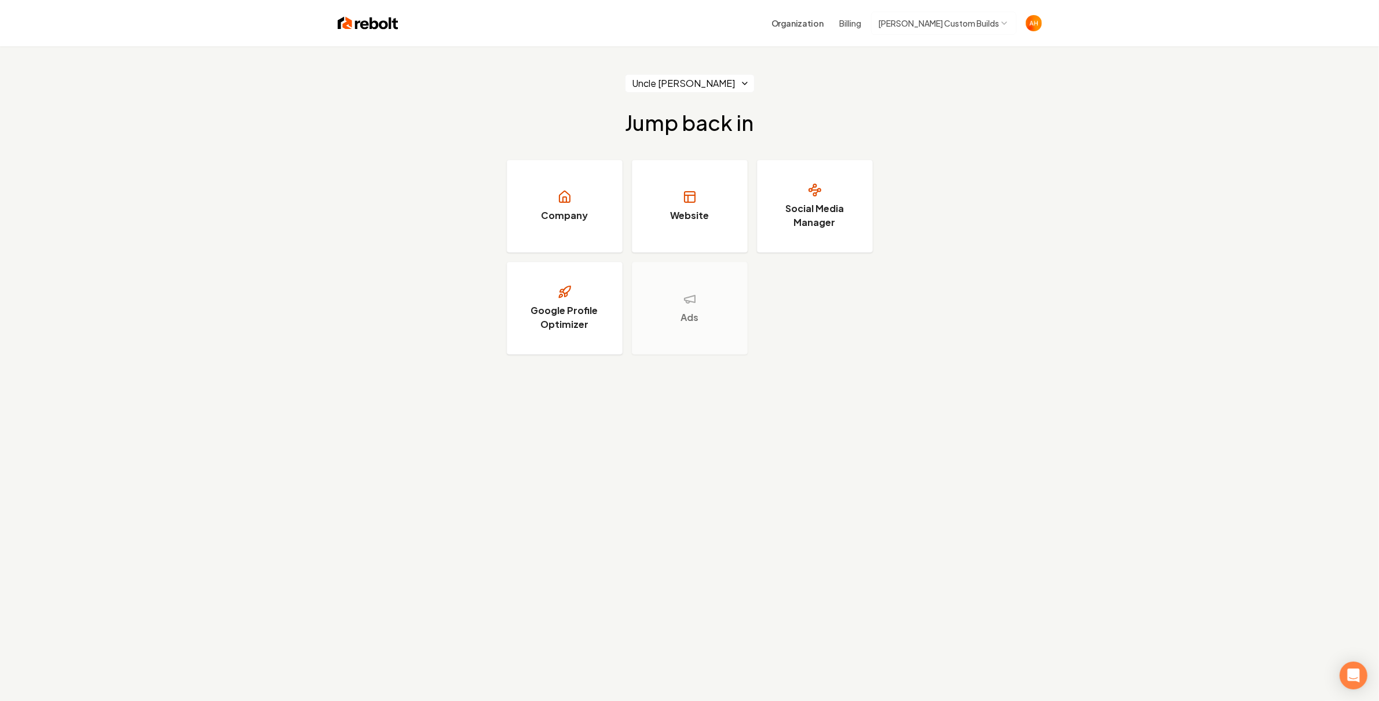
click at [1068, 130] on div "Uncle [PERSON_NAME] Jump back in Company Website Social Media Manager Google Pr…" at bounding box center [689, 214] width 1379 height 336
click at [983, 27] on html "Organization Billing [PERSON_NAME] Custom Builds Uncle [PERSON_NAME] Handyman J…" at bounding box center [689, 350] width 1379 height 701
drag, startPoint x: 1035, startPoint y: 170, endPoint x: 700, endPoint y: 130, distance: 337.3
click at [1034, 169] on html "Organization Billing [PERSON_NAME] Custom Builds Uncle [PERSON_NAME] Handyman J…" at bounding box center [689, 350] width 1379 height 701
drag, startPoint x: 1103, startPoint y: 110, endPoint x: 1061, endPoint y: 43, distance: 79.1
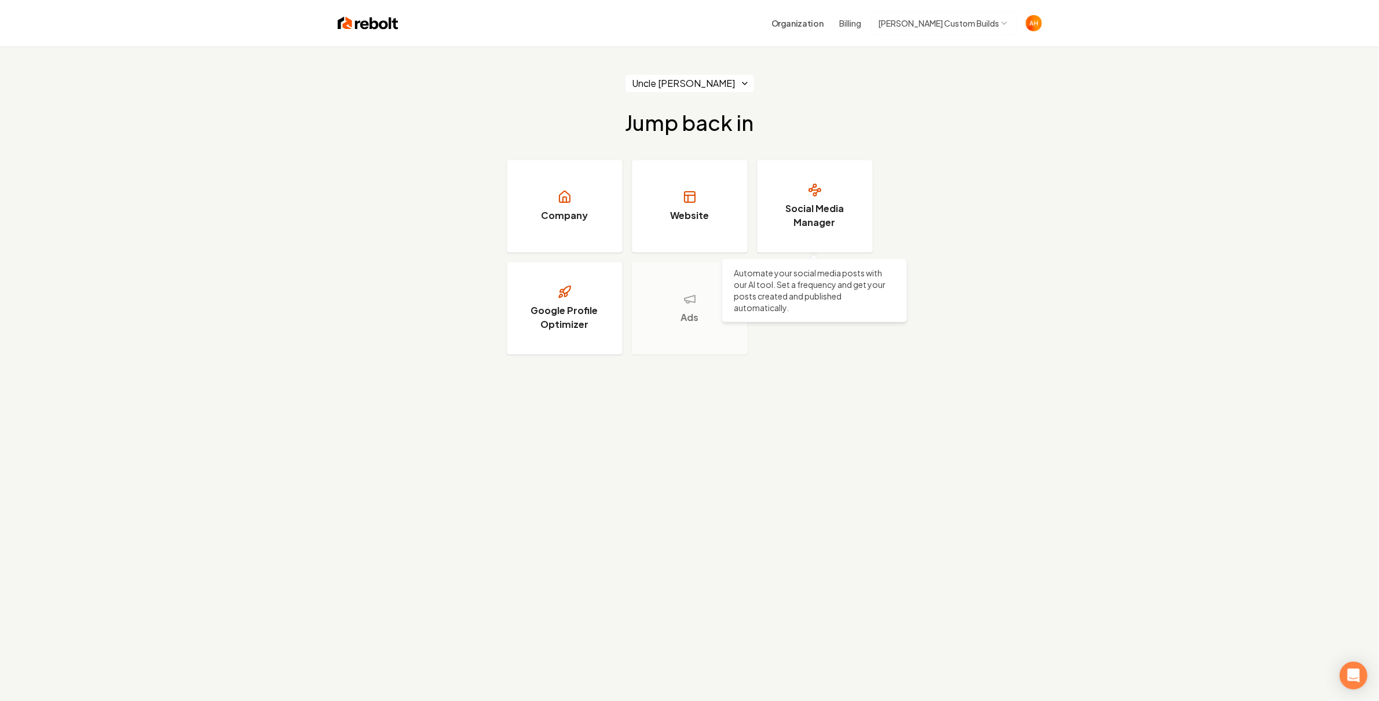
click at [1093, 95] on div "Uncle [PERSON_NAME] Handyman Jump back in Company Website Social Media Manager …" at bounding box center [689, 214] width 1379 height 336
click at [988, 30] on html "Organization Billing [PERSON_NAME] Custom Builds Uncle [PERSON_NAME] Handyman J…" at bounding box center [689, 350] width 1379 height 701
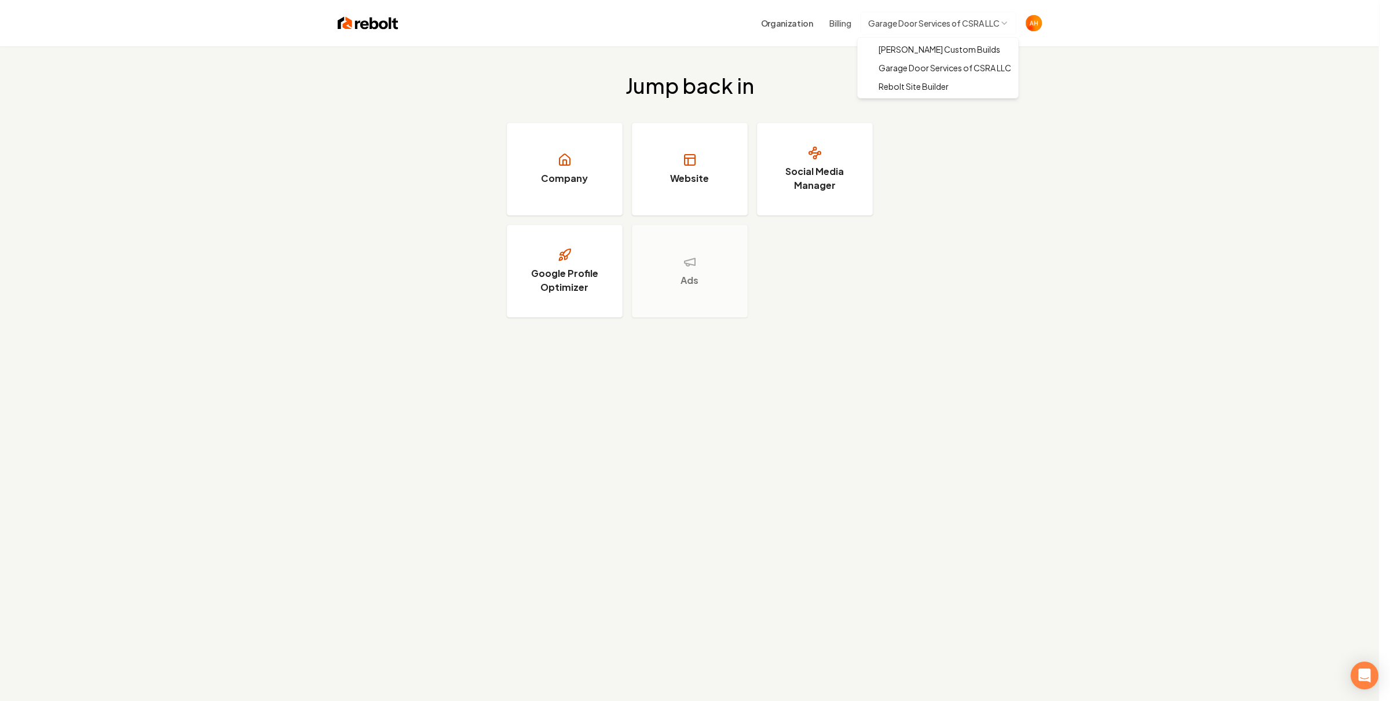
click at [947, 19] on html "Organization Billing Garage Door Services of CSRA LLC Jump back in Company Webs…" at bounding box center [695, 350] width 1390 height 701
click at [1041, 187] on html "Organization Billing Garage Door Services of CSRA LLC Jump back in Company Webs…" at bounding box center [695, 350] width 1390 height 701
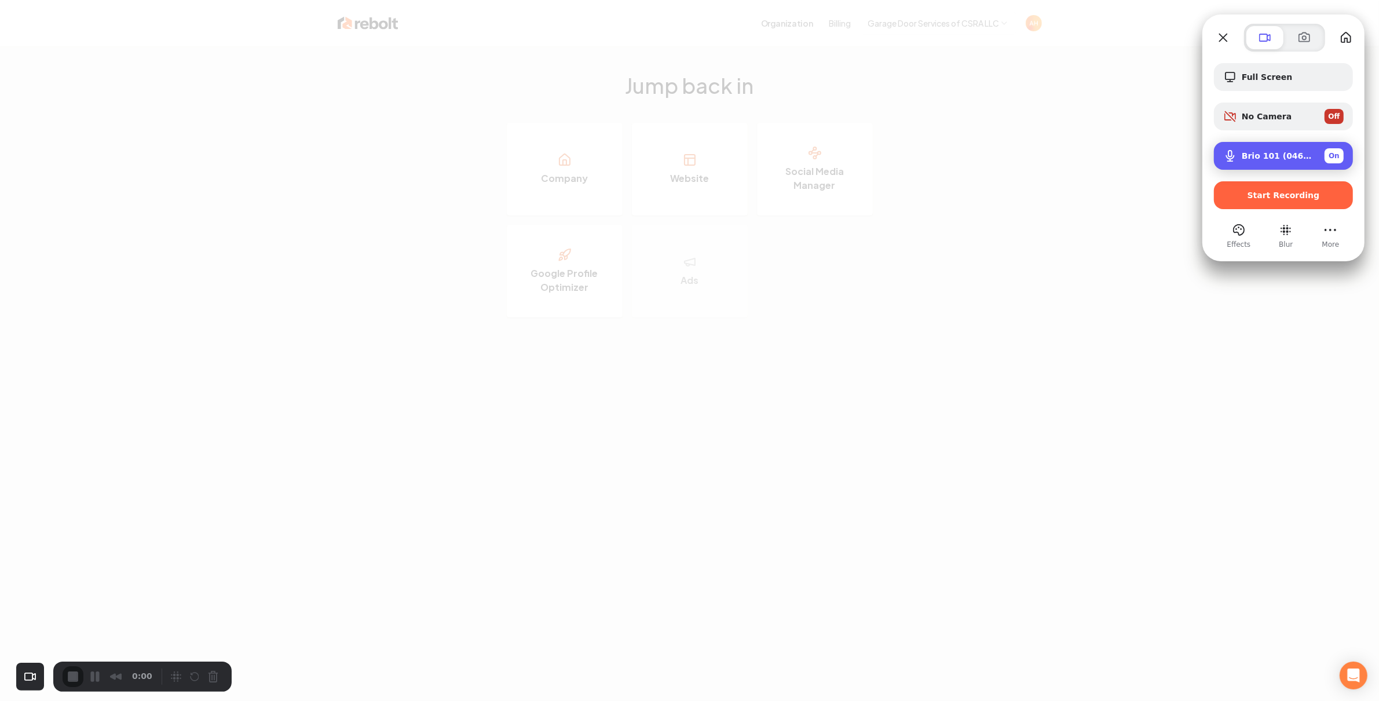
click at [1268, 144] on div "Brio 101 (046d:094d) On" at bounding box center [1283, 156] width 139 height 28
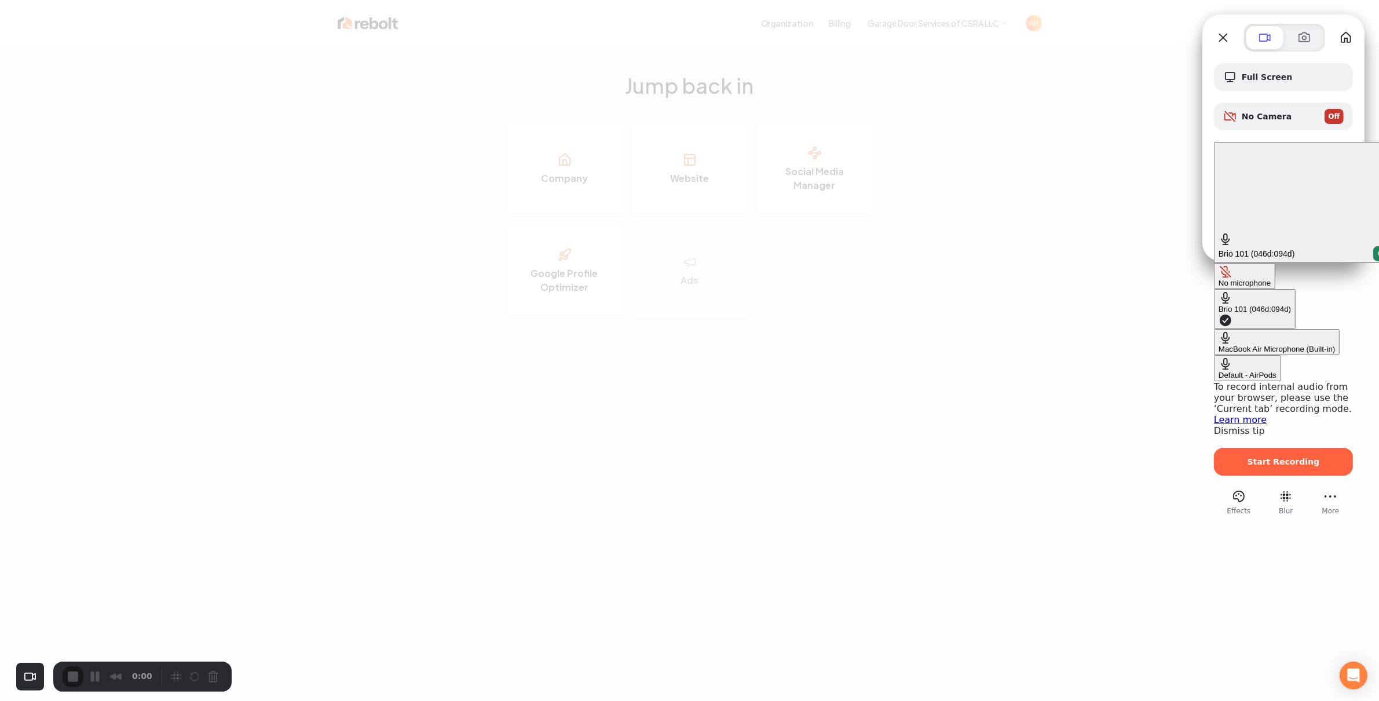
click at [1219, 345] on div "MacBook Air Microphone (Built-in)" at bounding box center [1277, 349] width 116 height 9
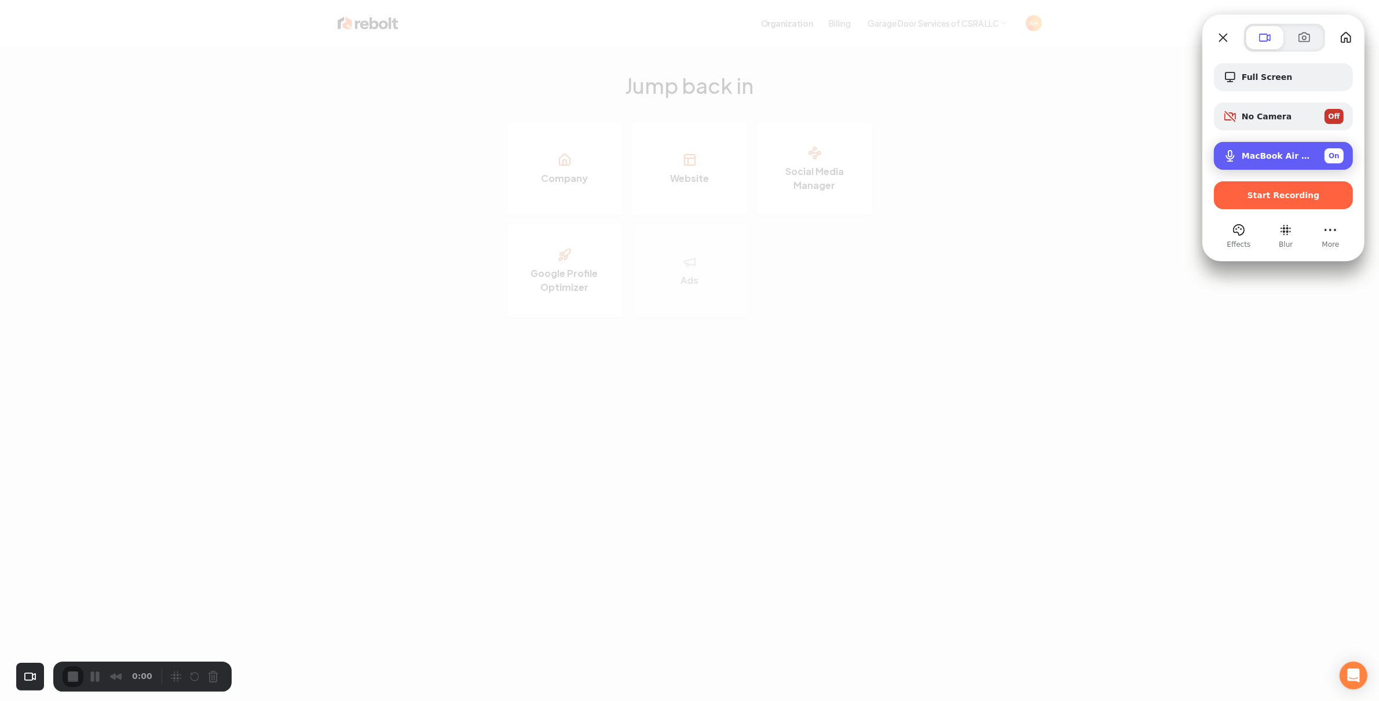
click at [1254, 149] on div "MacBook Air Microphone (Built-in) On" at bounding box center [1293, 155] width 102 height 15
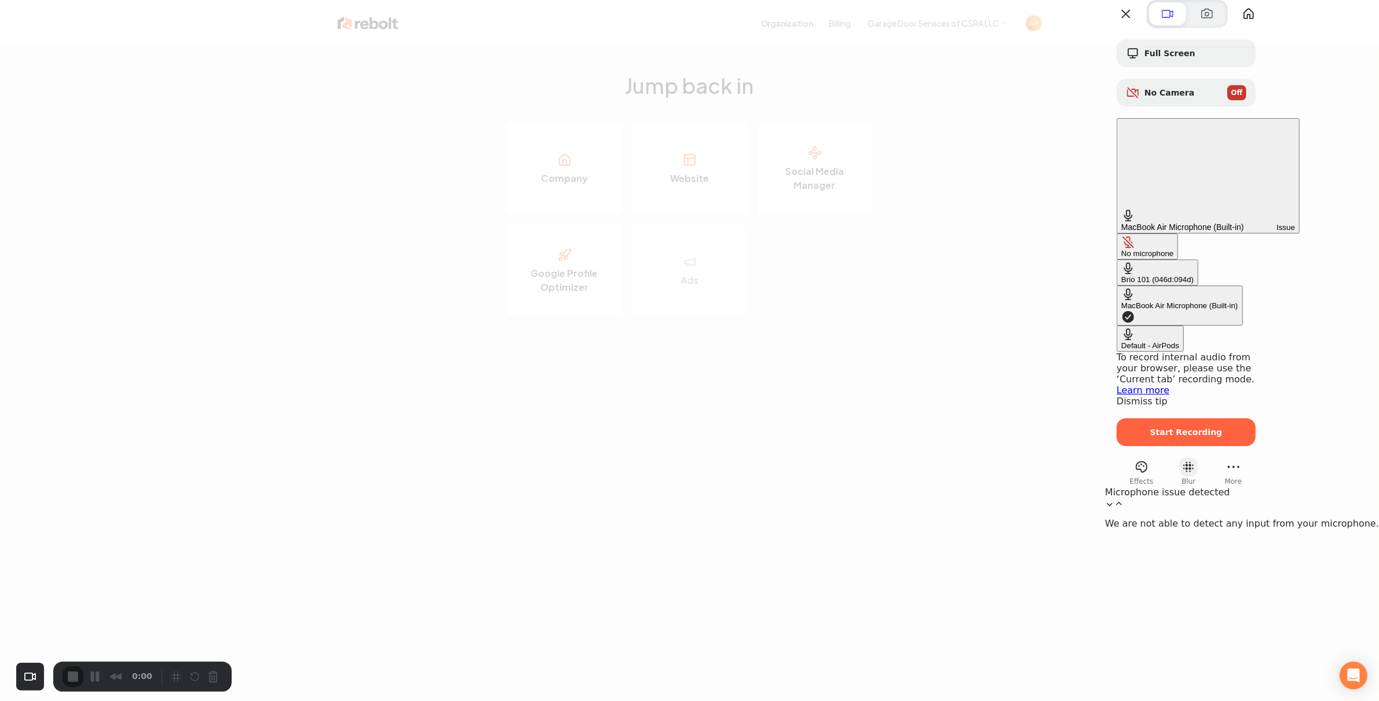
drag, startPoint x: 1119, startPoint y: 244, endPoint x: 1281, endPoint y: 226, distance: 163.2
click at [1122, 341] on div "Default - AirPods" at bounding box center [1151, 345] width 58 height 9
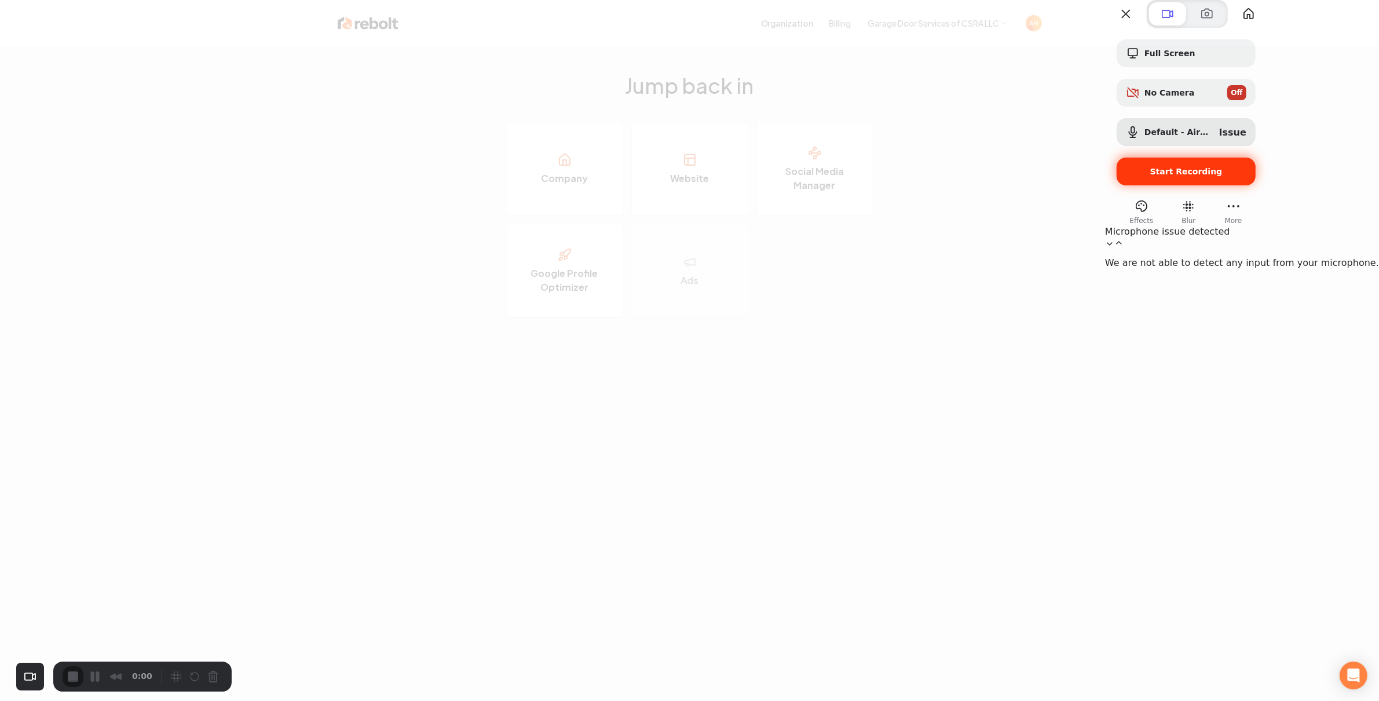
click at [1223, 176] on span "Start Recording" at bounding box center [1187, 171] width 72 height 9
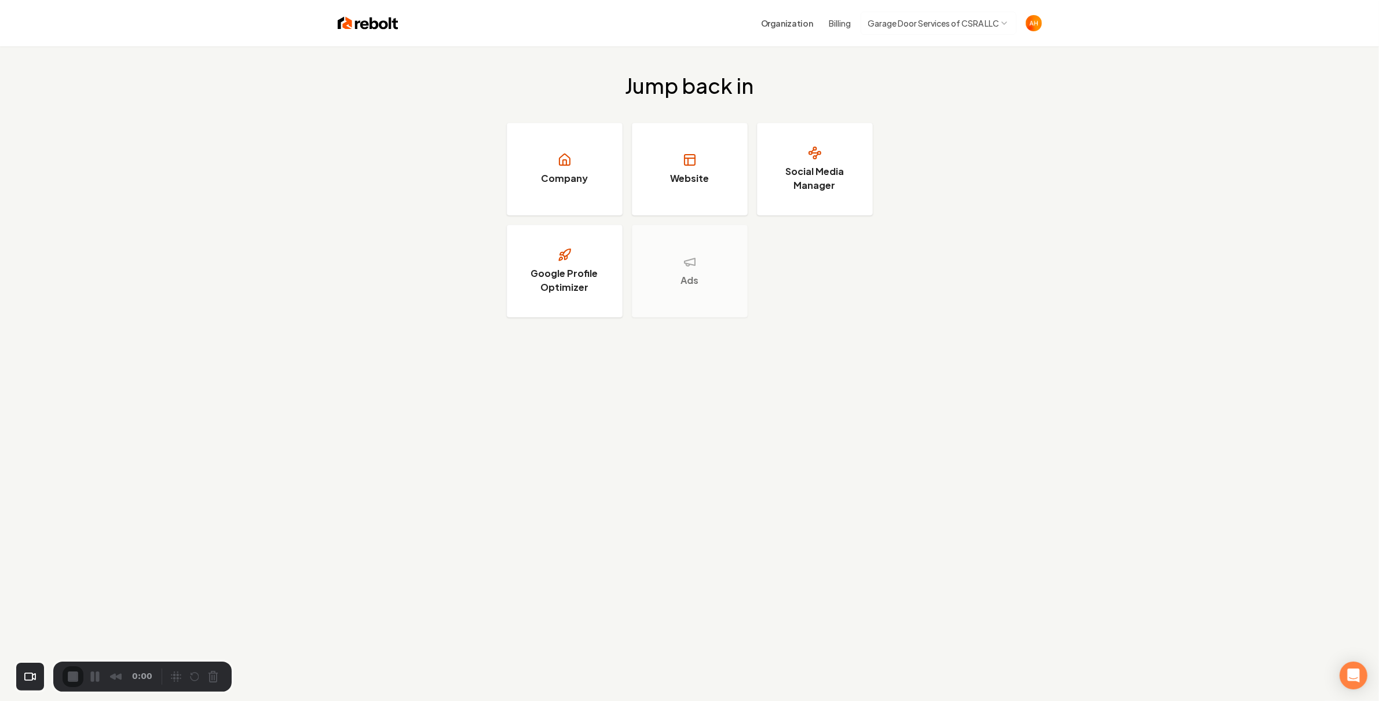
click at [960, 24] on html "Organization Billing Garage Door Services of CSRA LLC Jump back in Company Webs…" at bounding box center [689, 350] width 1379 height 701
drag, startPoint x: 1120, startPoint y: 50, endPoint x: 1105, endPoint y: 46, distance: 15.5
click at [1112, 47] on html "Organization Billing Garage Door Services of CSRA LLC Jump back in Company Webs…" at bounding box center [689, 350] width 1379 height 701
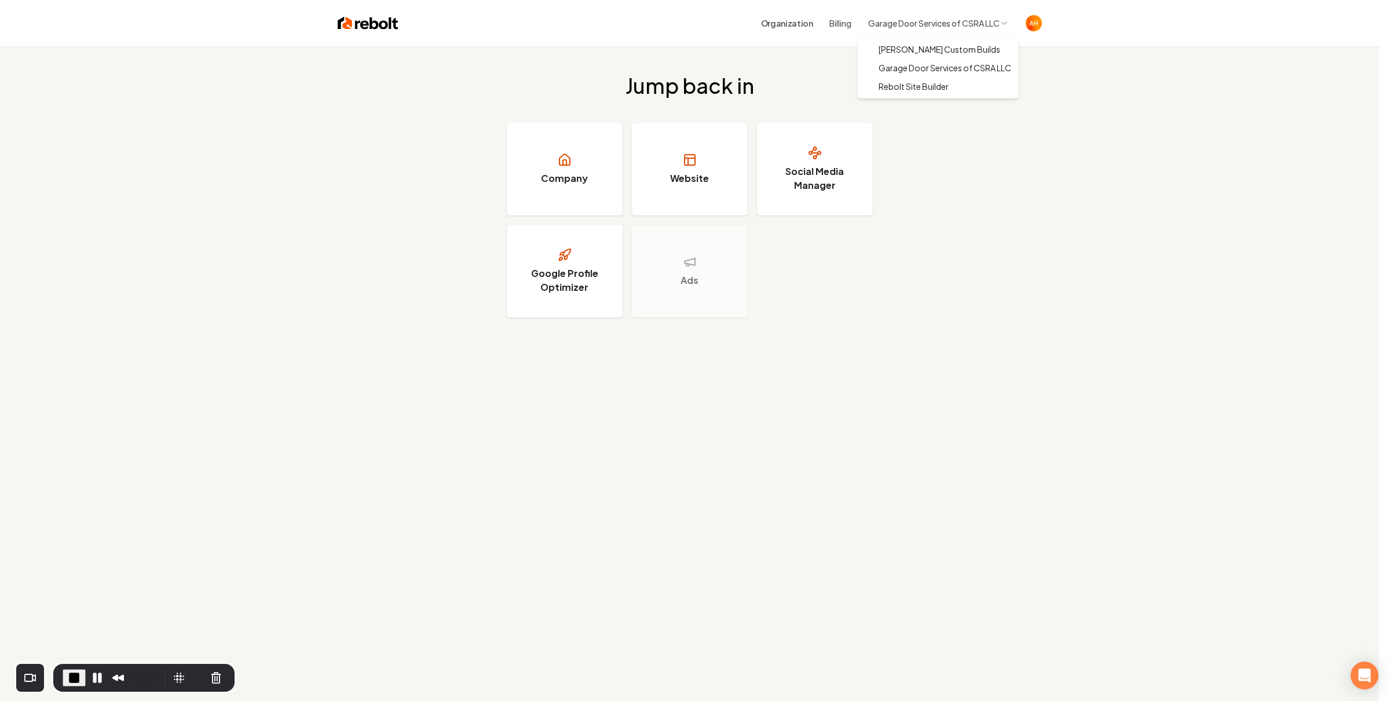
click at [970, 28] on html "Organization Billing Garage Door Services of CSRA LLC Jump back in Company Webs…" at bounding box center [695, 350] width 1390 height 701
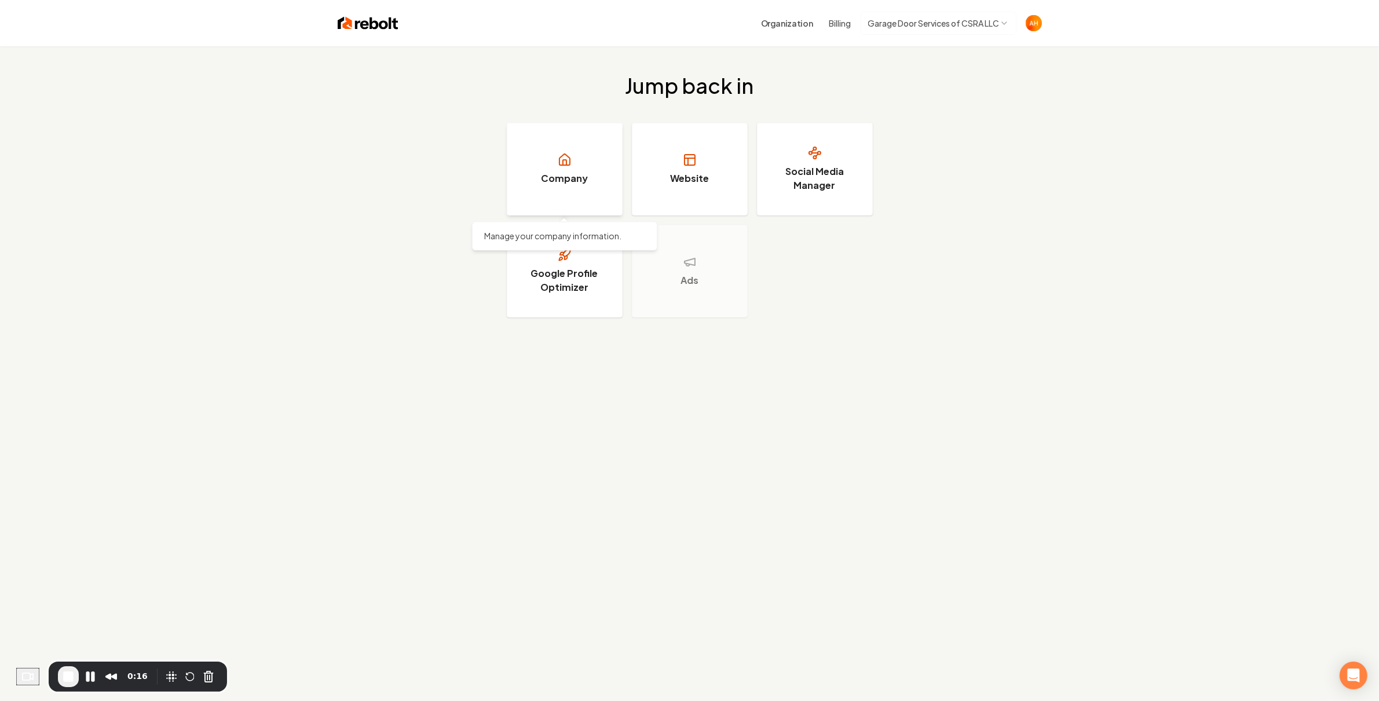
click at [582, 166] on link "Company" at bounding box center [565, 169] width 116 height 93
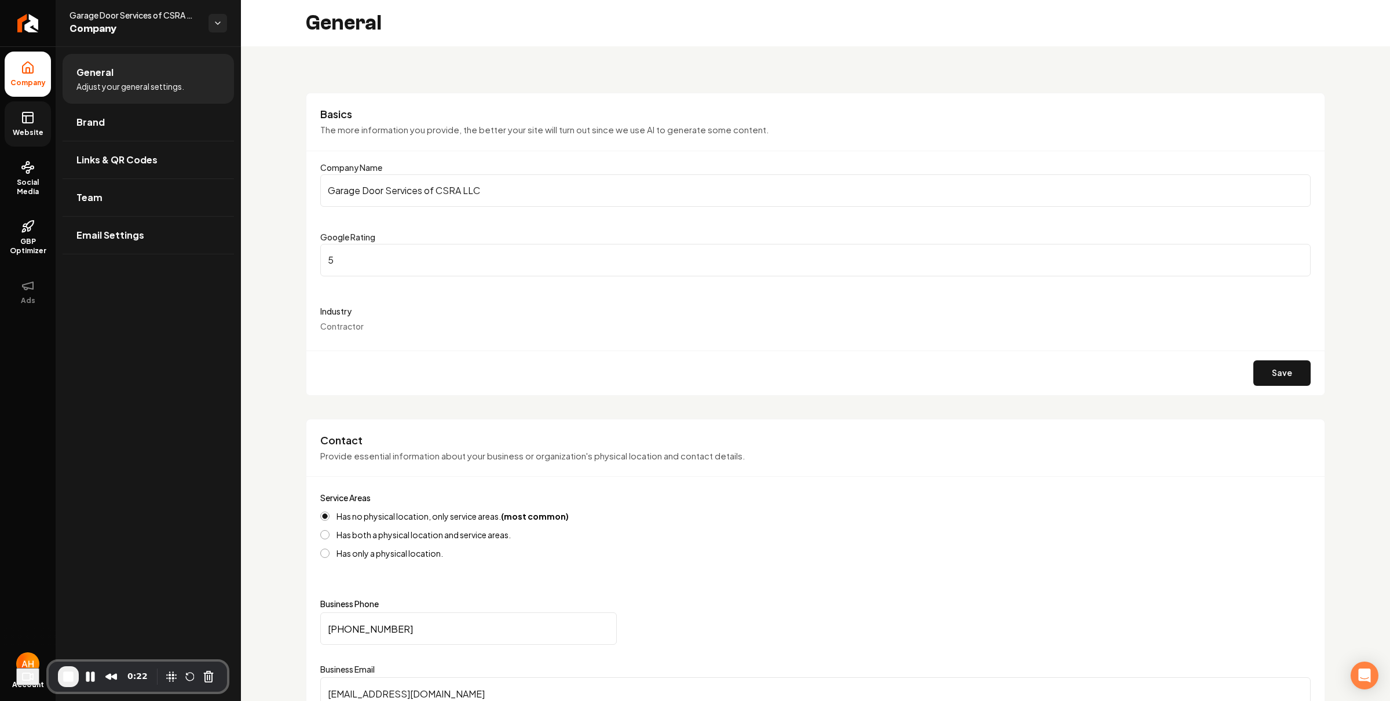
click at [29, 126] on link "Website" at bounding box center [28, 123] width 46 height 45
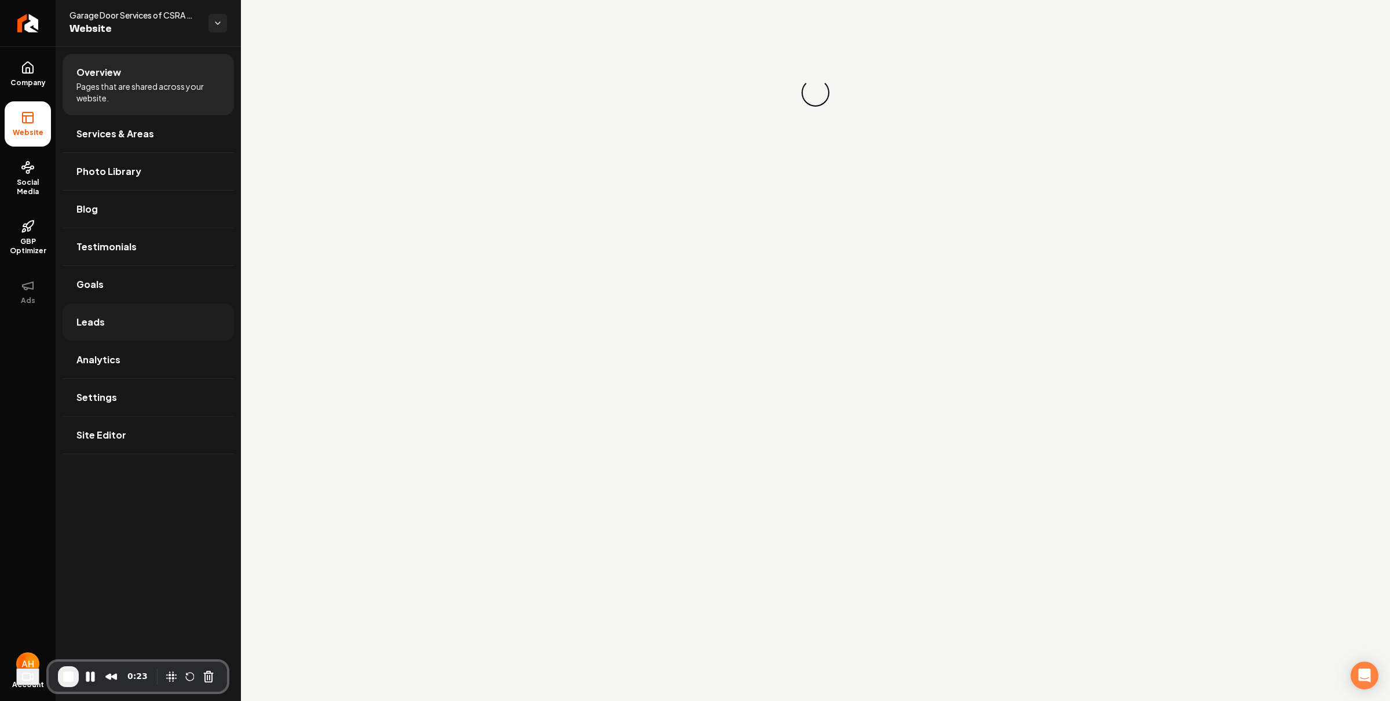
click at [150, 317] on link "Leads" at bounding box center [148, 322] width 171 height 37
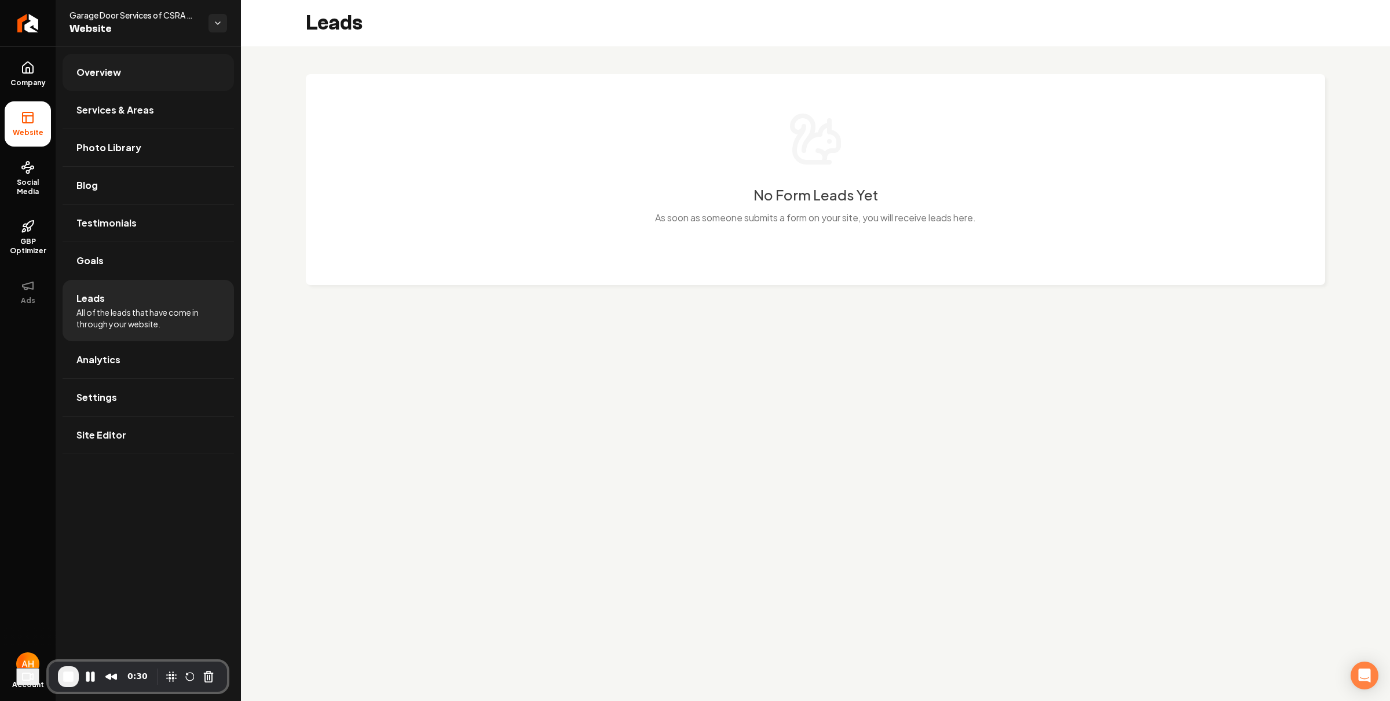
click at [114, 76] on span "Overview" at bounding box center [98, 72] width 45 height 14
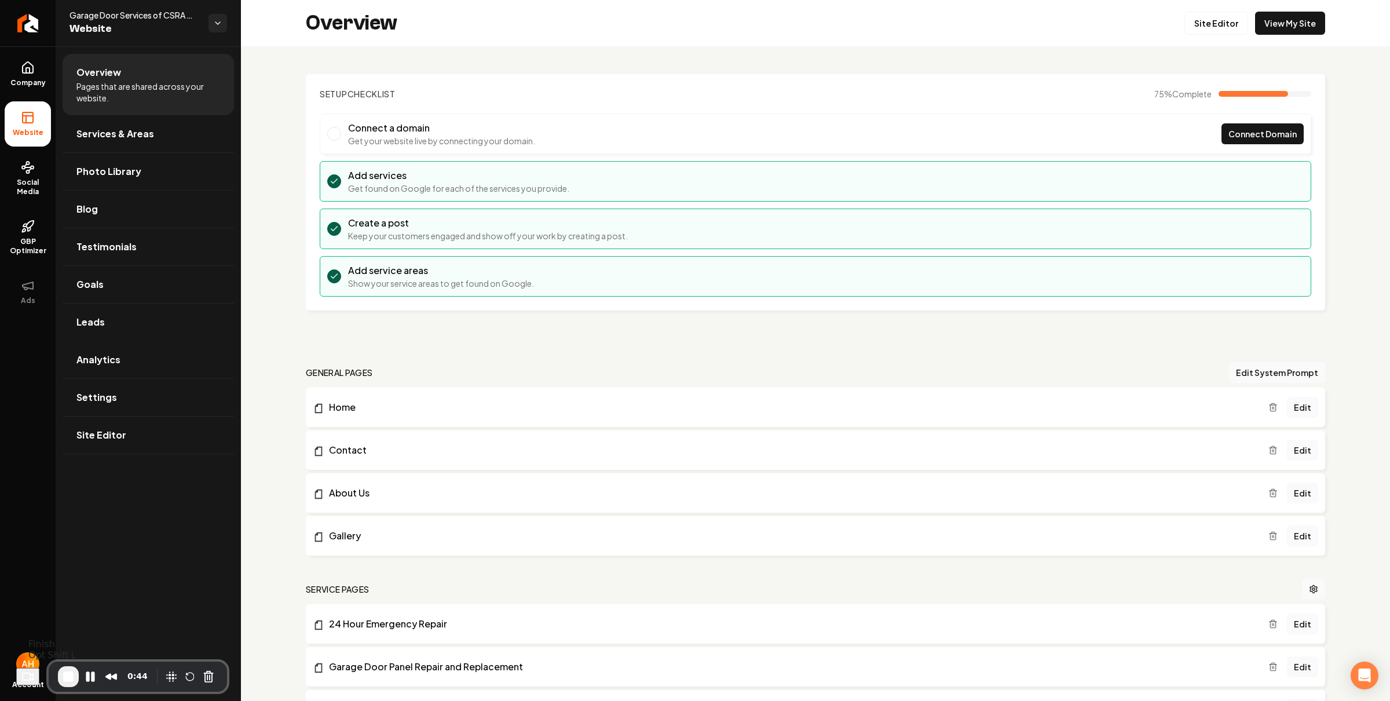
click at [75, 680] on span "End Recording" at bounding box center [68, 677] width 14 height 14
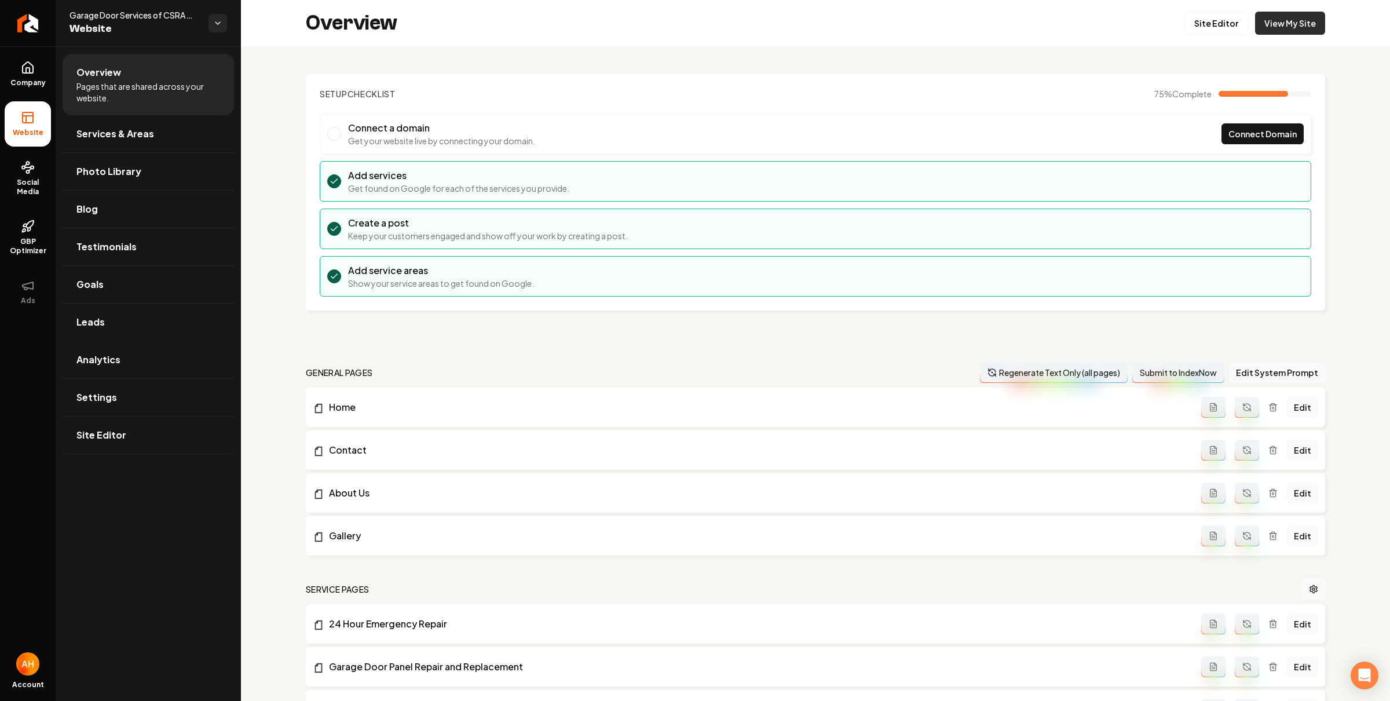
click at [1288, 21] on link "View My Site" at bounding box center [1290, 23] width 70 height 23
click at [23, 23] on icon "Return to dashboard" at bounding box center [28, 23] width 11 height 0
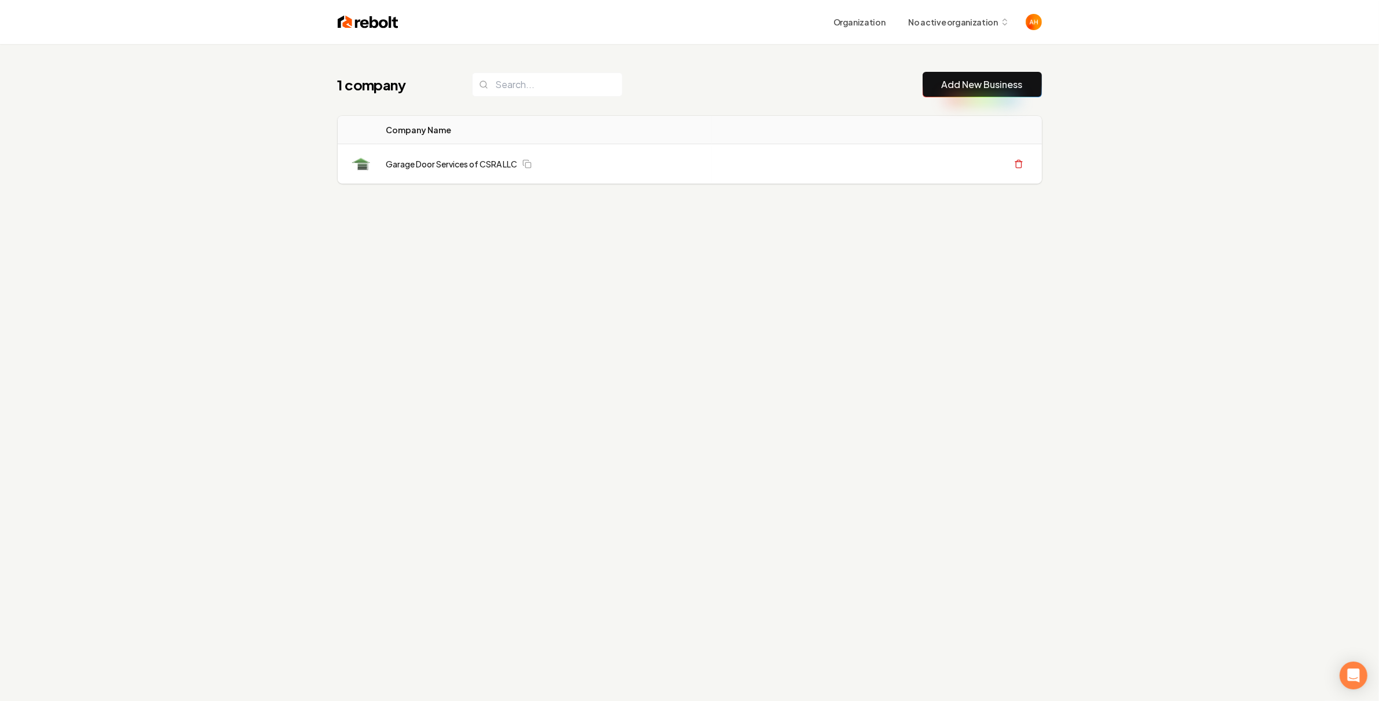
click at [1119, 56] on div "1 company Add New Business Logo Company Name Actions Garage Door Services of CS…" at bounding box center [689, 394] width 1379 height 701
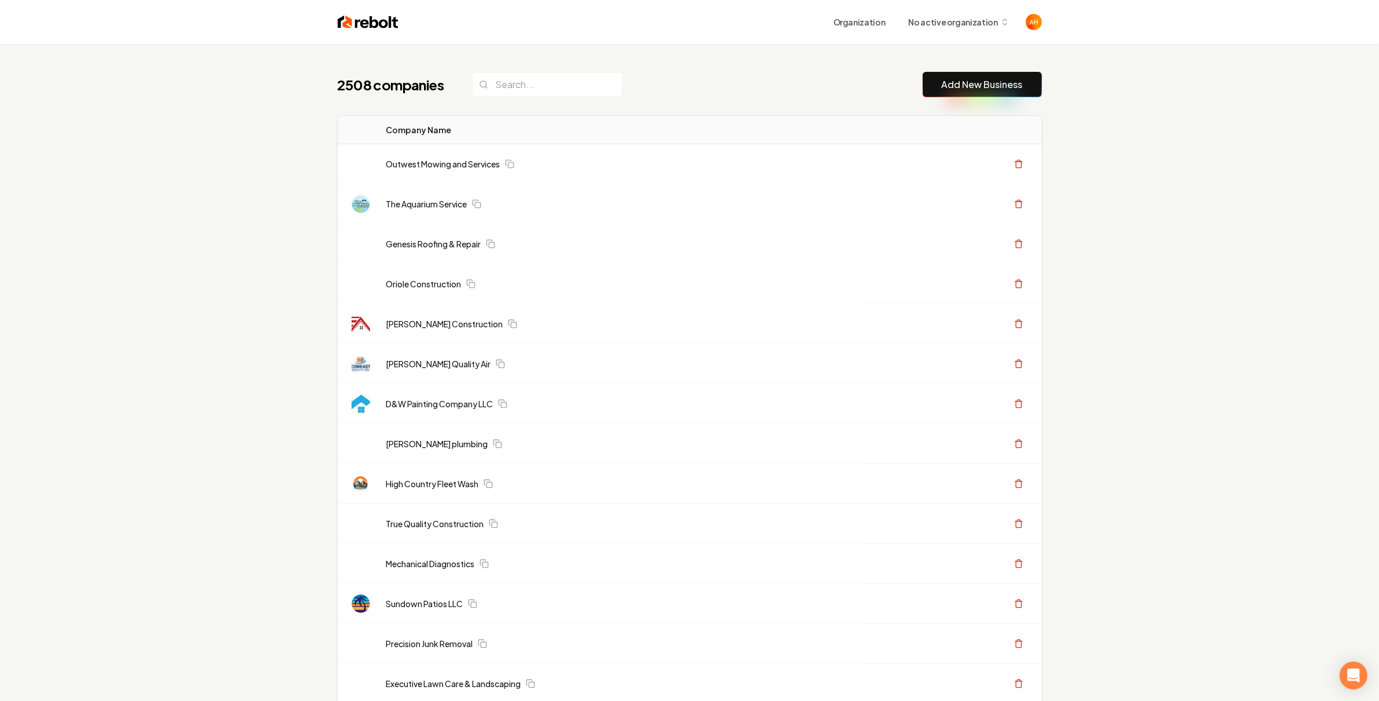
click at [1067, 39] on header "Organization No active organization" at bounding box center [689, 22] width 1379 height 44
